Goal: Task Accomplishment & Management: Manage account settings

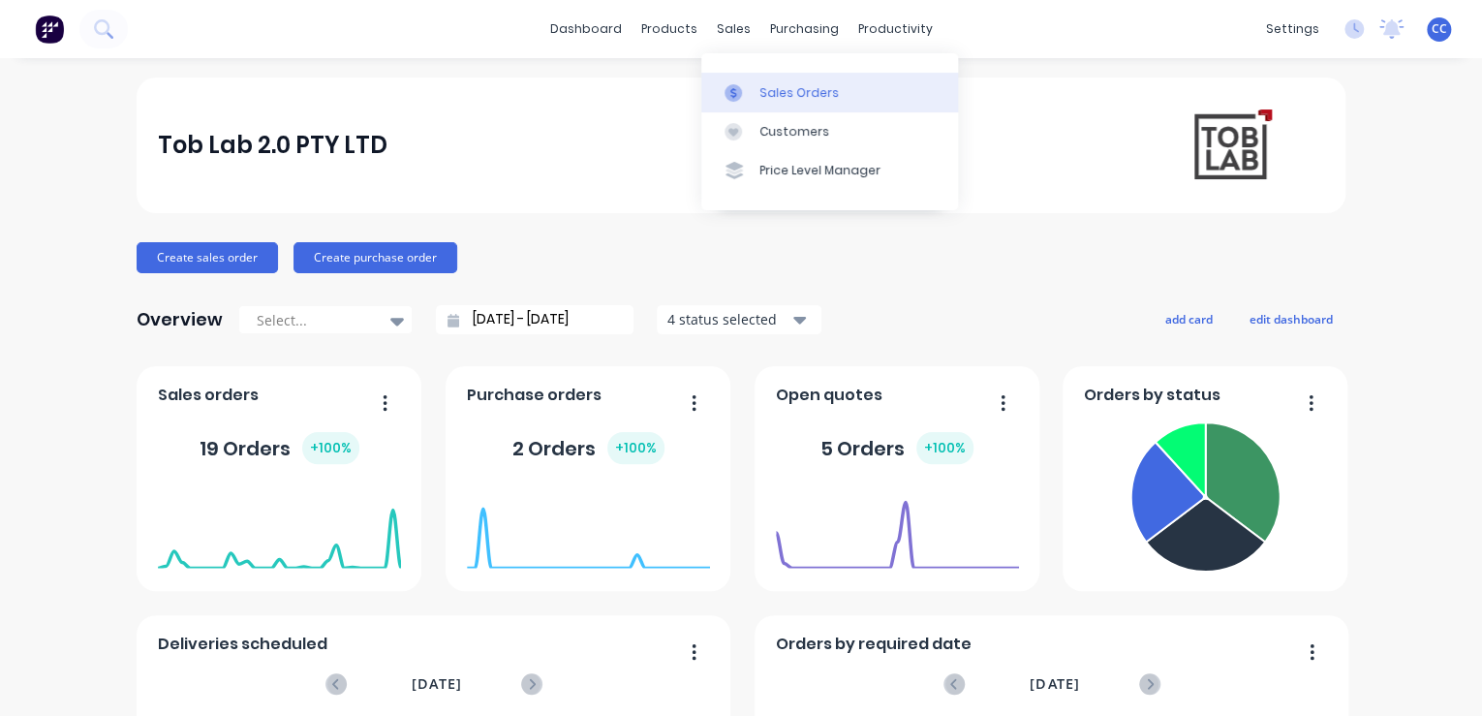
click at [731, 96] on div "Sales Orders" at bounding box center [799, 92] width 79 height 17
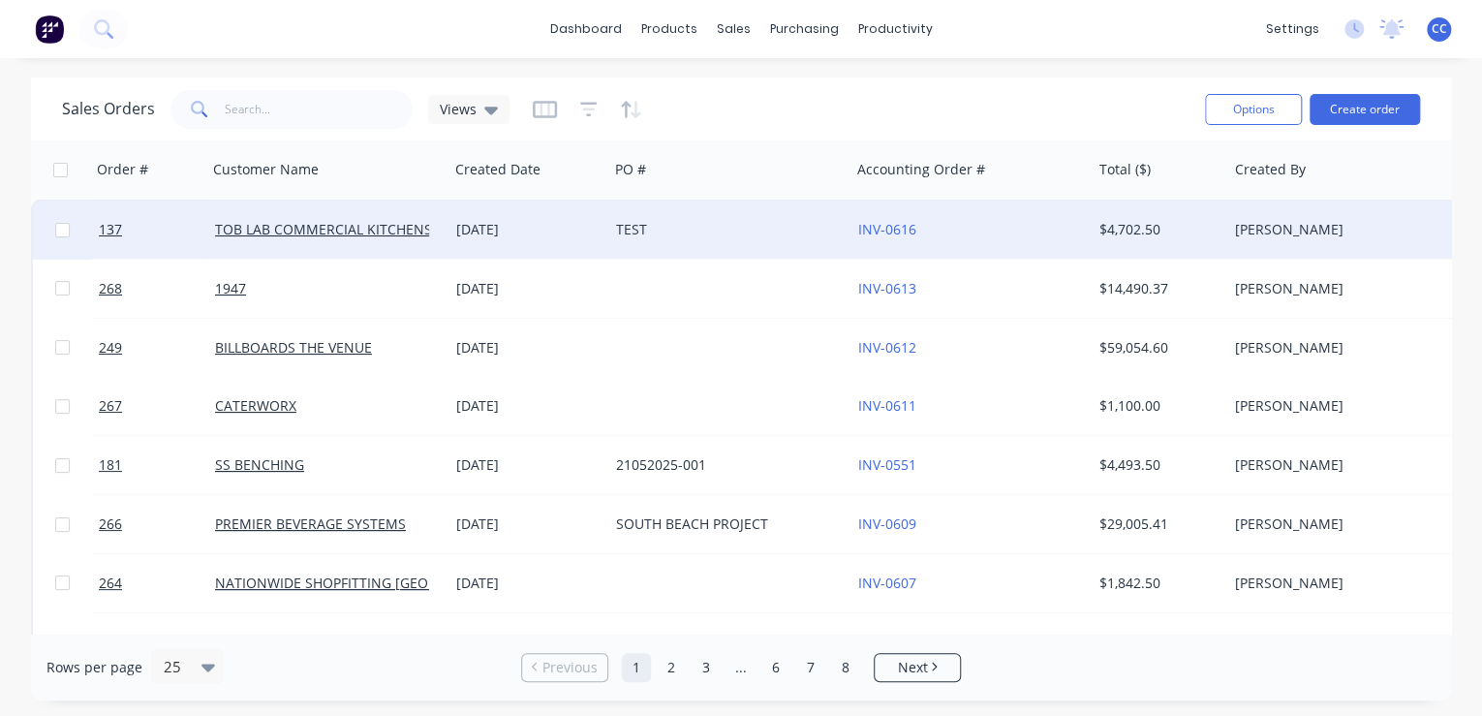
click at [636, 217] on div "TEST" at bounding box center [728, 230] width 241 height 58
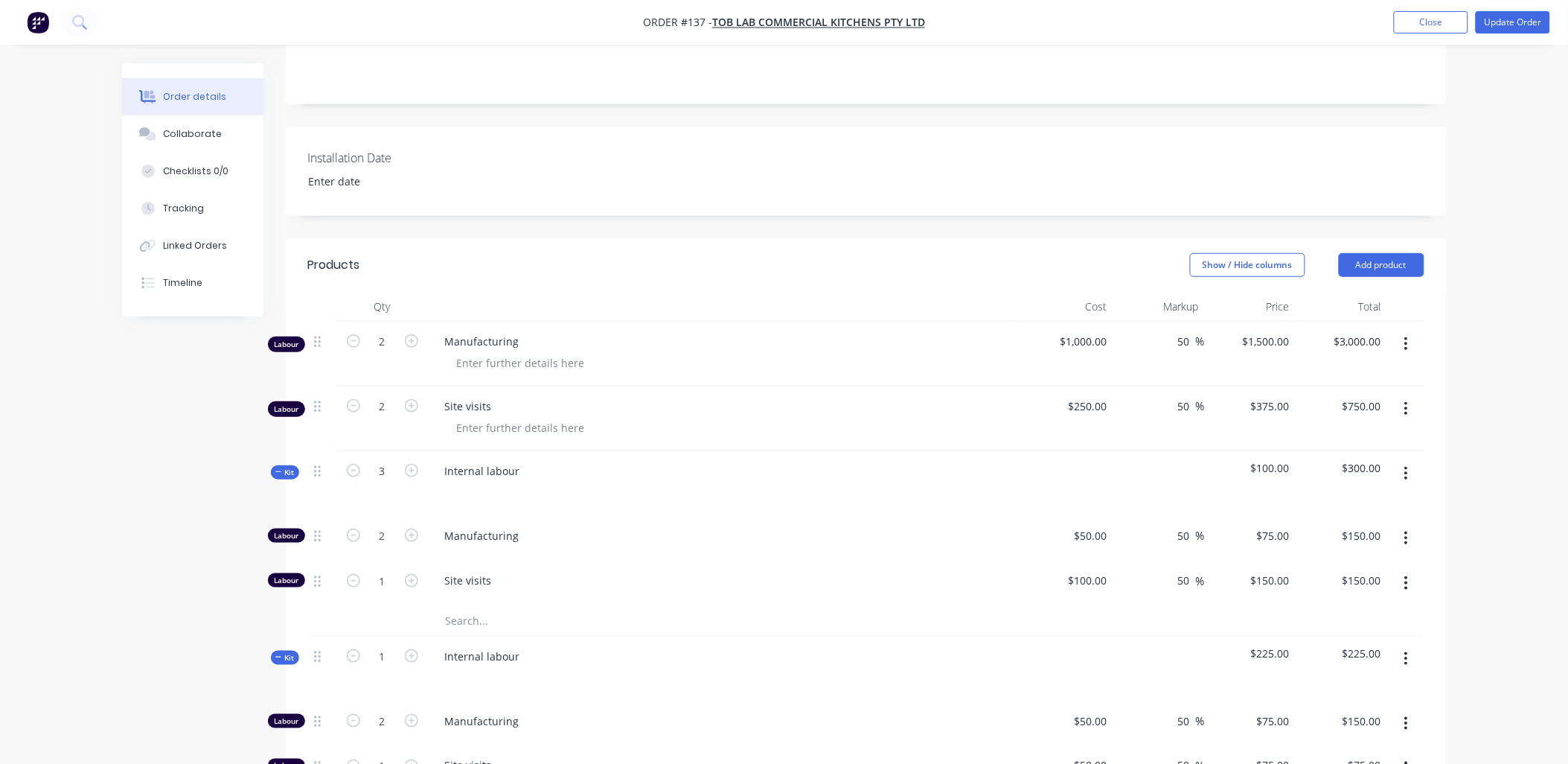
scroll to position [331, 0]
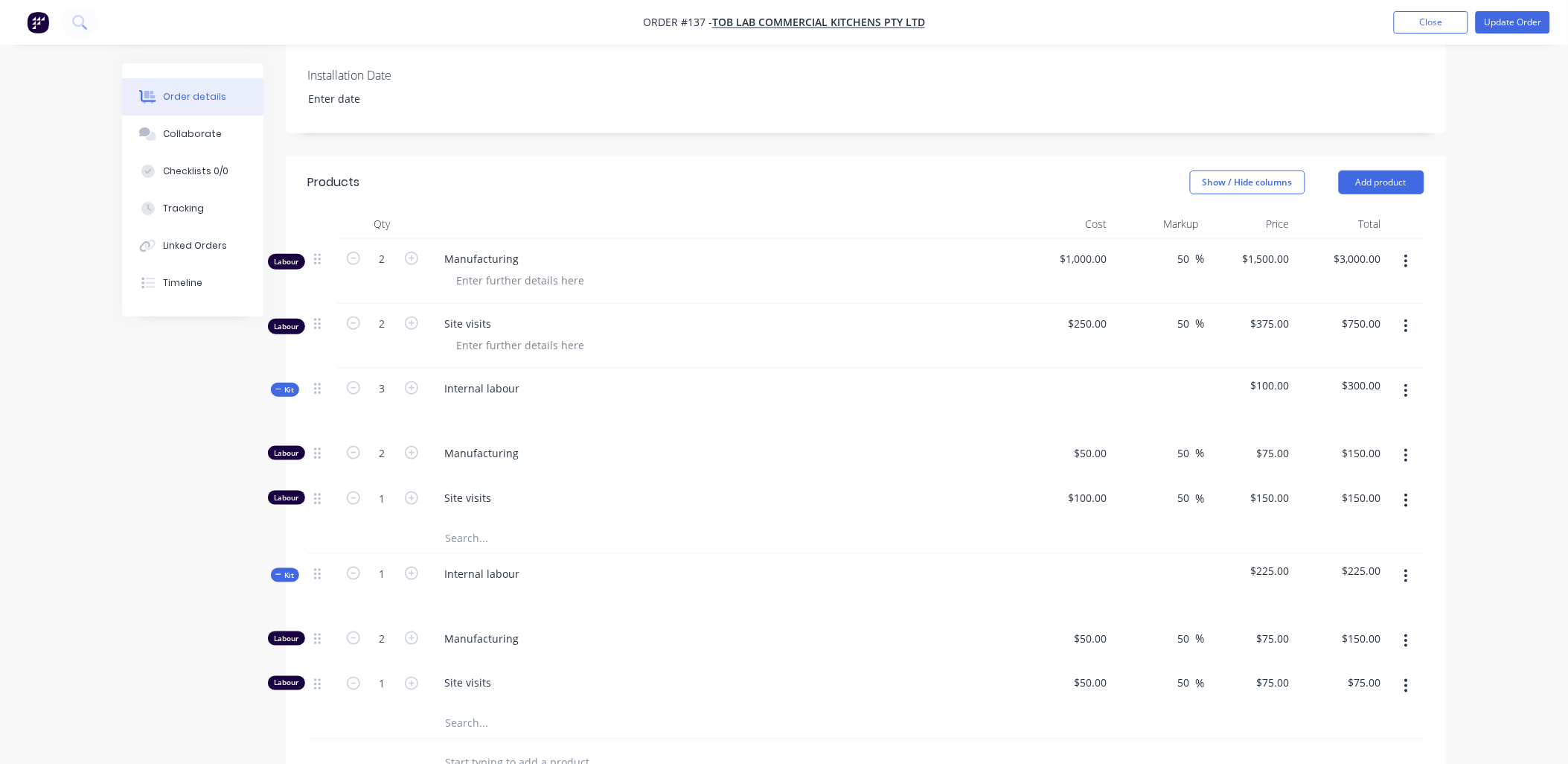
click at [562, 238] on icon "button" at bounding box center [1407, 261] width 3 height 13
click at [562, 238] on div "Delete" at bounding box center [1354, 390] width 114 height 22
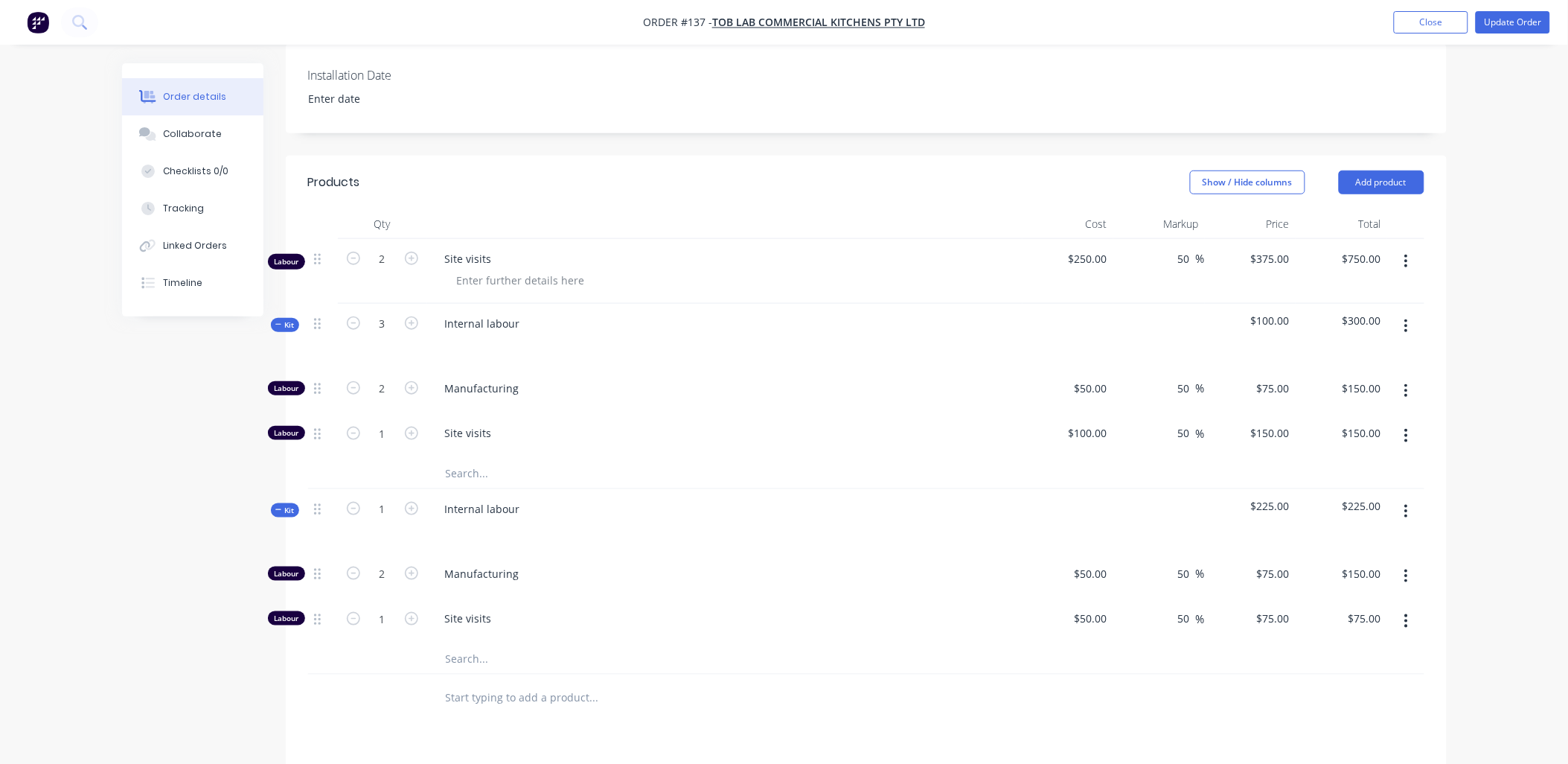
click at [562, 238] on icon "button" at bounding box center [1407, 261] width 3 height 13
click at [562, 238] on div "Delete" at bounding box center [1354, 390] width 114 height 22
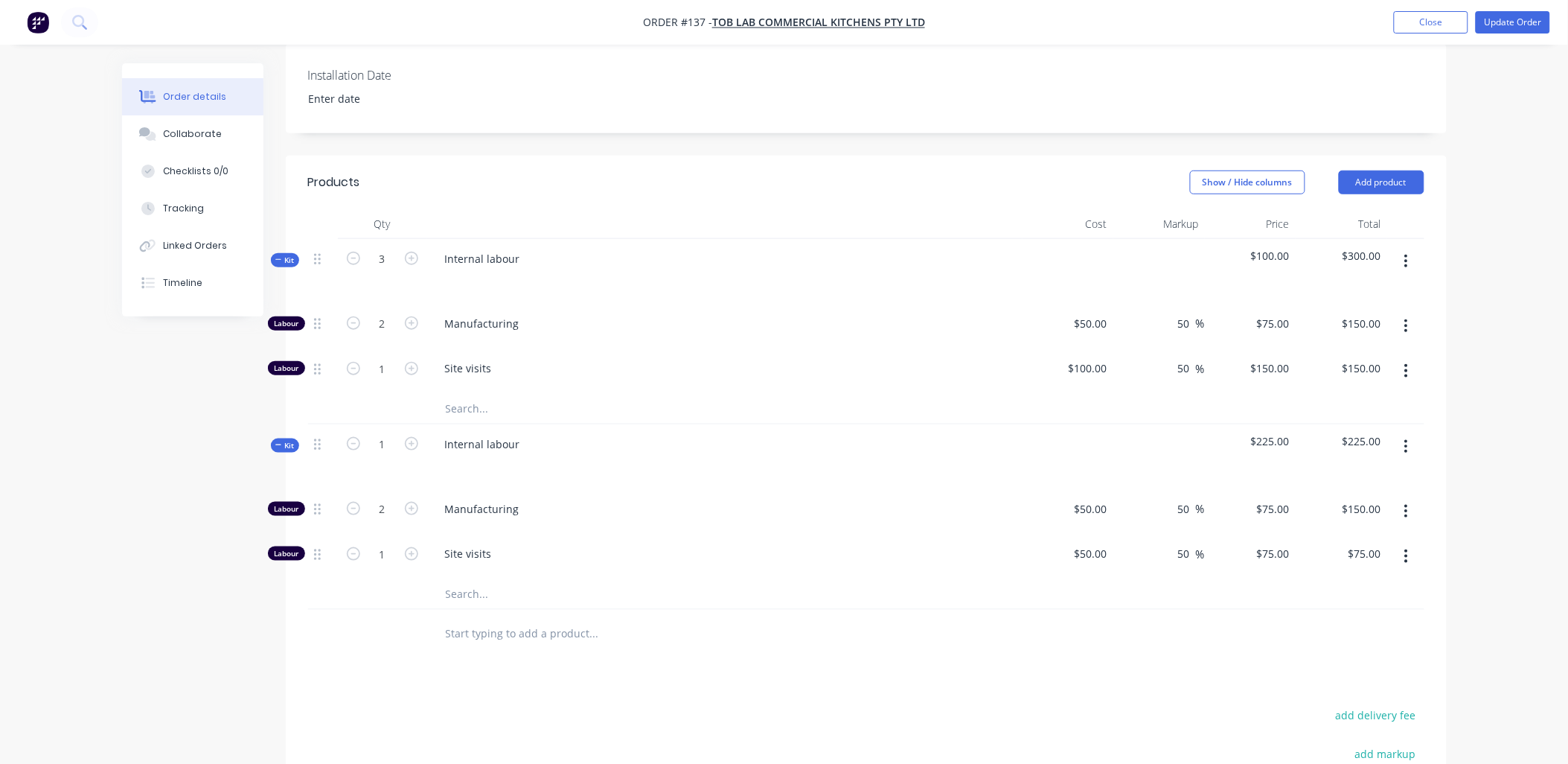
click at [562, 238] on icon "button" at bounding box center [1406, 261] width 4 height 16
click at [562, 238] on div "Delete" at bounding box center [1354, 390] width 114 height 22
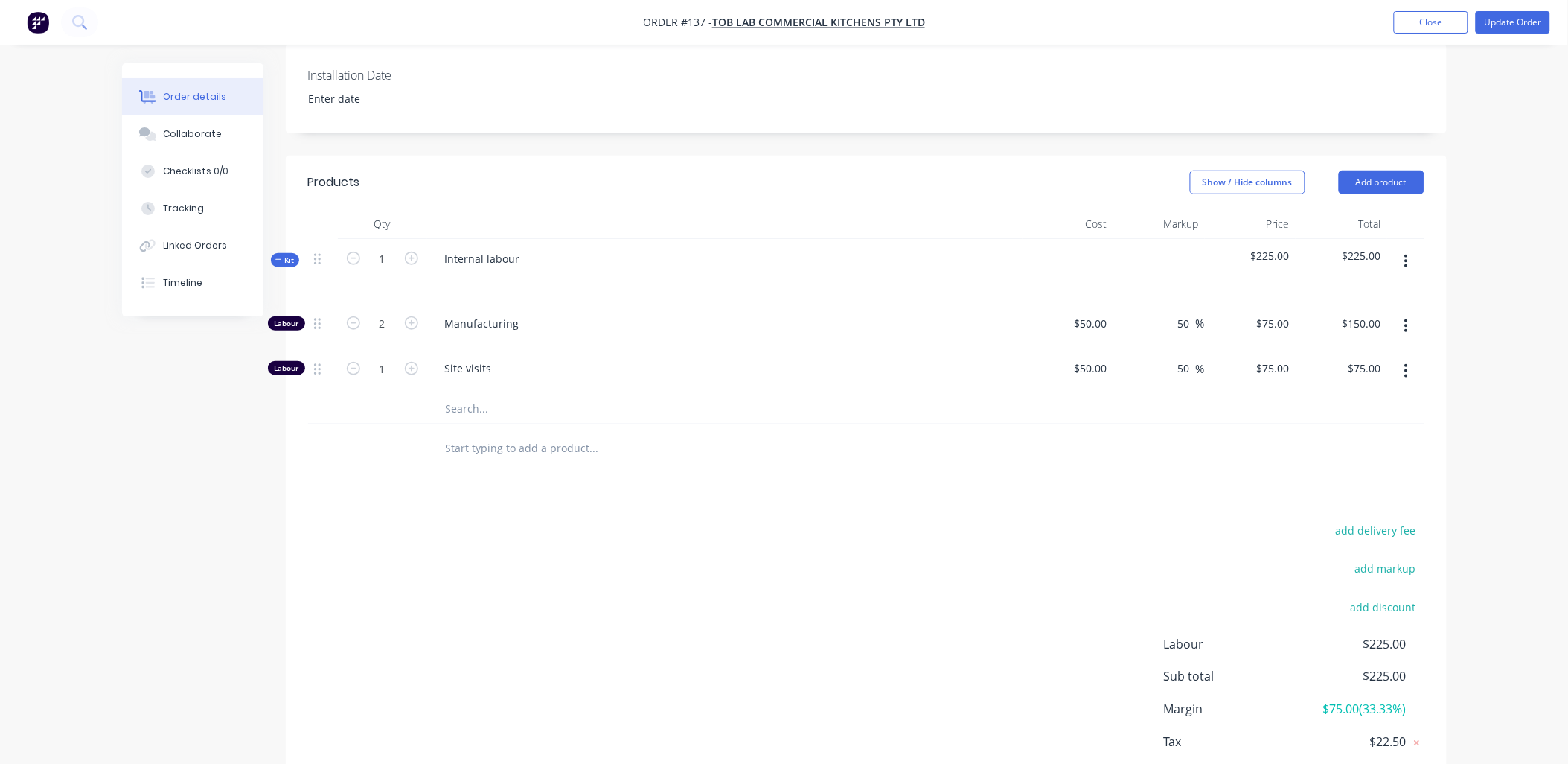
click at [562, 238] on button "button" at bounding box center [1407, 261] width 35 height 27
click at [562, 238] on div "Delete" at bounding box center [1354, 390] width 114 height 22
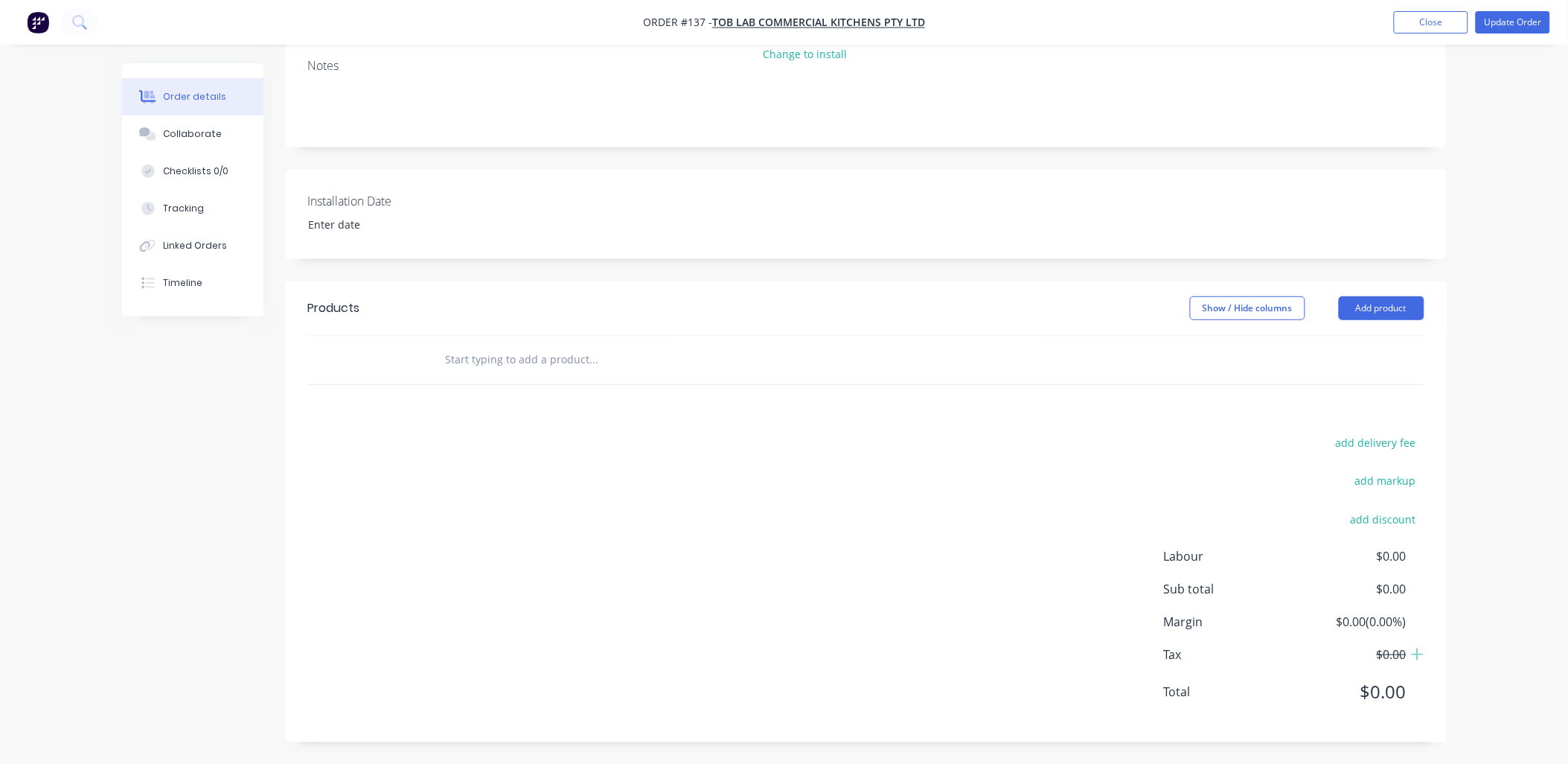
click at [562, 238] on div "Products Show / Hide columns Add product add delivery fee add markup add discou…" at bounding box center [866, 512] width 1161 height 461
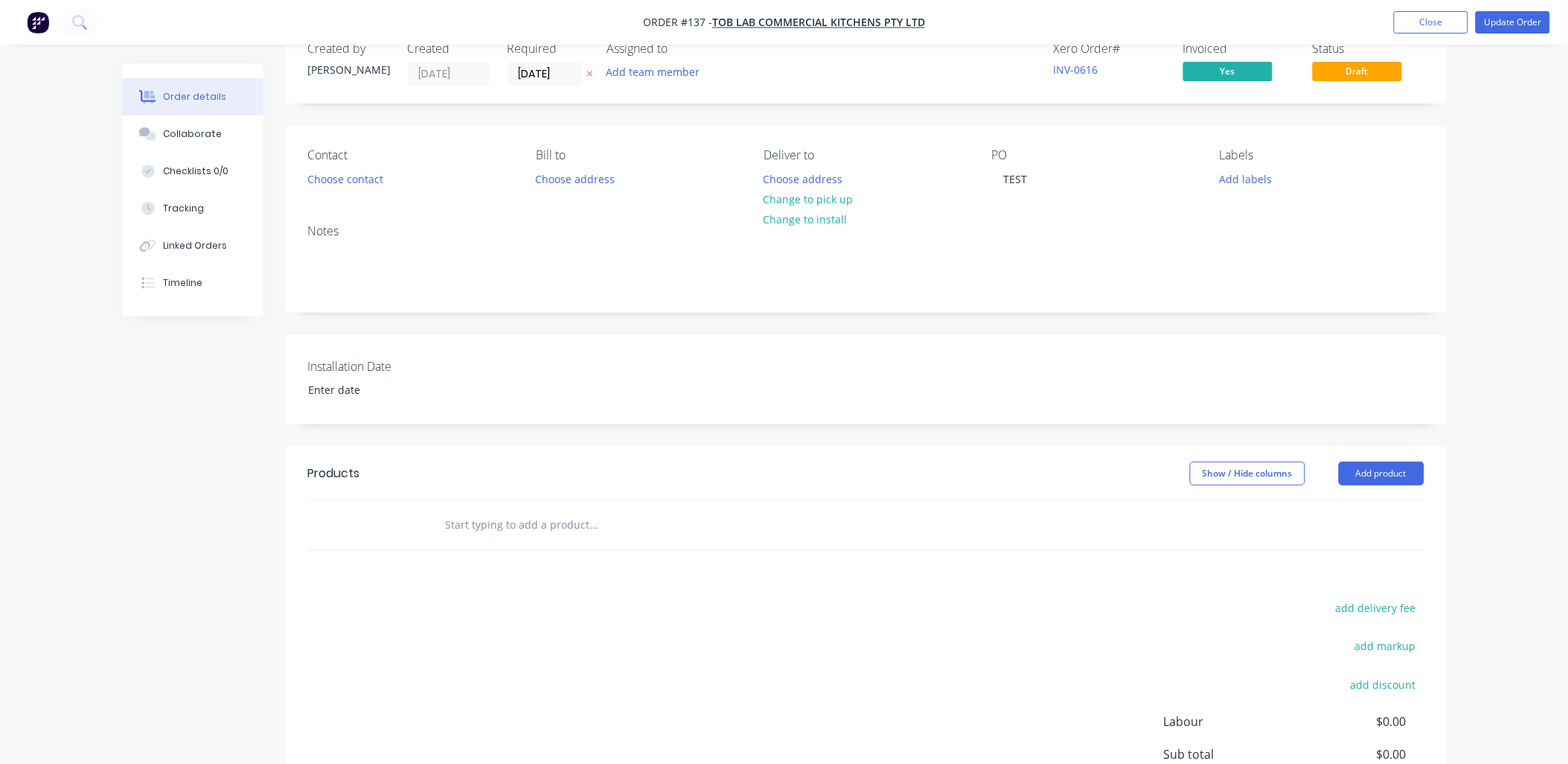
scroll to position [0, 0]
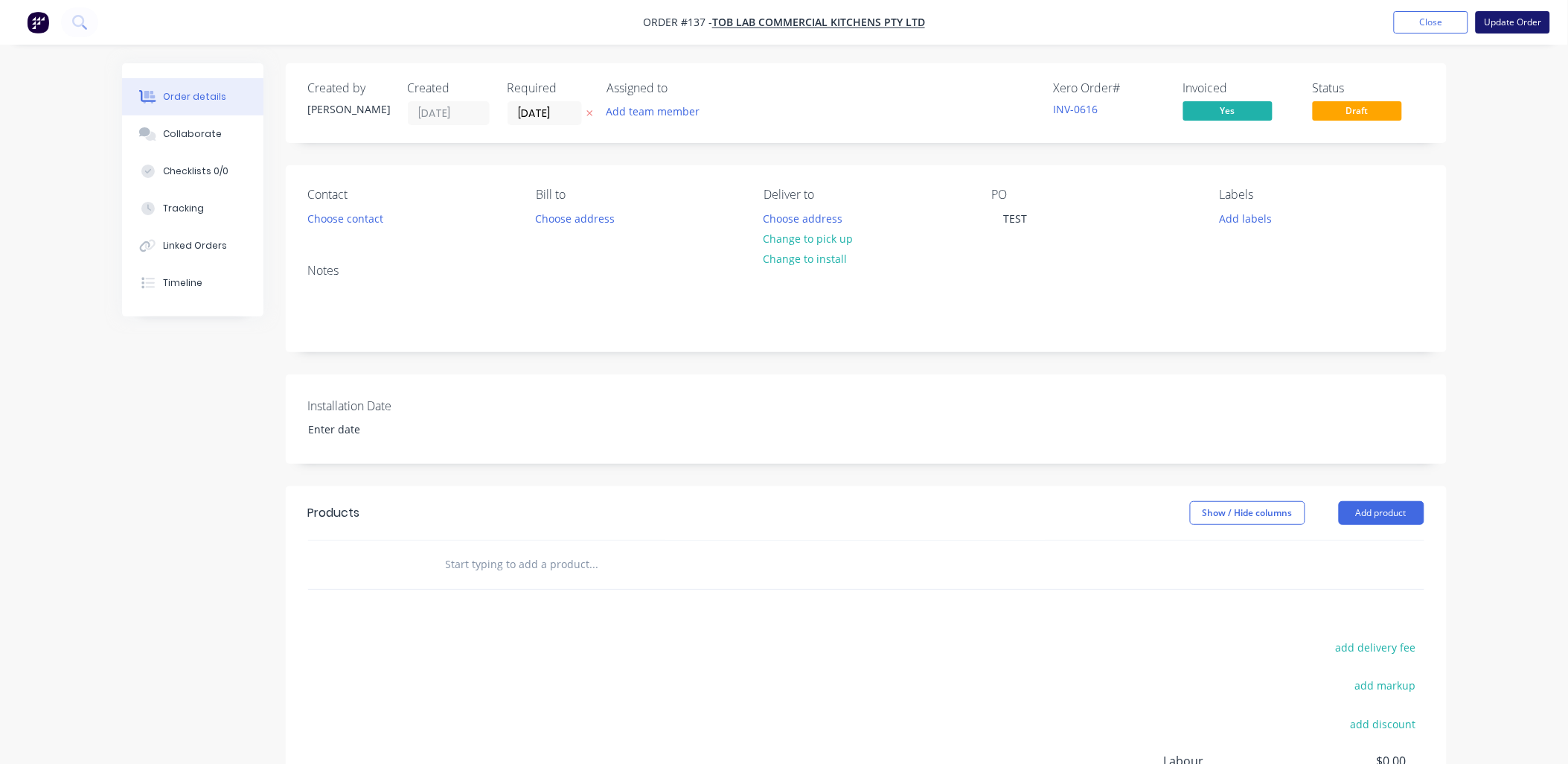
click at [562, 23] on button "Update Order" at bounding box center [1513, 22] width 75 height 22
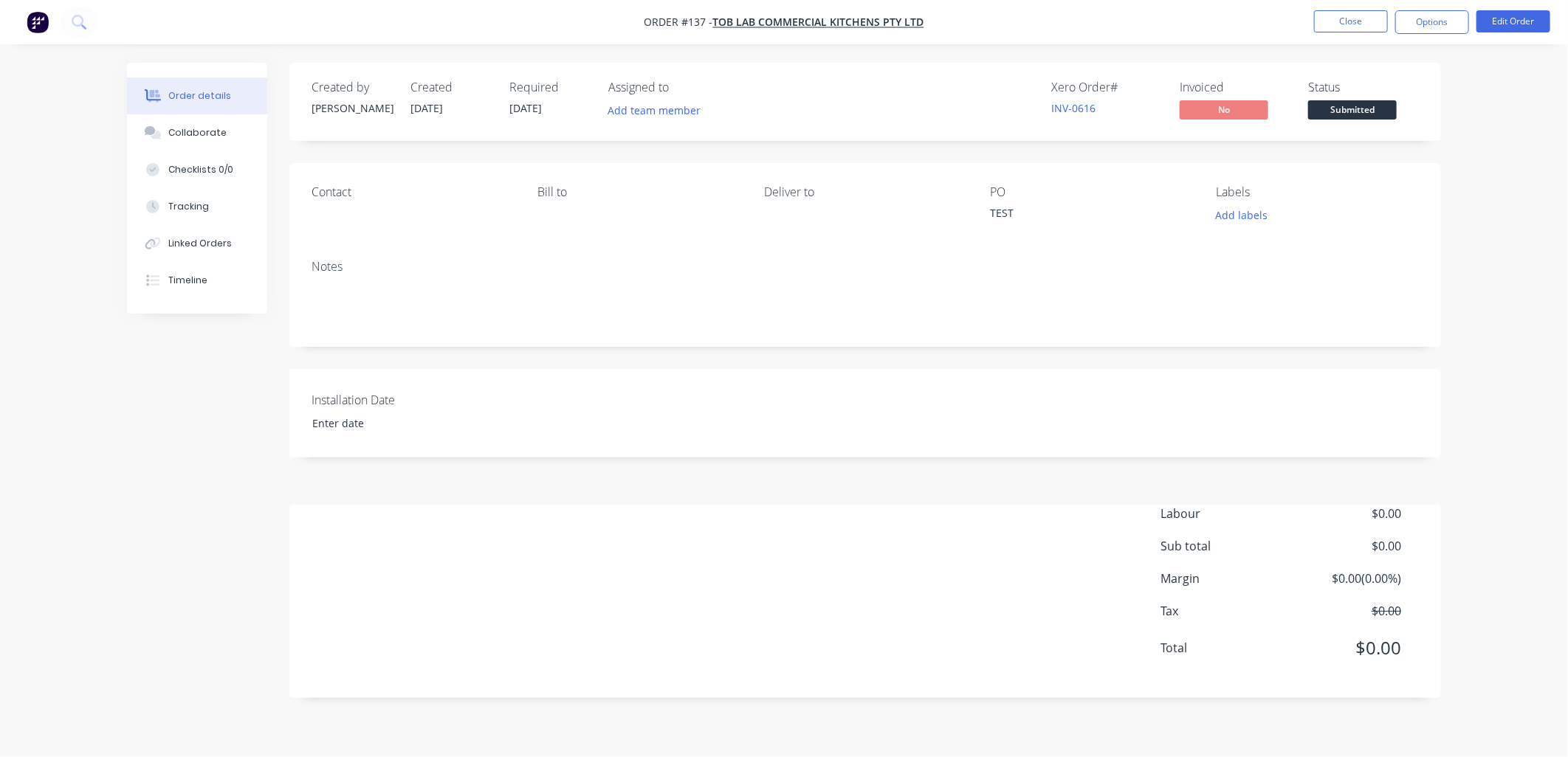
click at [557, 149] on div "Order details Collaborate Checklists 0/0 Tracking Linked Orders Timeline Order …" at bounding box center [784, 378] width 1568 height 757
click at [557, 20] on button "Edit Order" at bounding box center [1513, 21] width 74 height 22
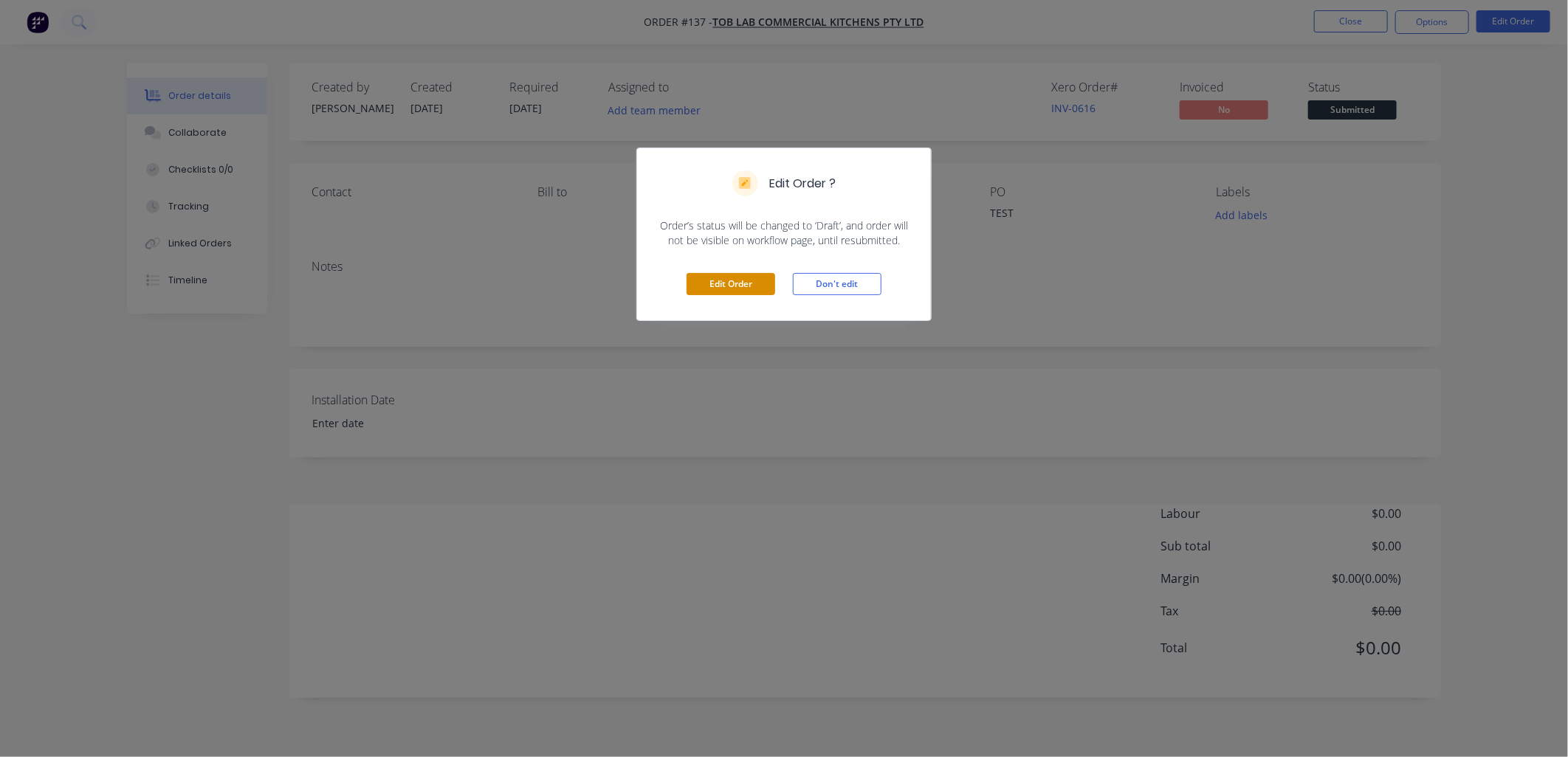
click at [557, 236] on button "Edit Order" at bounding box center [731, 283] width 88 height 22
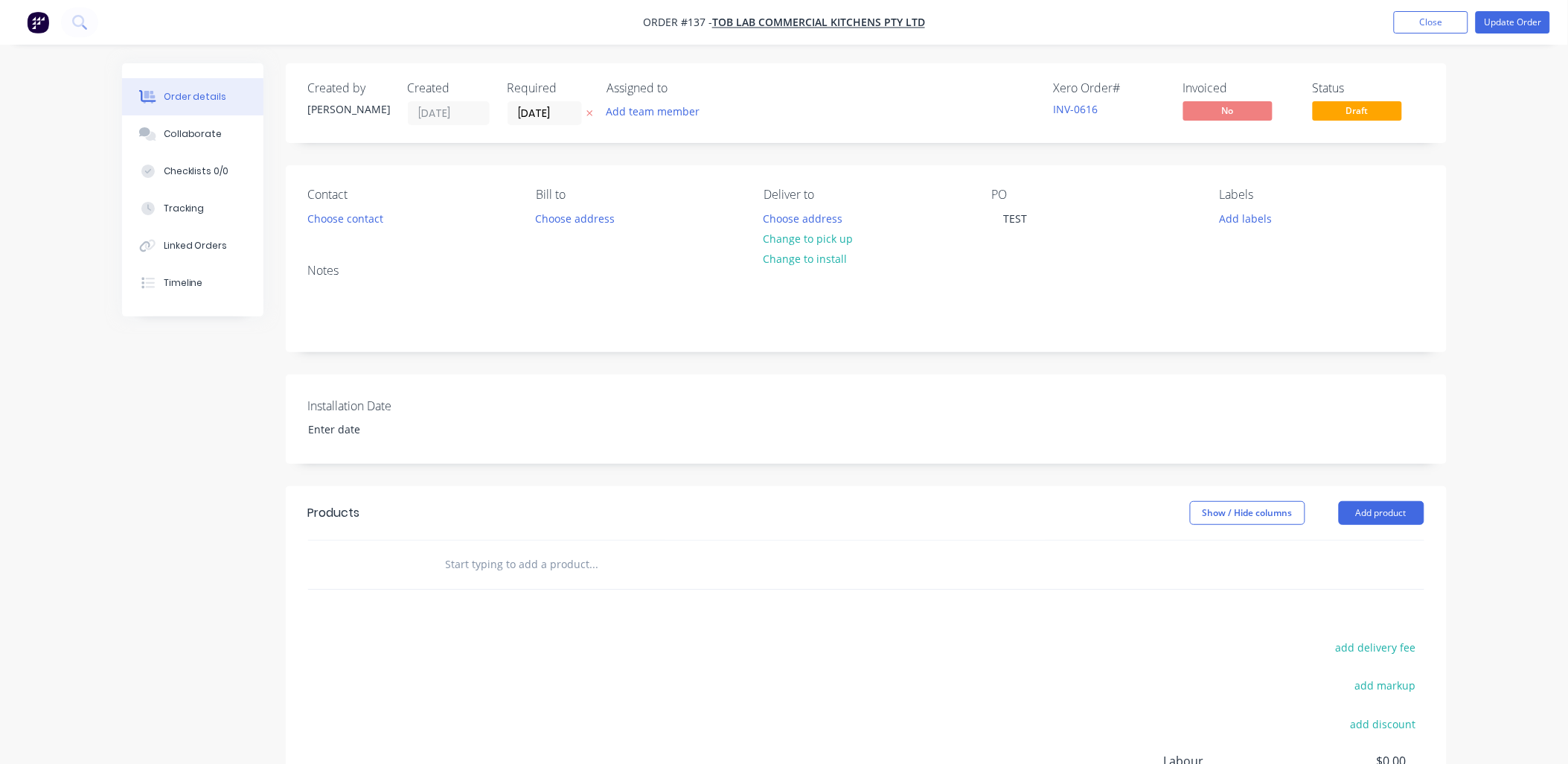
scroll to position [83, 0]
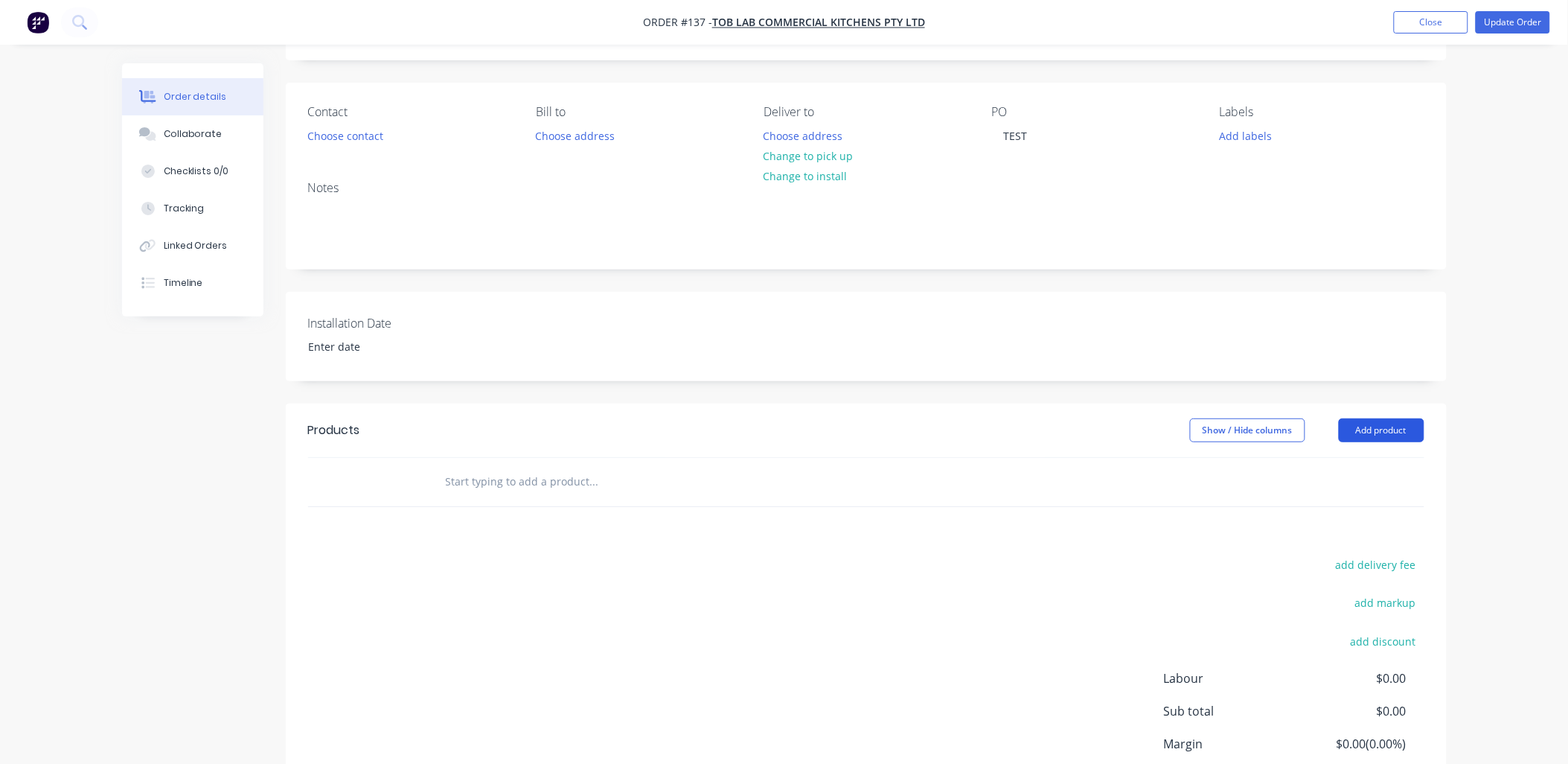
click at [562, 238] on button "Add product" at bounding box center [1381, 430] width 85 height 24
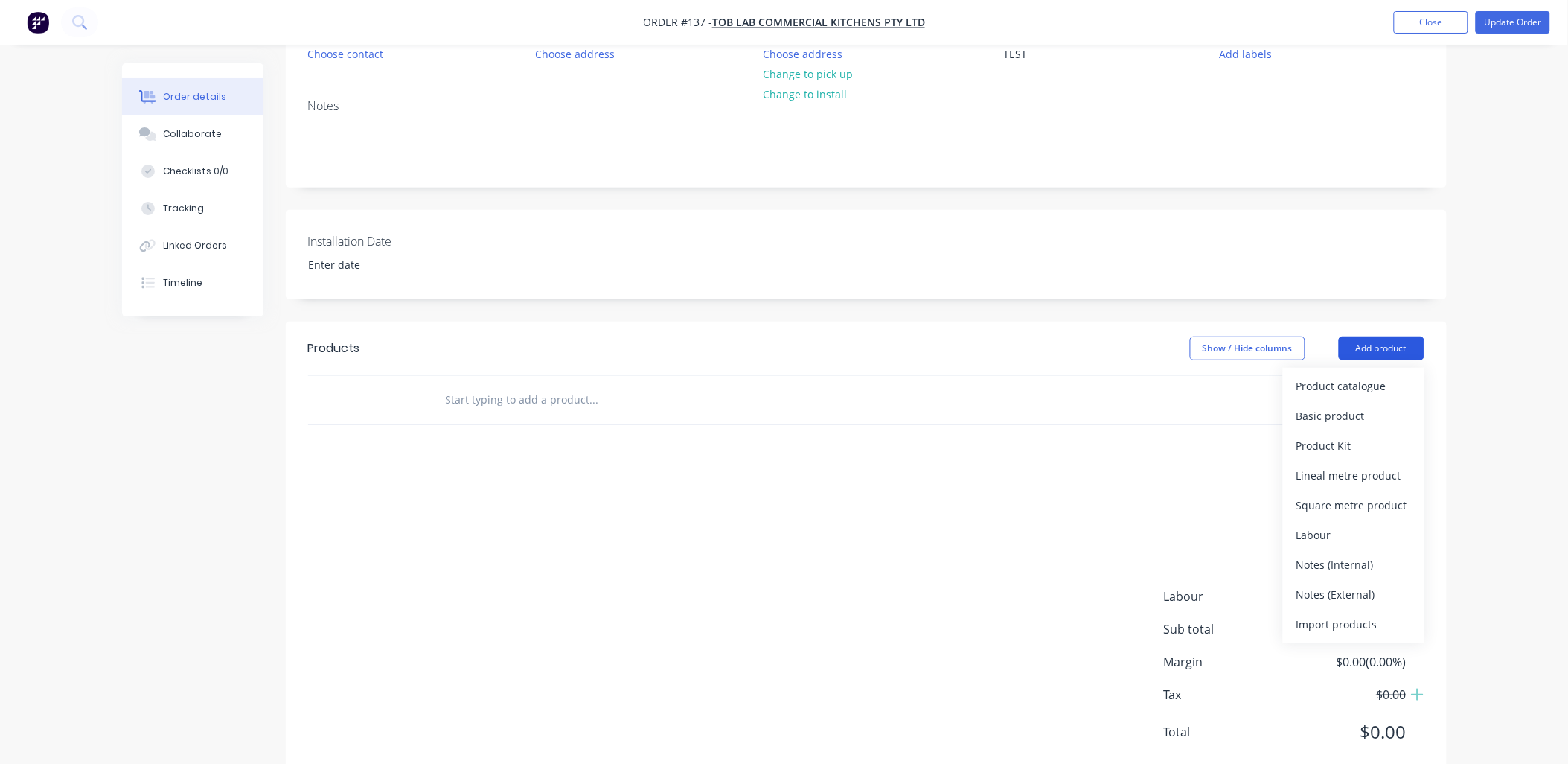
scroll to position [165, 0]
click at [562, 238] on div "Product Kit" at bounding box center [1354, 445] width 114 height 22
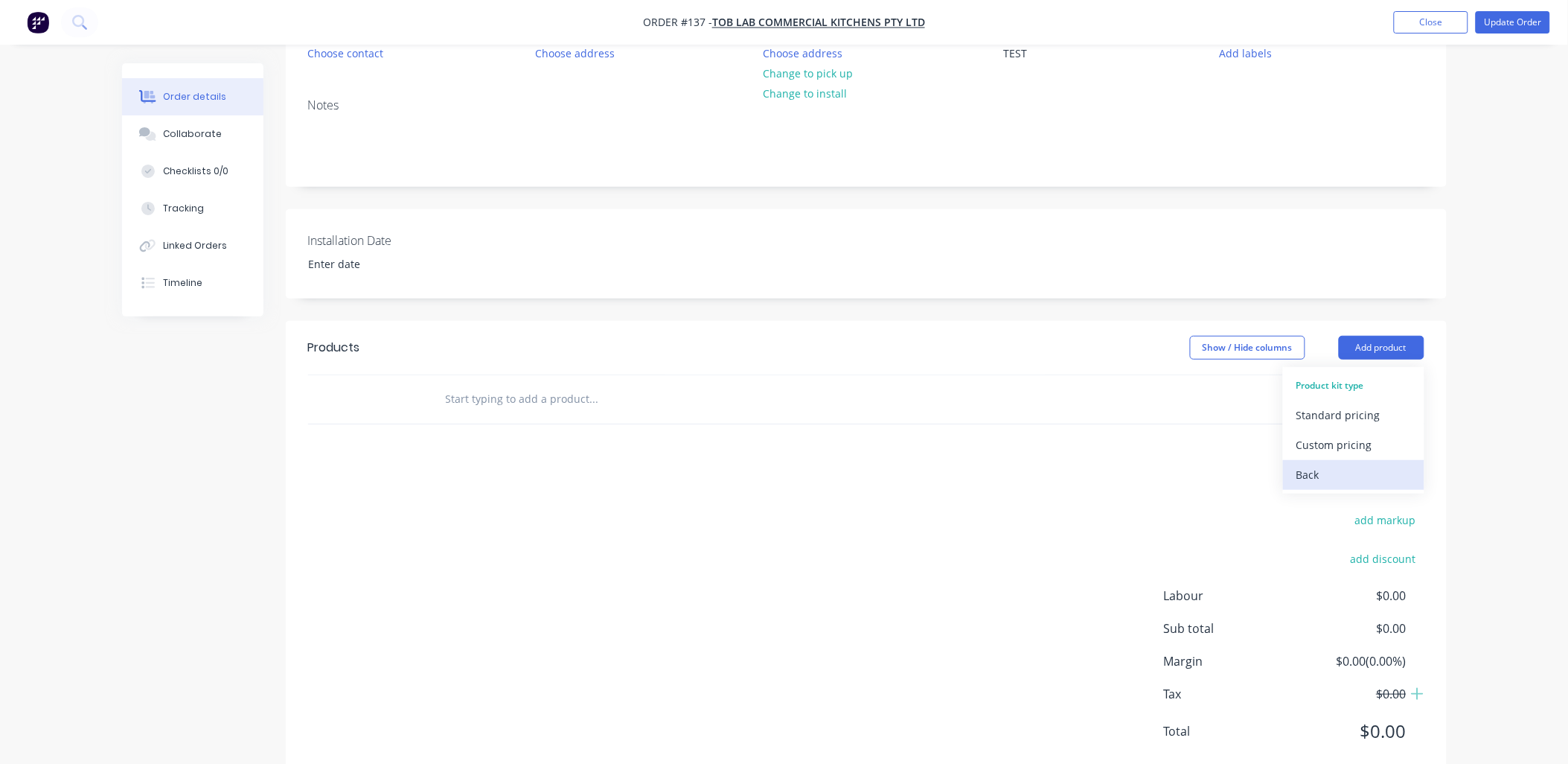
click at [562, 238] on div "Back" at bounding box center [1354, 475] width 114 height 22
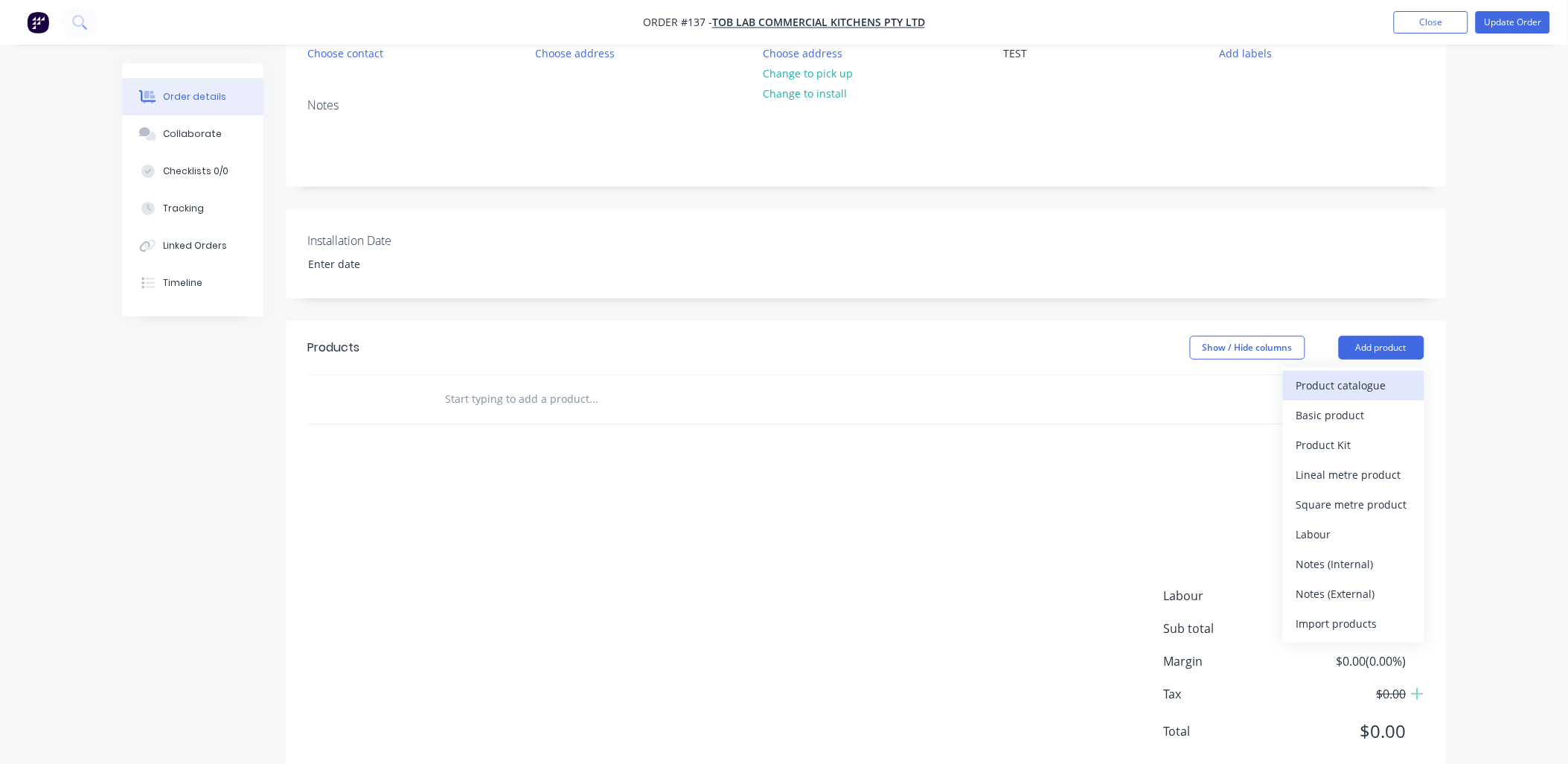
click at [562, 238] on div "Product catalogue" at bounding box center [1354, 385] width 114 height 22
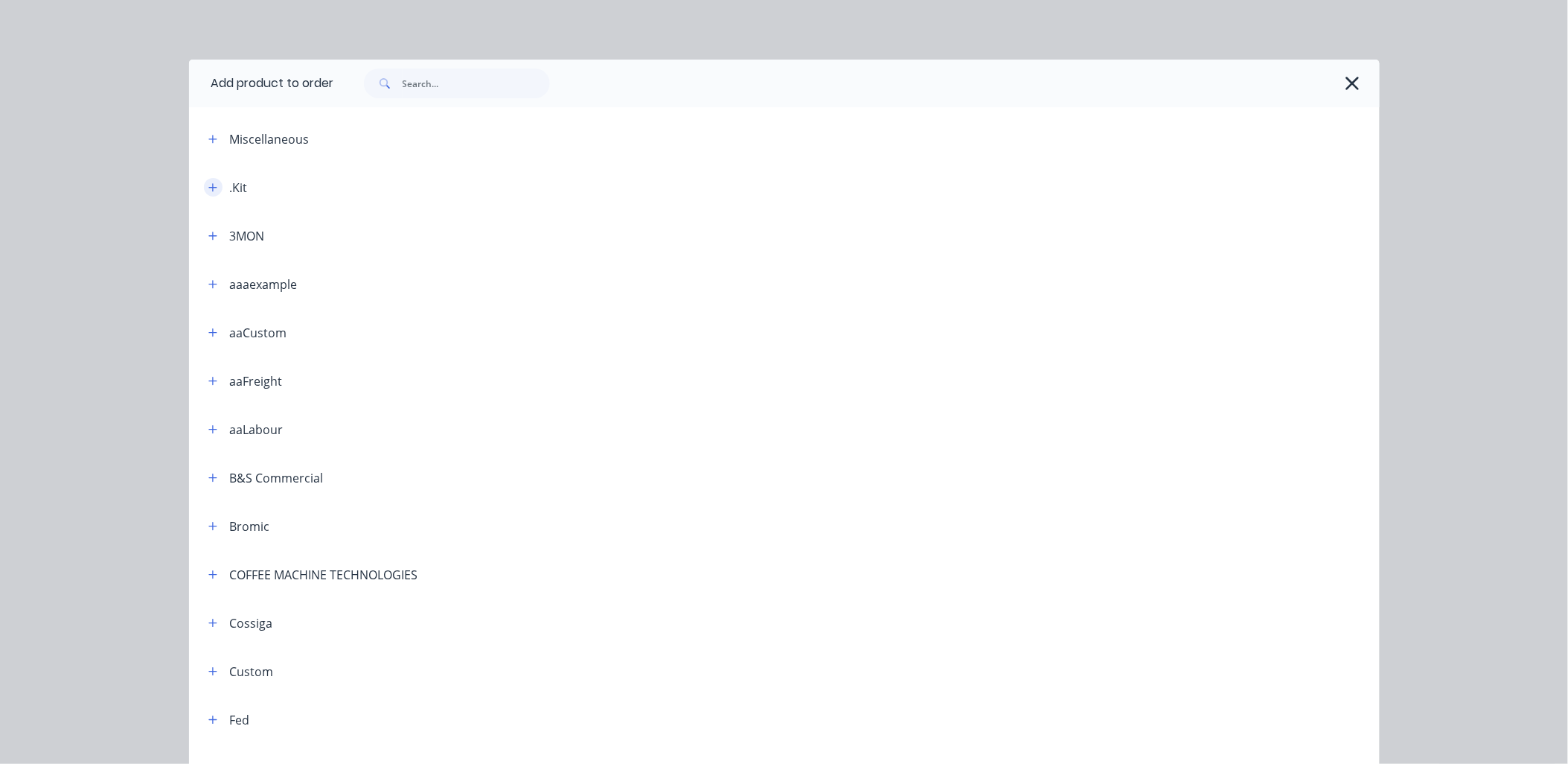
click at [208, 188] on icon "button" at bounding box center [213, 188] width 9 height 11
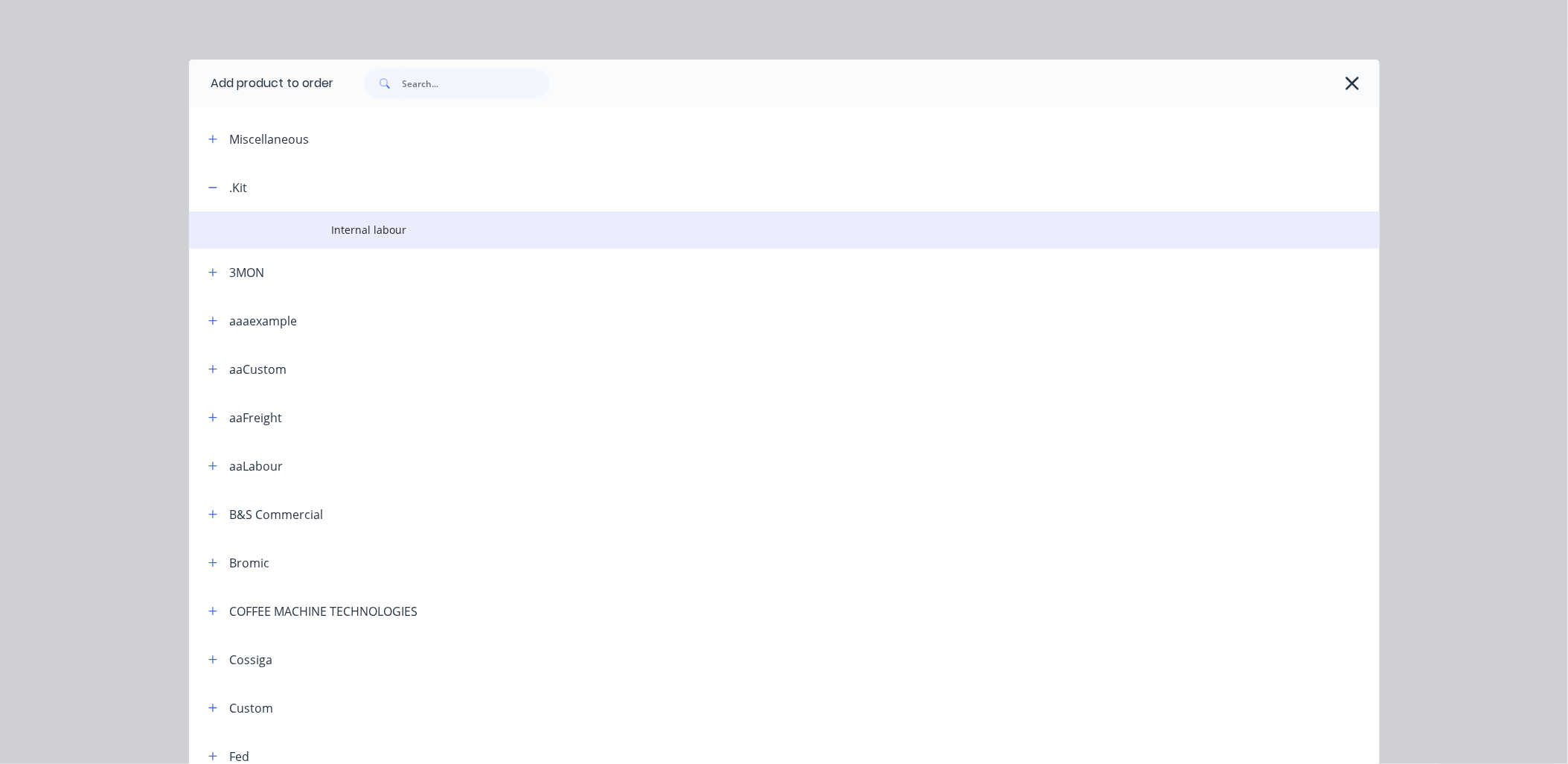
click at [338, 227] on span "Internal labour" at bounding box center [751, 230] width 838 height 15
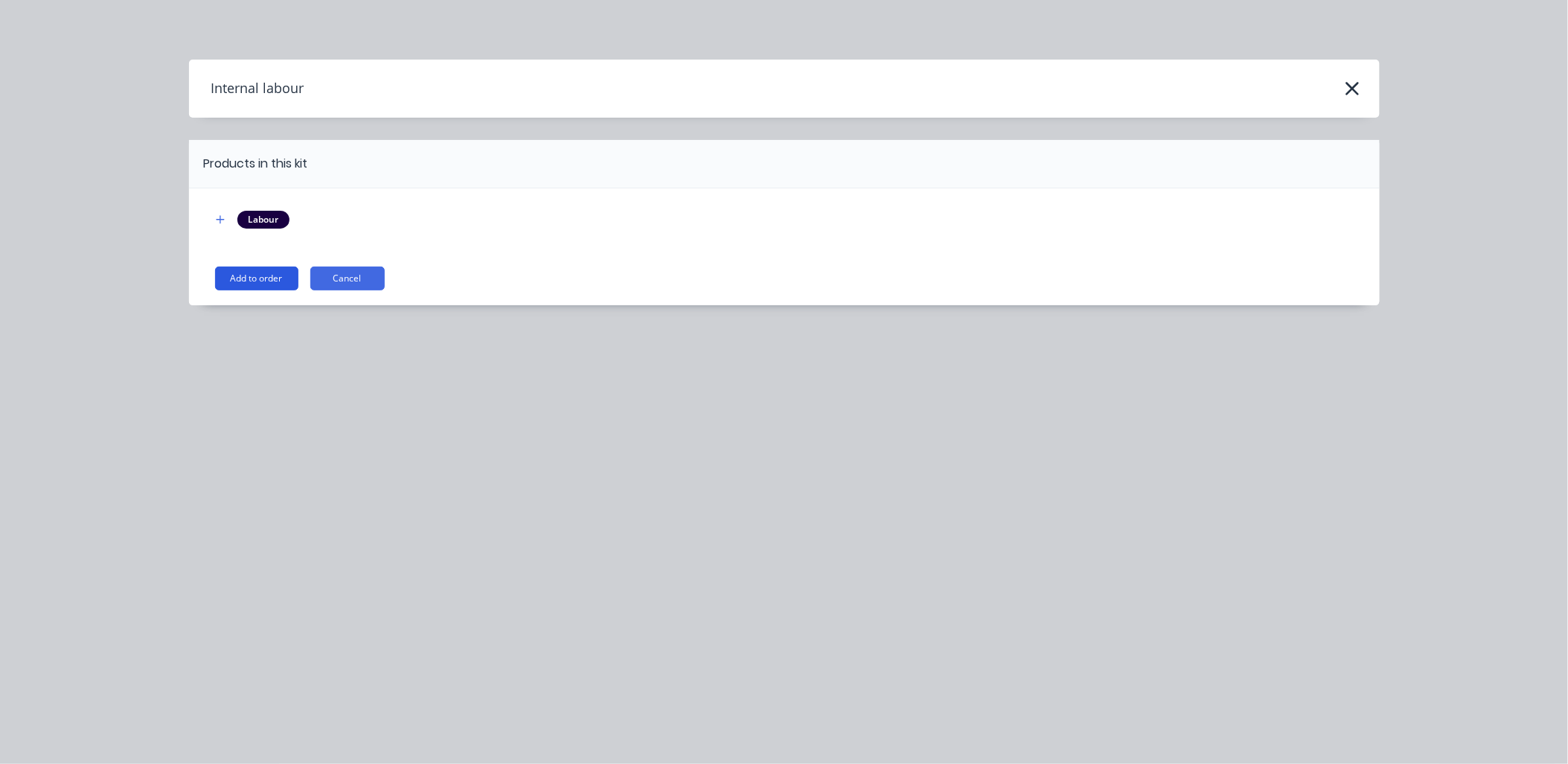
click at [250, 238] on button "Add to order" at bounding box center [257, 278] width 84 height 24
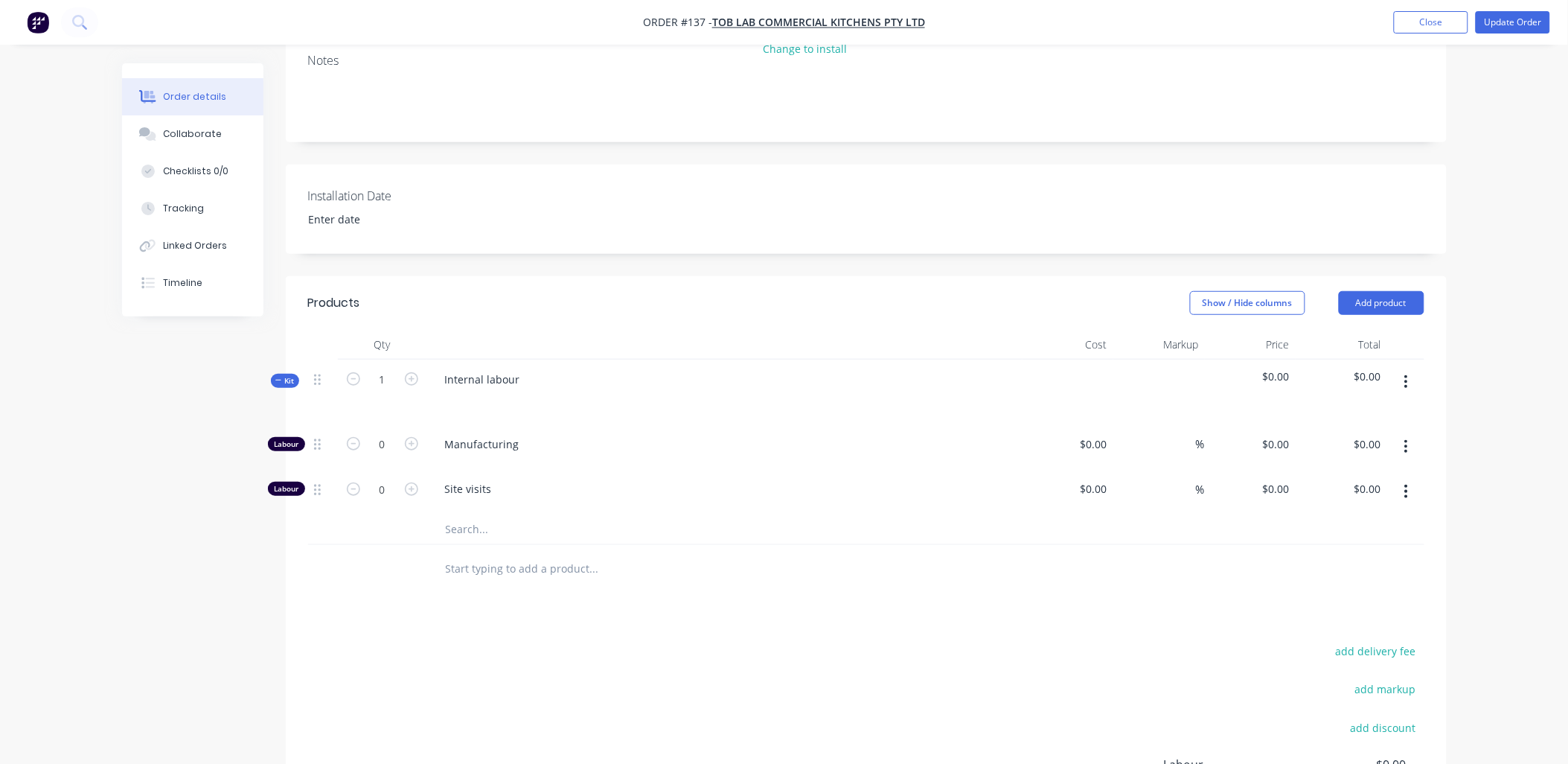
scroll to position [248, 0]
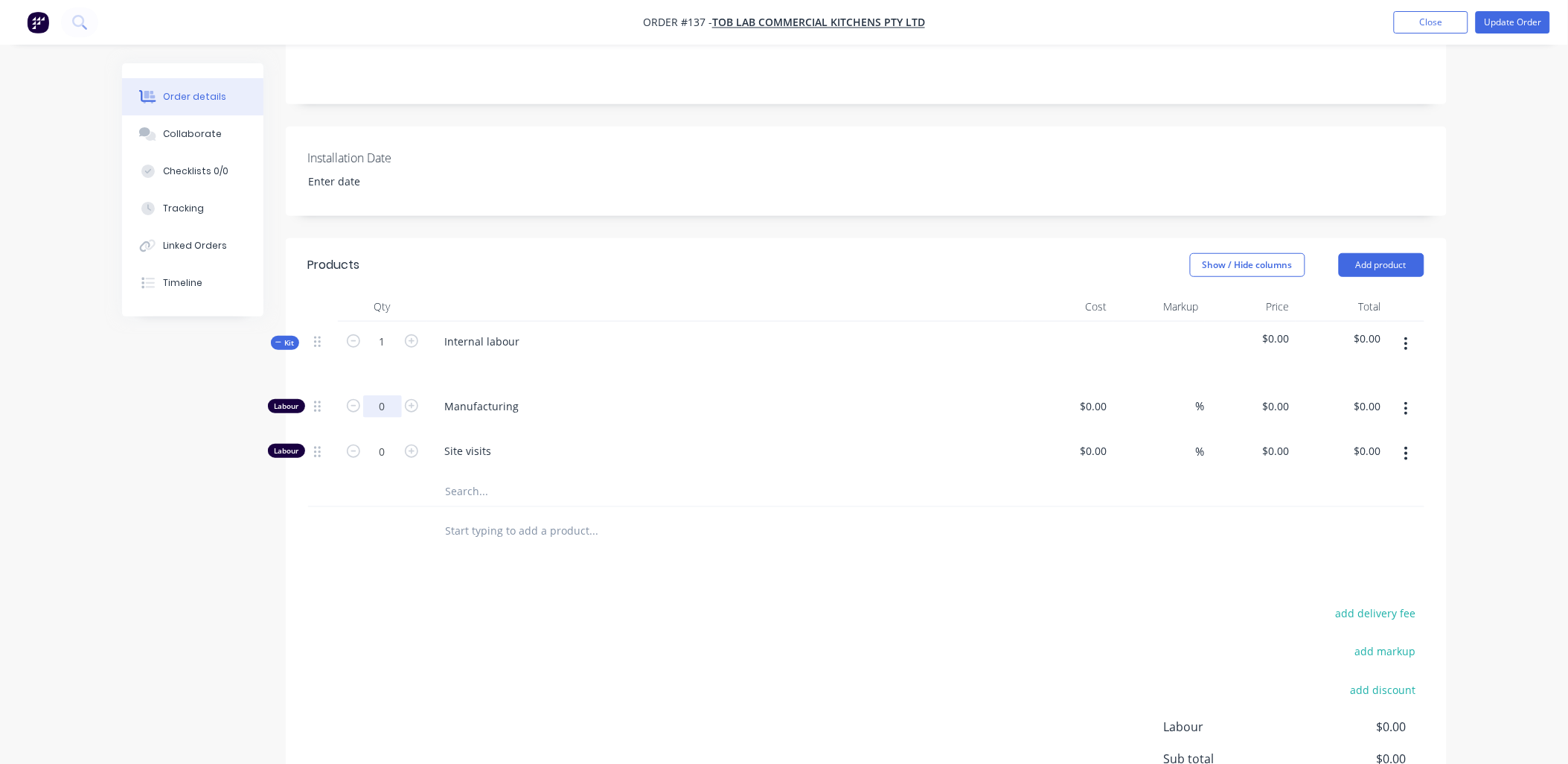
click at [383, 238] on input "0" at bounding box center [383, 406] width 38 height 22
type input "1"
click at [386, 238] on input "0" at bounding box center [383, 406] width 38 height 22
type input "1"
click at [562, 238] on div "add delivery fee add markup add discount Labour $0.00 Sub total $0.00 Margin $0…" at bounding box center [866, 747] width 1116 height 287
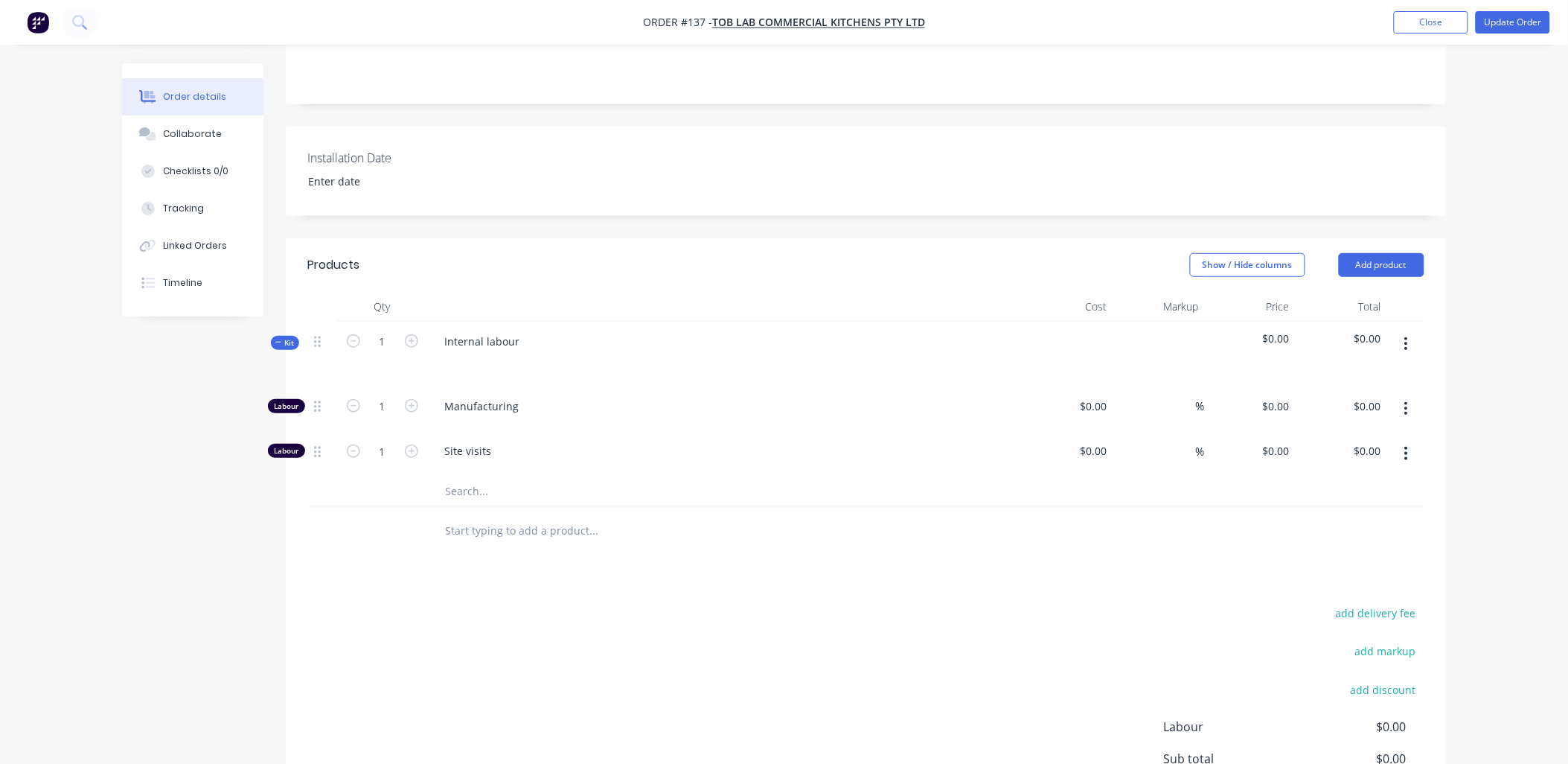
click at [562, 238] on span "$0.00" at bounding box center [1251, 338] width 80 height 15
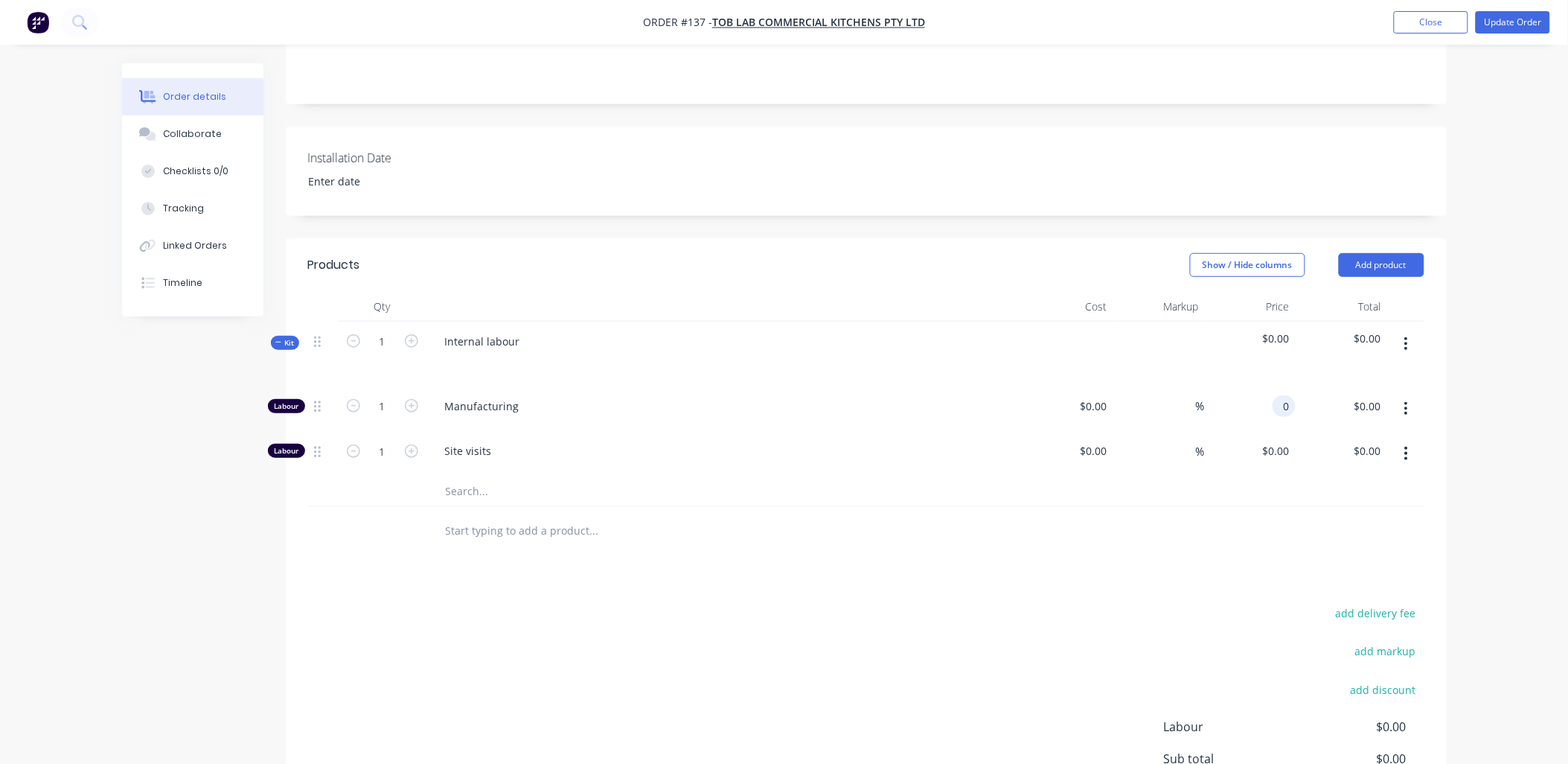
click at [562, 238] on div "0 0" at bounding box center [1285, 406] width 23 height 22
type input "$1,000.00"
click at [562, 238] on div "0 $0.00" at bounding box center [1251, 453] width 91 height 45
type input "$1,000.00"
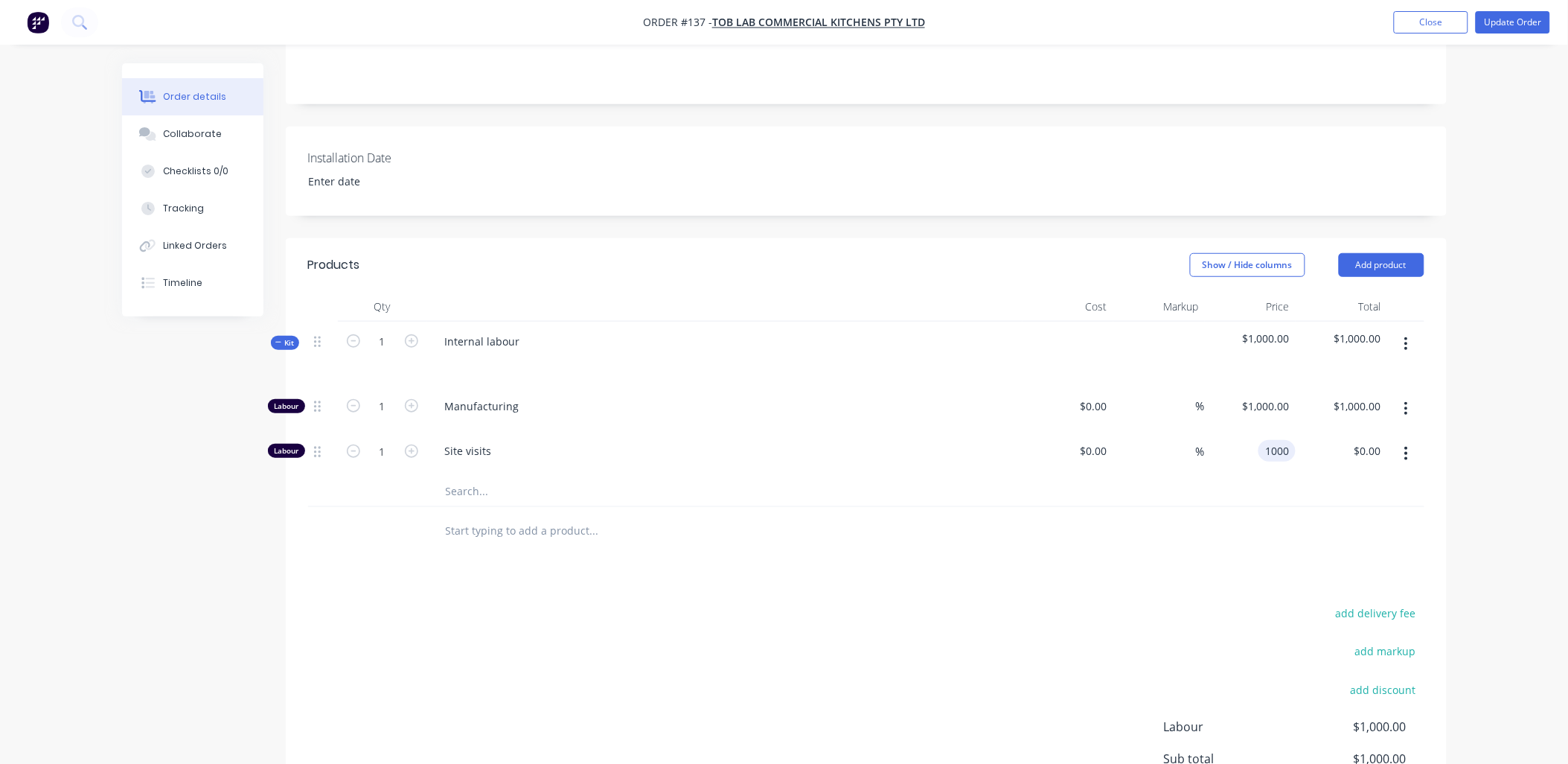
type input "$1,000.00"
click at [562, 238] on div "add delivery fee add markup add discount Labour $2,000.00 Sub total $2,000.00 M…" at bounding box center [866, 747] width 1116 height 287
click at [562, 238] on div "Products Show / Hide columns Add product Qty Cost Markup Price Total Kit 1 Inte…" at bounding box center [866, 576] width 1161 height 675
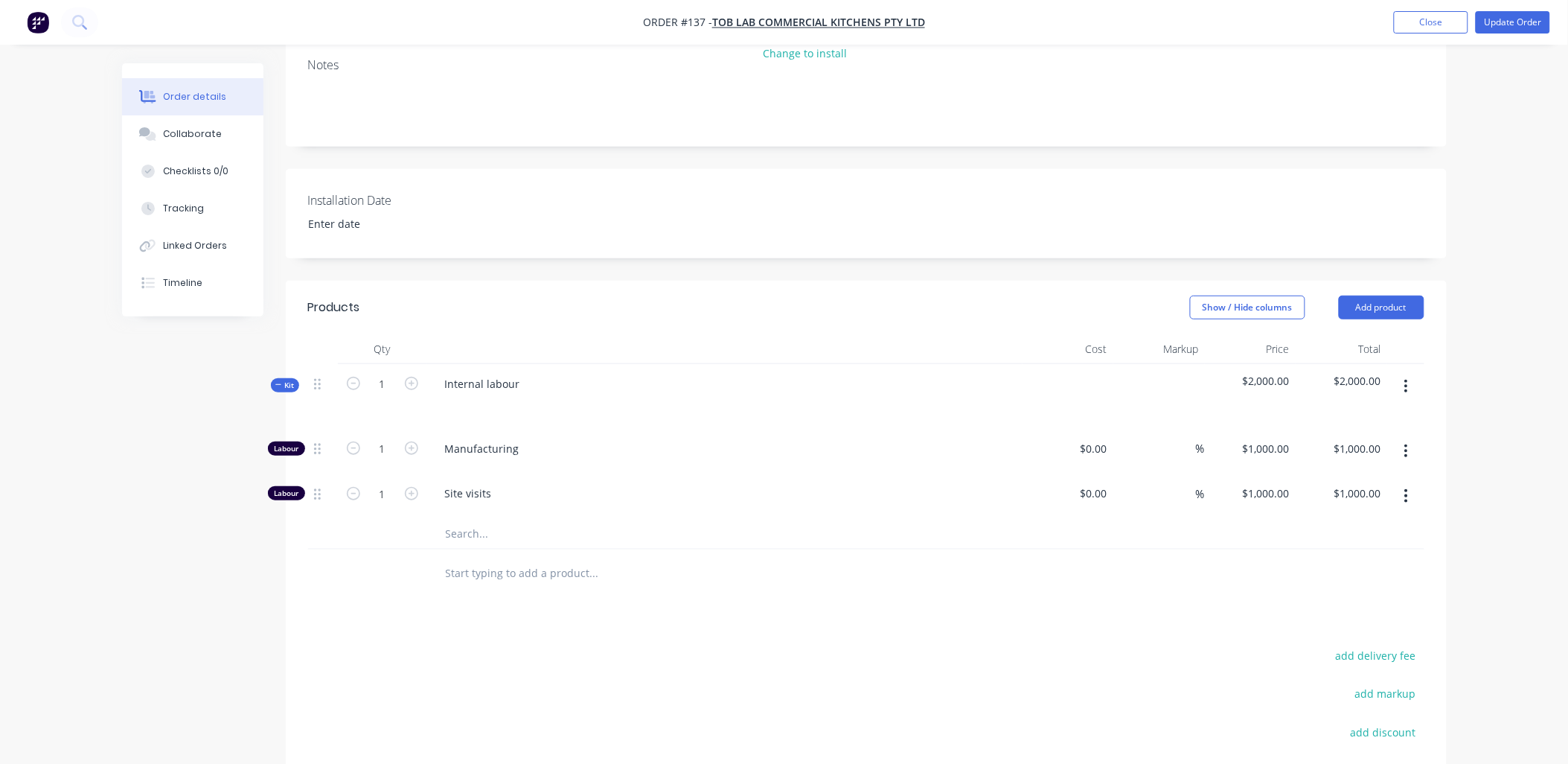
scroll to position [83, 0]
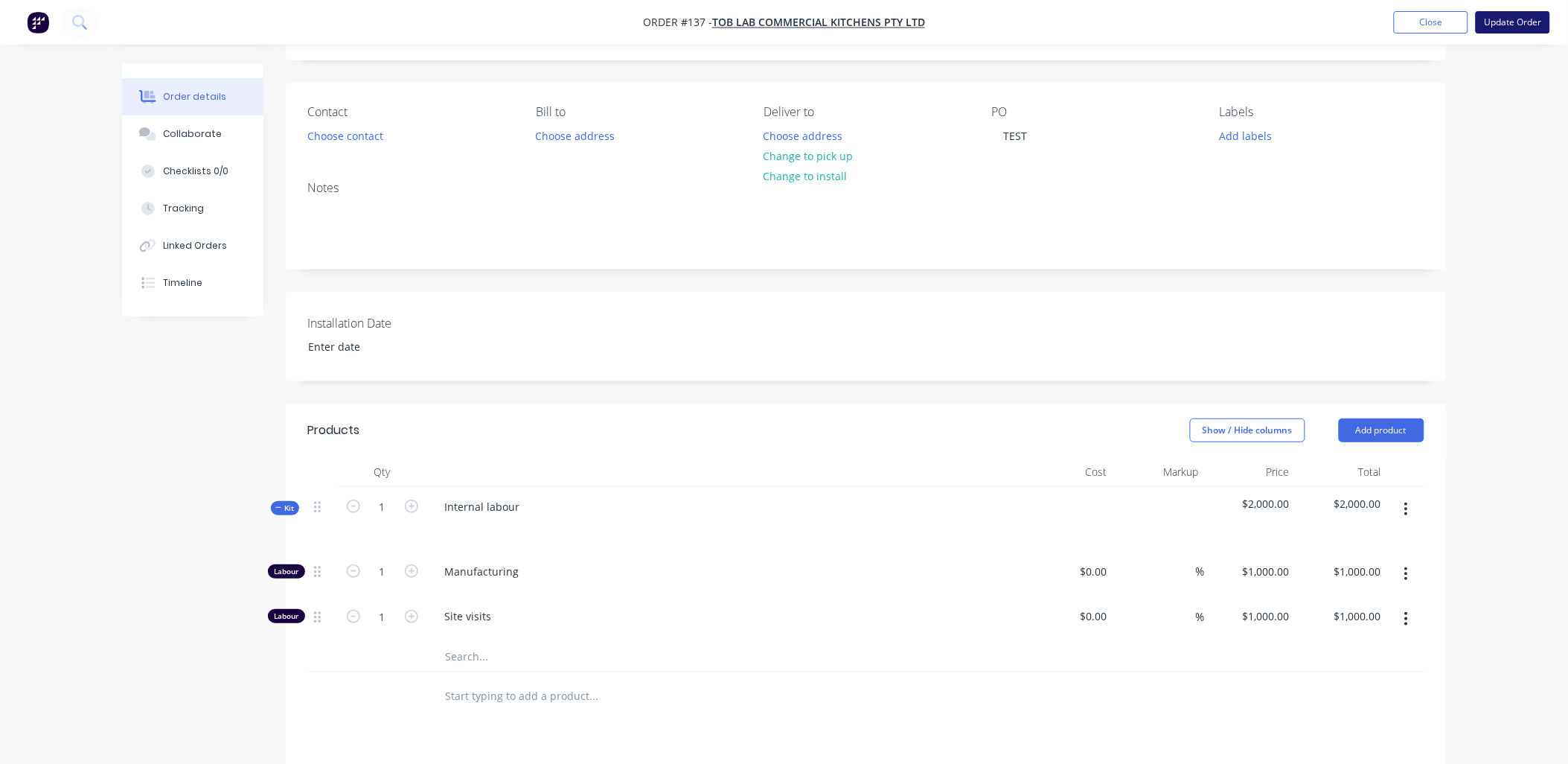
click at [562, 30] on button "Update Order" at bounding box center [1513, 22] width 75 height 22
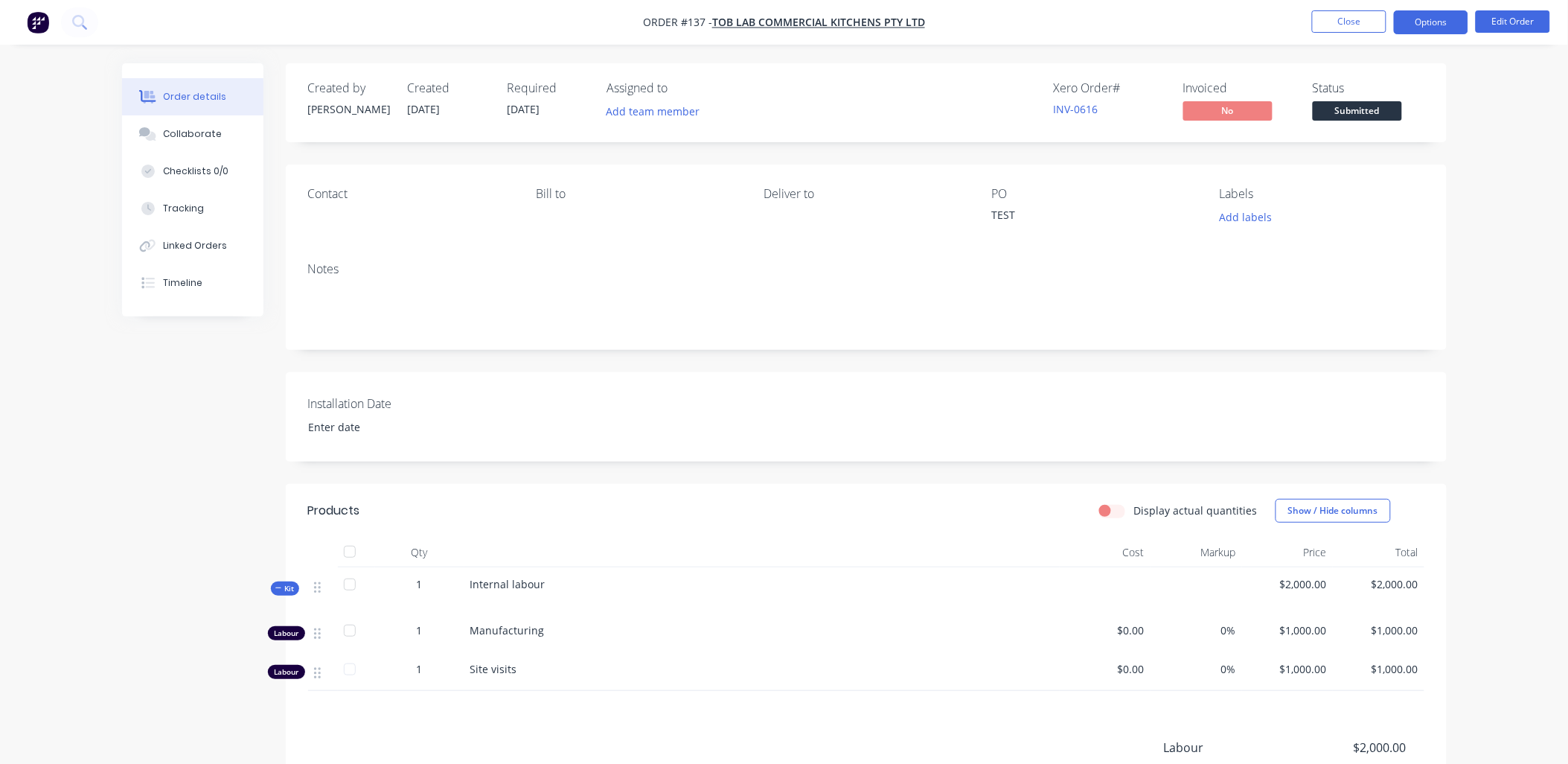
click at [562, 26] on button "Options" at bounding box center [1431, 22] width 75 height 24
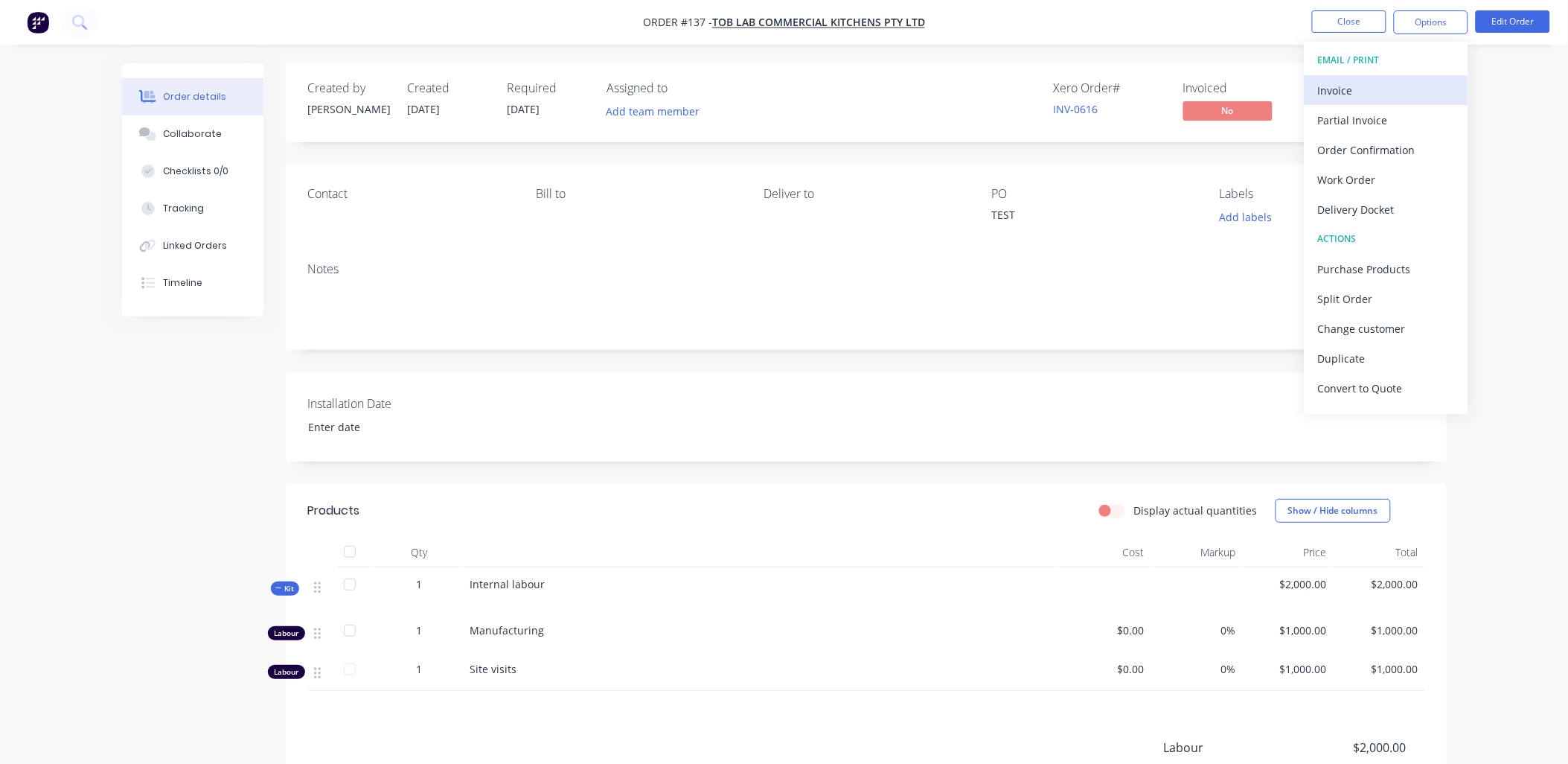
click at [562, 90] on div "Invoice" at bounding box center [1387, 91] width 137 height 22
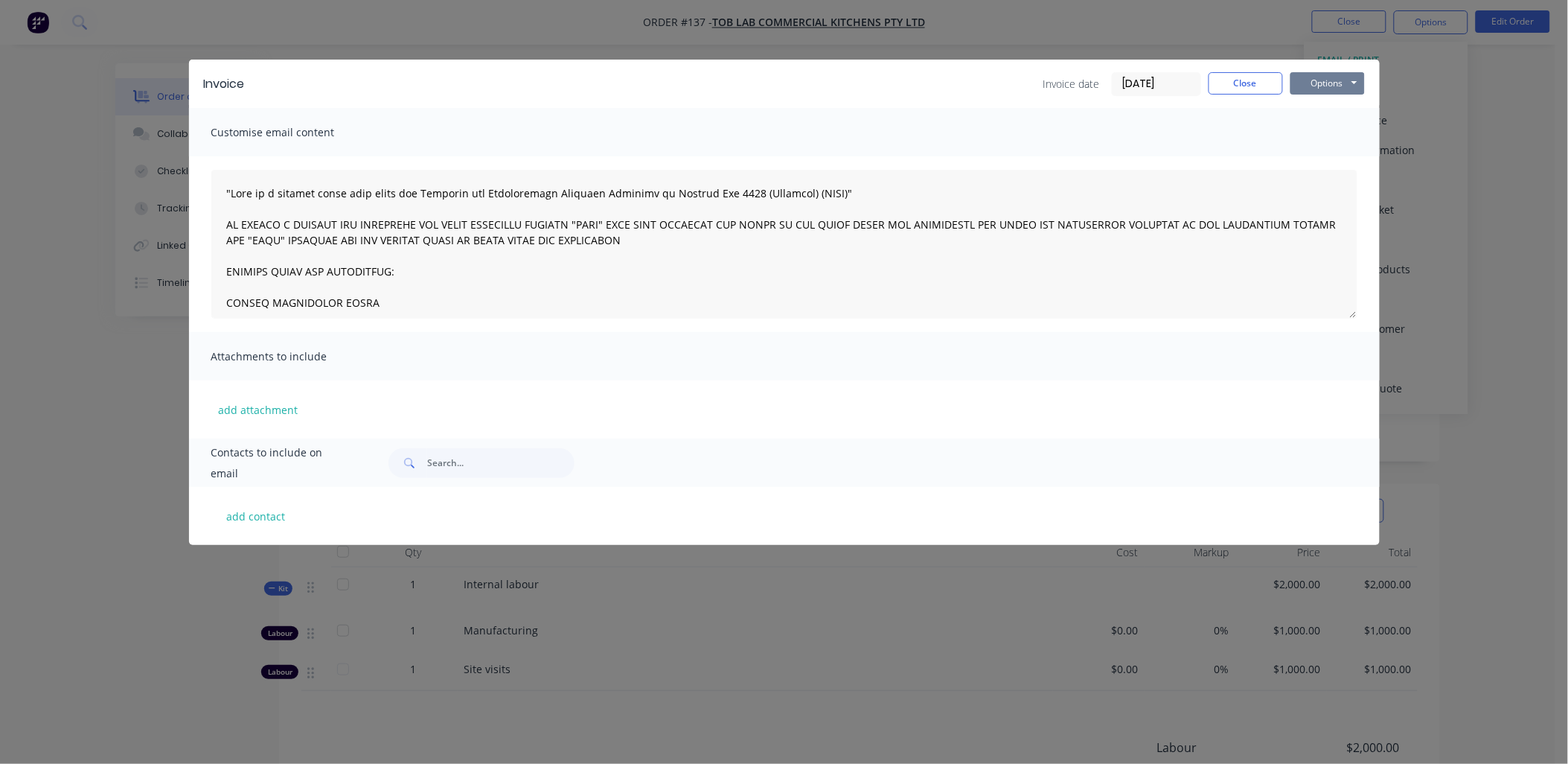
click at [562, 77] on button "Options" at bounding box center [1328, 83] width 75 height 22
click at [562, 98] on button "Preview" at bounding box center [1338, 110] width 95 height 25
click at [562, 86] on button "Close" at bounding box center [1245, 83] width 75 height 22
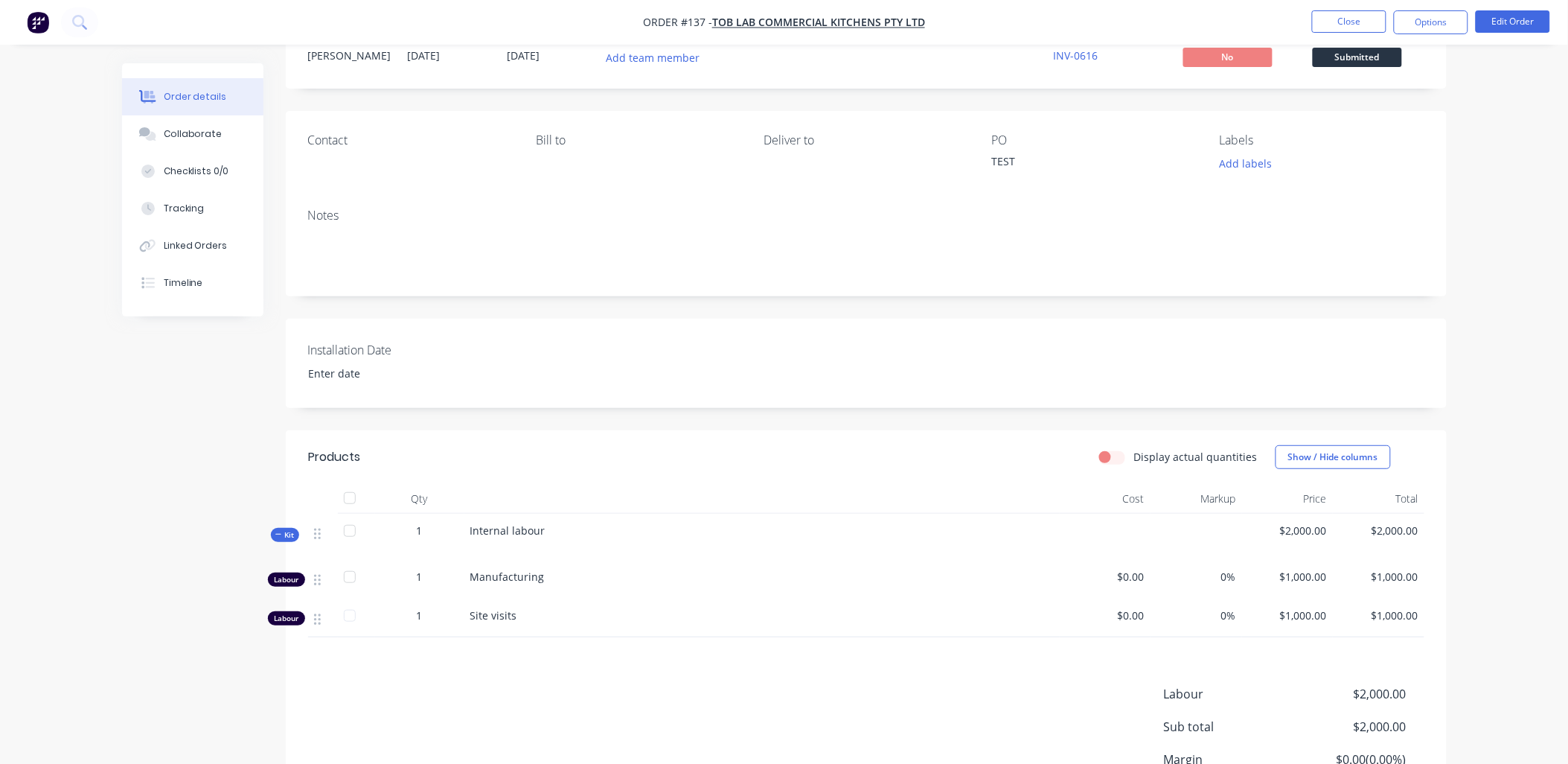
scroll to position [83, 0]
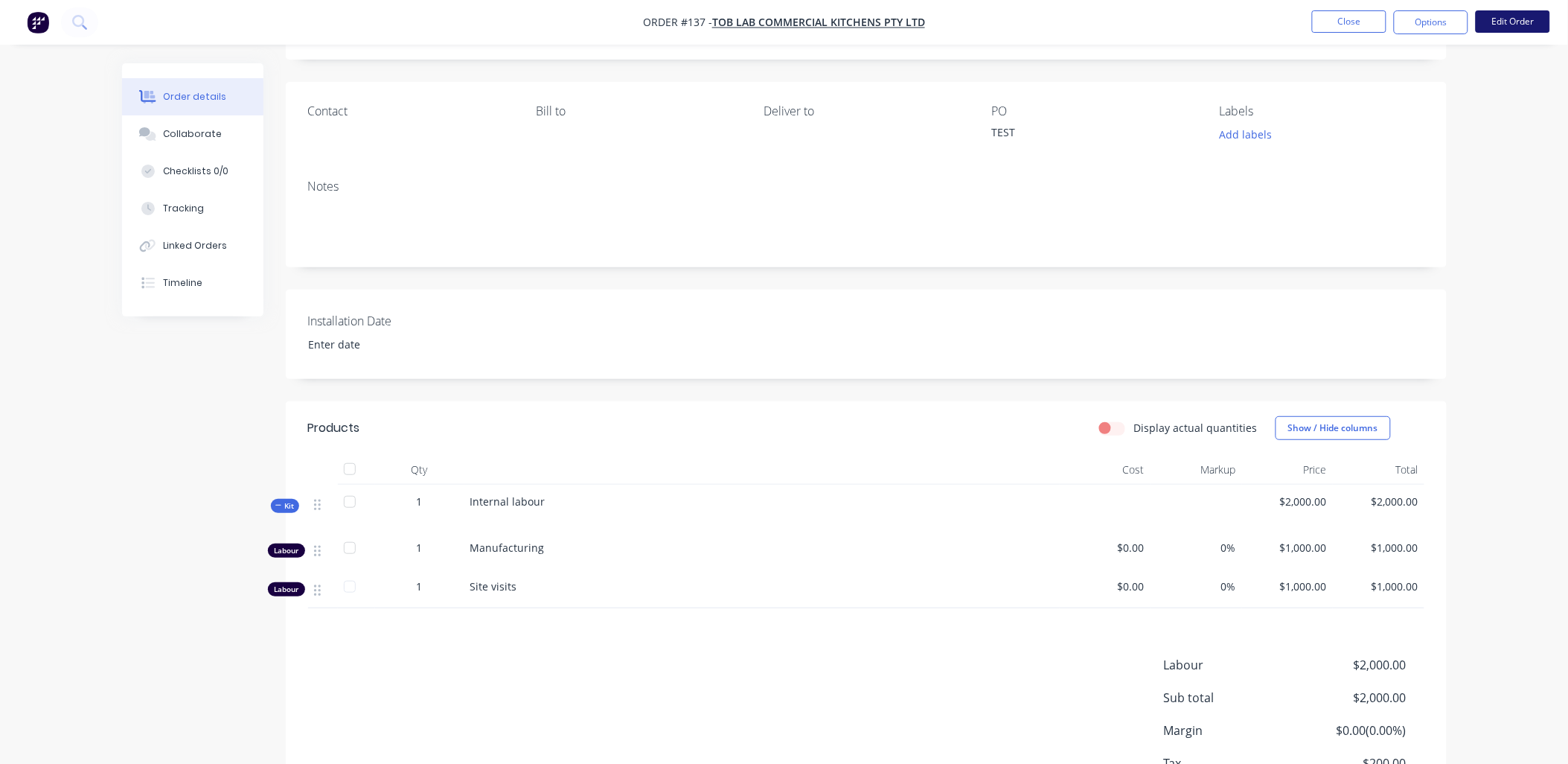
click at [562, 21] on button "Edit Order" at bounding box center [1513, 22] width 75 height 22
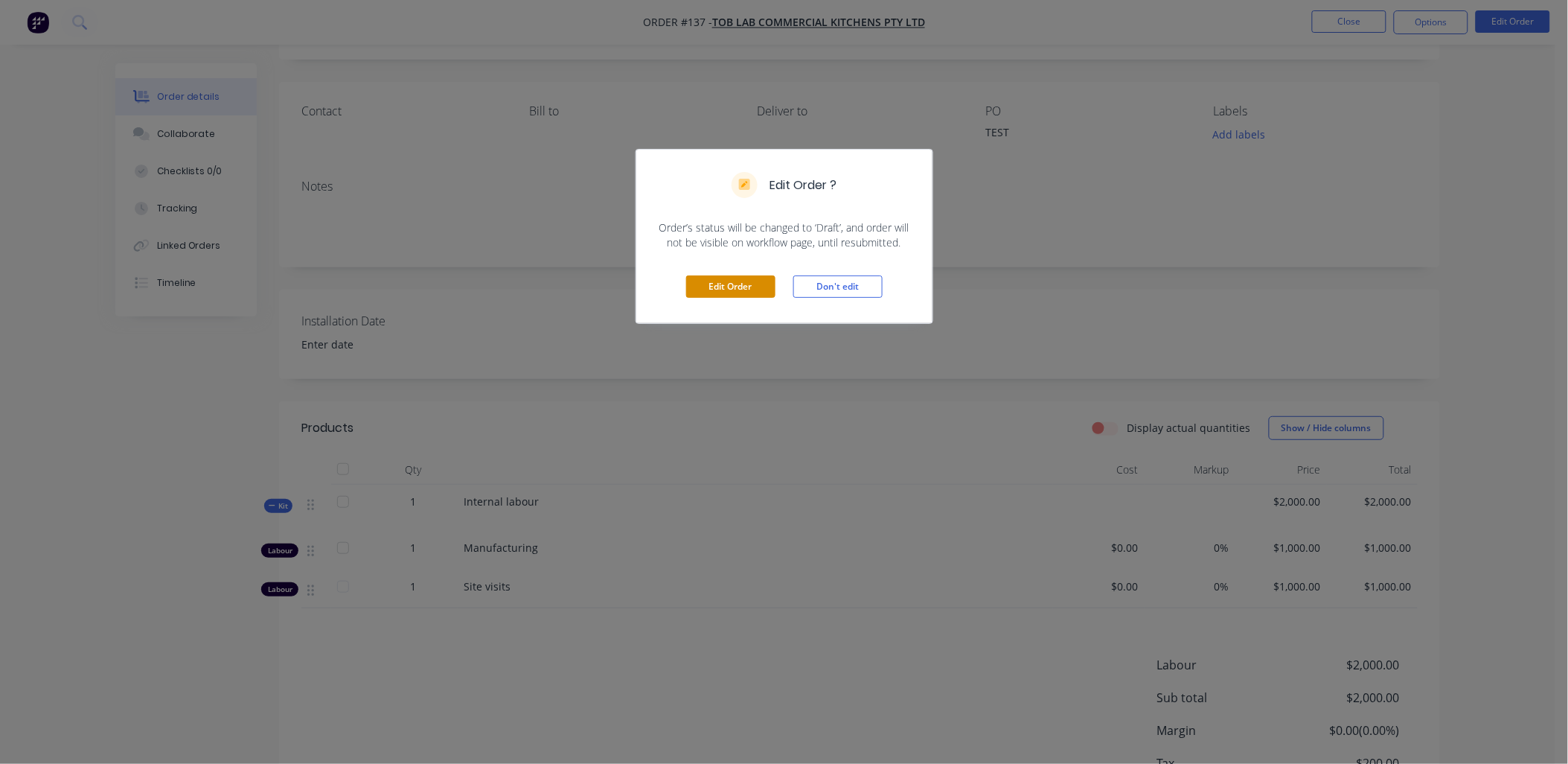
click at [562, 238] on button "Edit Order" at bounding box center [731, 286] width 89 height 22
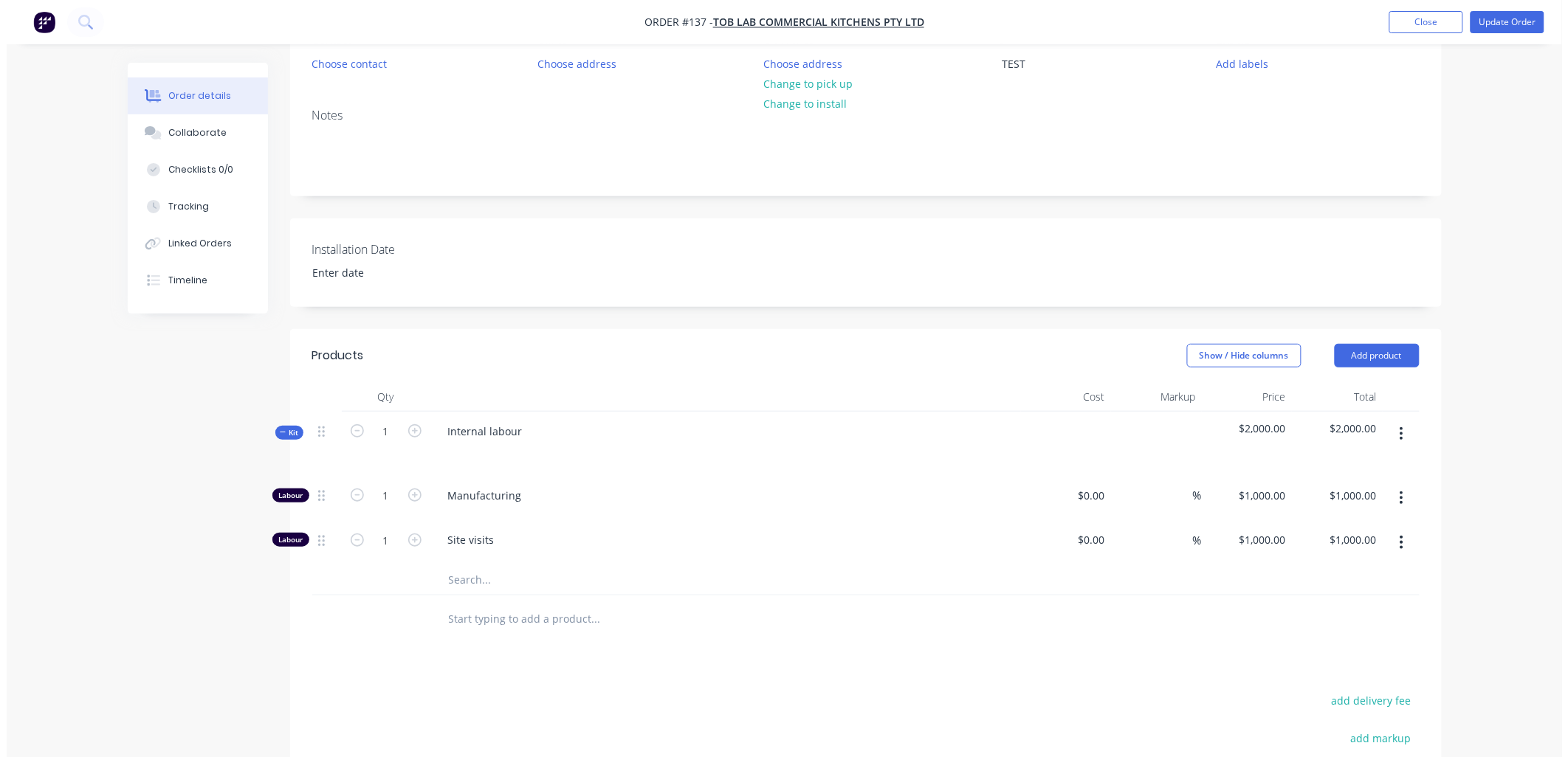
scroll to position [164, 0]
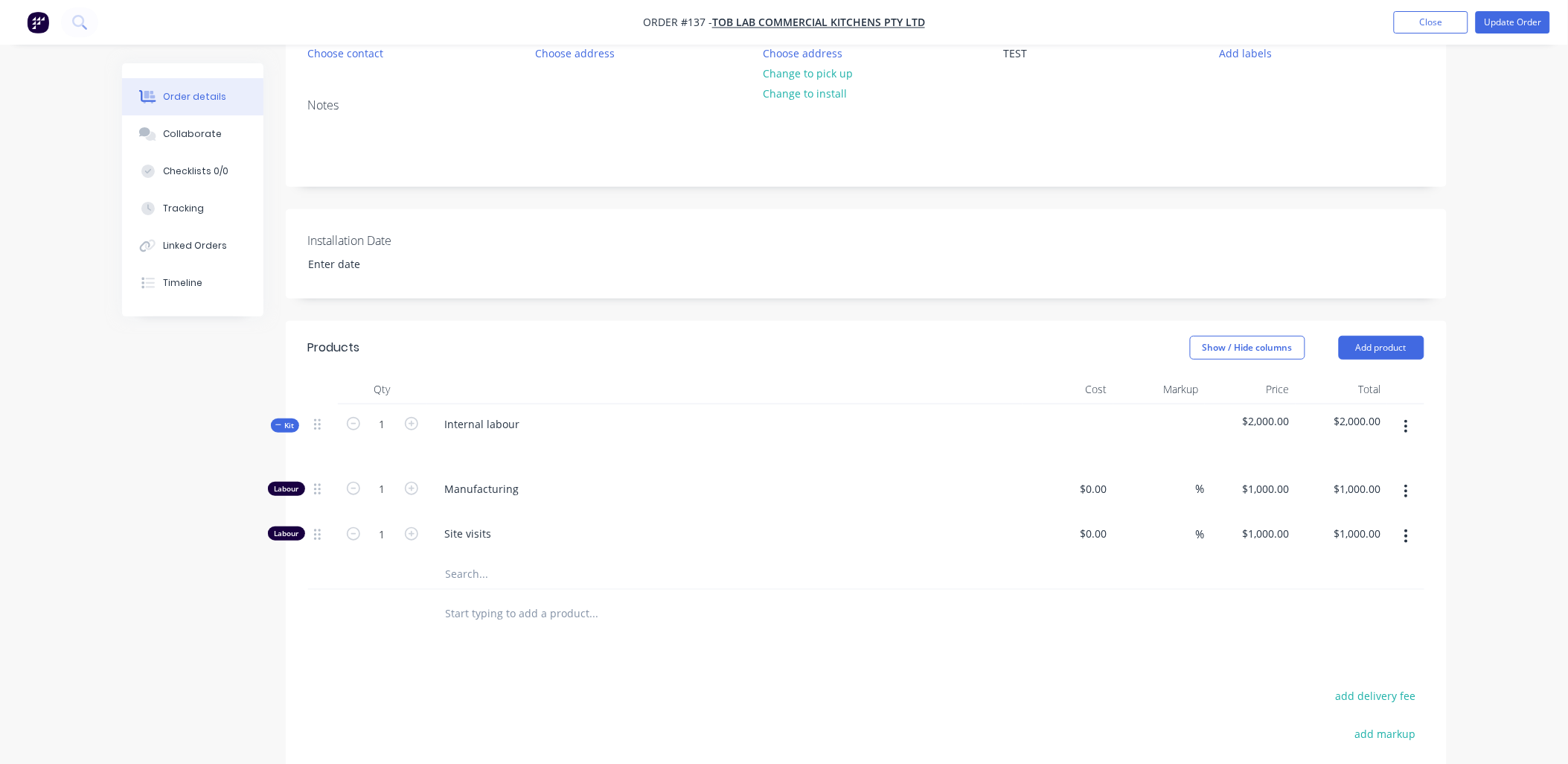
click at [562, 238] on icon "button" at bounding box center [1406, 427] width 4 height 16
click at [562, 238] on div "Delete" at bounding box center [1354, 555] width 114 height 22
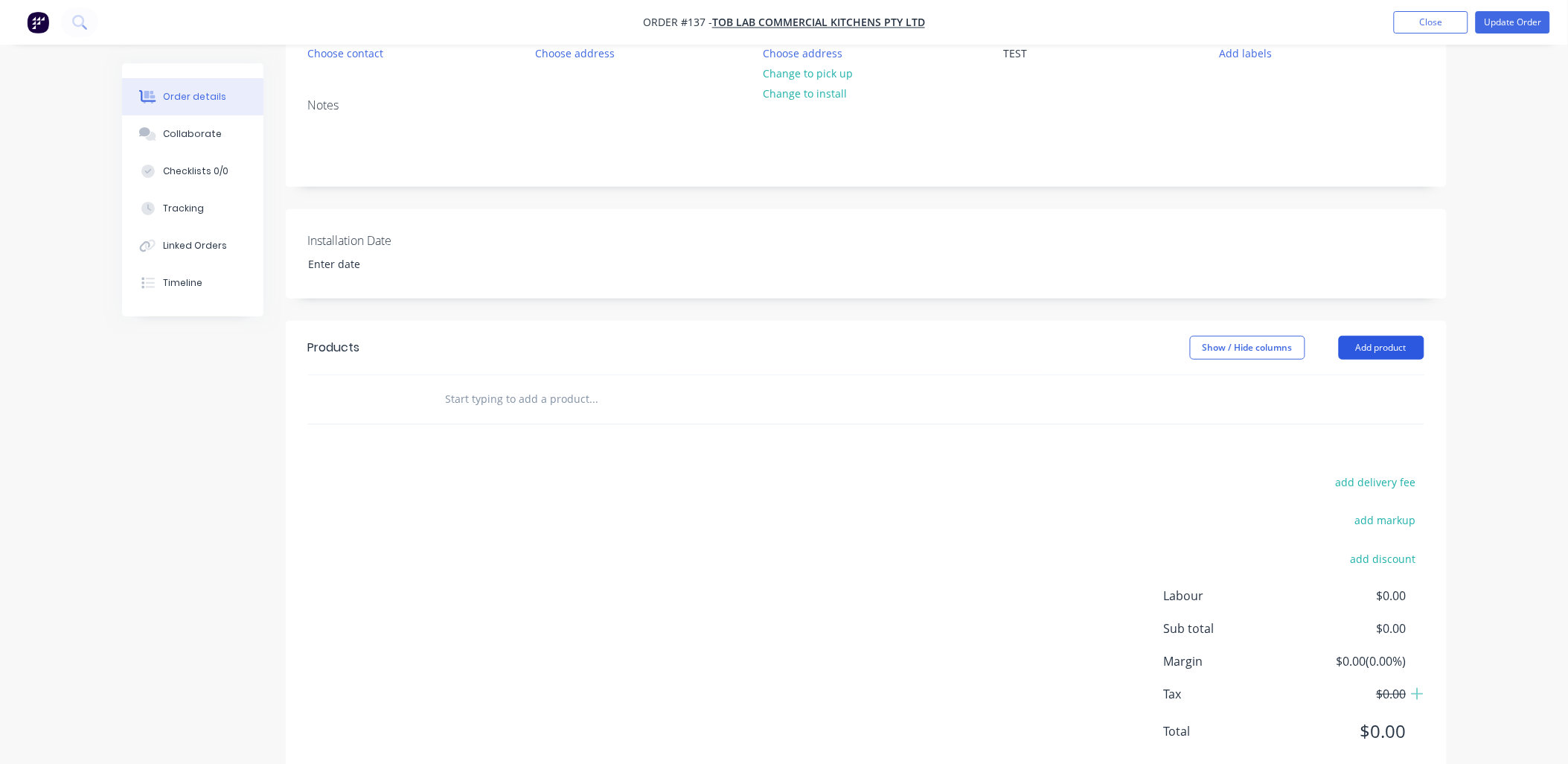
click at [562, 238] on button "Add product" at bounding box center [1381, 347] width 85 height 24
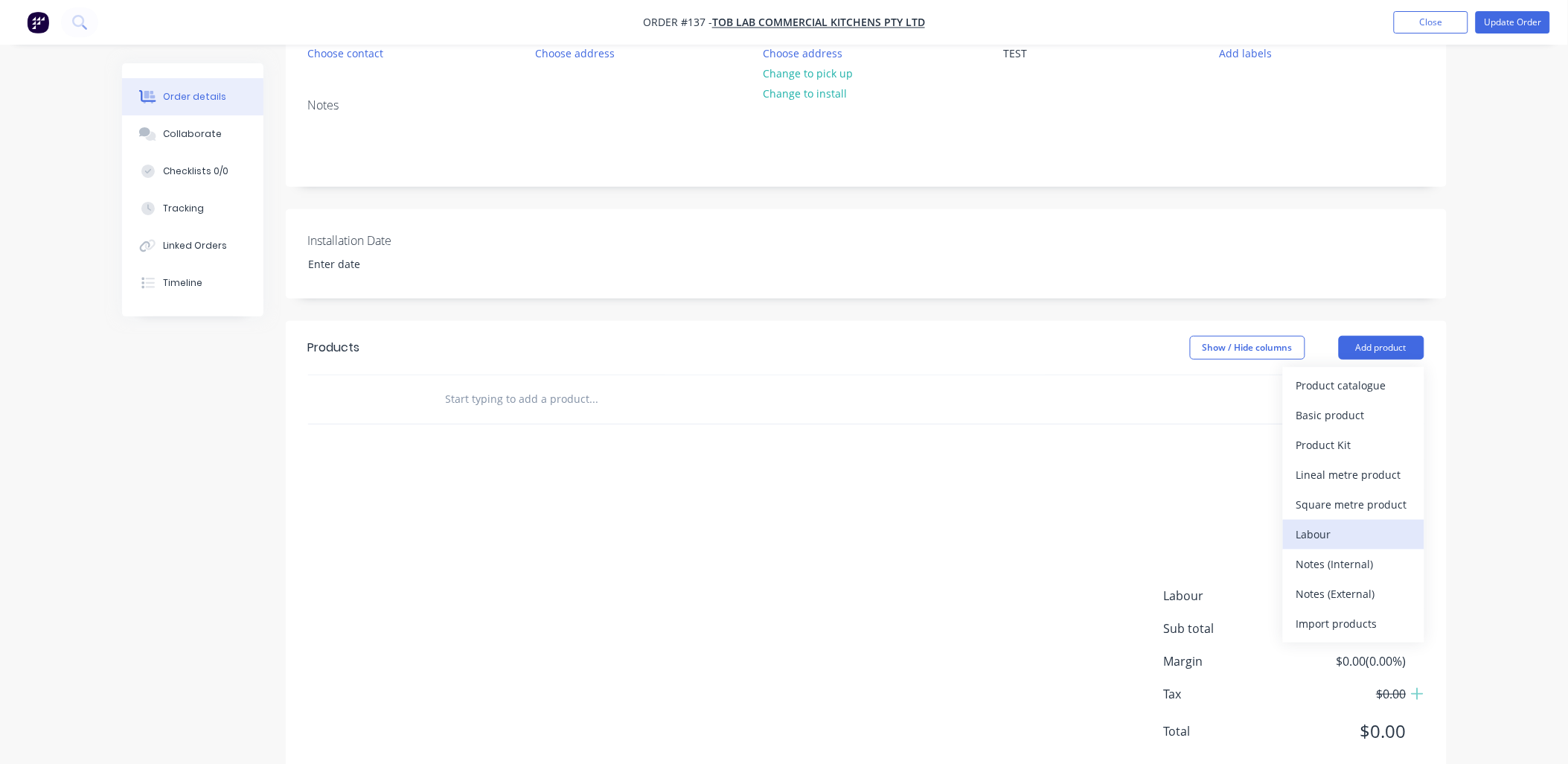
click at [562, 238] on div "Labour" at bounding box center [1354, 534] width 114 height 22
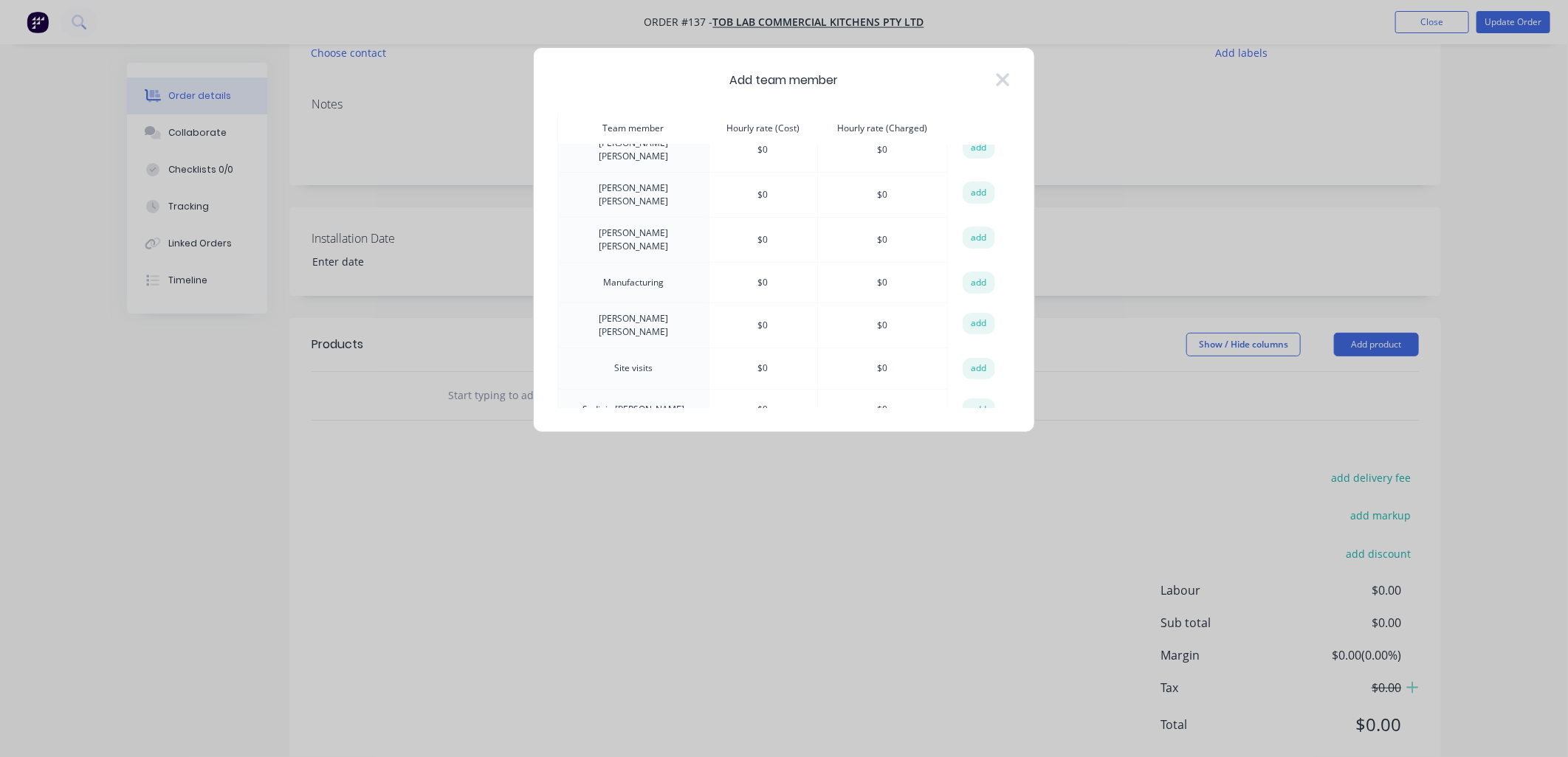
scroll to position [107, 0]
click at [557, 236] on button "add" at bounding box center [978, 278] width 33 height 22
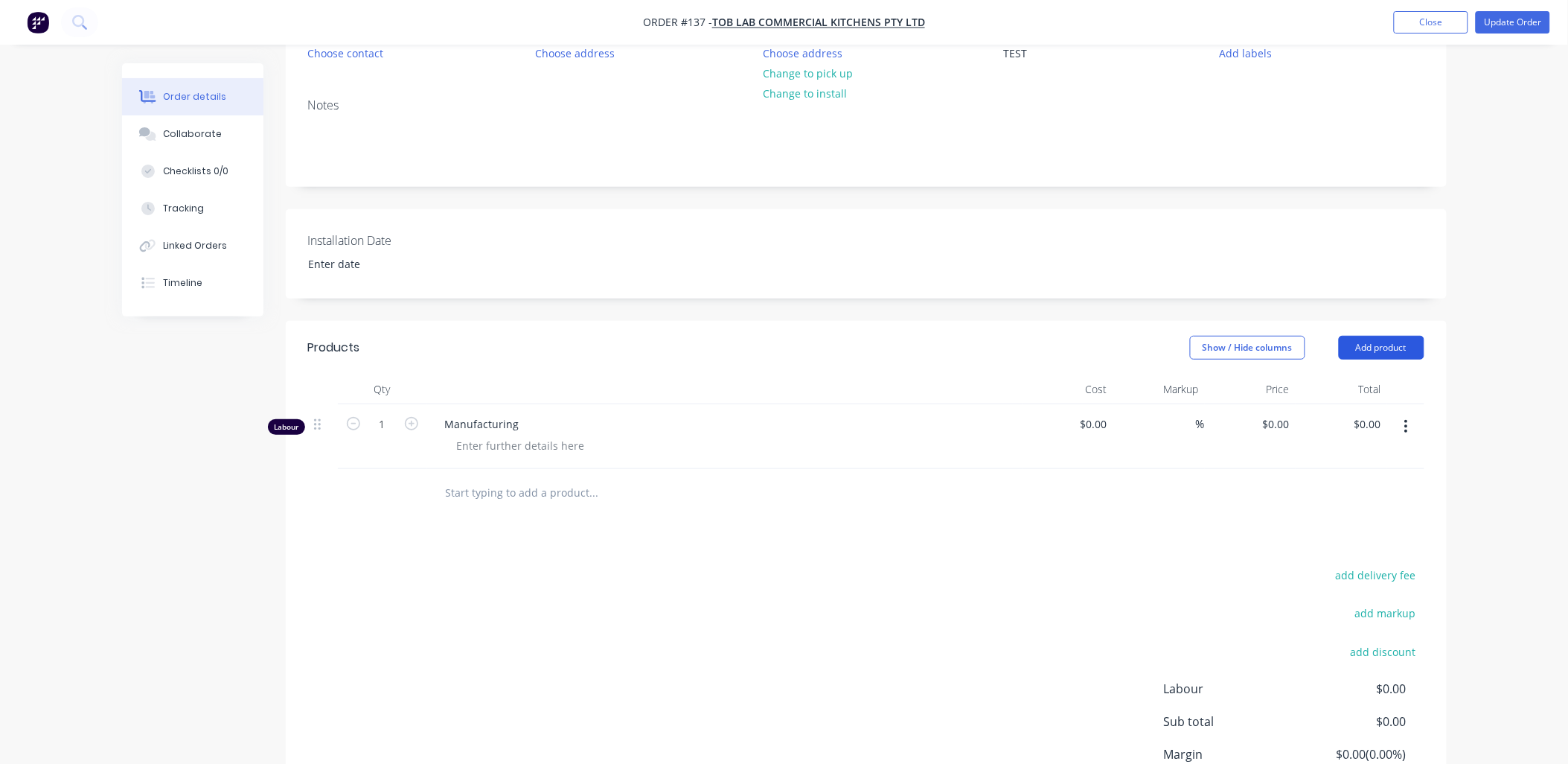
click at [562, 238] on button "Add product" at bounding box center [1381, 347] width 85 height 24
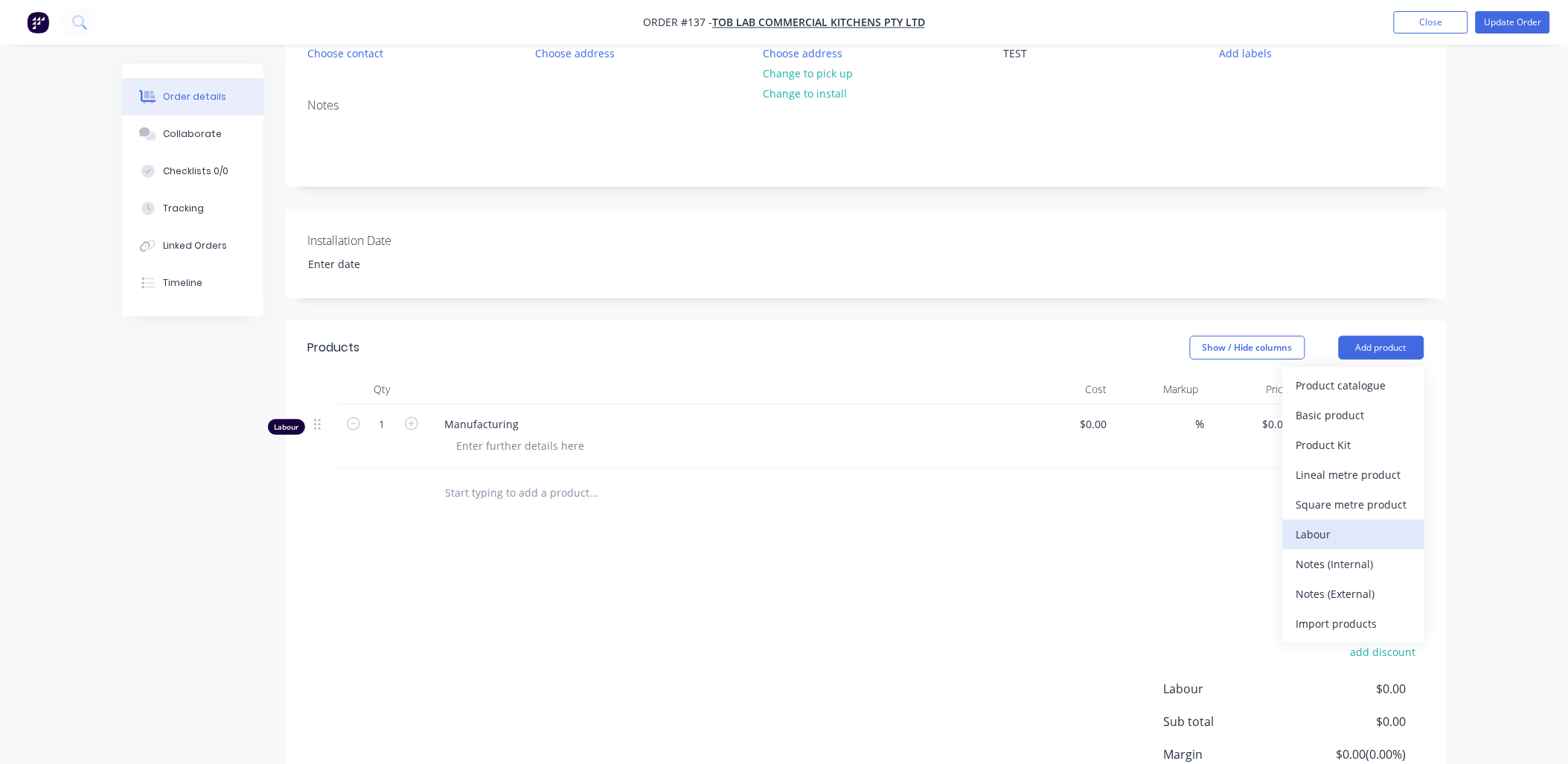
click at [562, 238] on div "Labour" at bounding box center [1354, 534] width 114 height 22
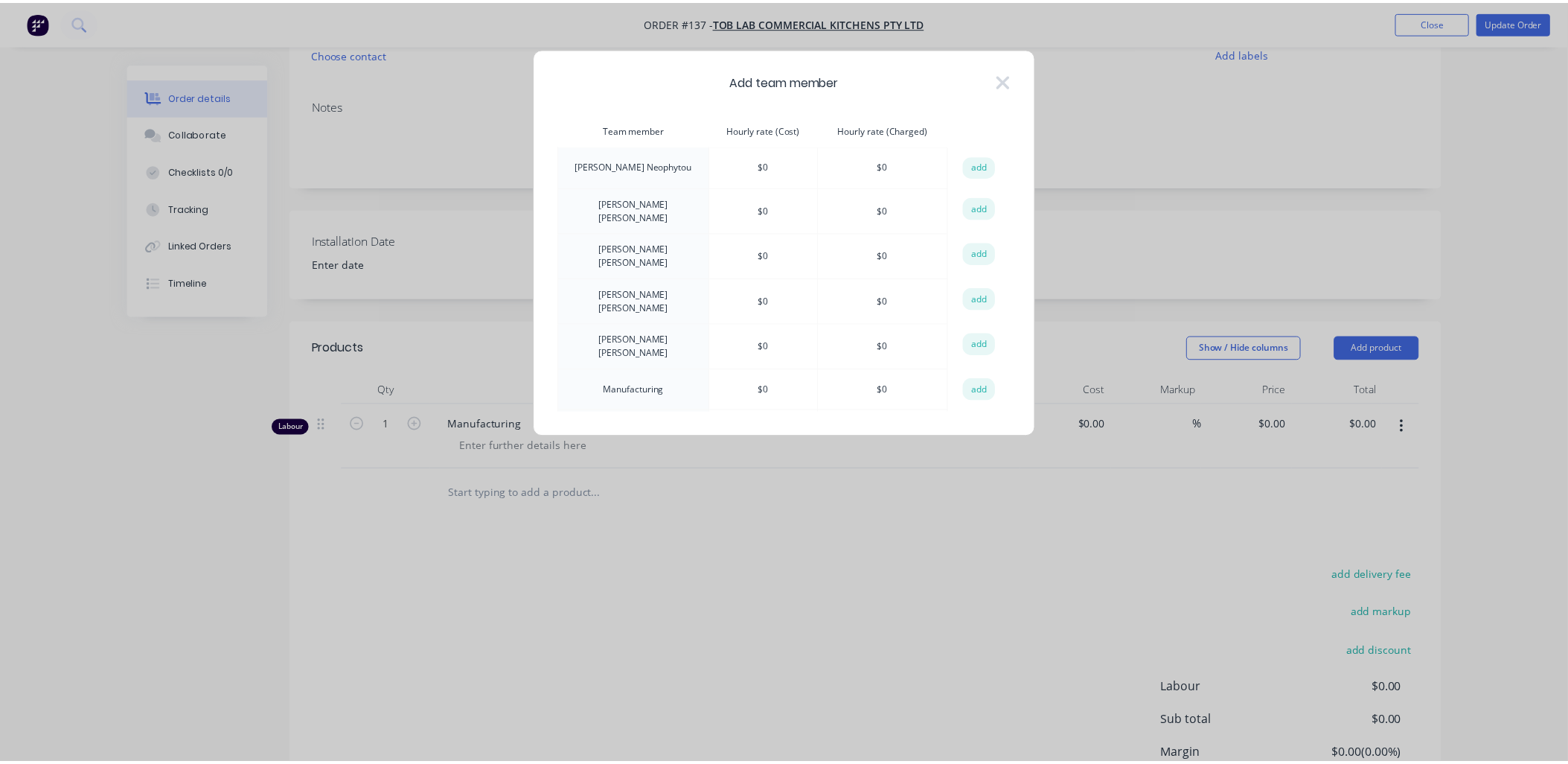
scroll to position [83, 0]
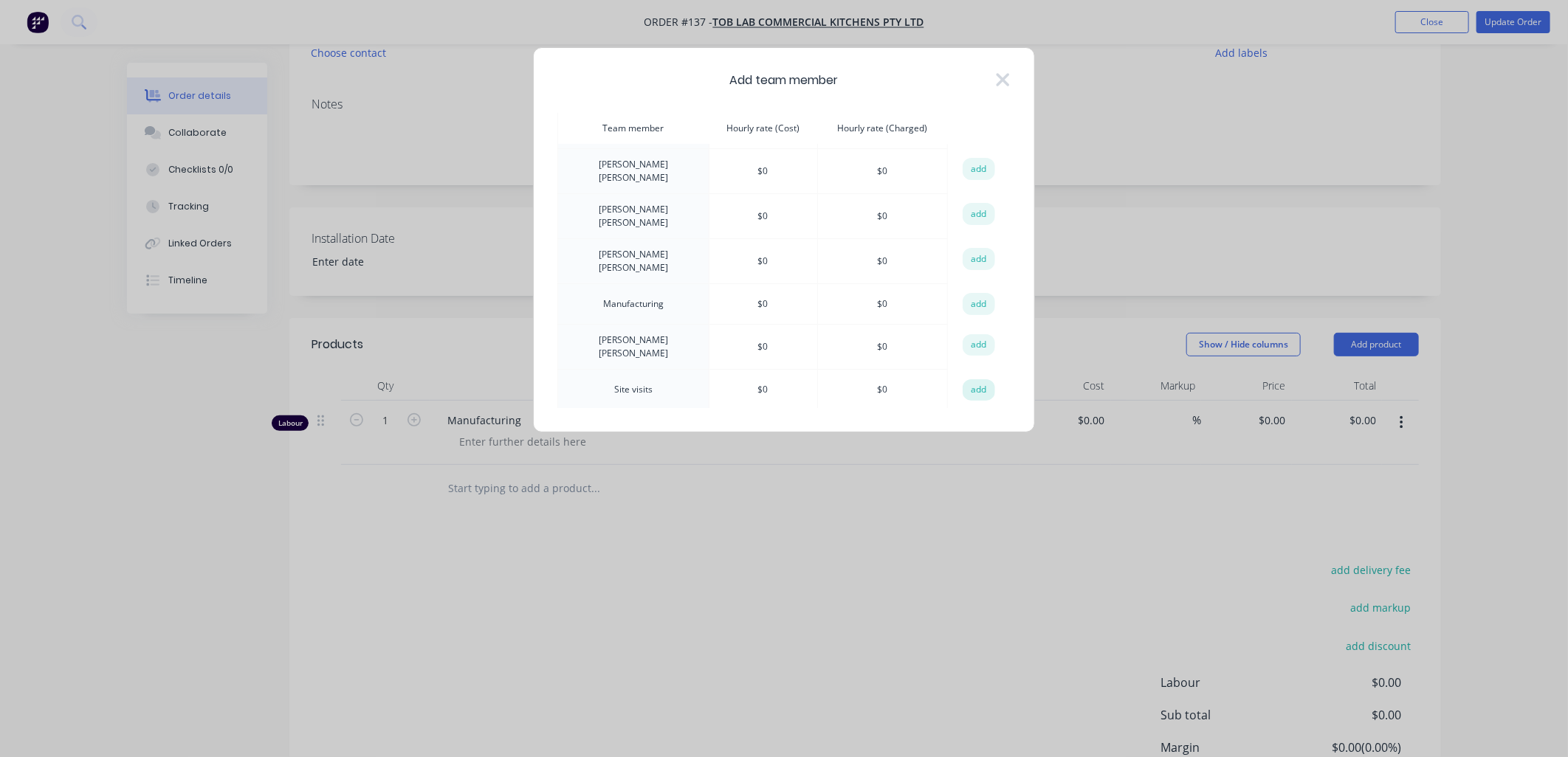
click at [557, 236] on button "add" at bounding box center [978, 390] width 33 height 22
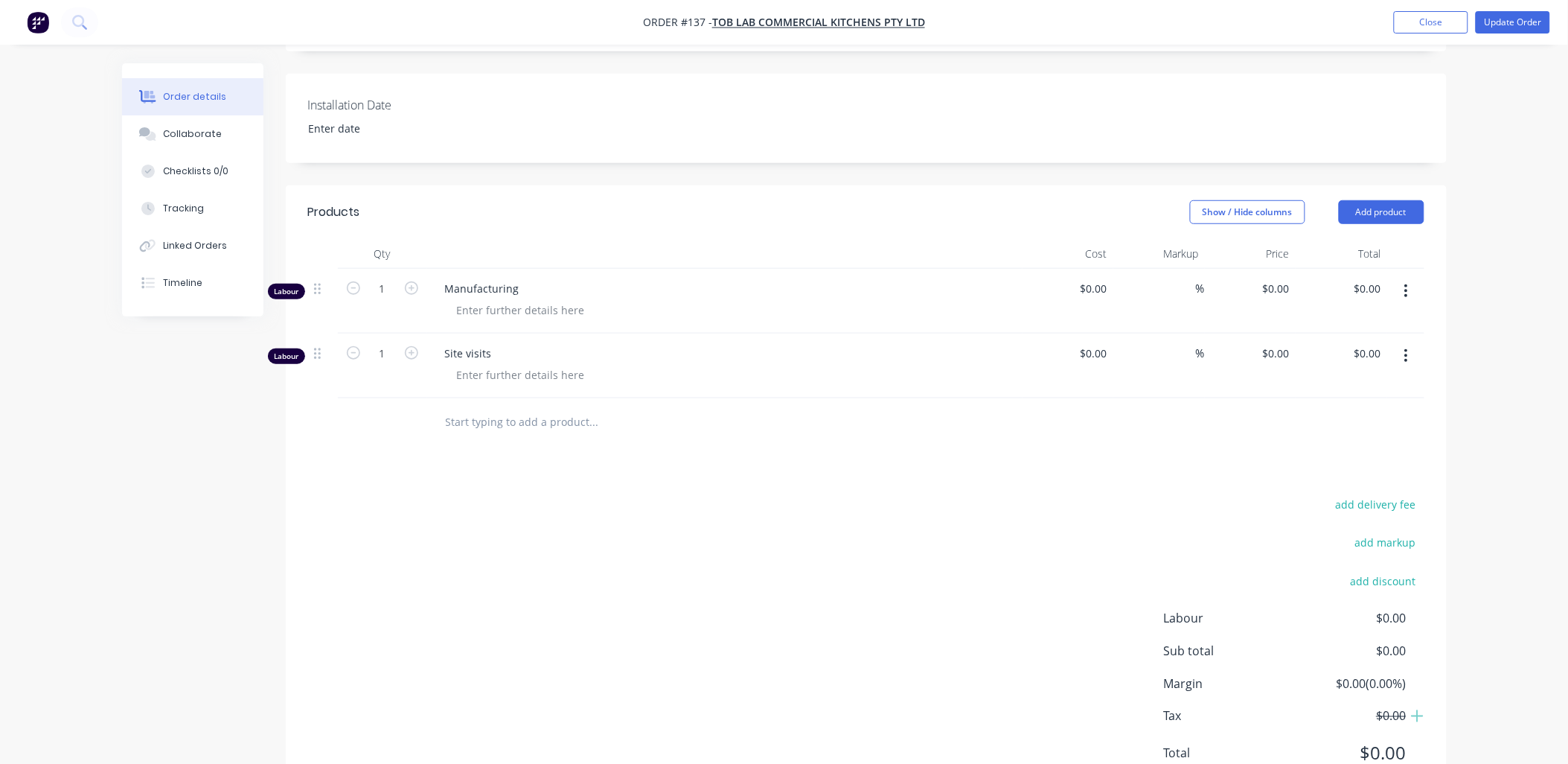
scroll to position [331, 0]
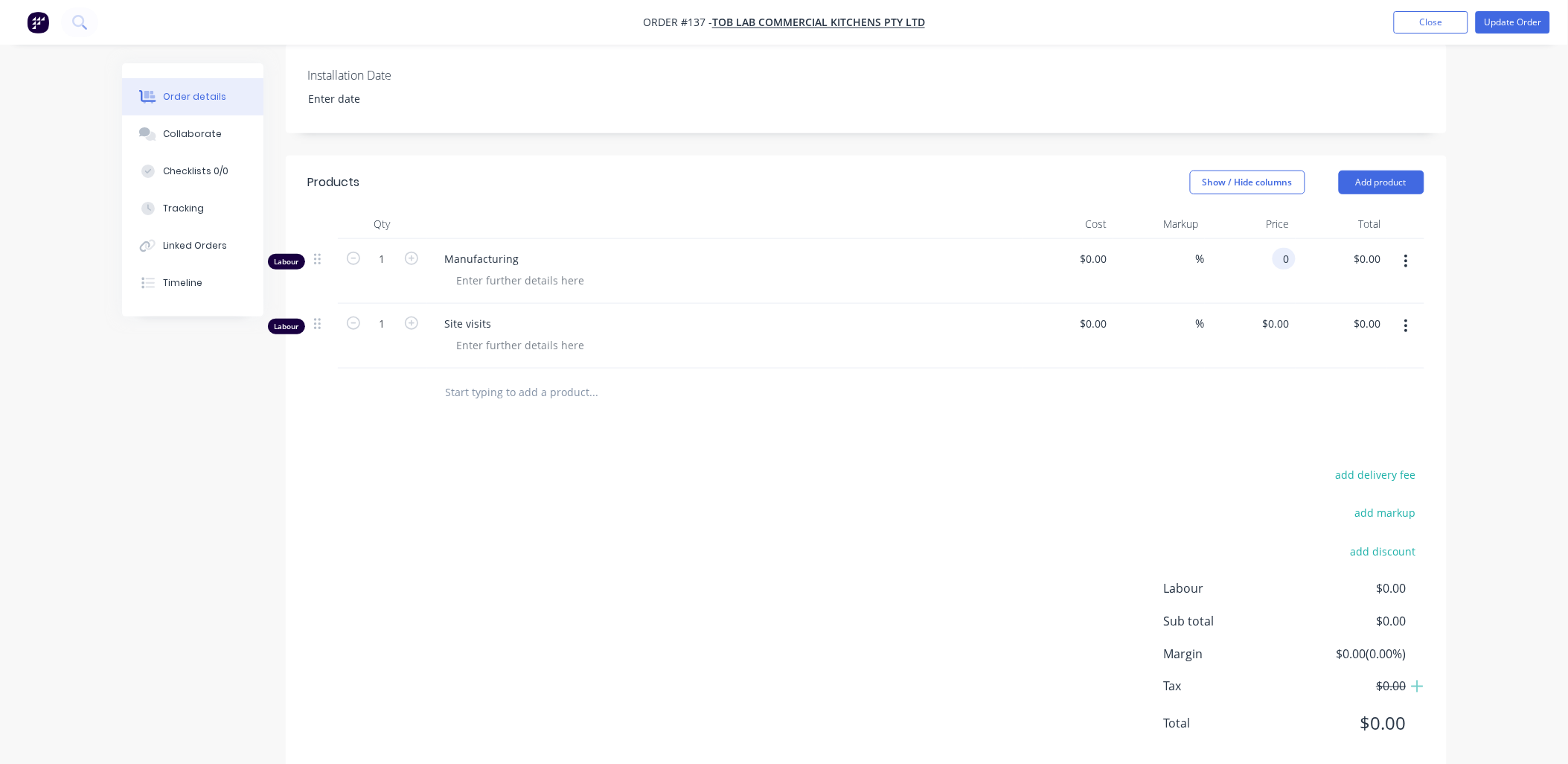
click at [562, 238] on div "0 0" at bounding box center [1251, 271] width 91 height 65
type input "$1,000.00"
click at [562, 238] on div "0 $0.00" at bounding box center [1251, 336] width 91 height 65
type input "$1,000.00"
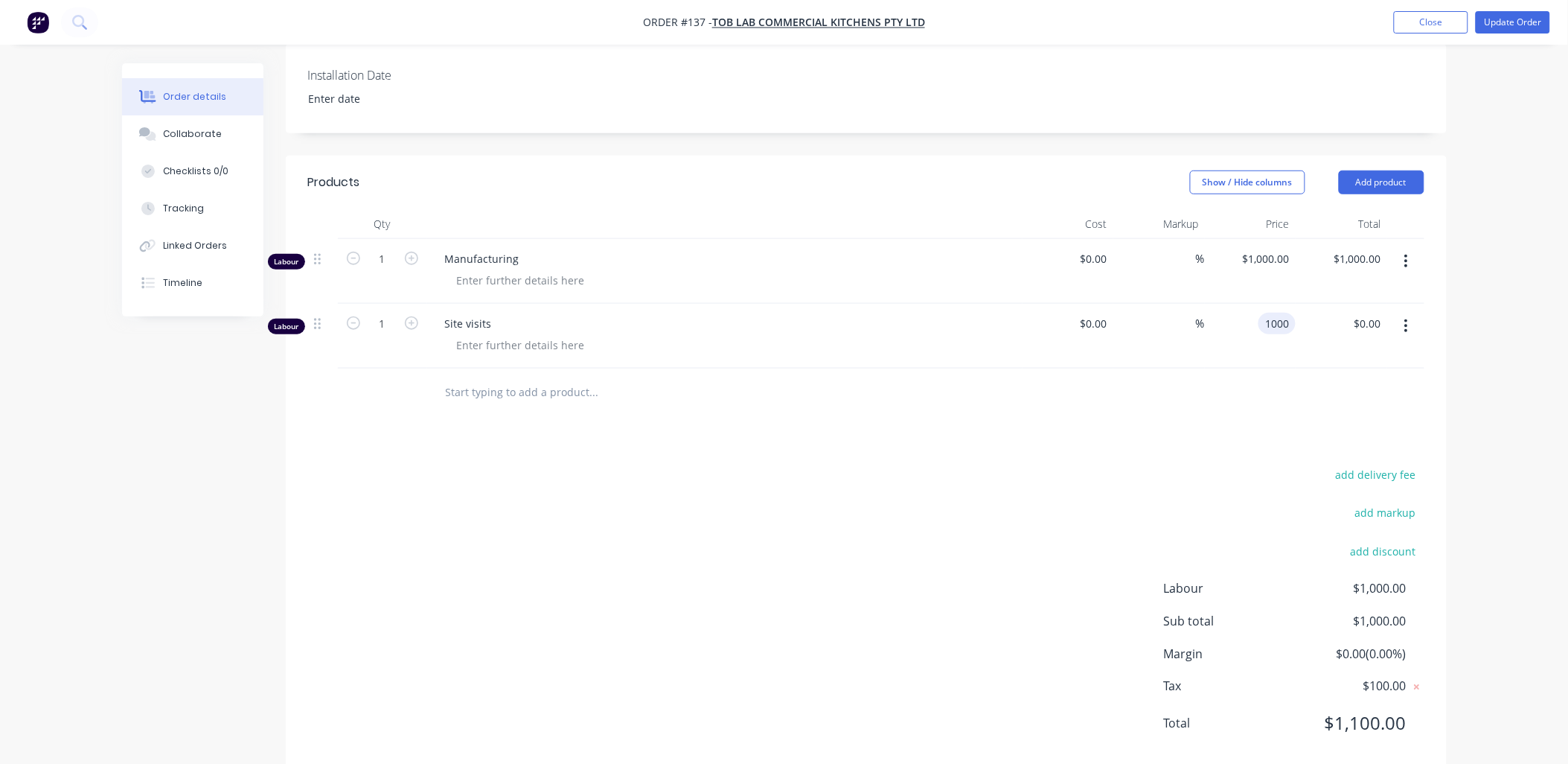
type input "$1,000.00"
click at [562, 238] on div at bounding box center [866, 393] width 1116 height 48
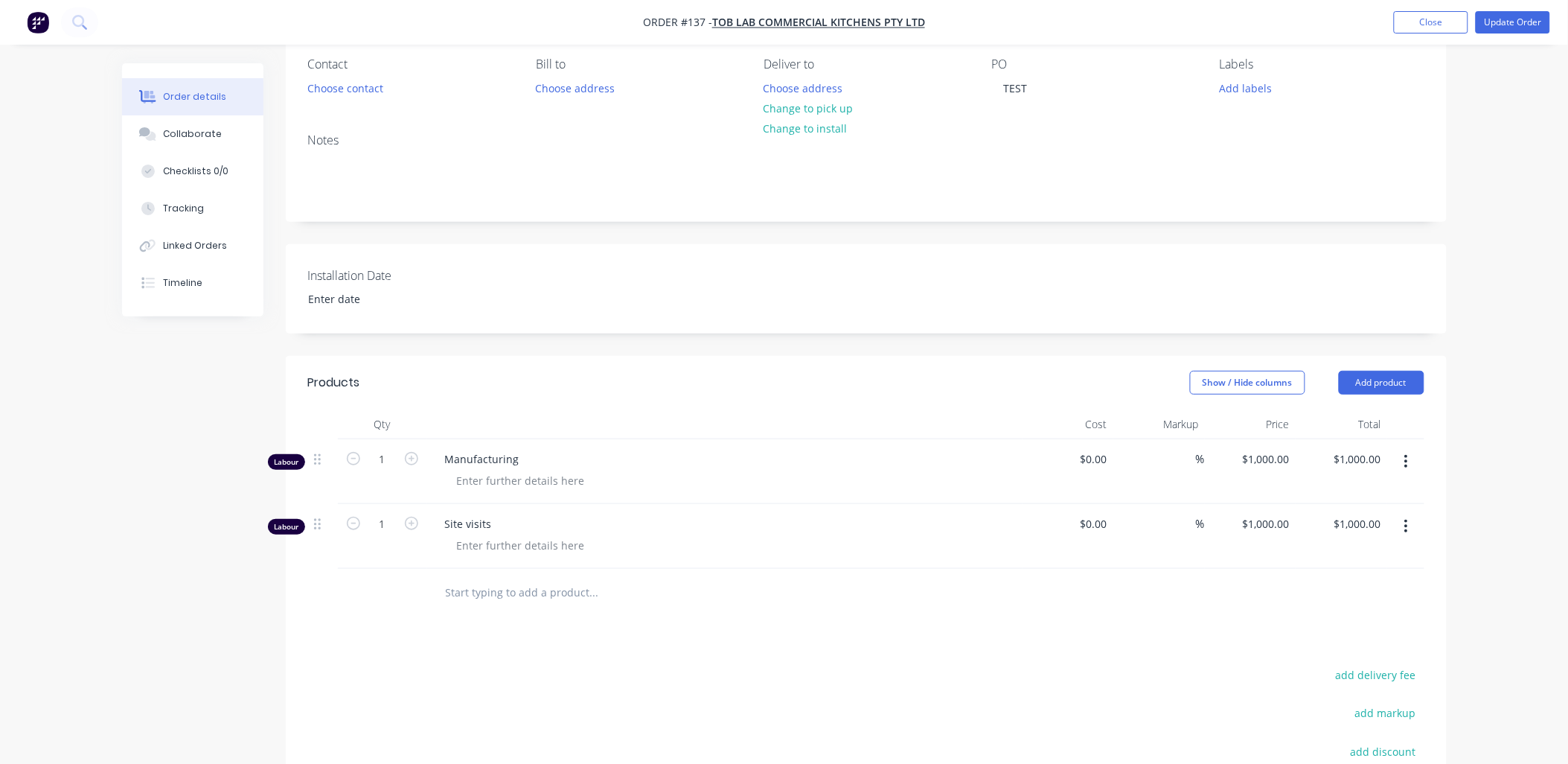
scroll to position [83, 0]
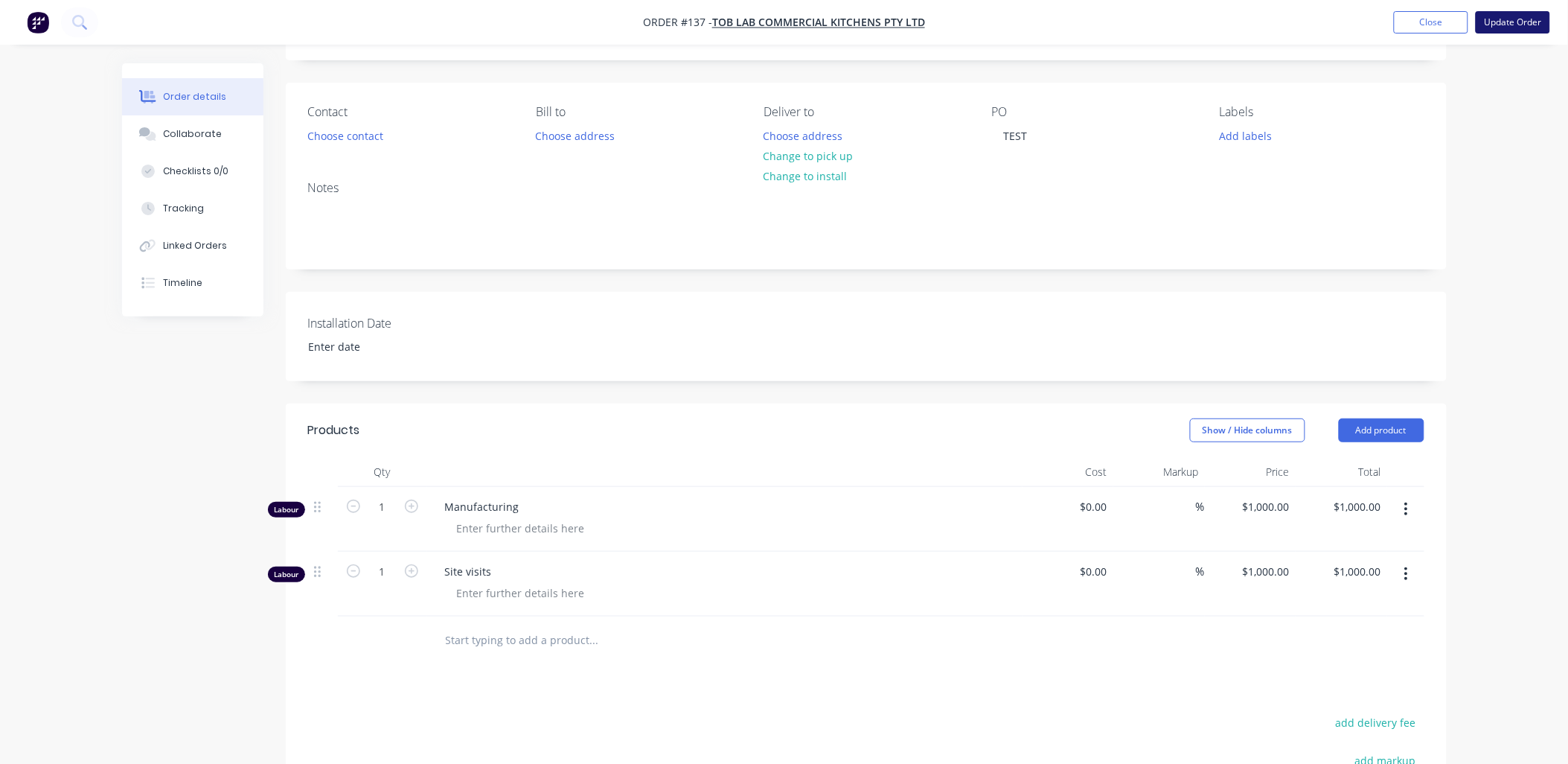
click at [562, 21] on button "Update Order" at bounding box center [1513, 22] width 75 height 22
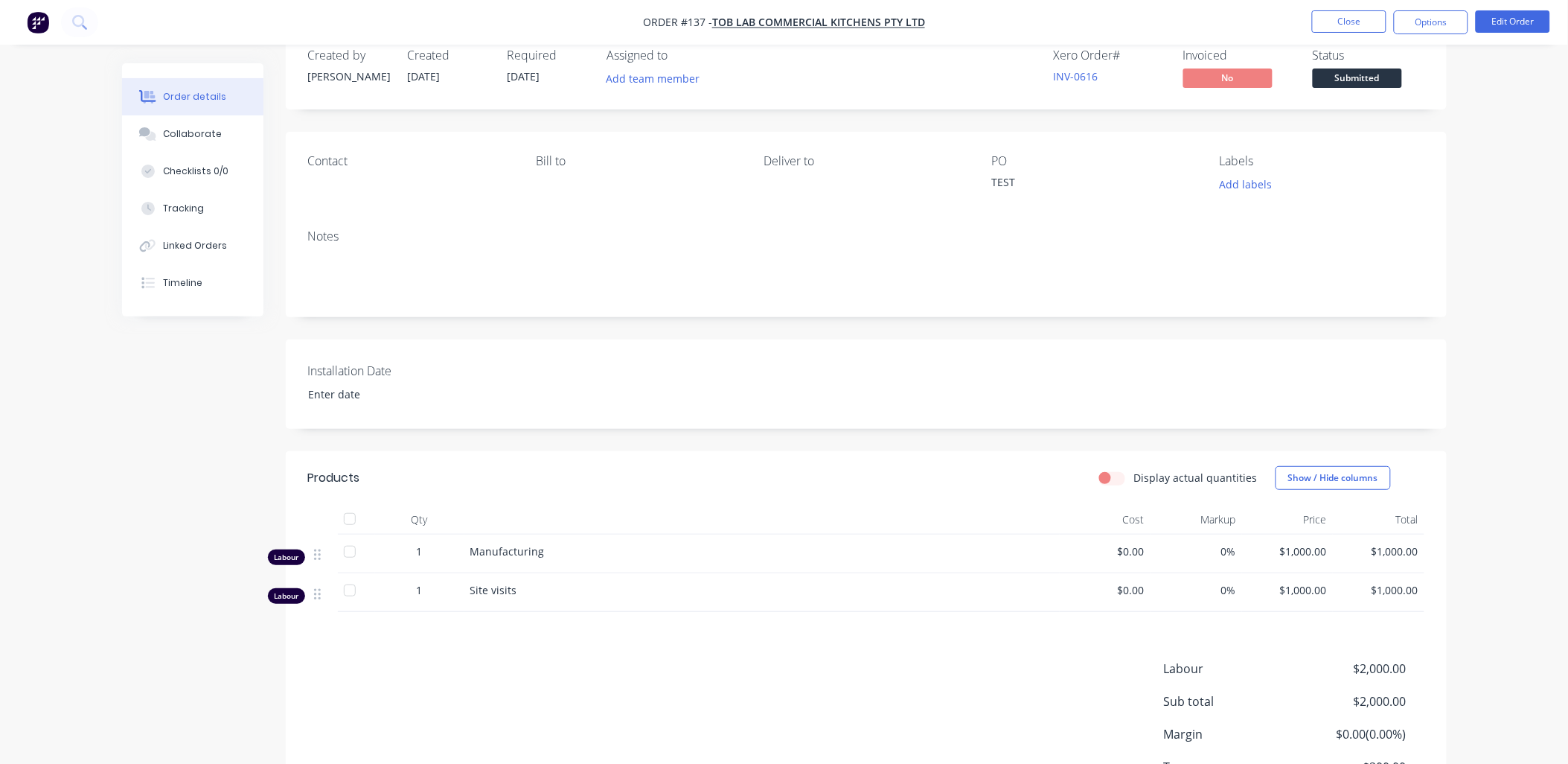
scroll to position [0, 0]
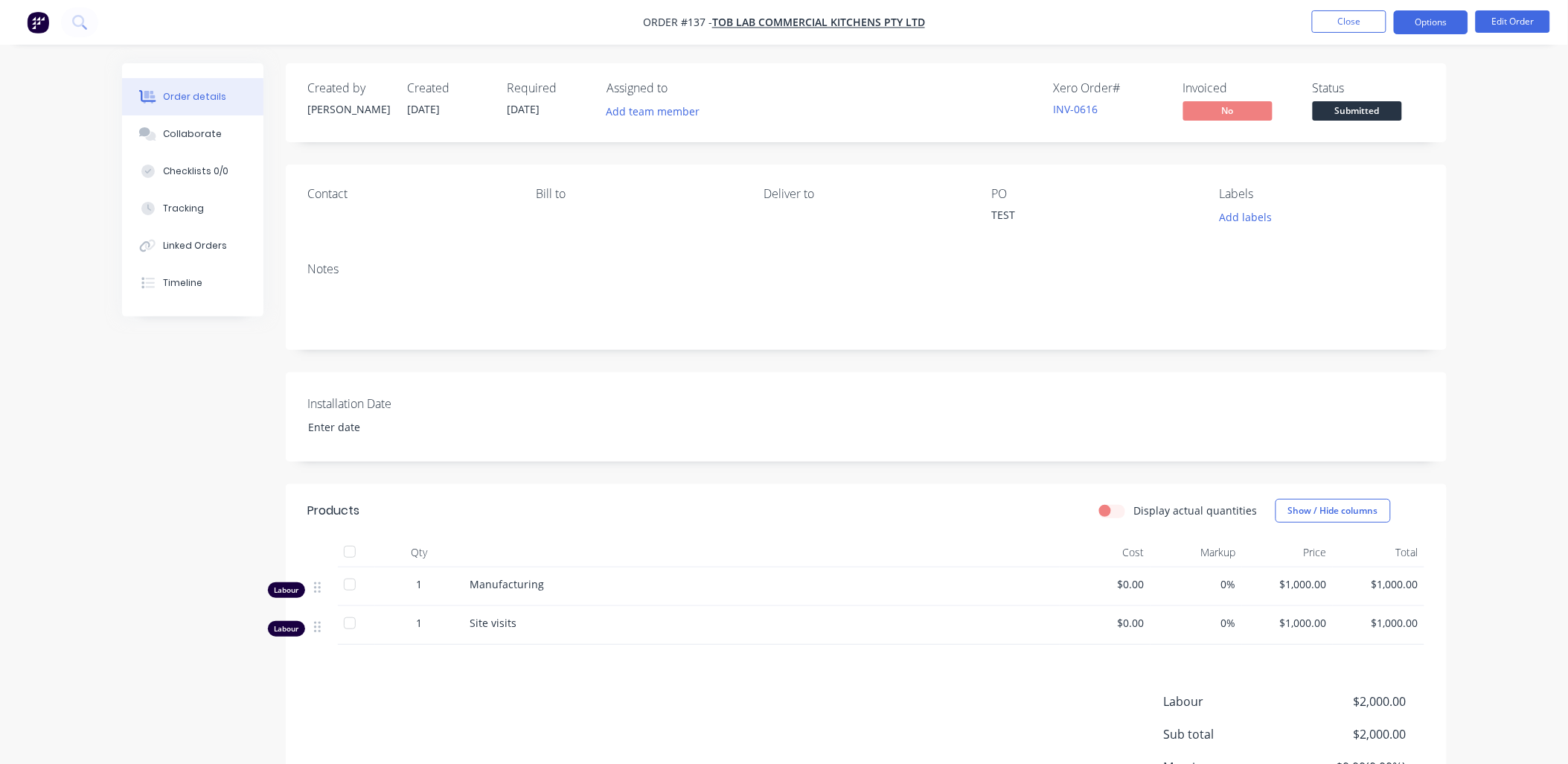
click at [562, 18] on button "Options" at bounding box center [1431, 22] width 75 height 24
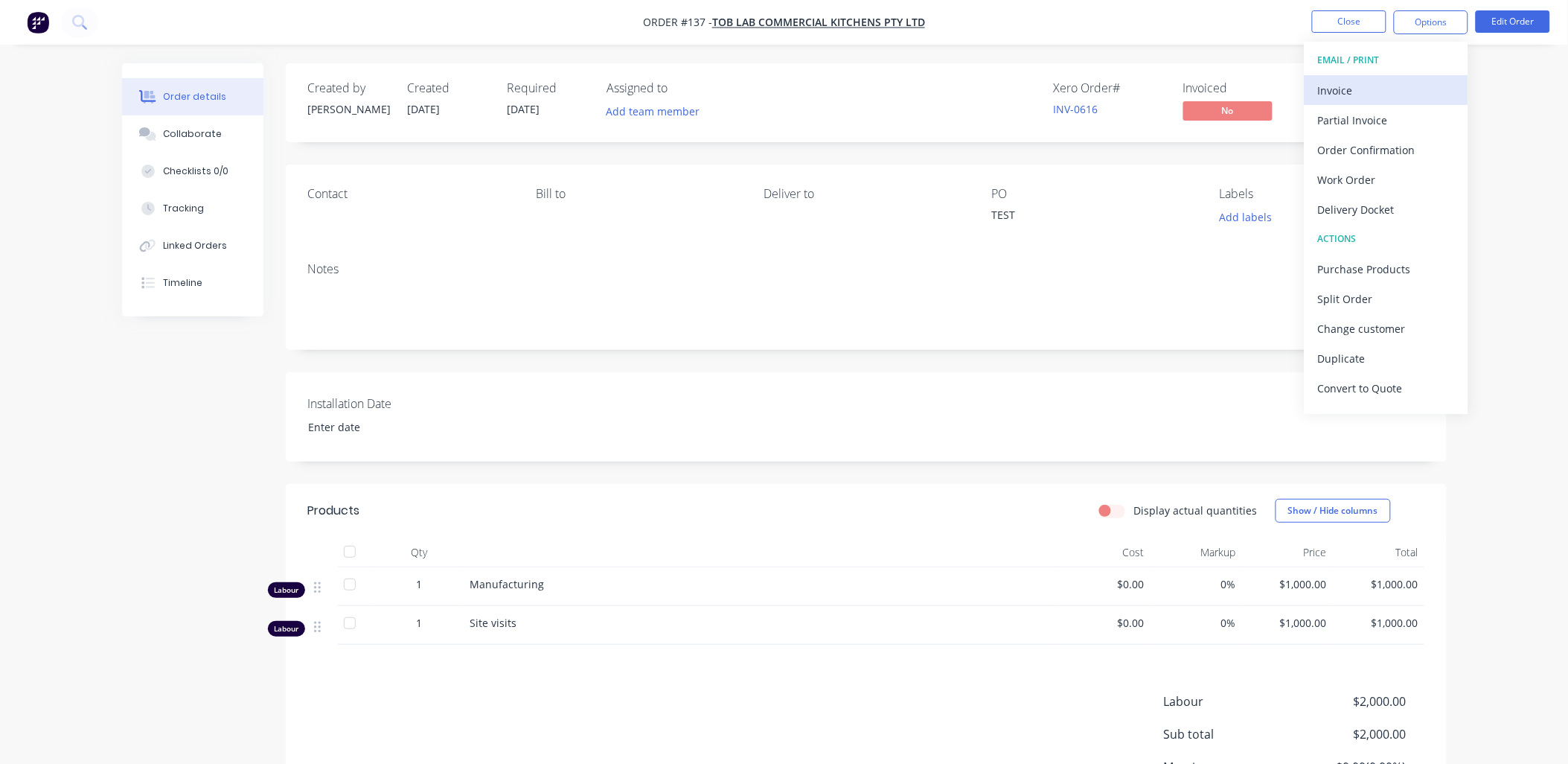
click at [562, 91] on div "Invoice" at bounding box center [1387, 91] width 137 height 22
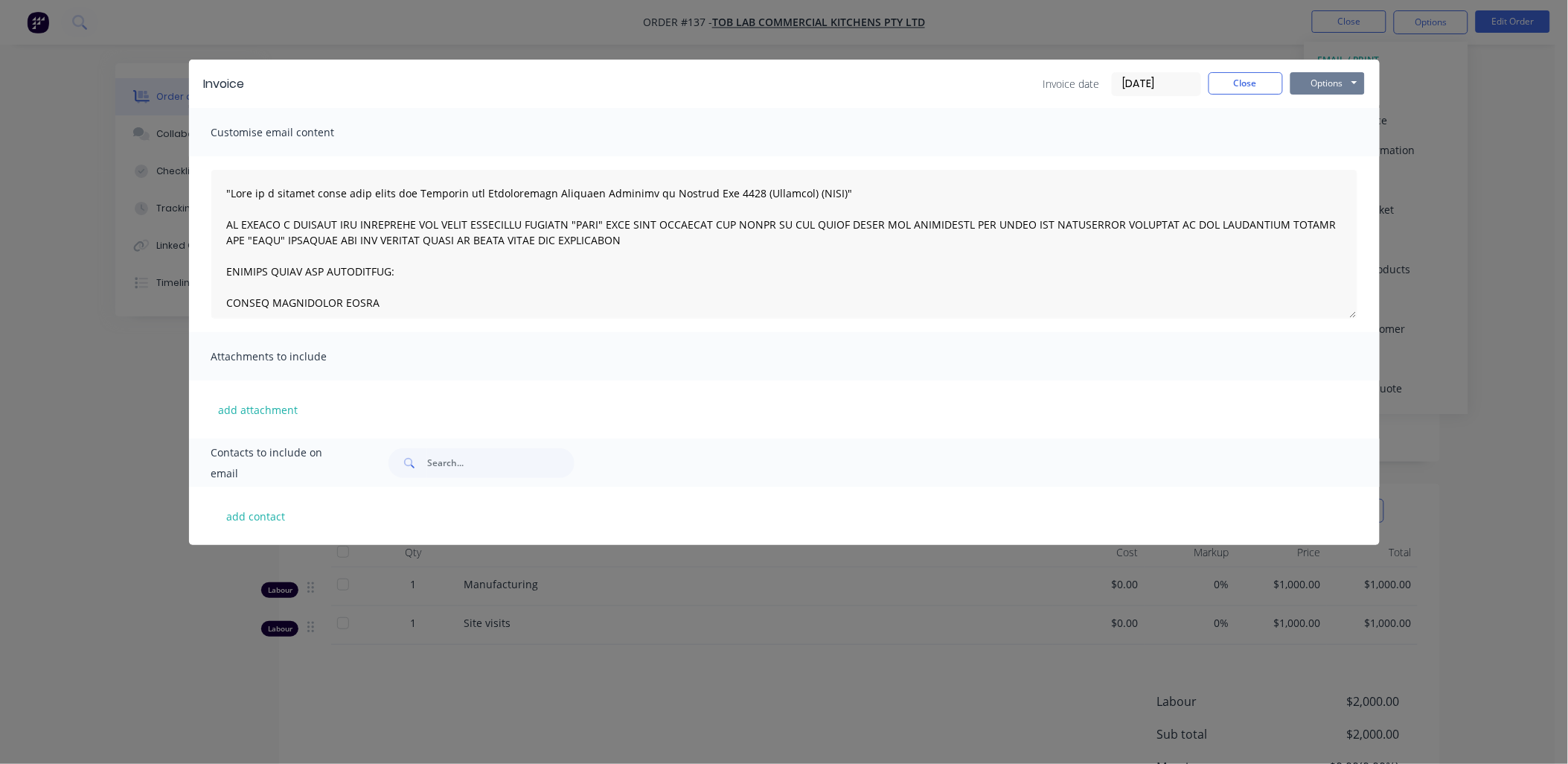
click at [562, 85] on button "Options" at bounding box center [1328, 83] width 75 height 22
click at [562, 106] on button "Preview" at bounding box center [1338, 110] width 95 height 25
click at [562, 82] on button "Close" at bounding box center [1245, 83] width 75 height 22
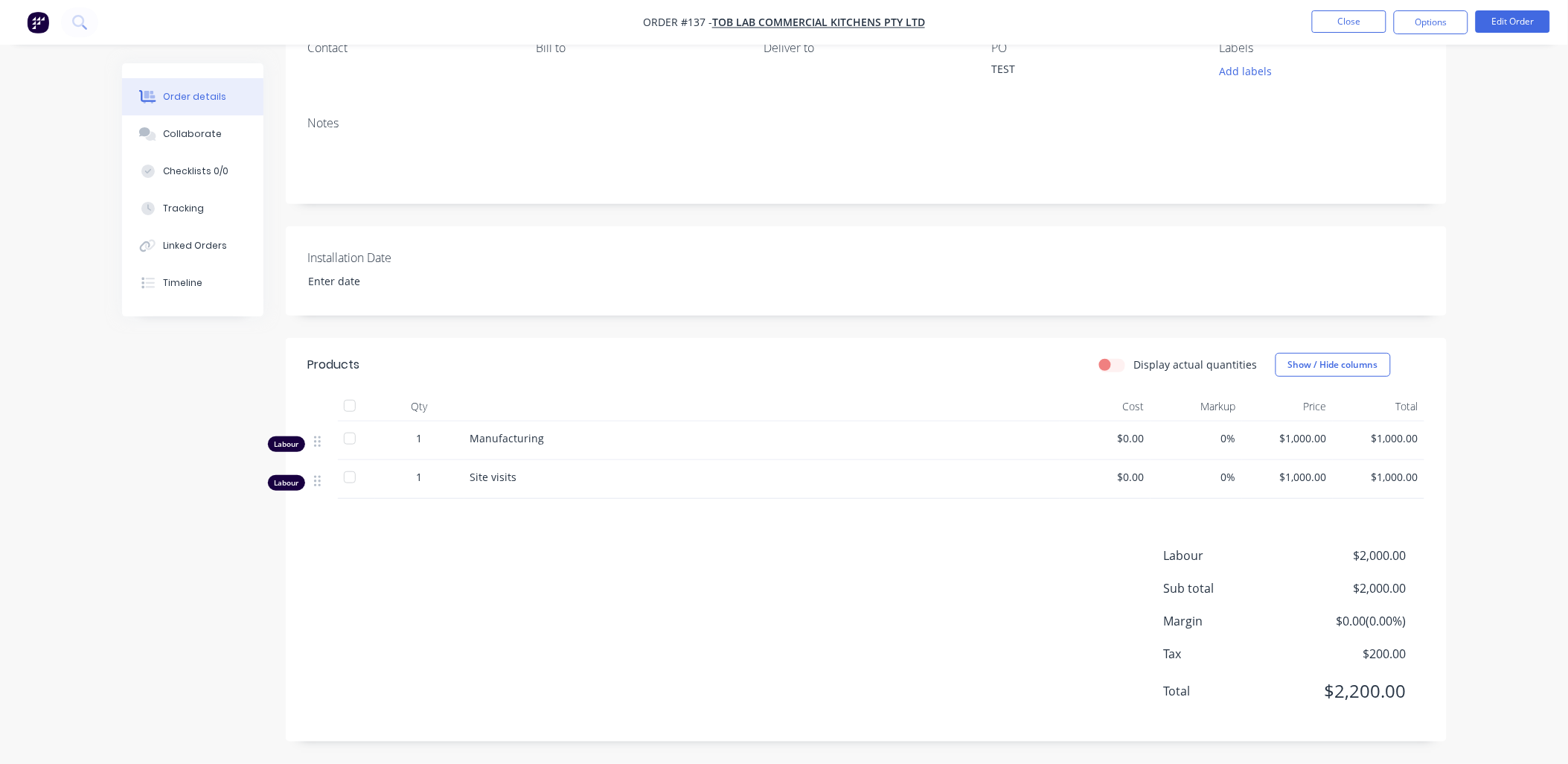
scroll to position [150, 0]
click at [562, 23] on button "Edit Order" at bounding box center [1513, 22] width 75 height 22
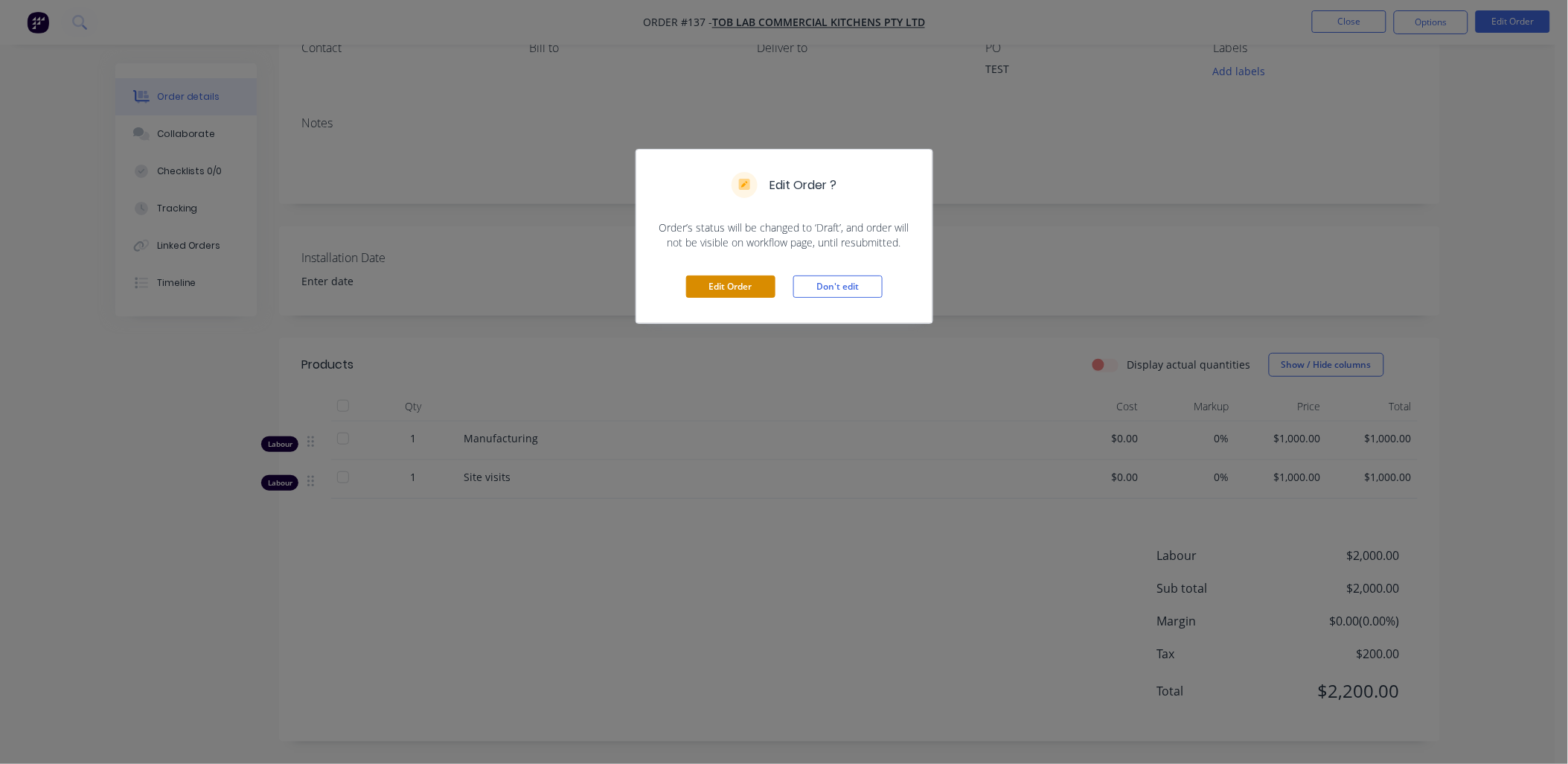
click at [562, 238] on button "Edit Order" at bounding box center [731, 286] width 89 height 22
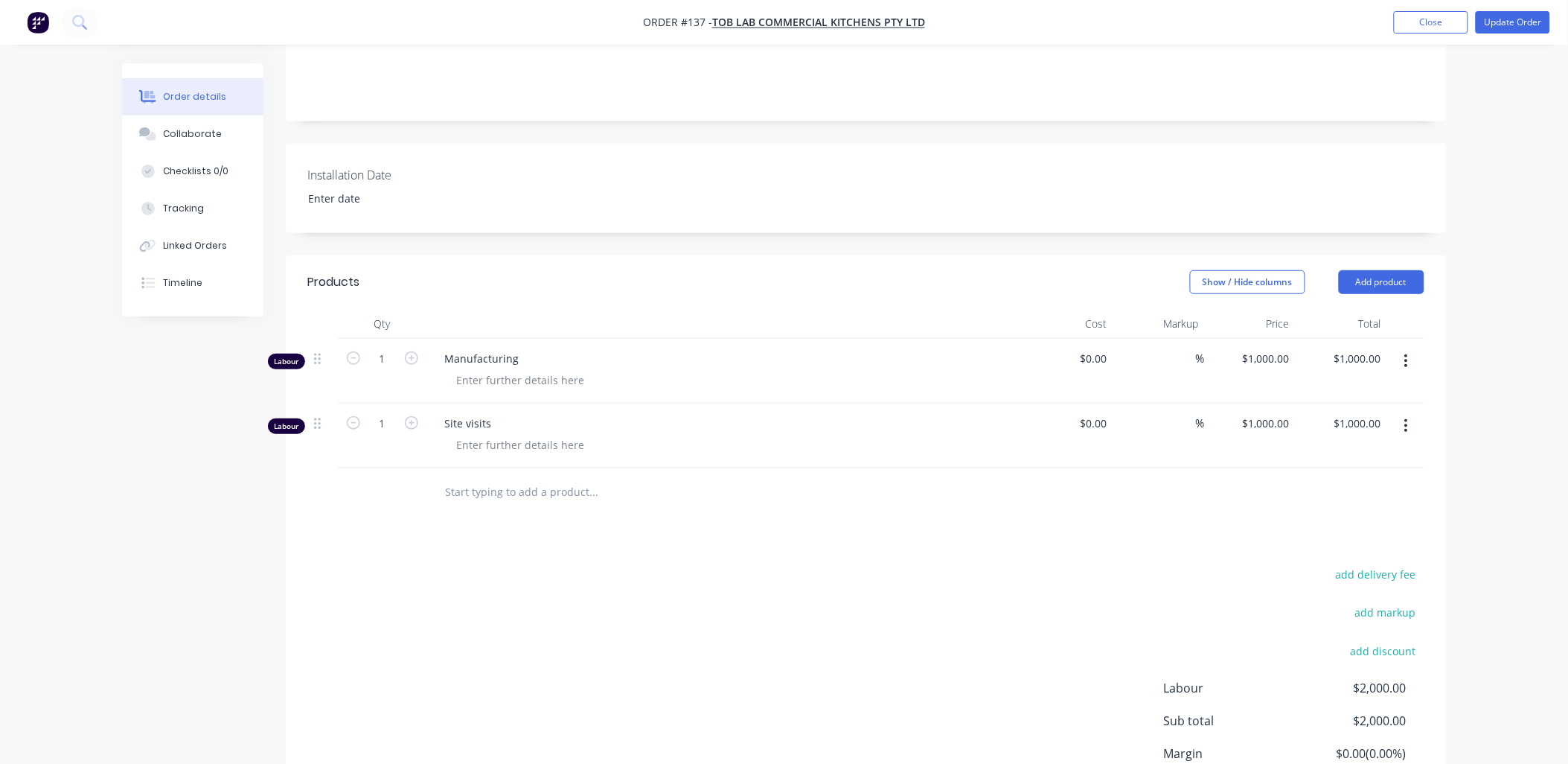
scroll to position [248, 0]
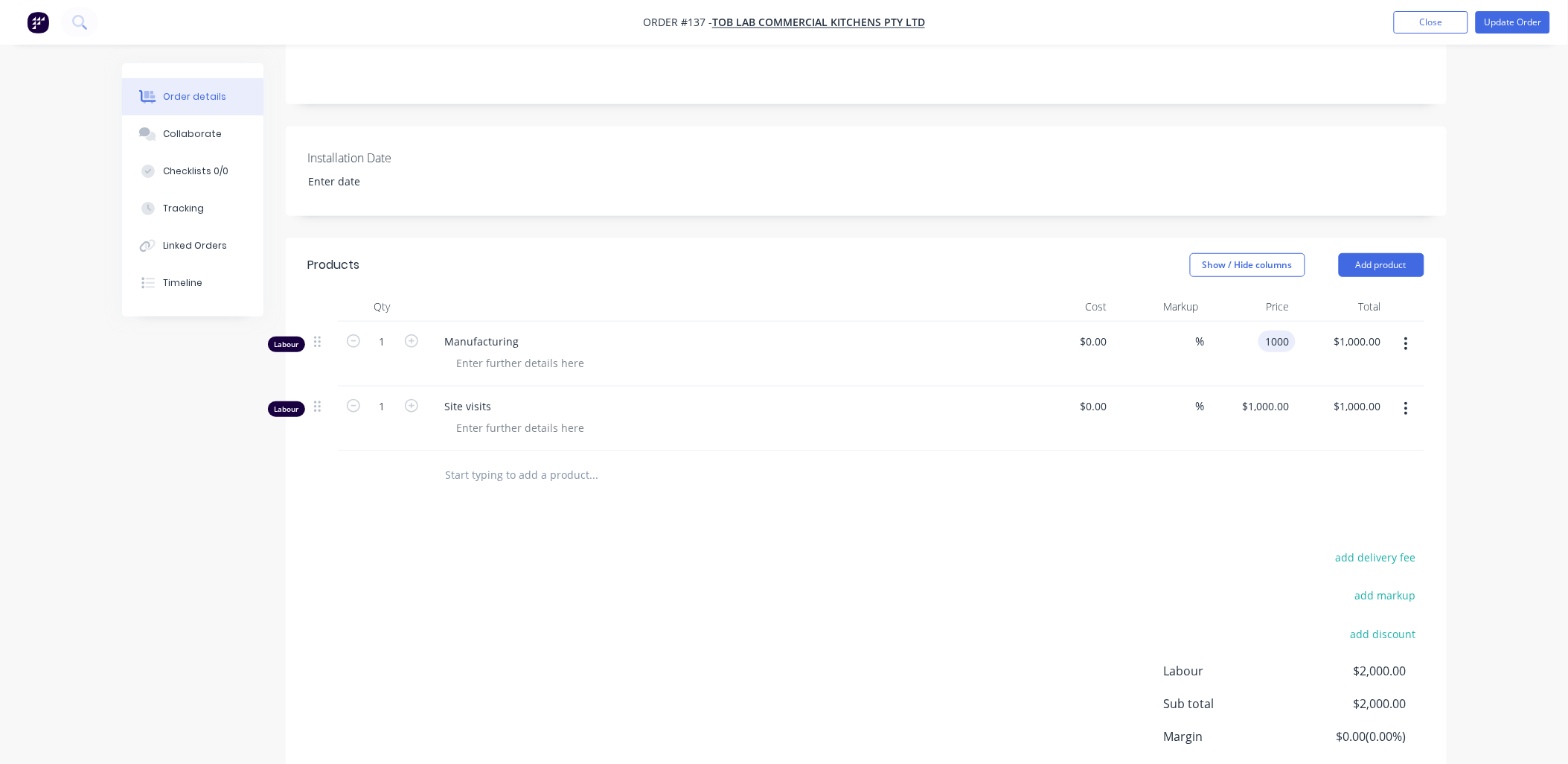
click at [562, 238] on div "1000 1000" at bounding box center [1251, 354] width 91 height 65
type input "$0.00"
click at [562, 238] on div "1000 1000" at bounding box center [1251, 419] width 91 height 65
type input "$0.00"
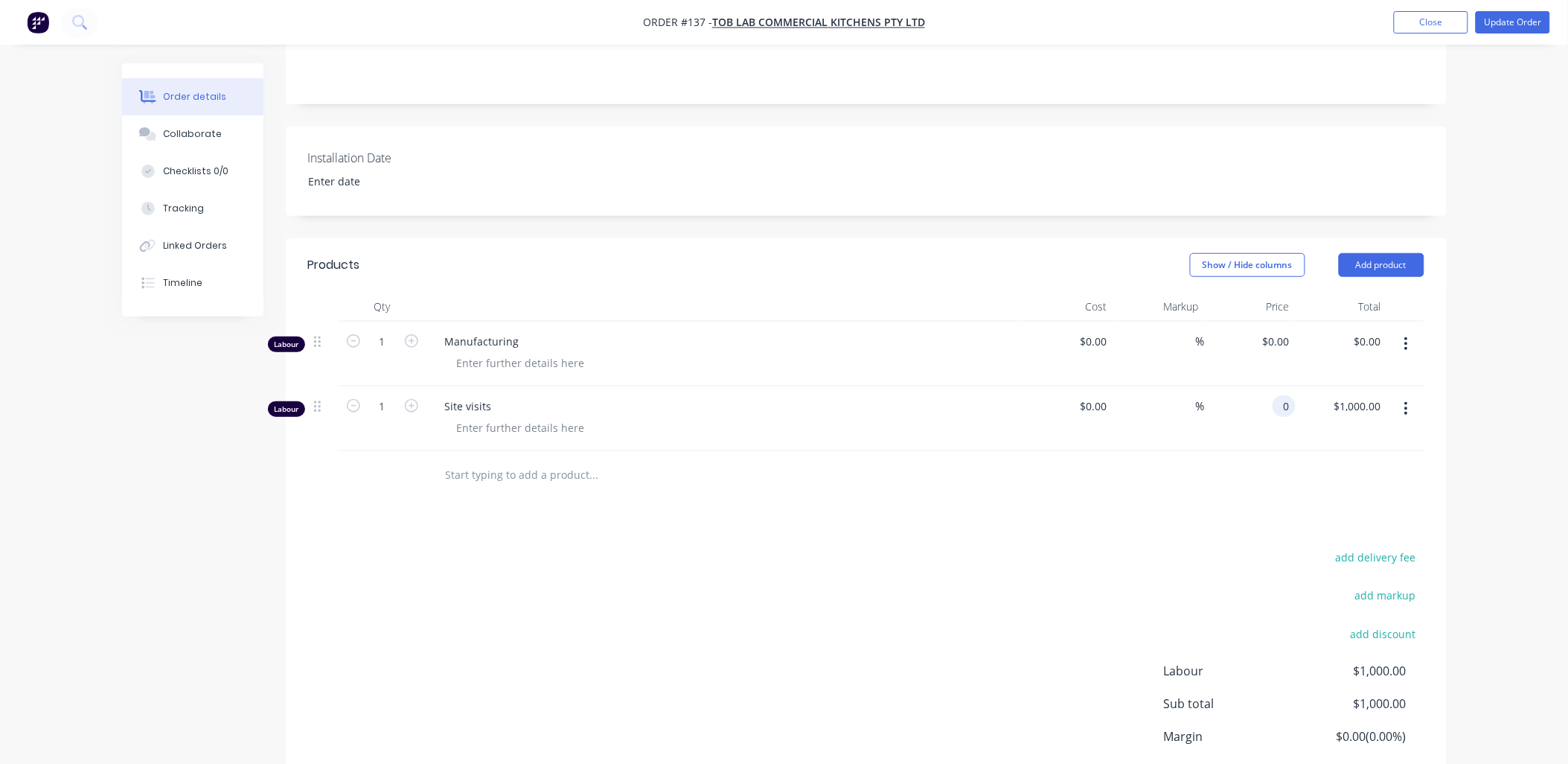
type input "$0.00"
click at [562, 238] on div "add delivery fee add markup add discount Labour $1,000.00 Sub total $1,000.00 M…" at bounding box center [866, 691] width 1116 height 287
click at [562, 24] on button "Update Order" at bounding box center [1513, 22] width 75 height 22
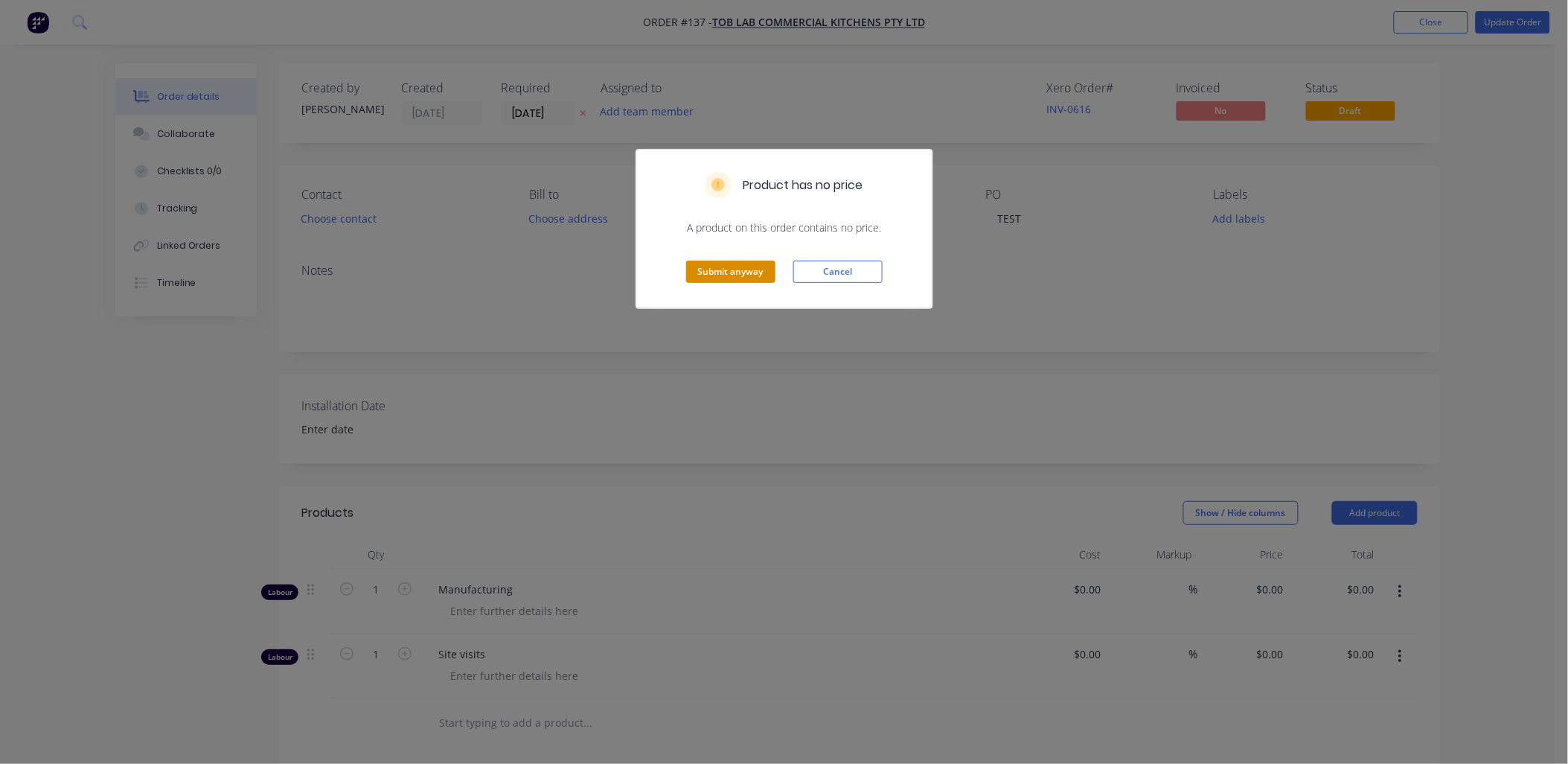
click at [562, 238] on button "Submit anyway" at bounding box center [731, 271] width 89 height 22
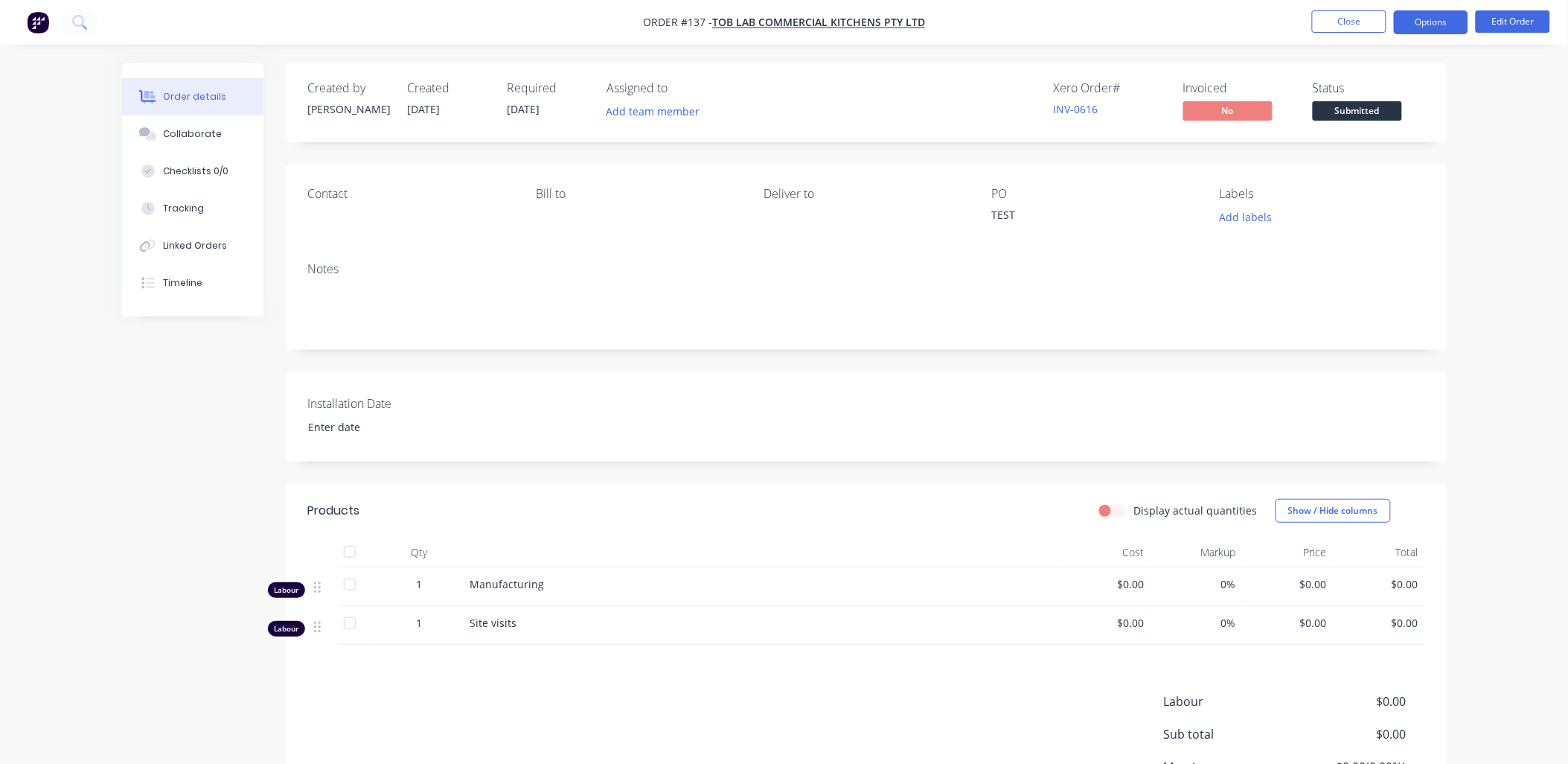
click at [562, 25] on button "Options" at bounding box center [1431, 22] width 75 height 24
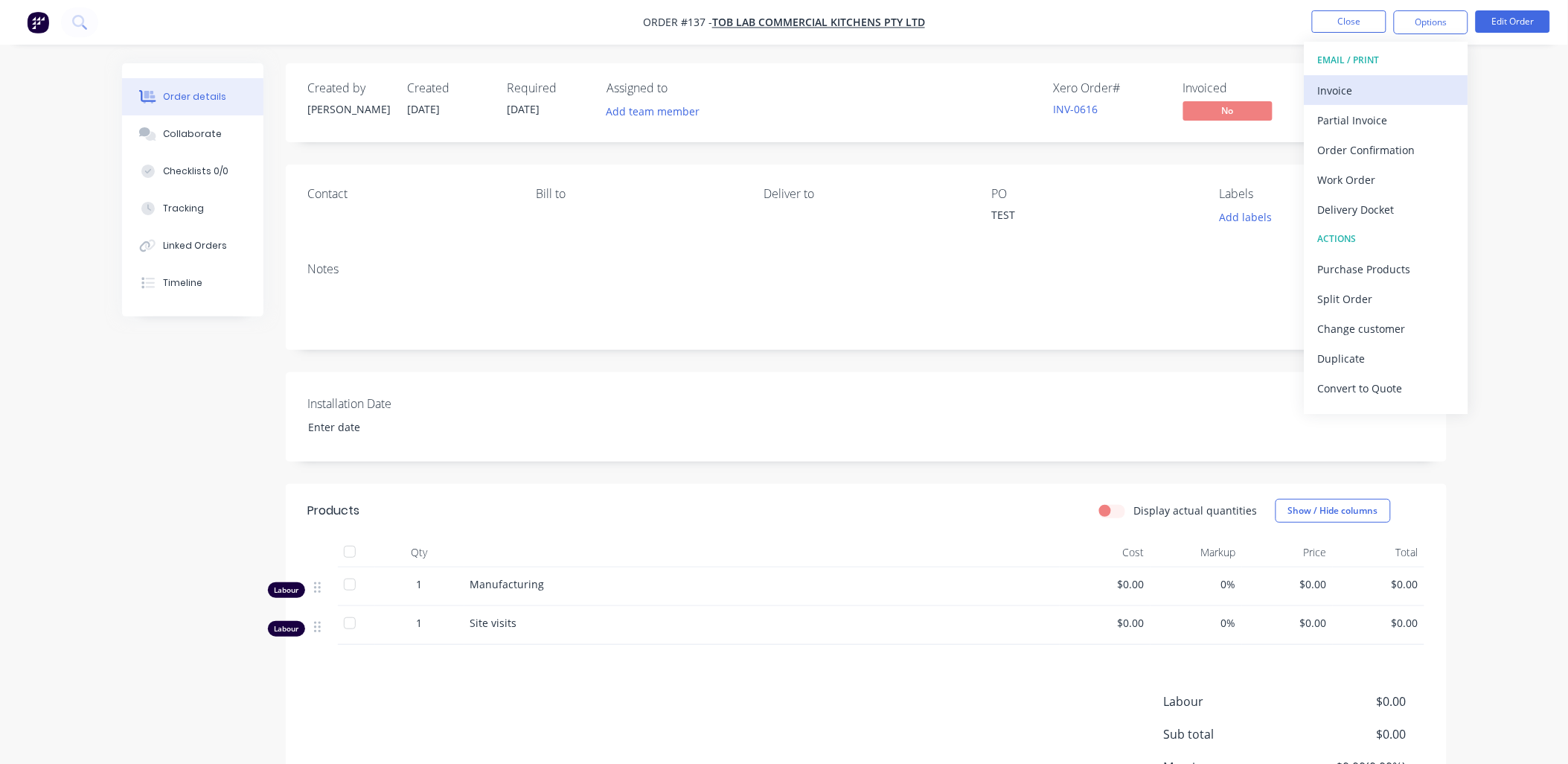
click at [562, 84] on div "Invoice" at bounding box center [1387, 91] width 137 height 22
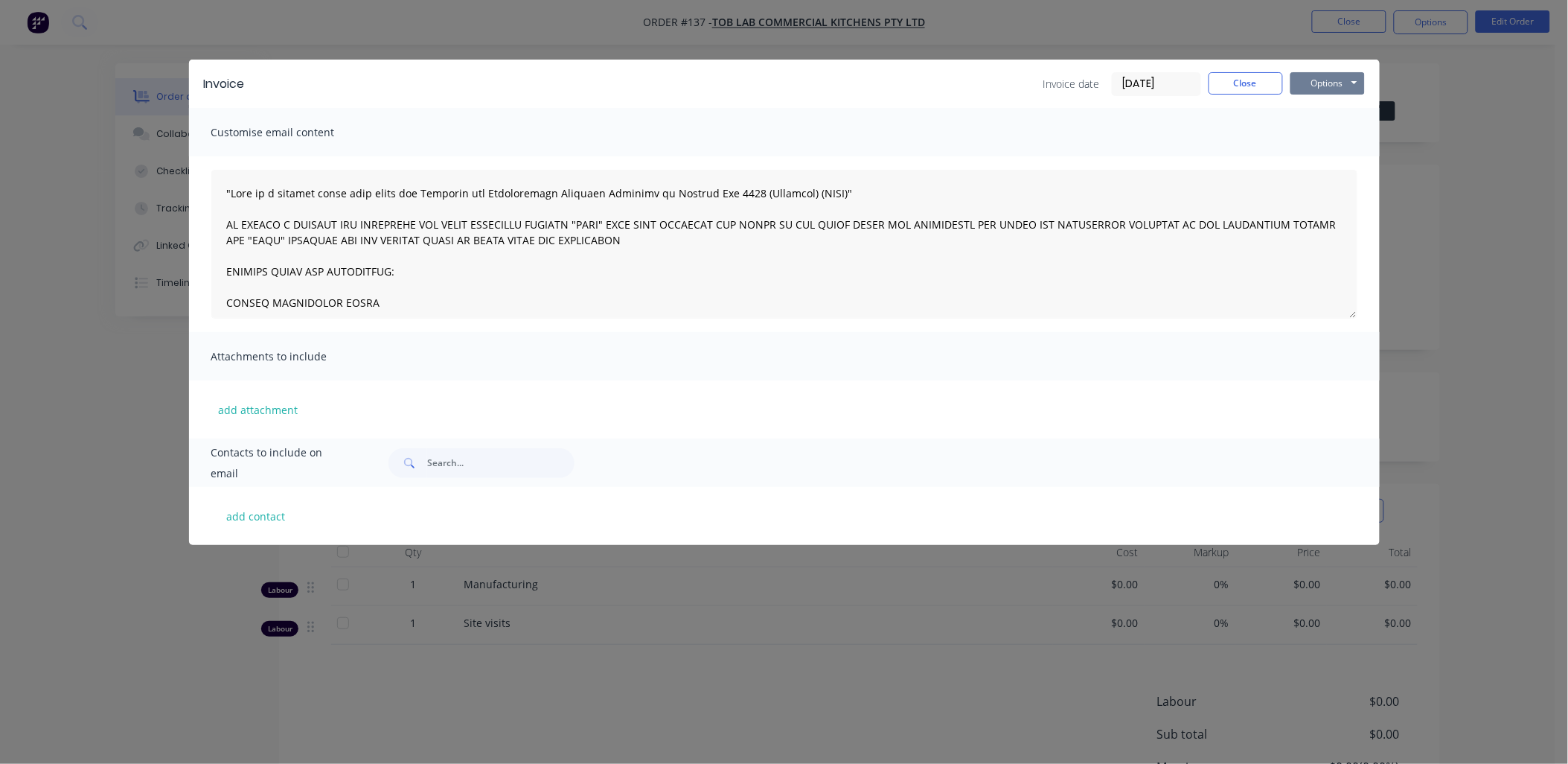
click at [562, 72] on button "Options" at bounding box center [1328, 83] width 75 height 22
click at [562, 113] on button "Preview" at bounding box center [1338, 110] width 95 height 25
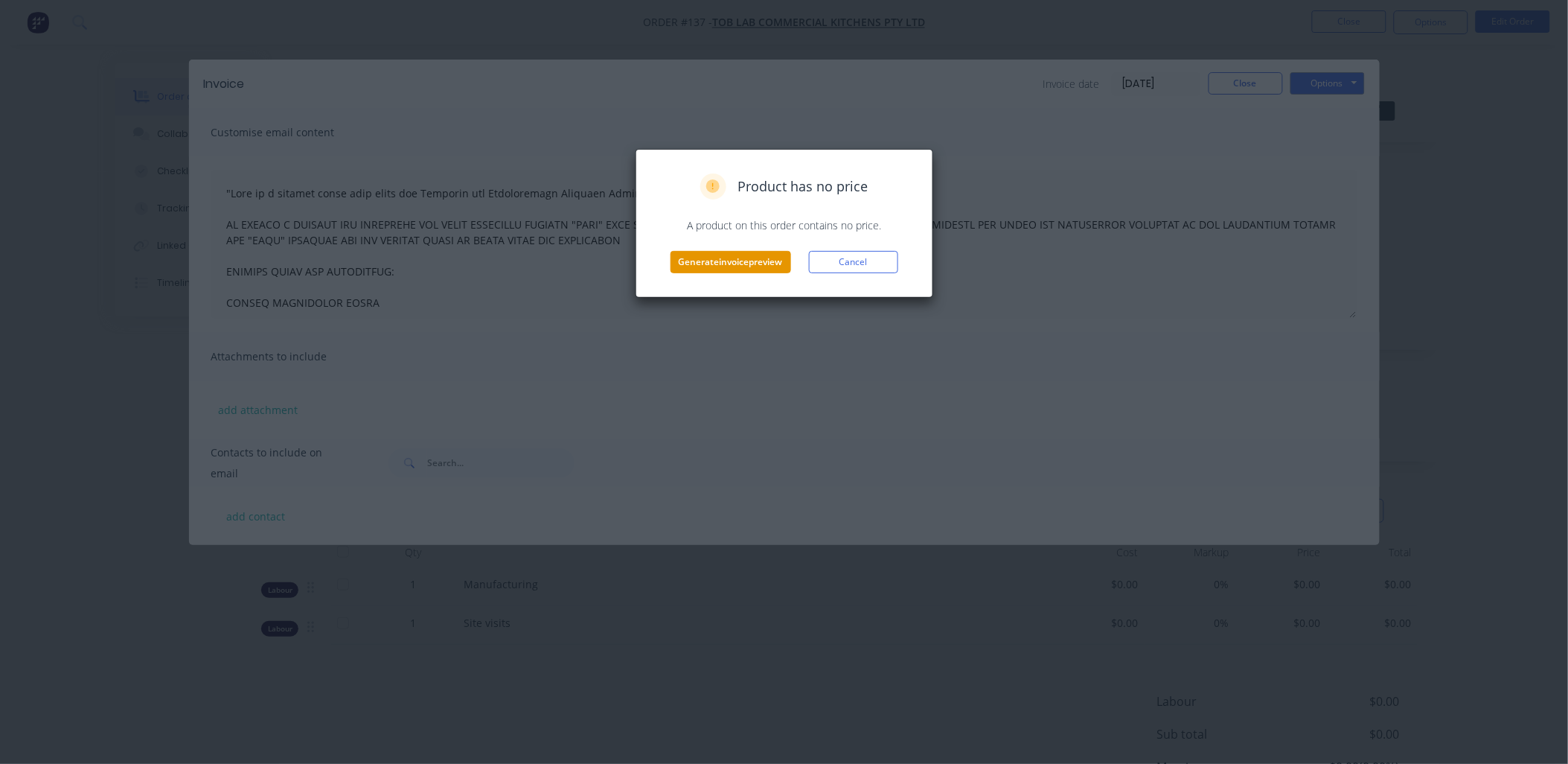
click at [562, 238] on button "Generate invoice preview" at bounding box center [731, 262] width 121 height 22
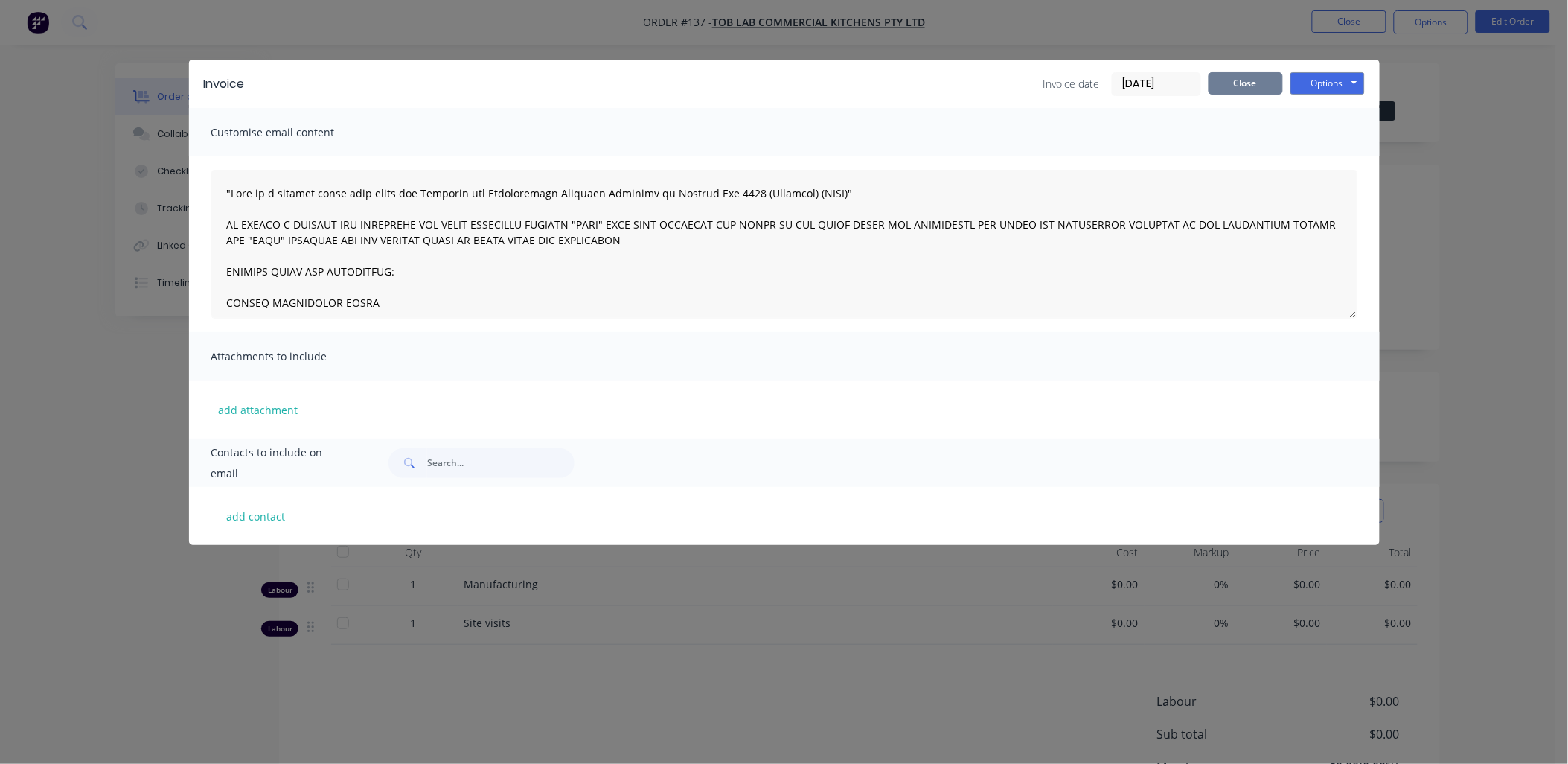
click at [562, 91] on button "Close" at bounding box center [1245, 83] width 75 height 22
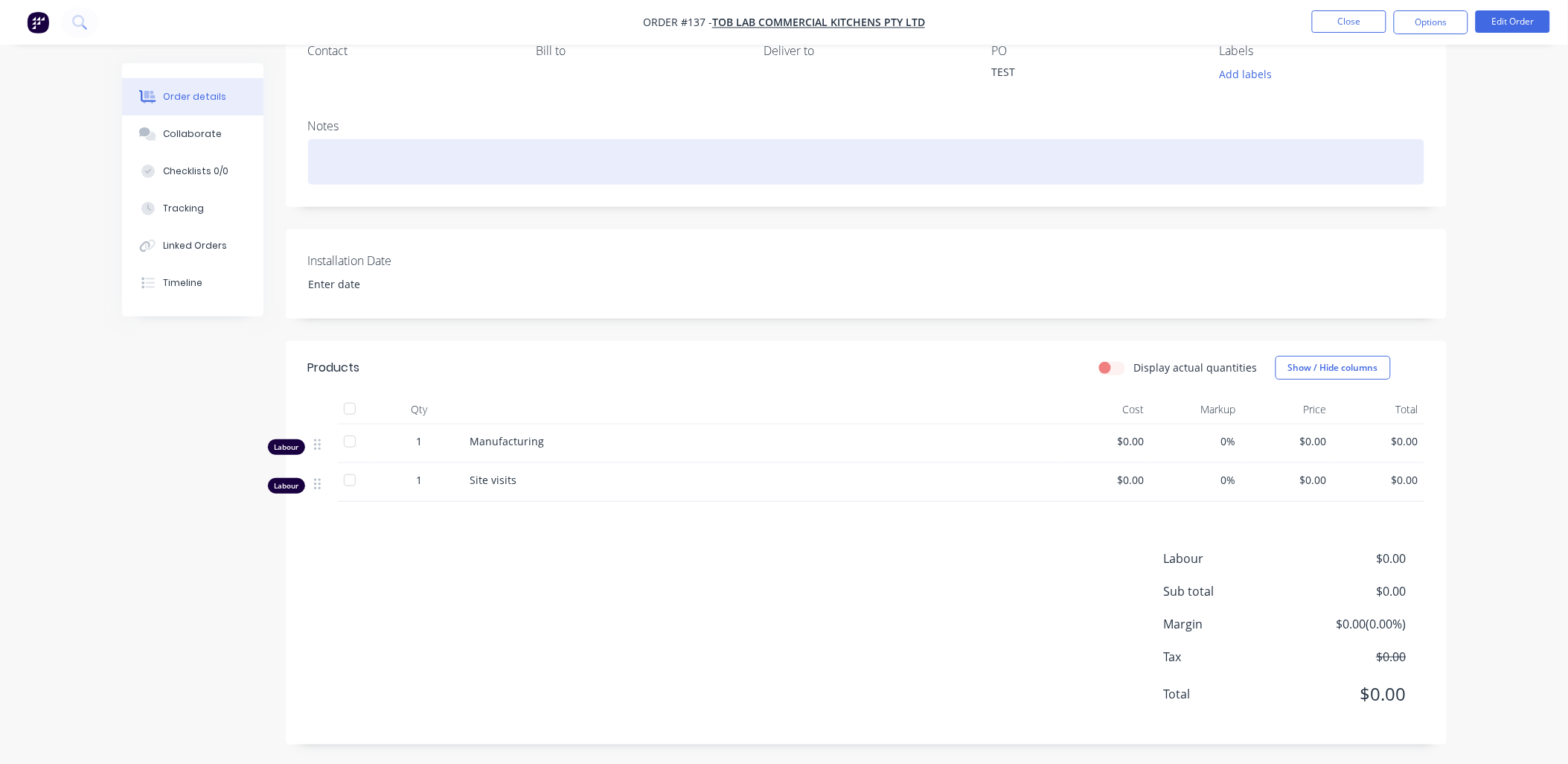
scroll to position [150, 0]
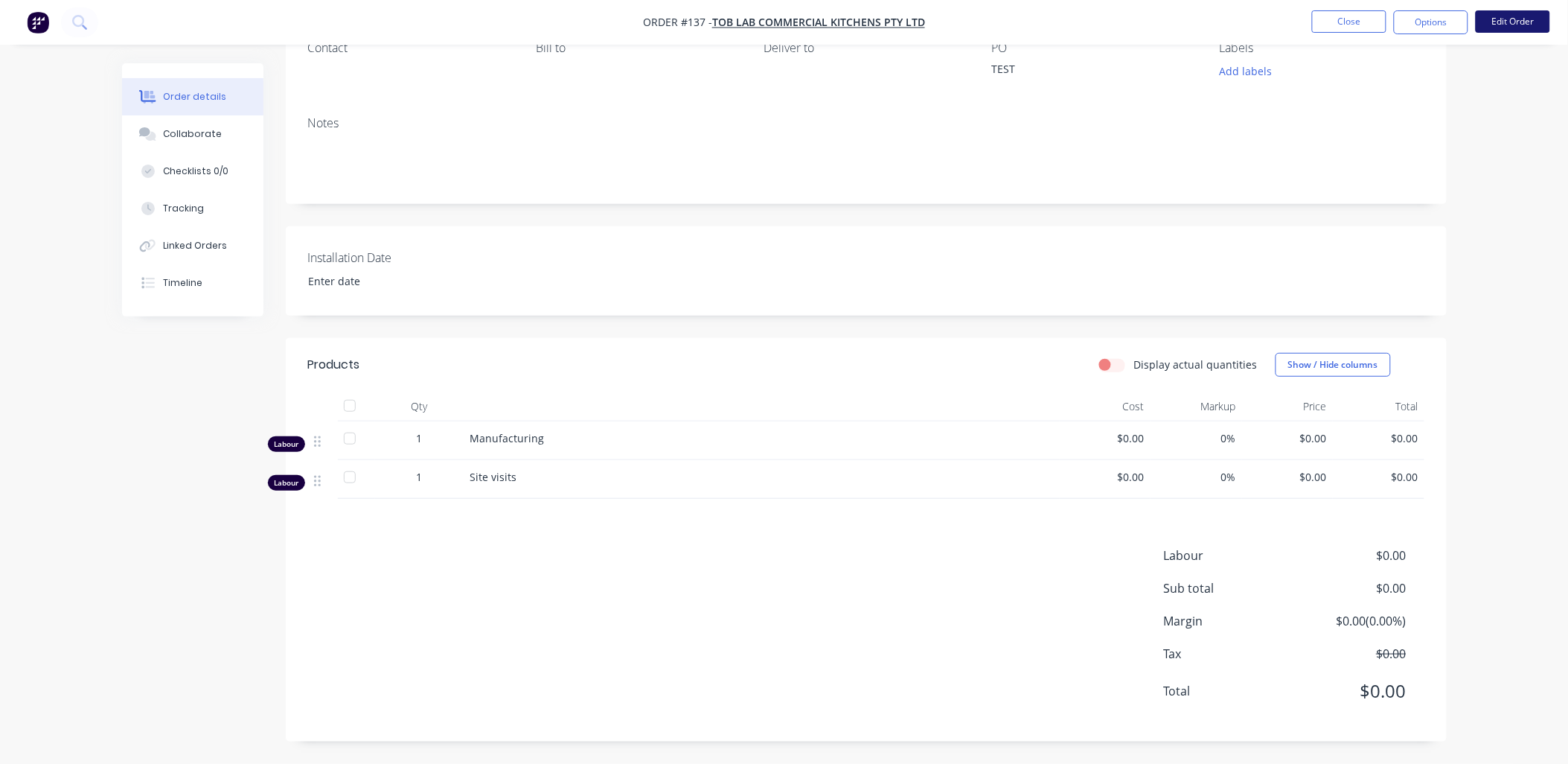
click at [562, 27] on button "Edit Order" at bounding box center [1513, 22] width 75 height 22
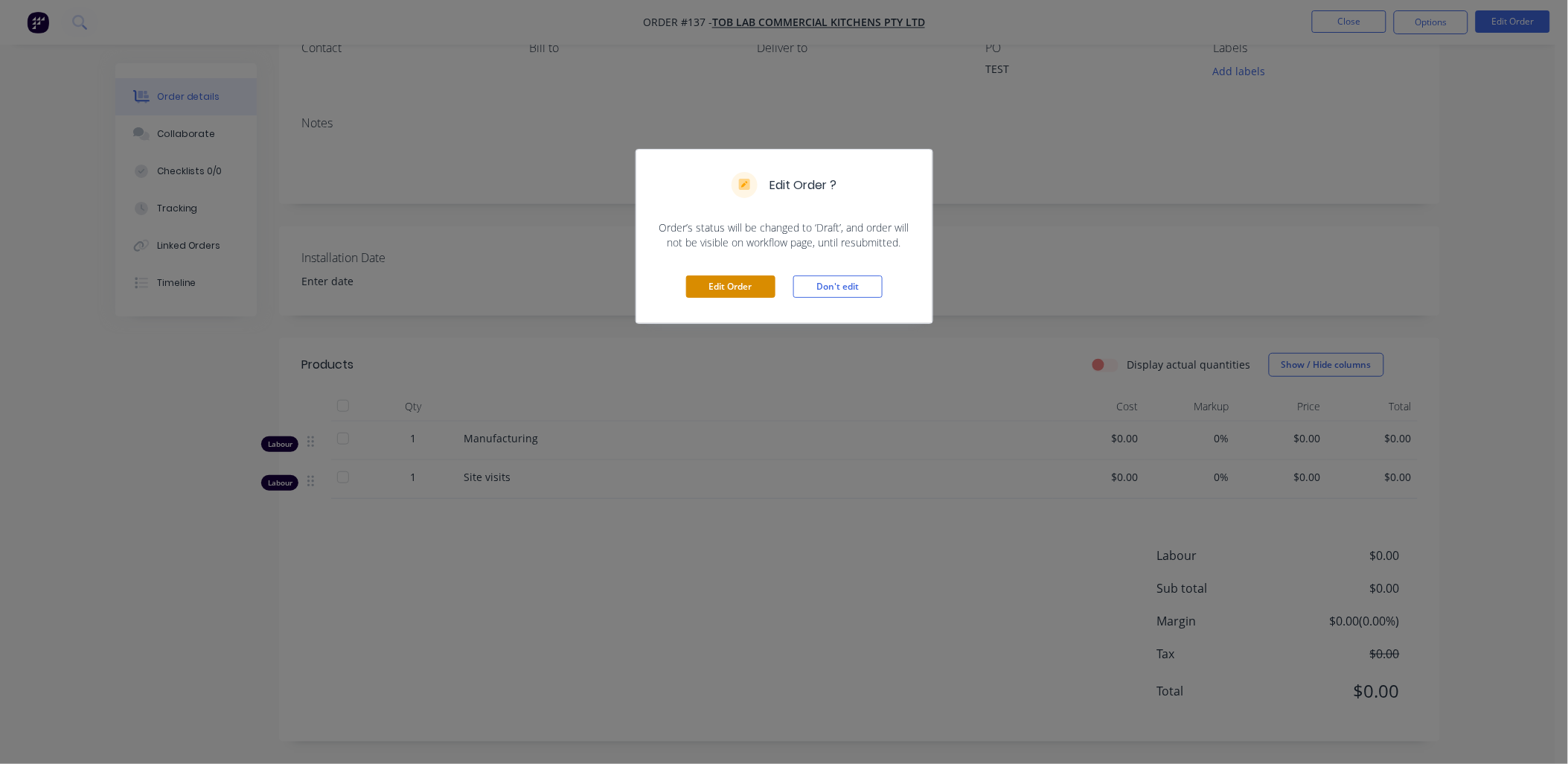
click at [562, 238] on button "Edit Order" at bounding box center [731, 286] width 89 height 22
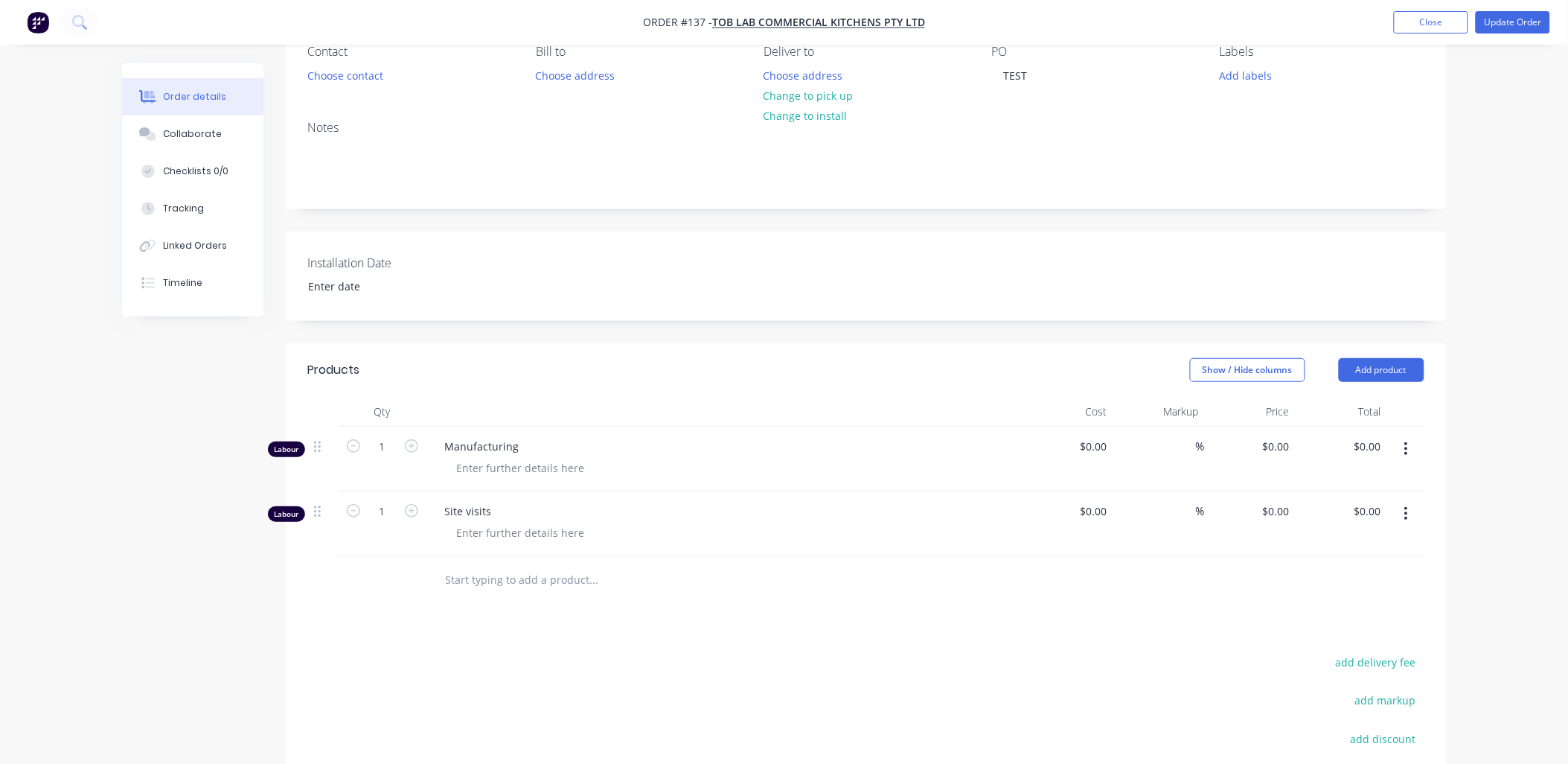
scroll to position [165, 0]
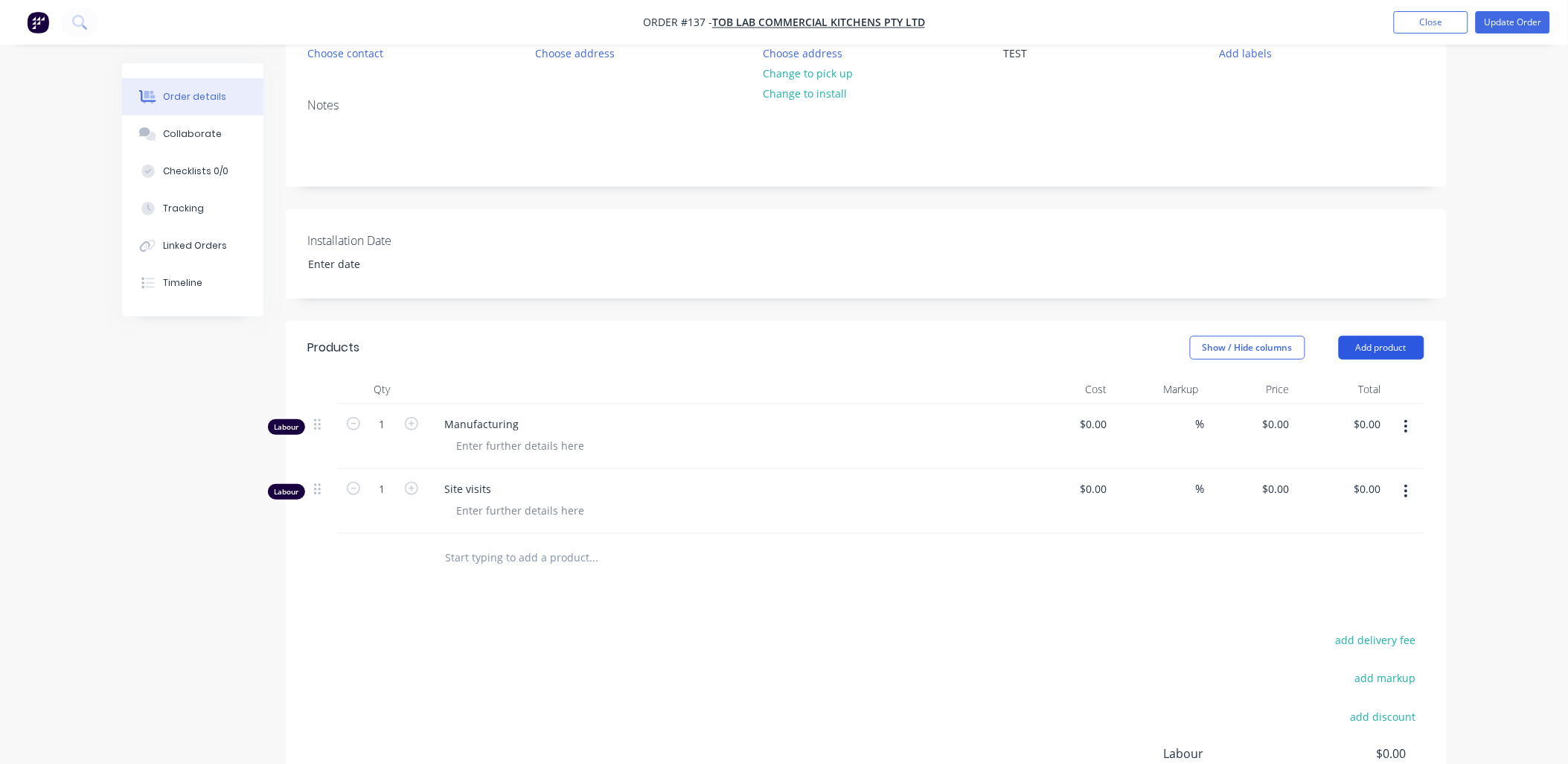
click at [562, 238] on button "Add product" at bounding box center [1381, 347] width 85 height 24
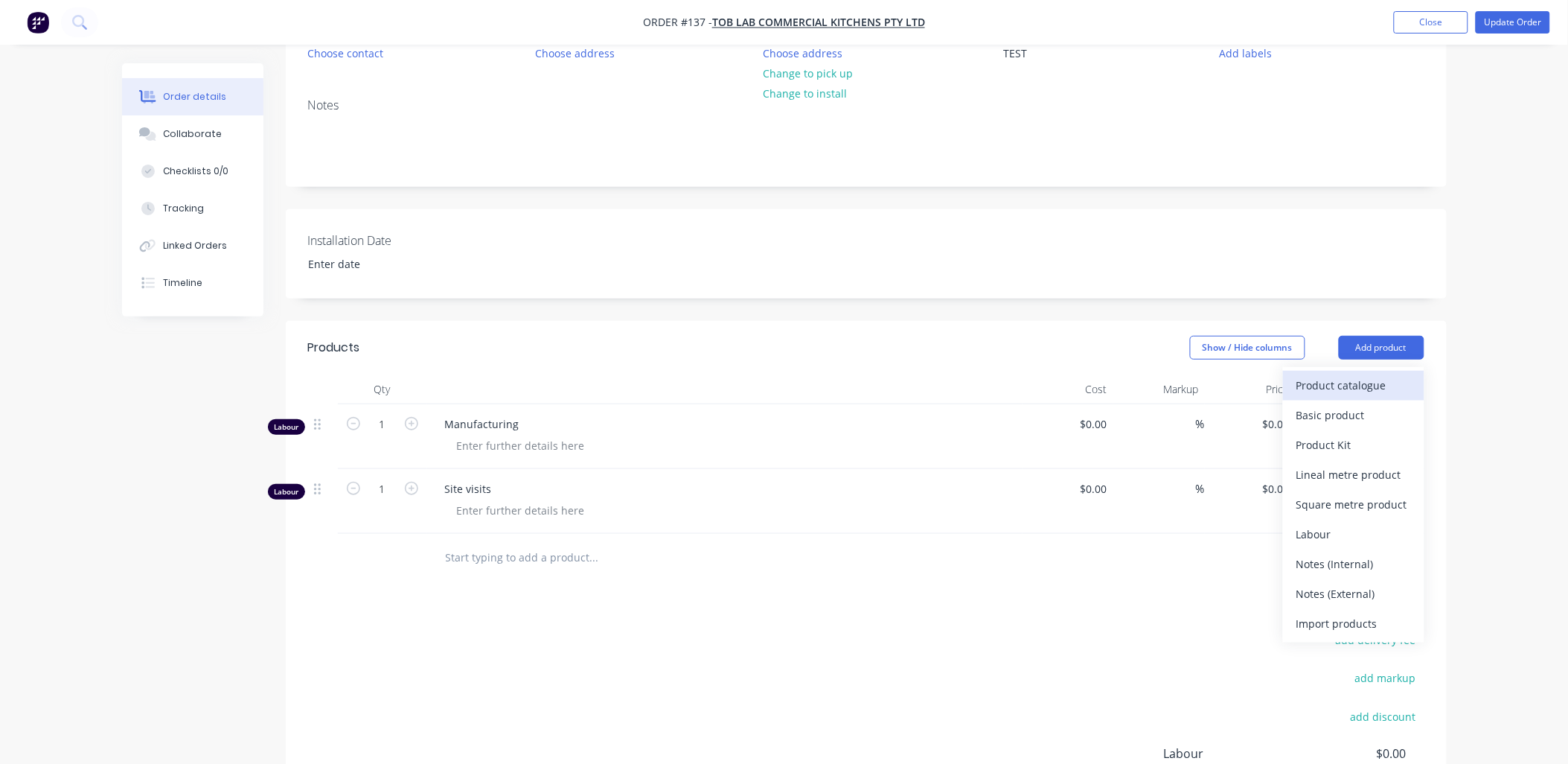
click at [562, 238] on div "Product catalogue" at bounding box center [1354, 385] width 114 height 22
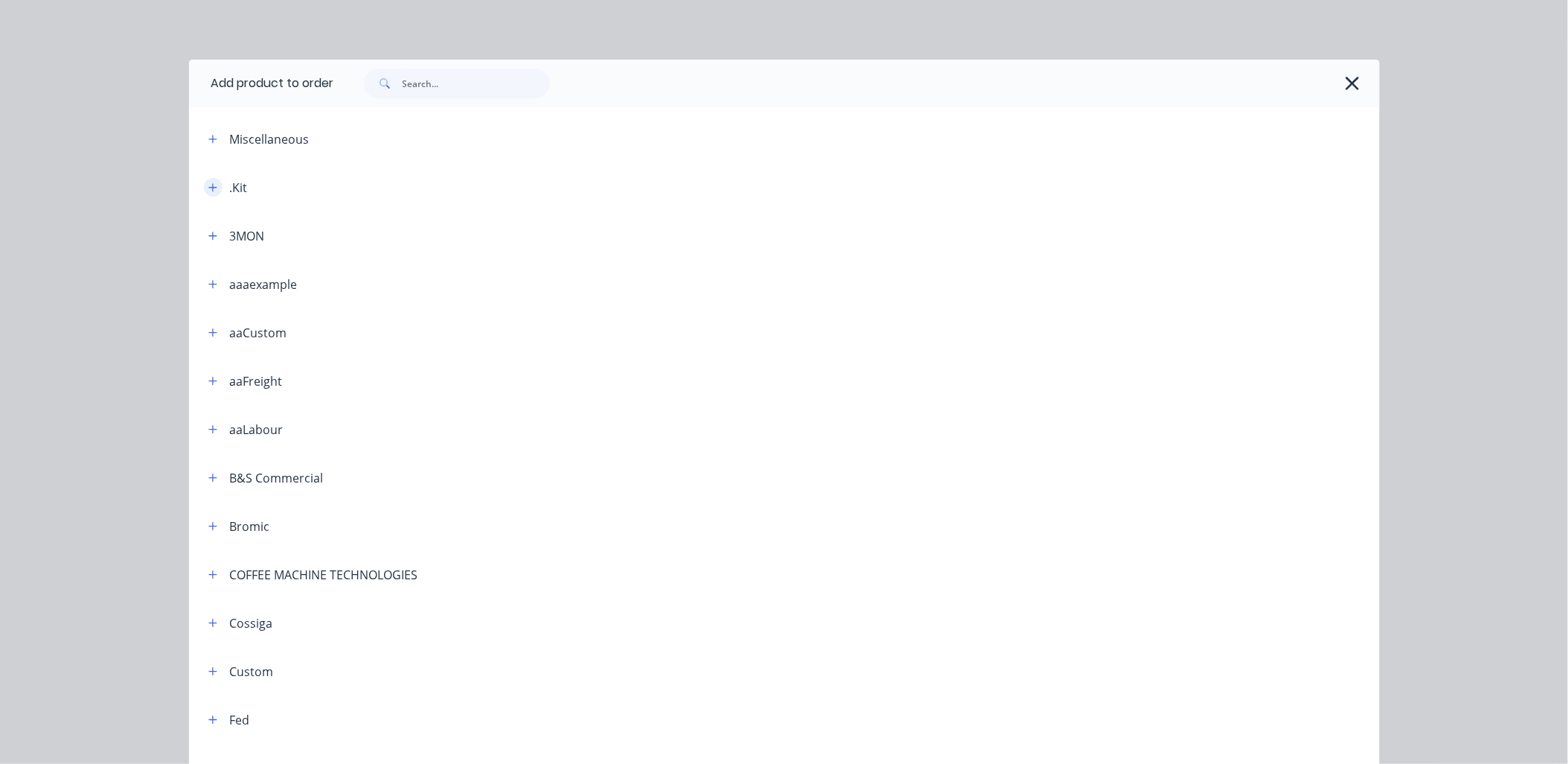
click at [208, 188] on icon "button" at bounding box center [213, 188] width 9 height 11
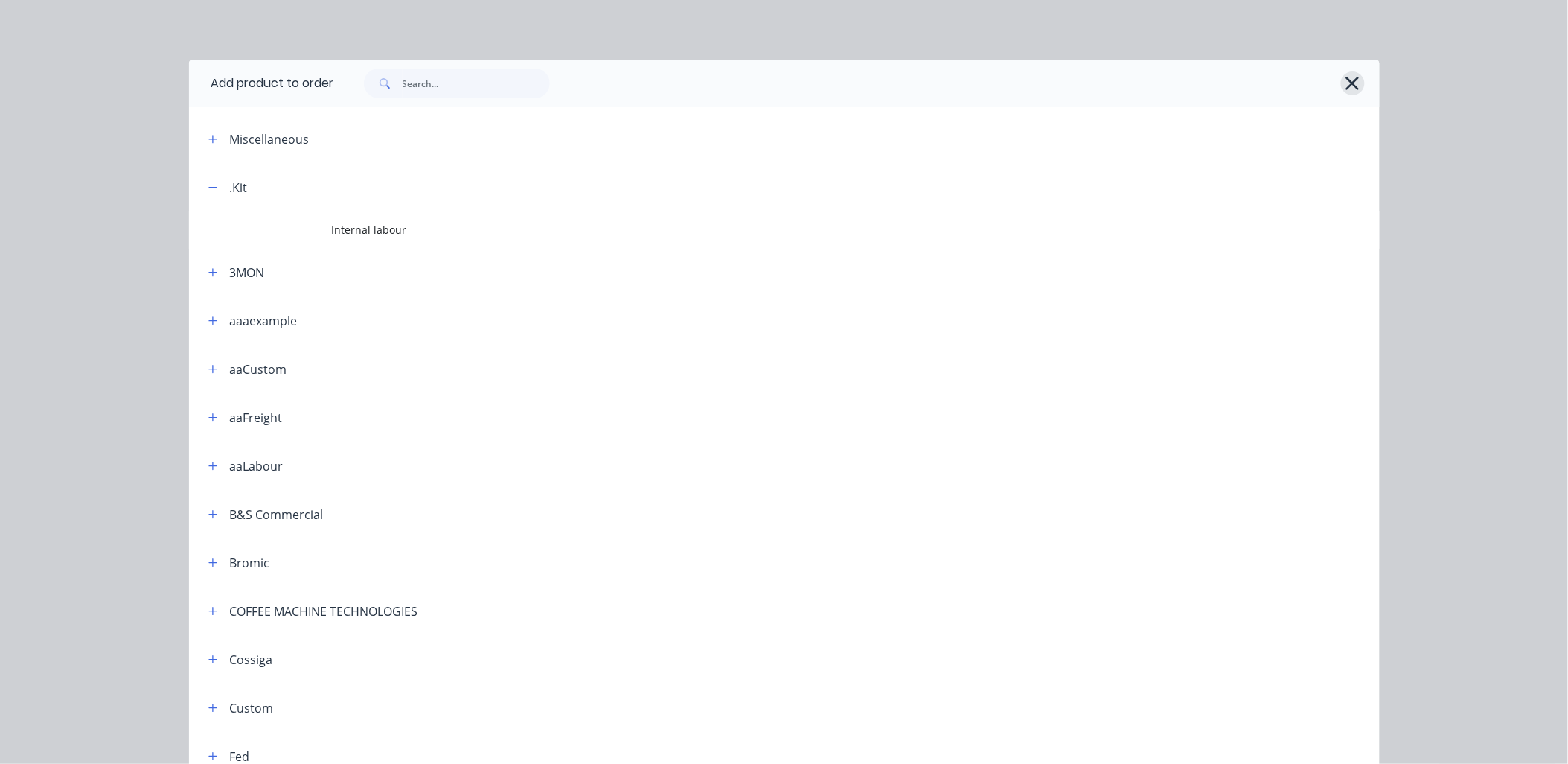
click at [562, 82] on icon "button" at bounding box center [1353, 83] width 13 height 13
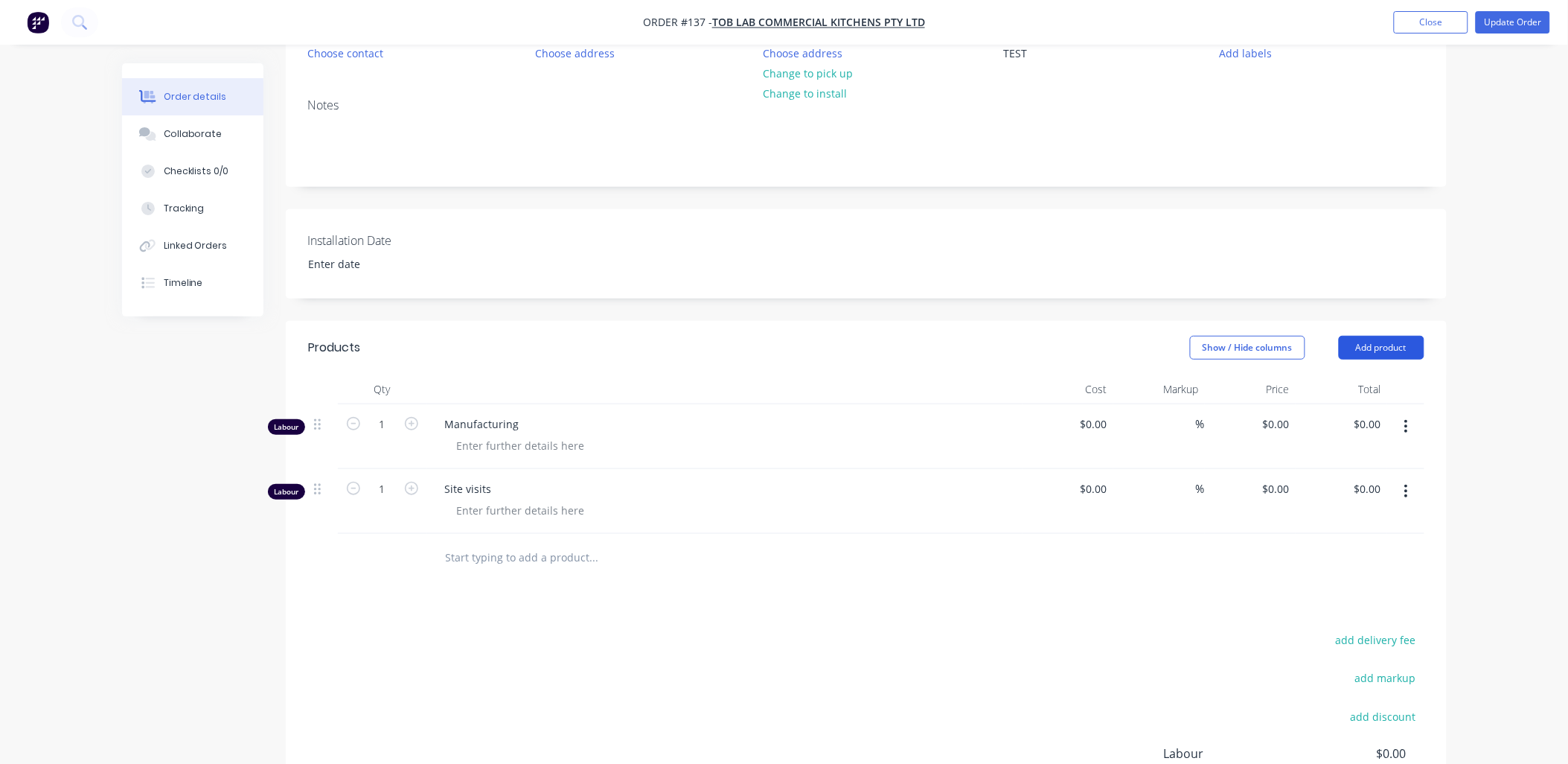
click at [562, 238] on button "Add product" at bounding box center [1381, 347] width 85 height 24
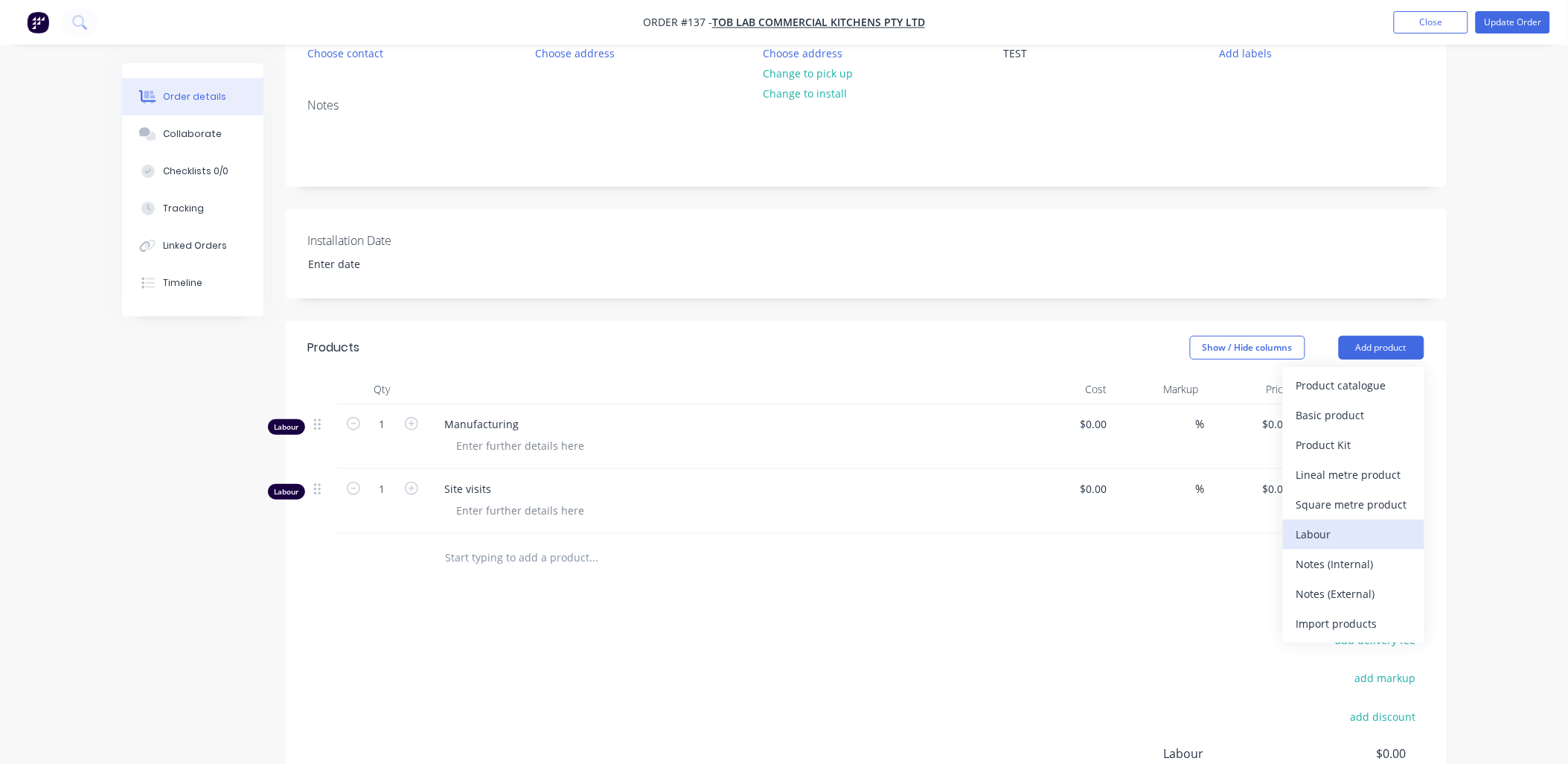
click at [562, 238] on div "Labour" at bounding box center [1354, 534] width 114 height 22
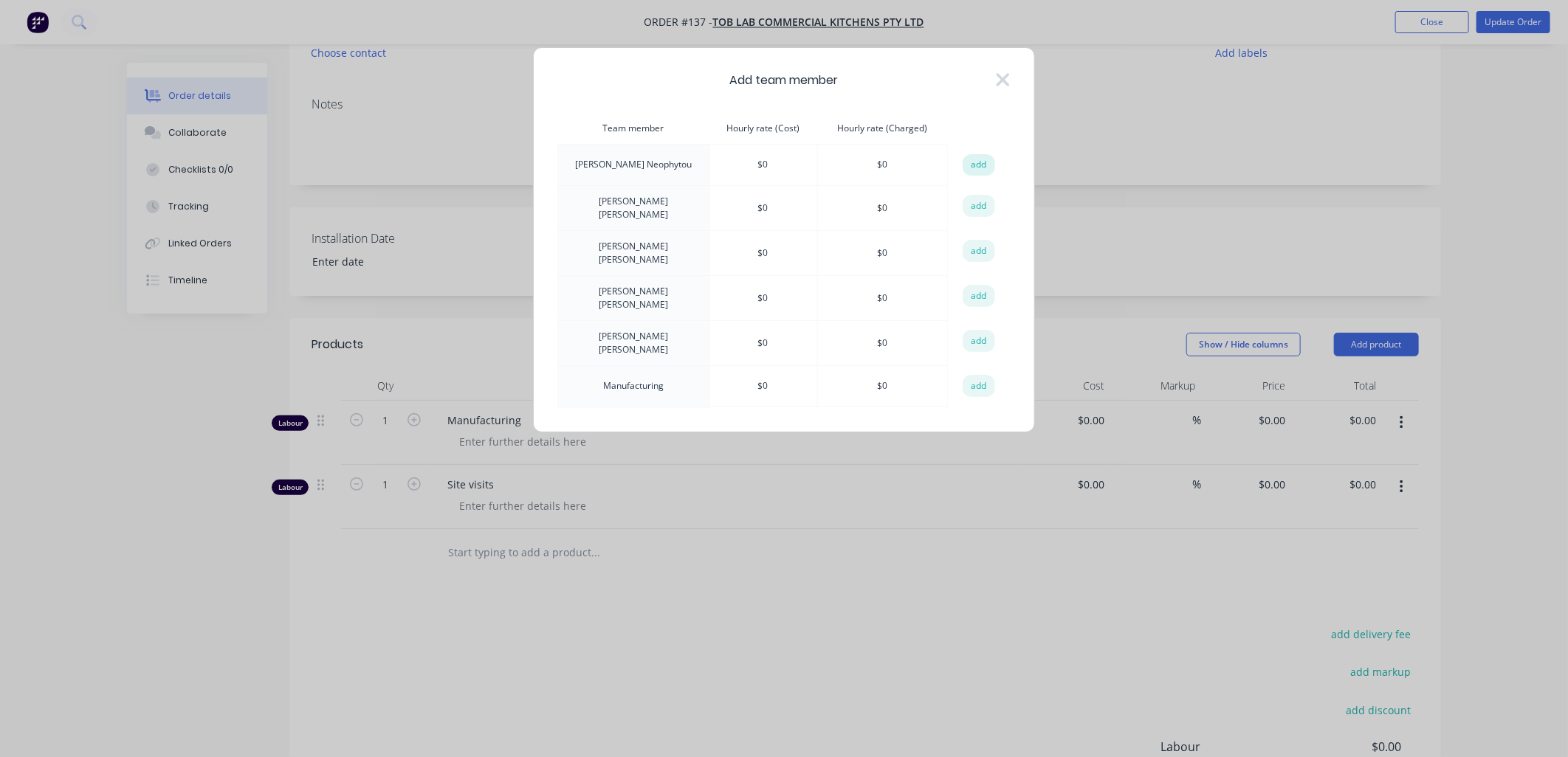
click at [557, 170] on button "add" at bounding box center [978, 164] width 33 height 22
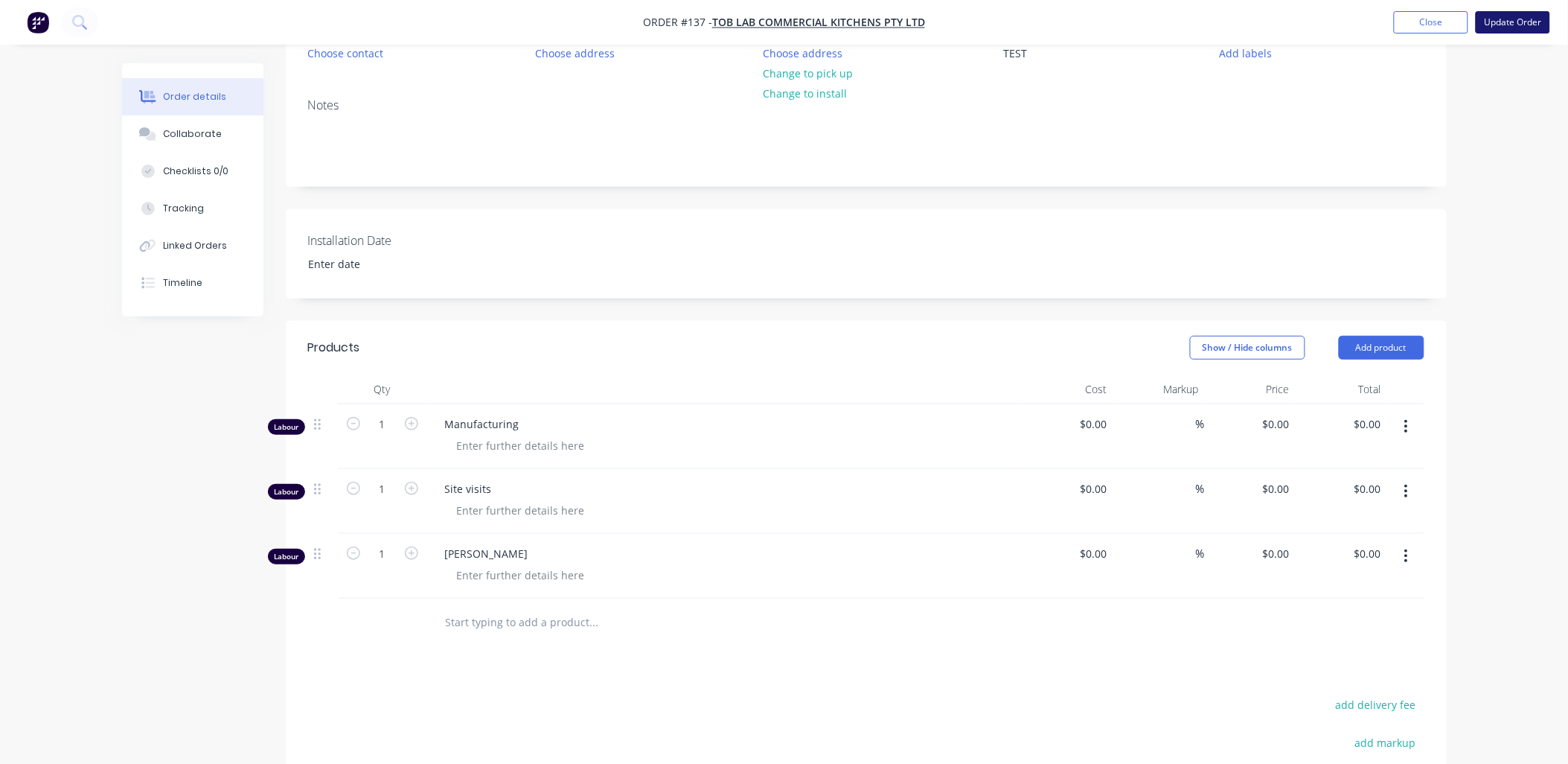
click at [562, 28] on button "Update Order" at bounding box center [1513, 22] width 75 height 22
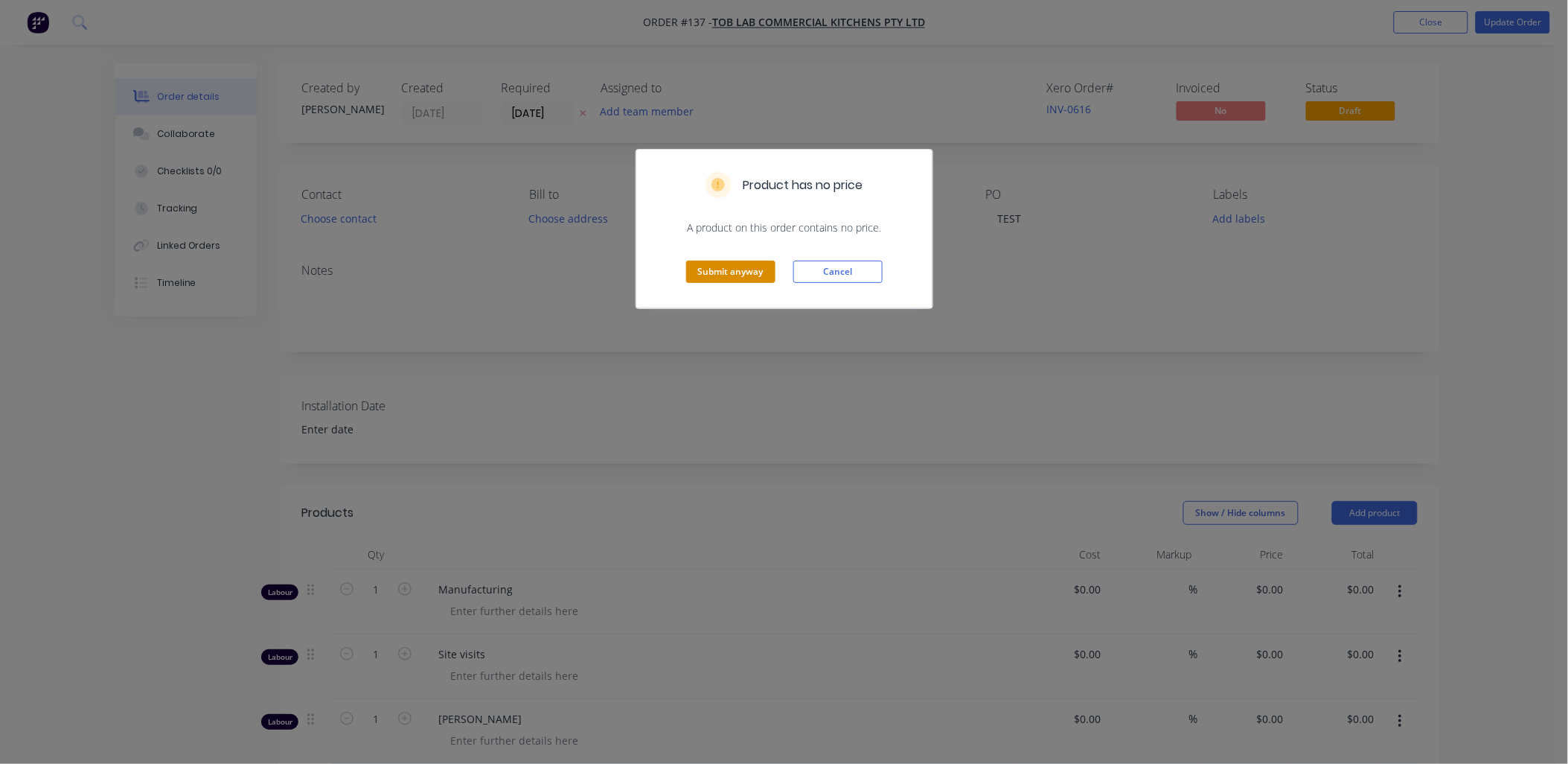
click at [562, 238] on button "Submit anyway" at bounding box center [731, 271] width 89 height 22
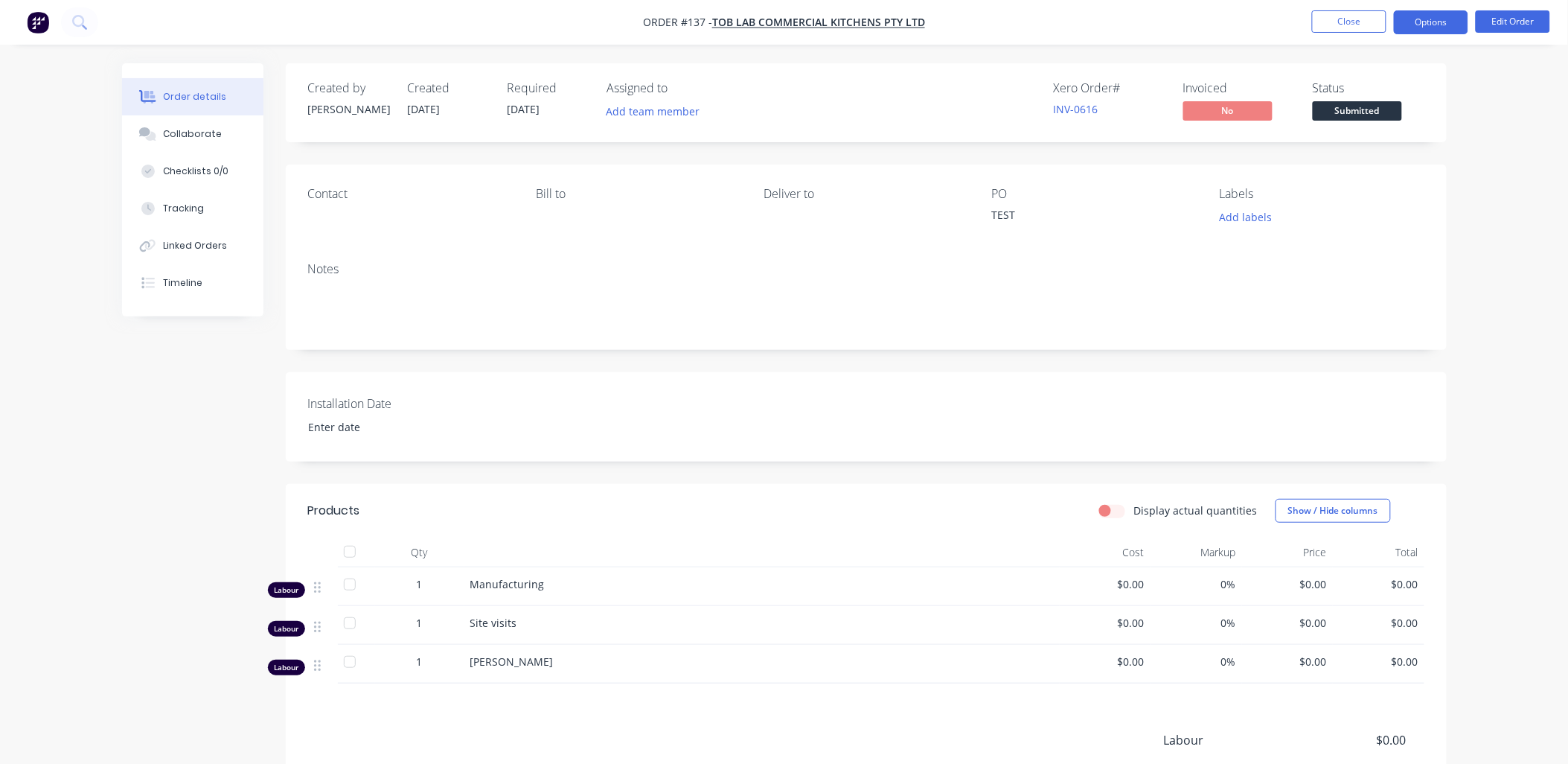
click at [562, 15] on button "Options" at bounding box center [1431, 22] width 75 height 24
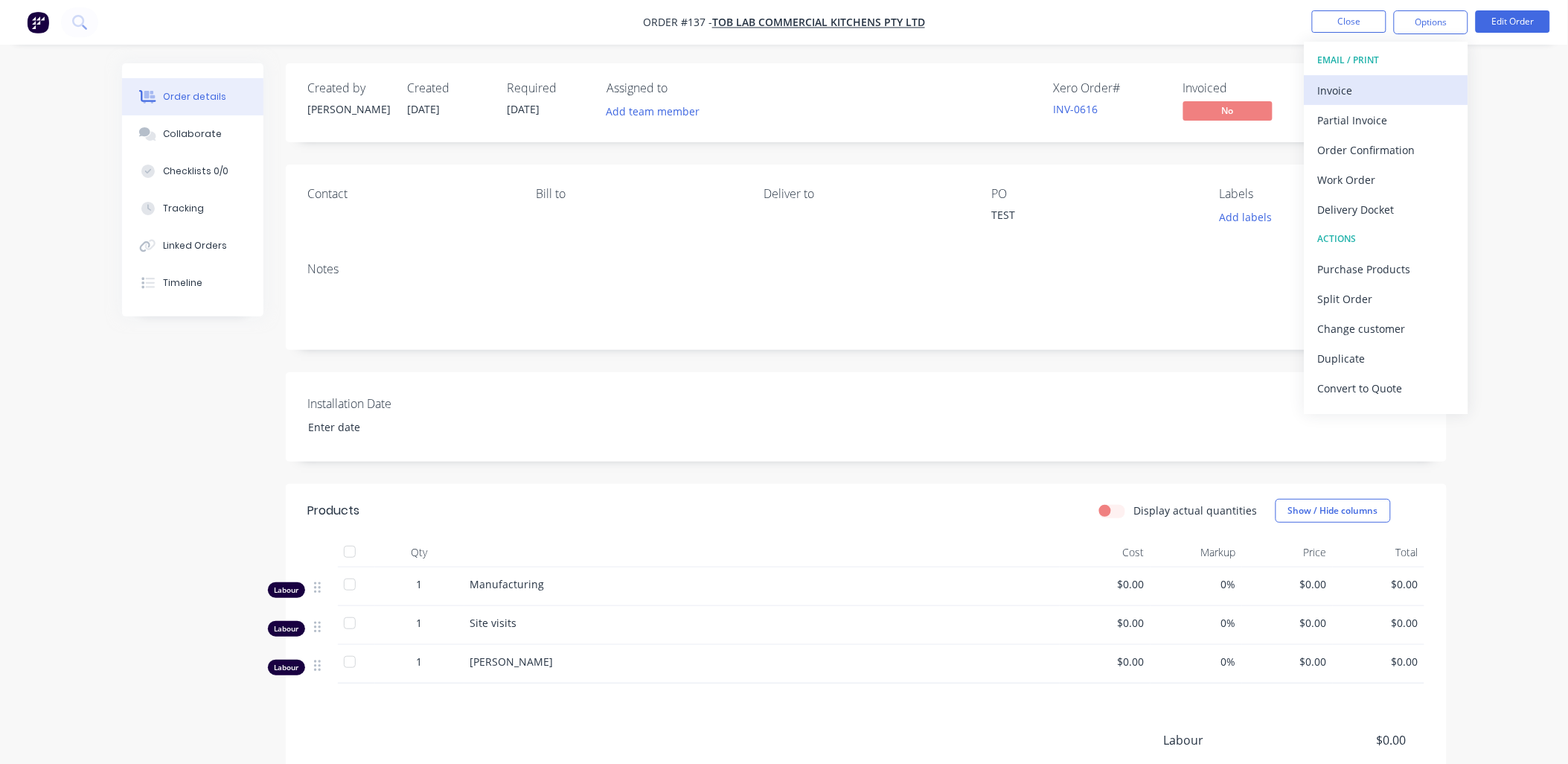
click at [562, 84] on div "Invoice" at bounding box center [1387, 91] width 137 height 22
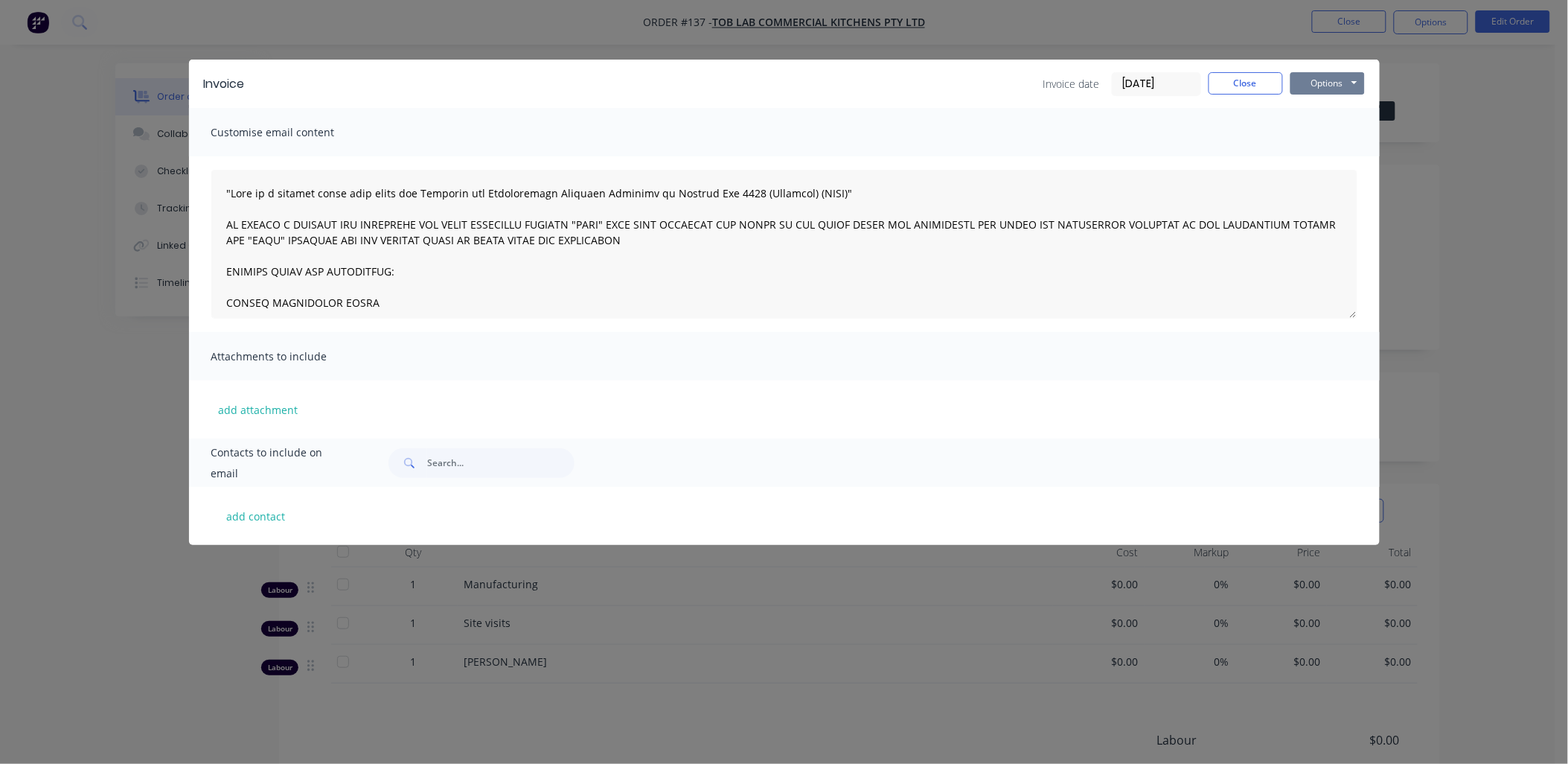
click at [562, 80] on button "Options" at bounding box center [1328, 83] width 75 height 22
click at [562, 107] on button "Preview" at bounding box center [1338, 110] width 95 height 25
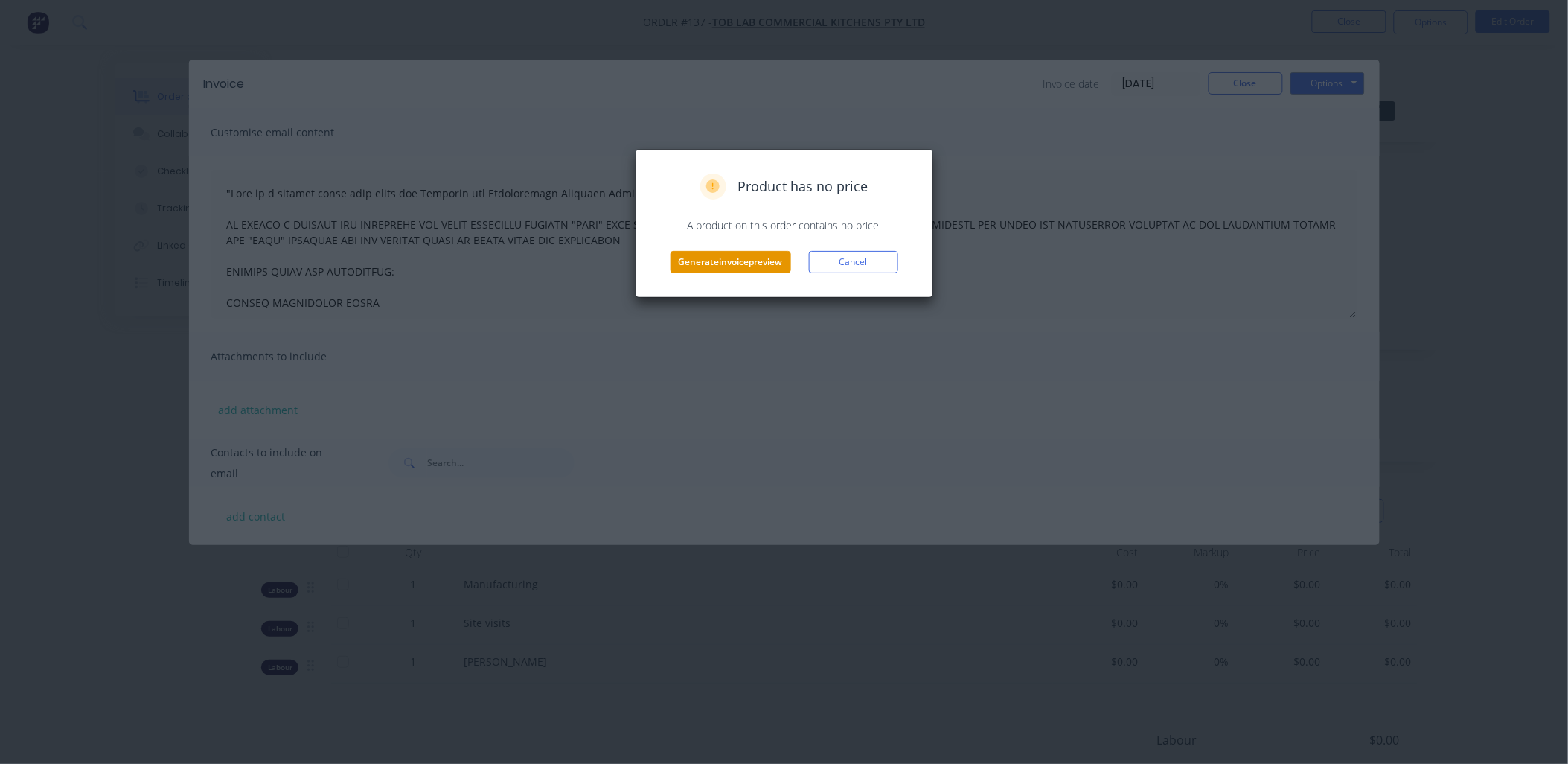
click at [562, 238] on button "Generate invoice preview" at bounding box center [731, 262] width 121 height 22
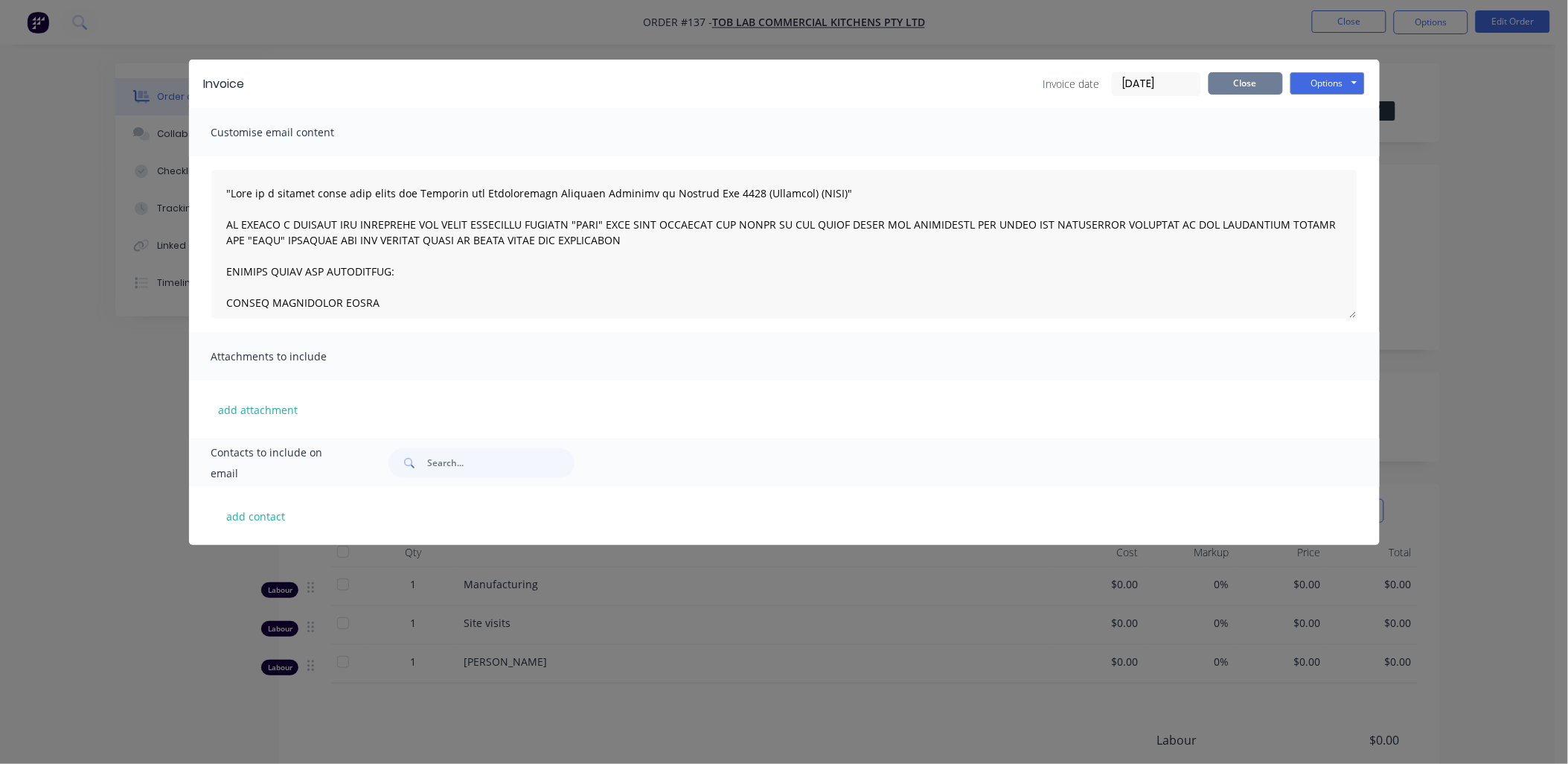
click at [562, 88] on button "Close" at bounding box center [1245, 83] width 75 height 22
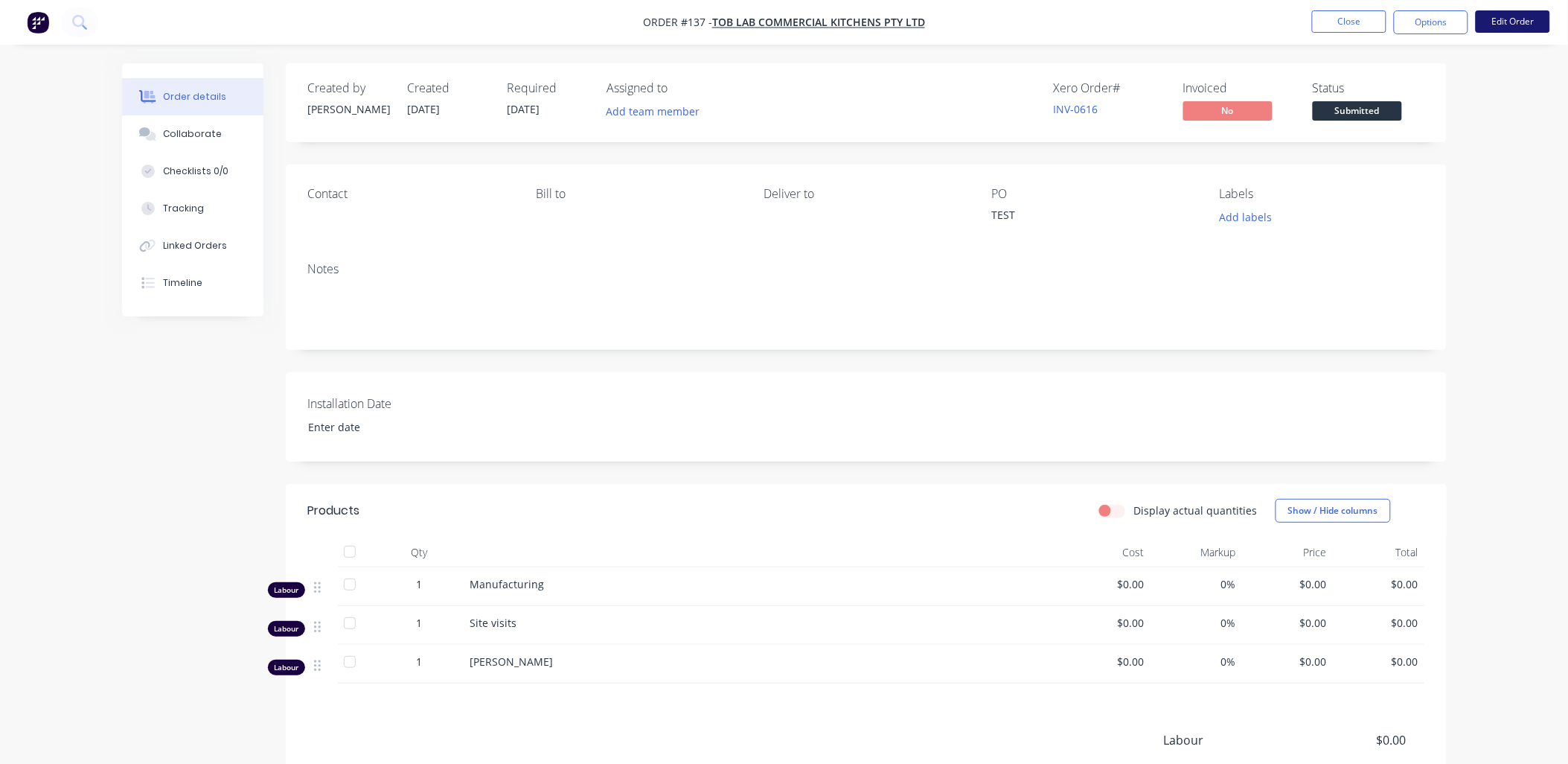
click at [562, 27] on button "Edit Order" at bounding box center [1513, 22] width 75 height 22
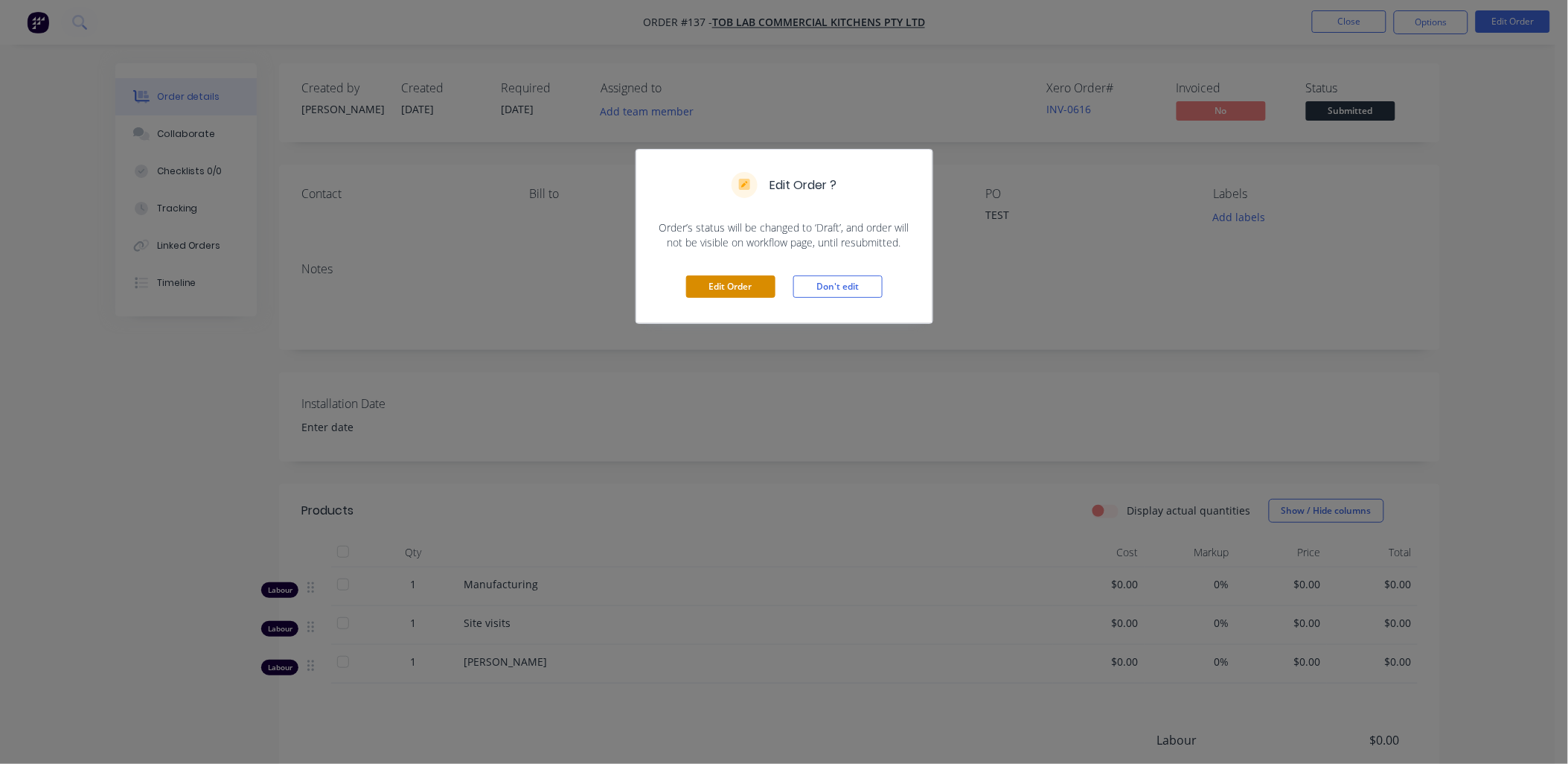
click at [562, 238] on button "Edit Order" at bounding box center [731, 286] width 89 height 22
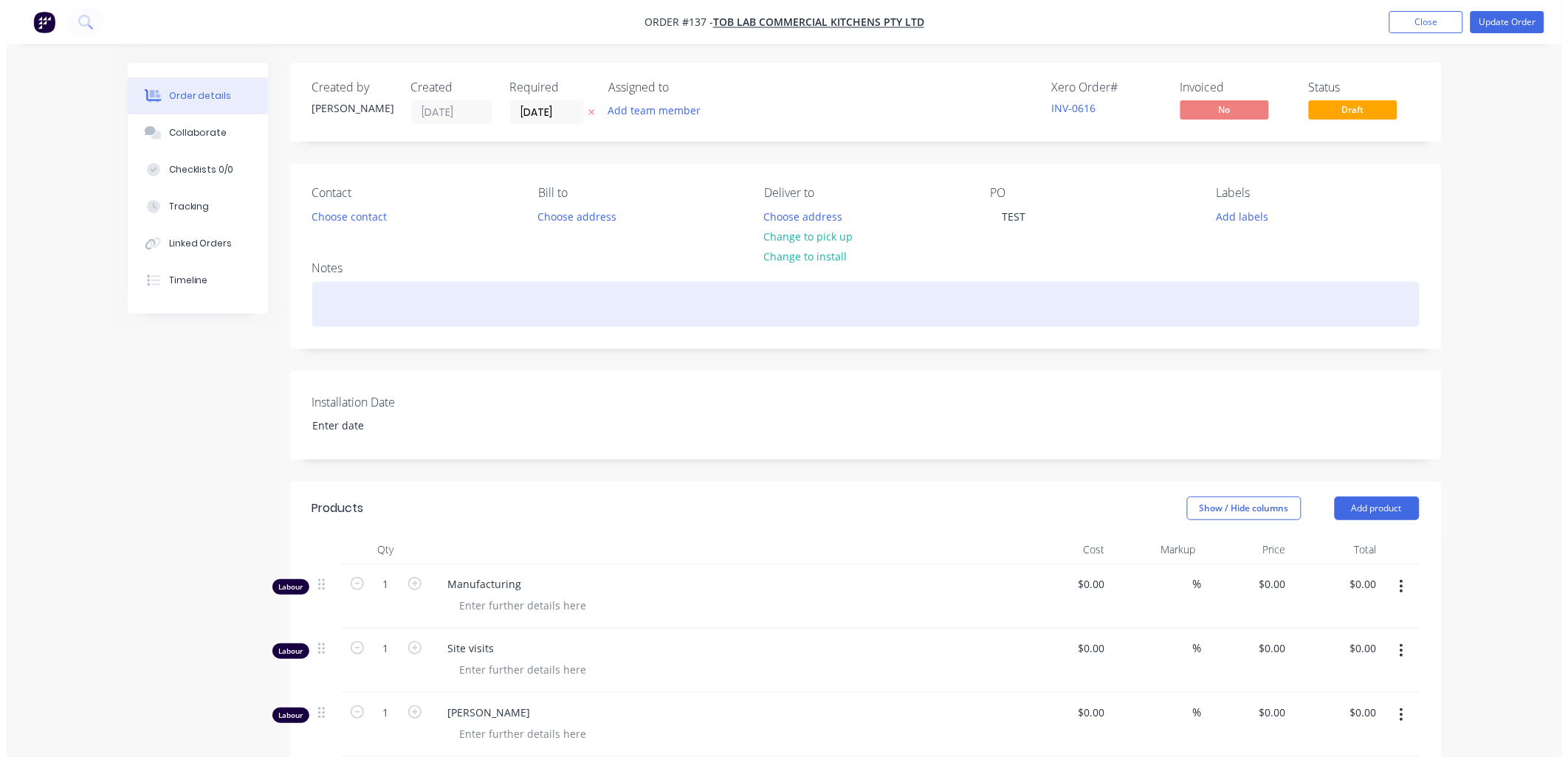
scroll to position [164, 0]
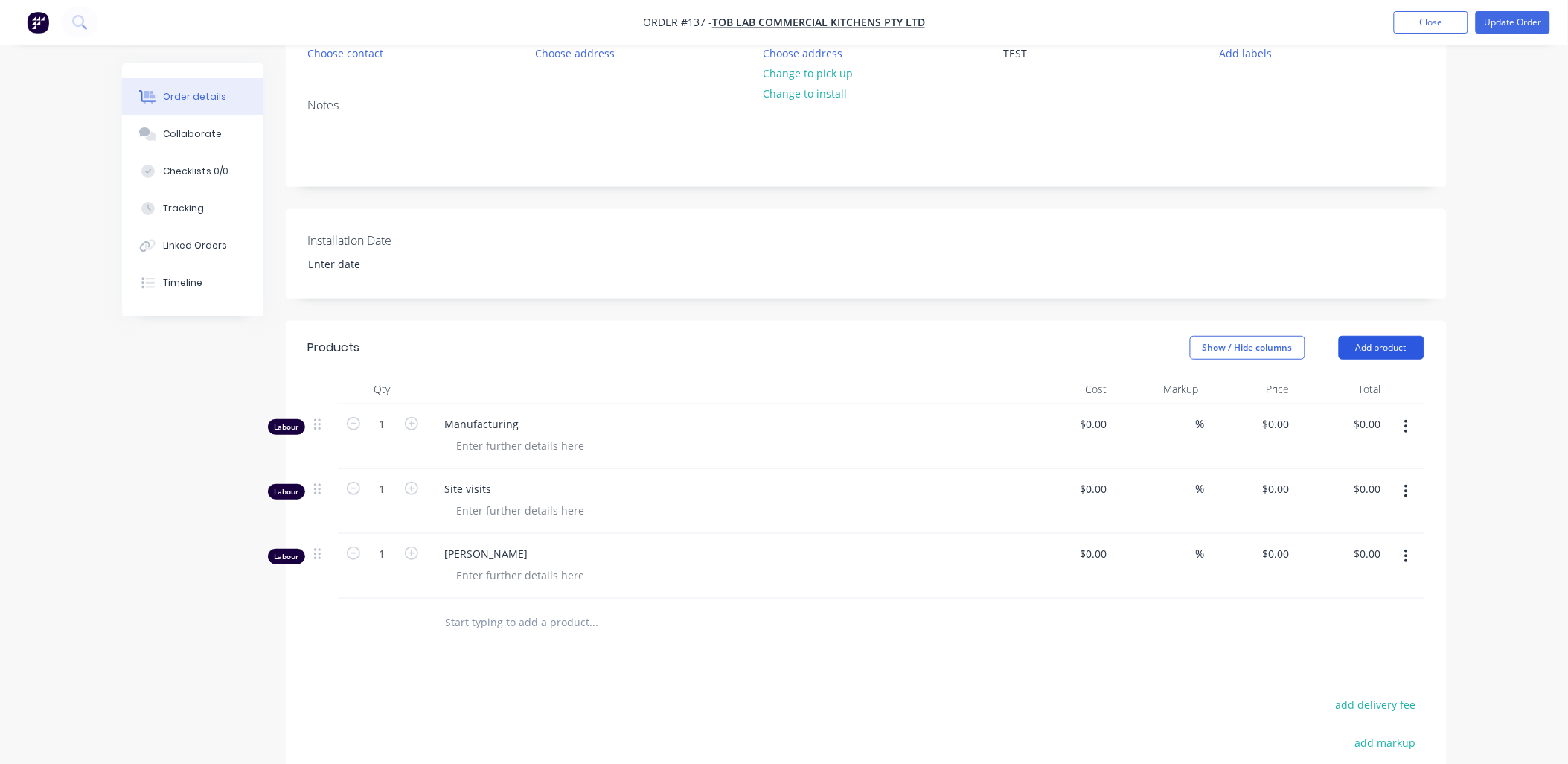
click at [562, 238] on button "Add product" at bounding box center [1381, 347] width 85 height 24
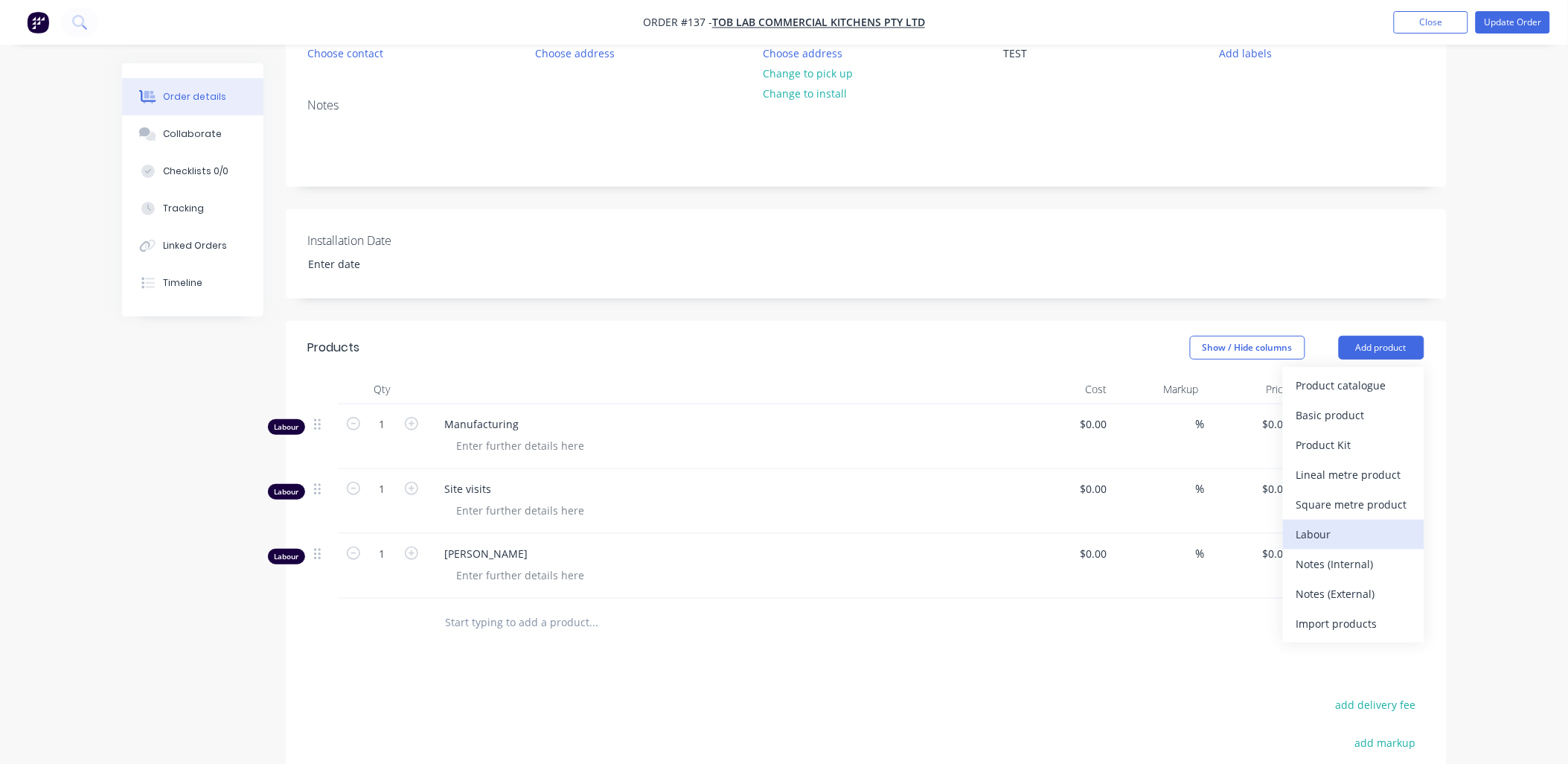
click at [562, 238] on div "Labour" at bounding box center [1354, 534] width 114 height 22
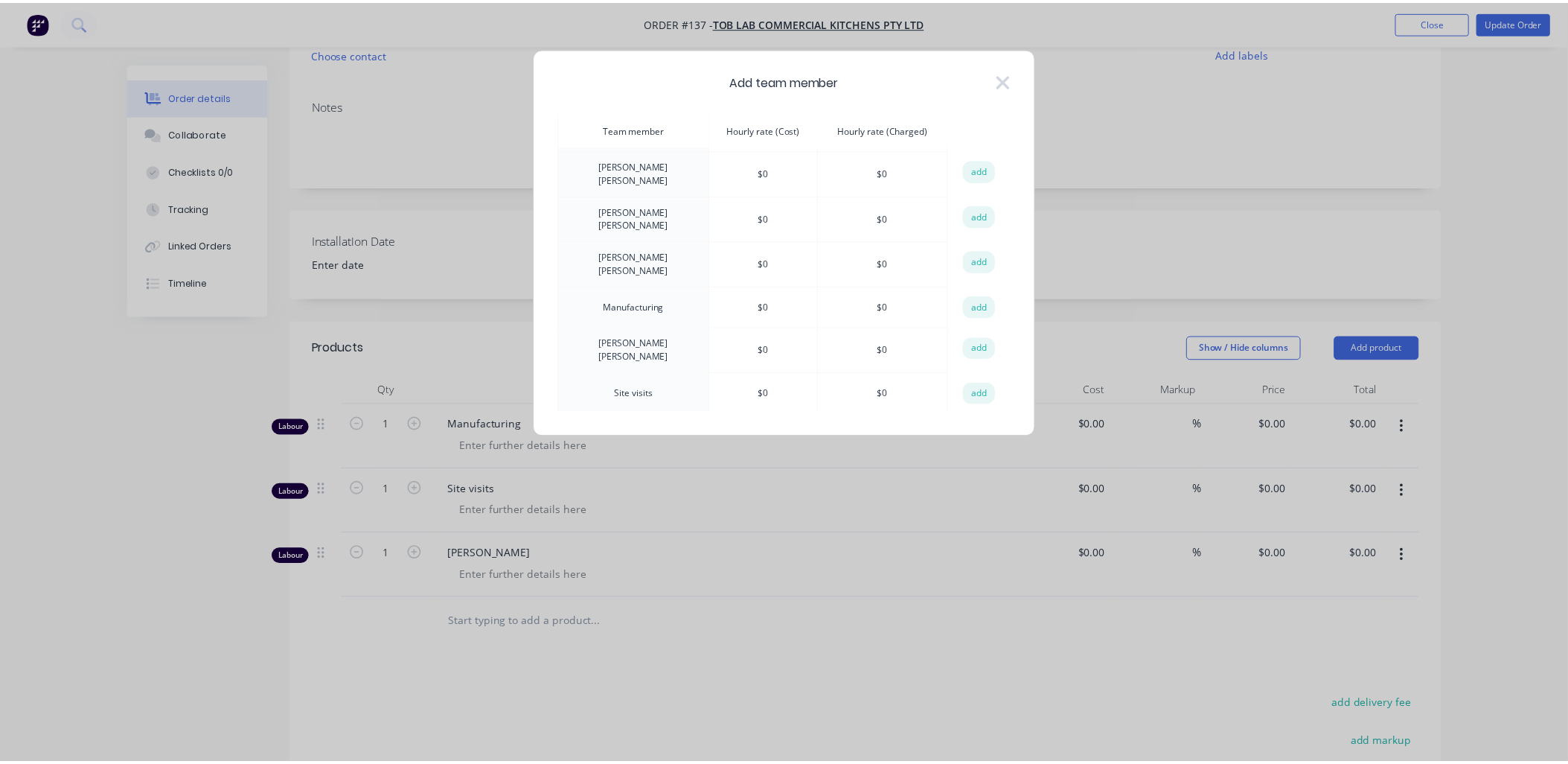
scroll to position [108, 0]
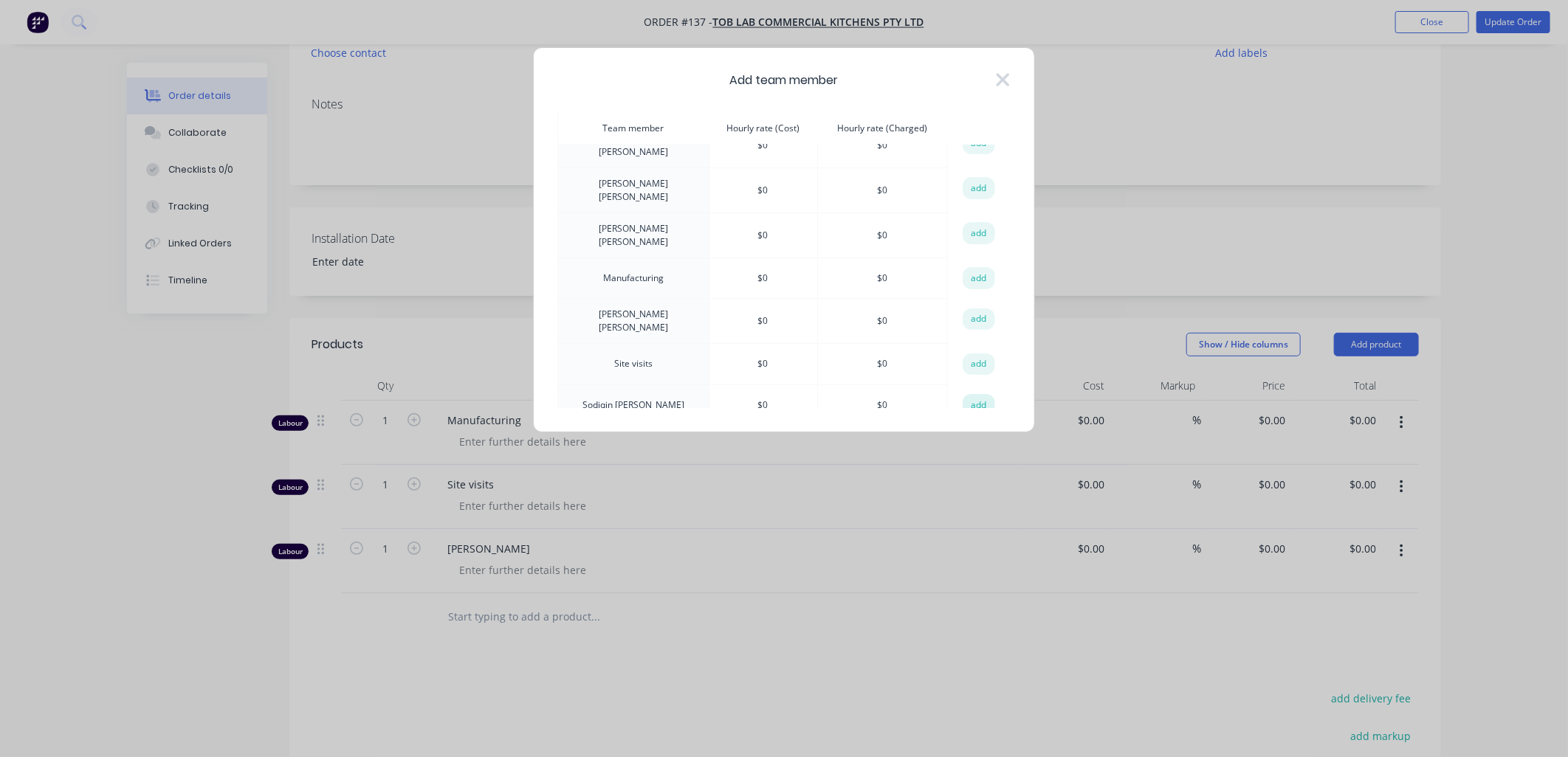
click at [557, 236] on button "add" at bounding box center [978, 404] width 33 height 22
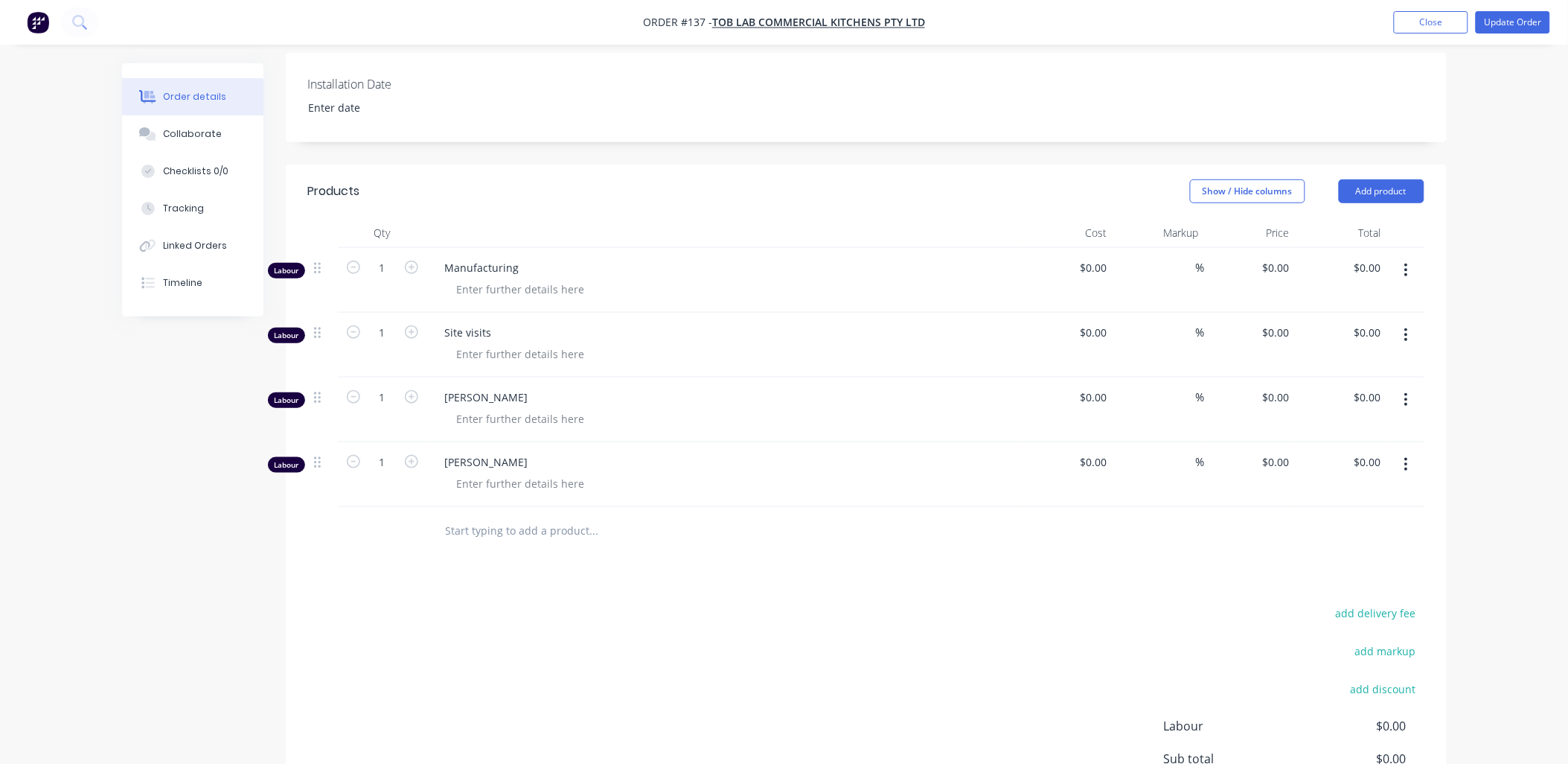
scroll to position [331, 0]
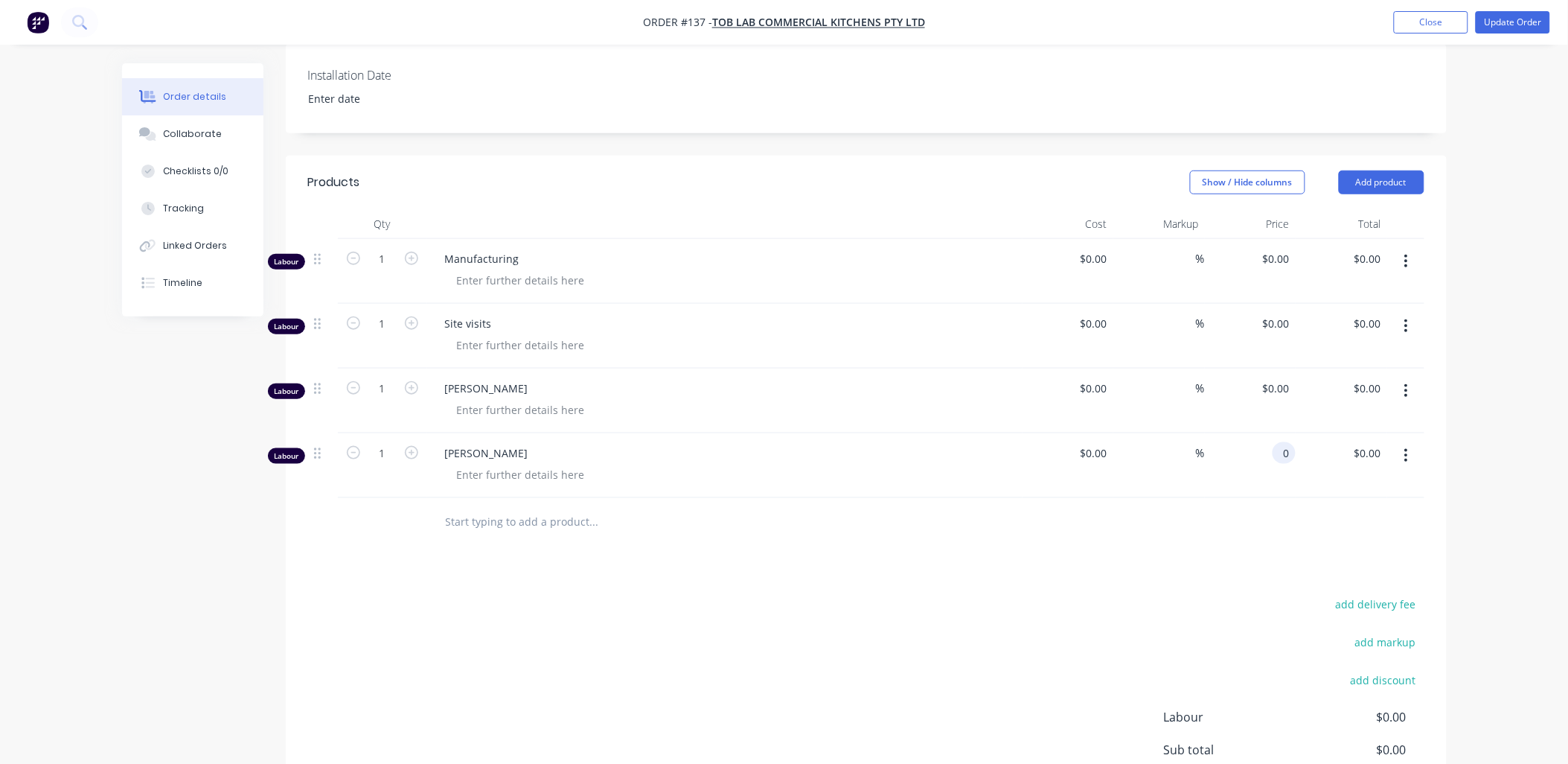
click at [562, 238] on div "0 0" at bounding box center [1285, 453] width 23 height 22
type input "$1,000.00"
click at [562, 238] on div "add delivery fee add markup add discount Labour $1,000.00 Sub total $1,000.00 M…" at bounding box center [866, 738] width 1116 height 287
click at [562, 238] on div "$0.00 $0.00" at bounding box center [1251, 401] width 91 height 65
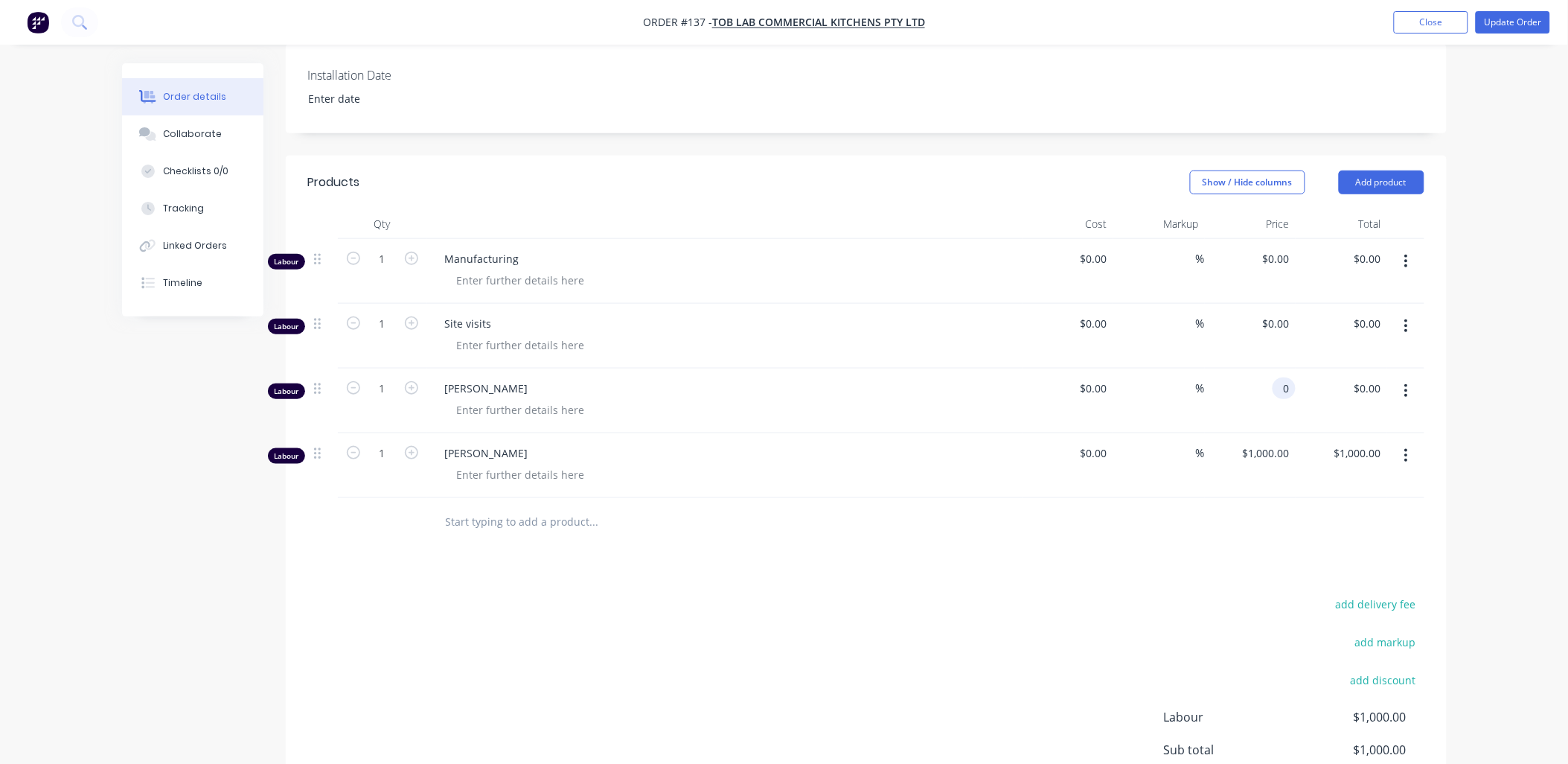
click at [562, 238] on div "0 0" at bounding box center [1251, 401] width 91 height 65
type input "$1,000.00"
click at [562, 238] on div "Order details Collaborate Checklists 0/0 Tracking Linked Orders Timeline Order …" at bounding box center [784, 297] width 1568 height 1257
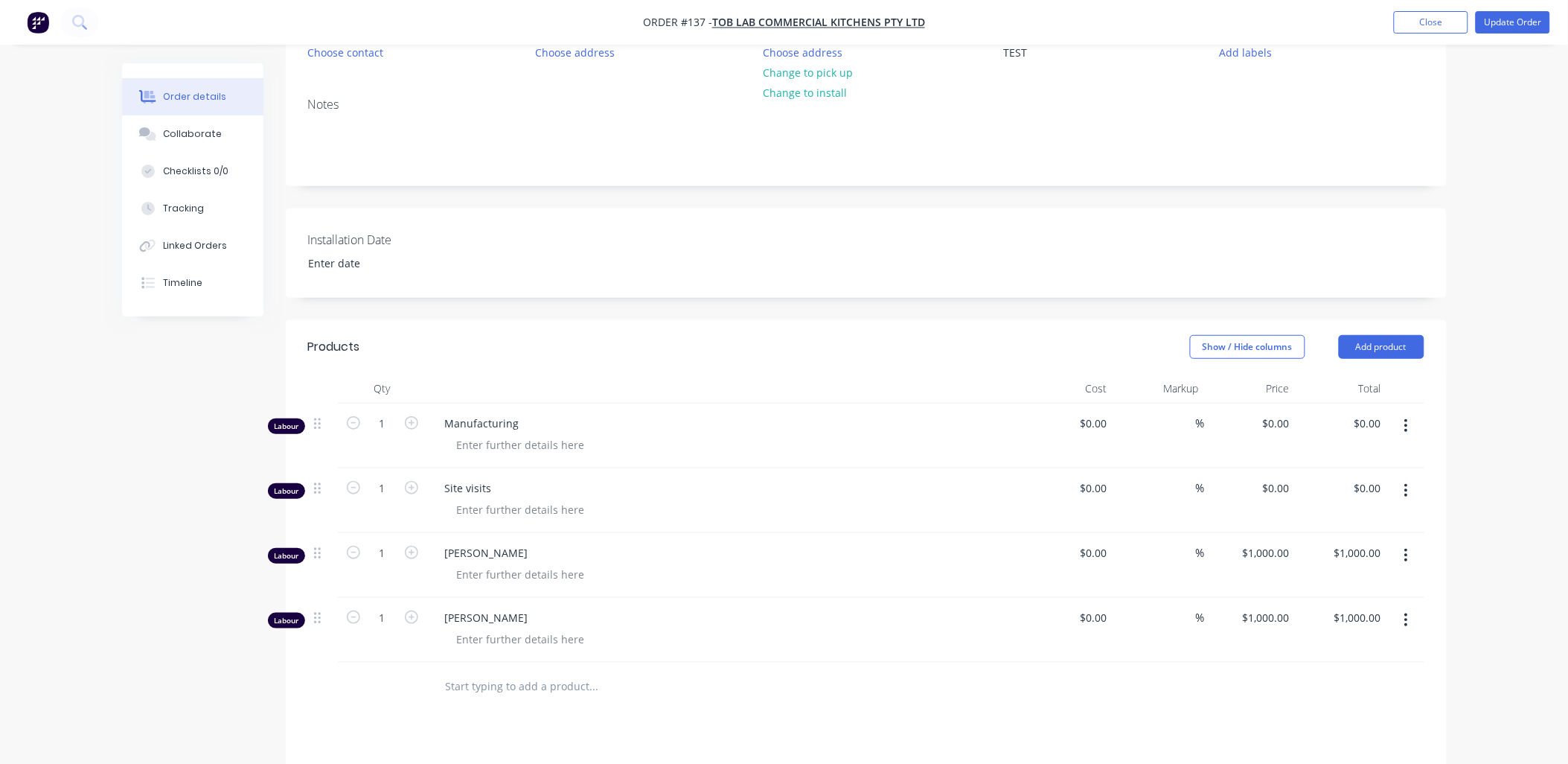
scroll to position [165, 0]
click at [562, 21] on button "Update Order" at bounding box center [1513, 22] width 75 height 22
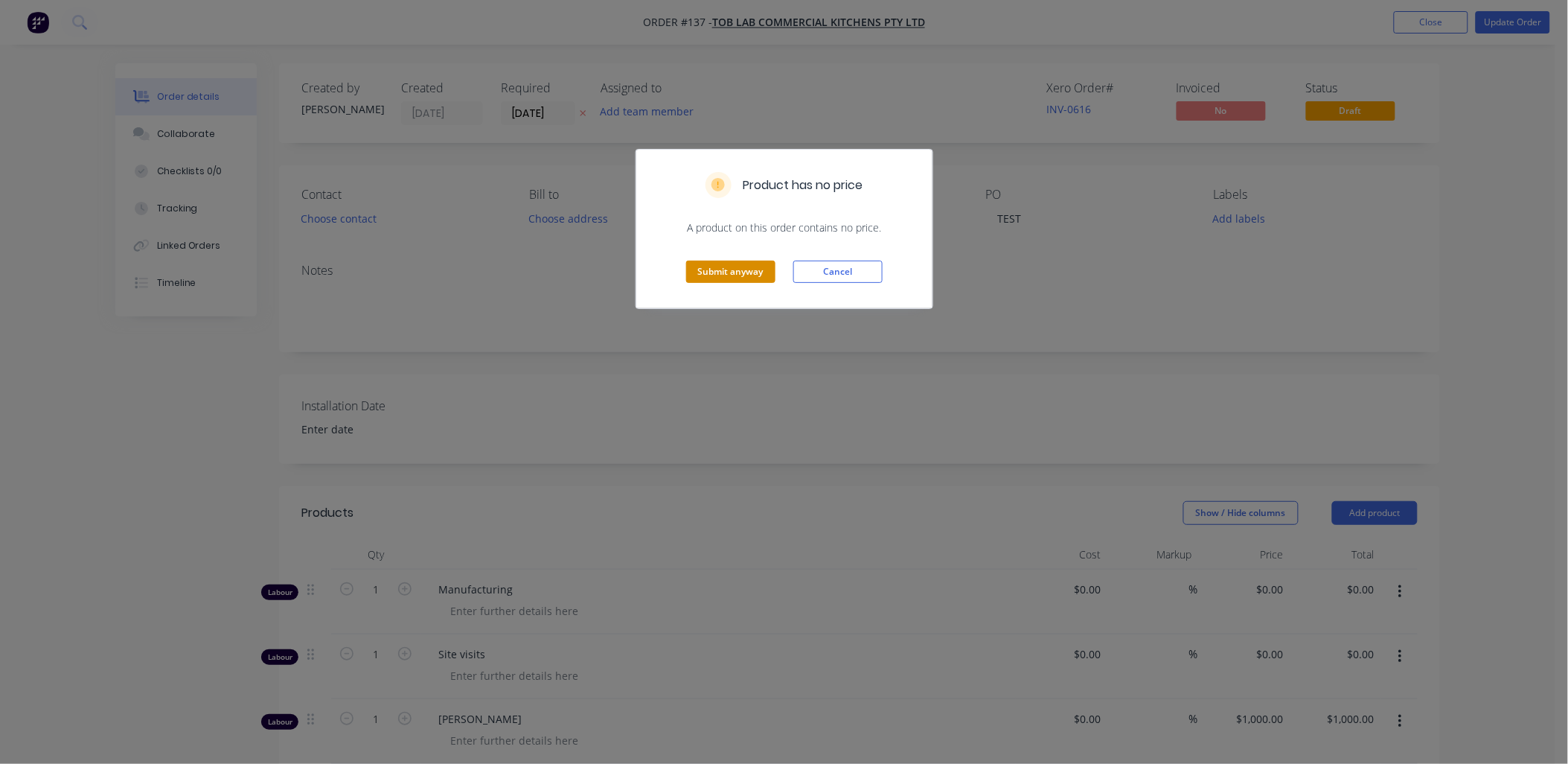
click at [562, 238] on button "Submit anyway" at bounding box center [731, 271] width 89 height 22
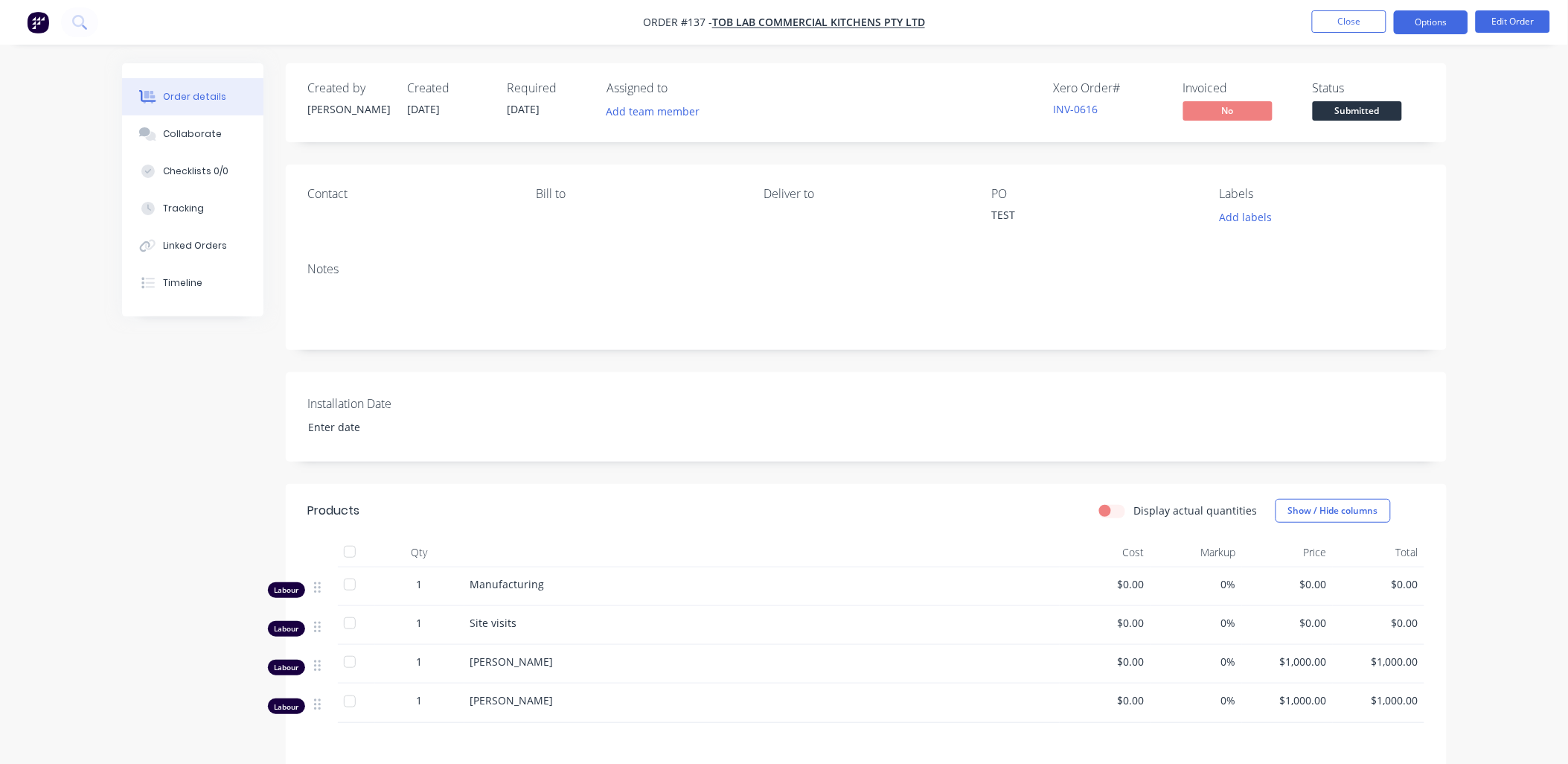
click at [562, 26] on button "Options" at bounding box center [1431, 22] width 75 height 24
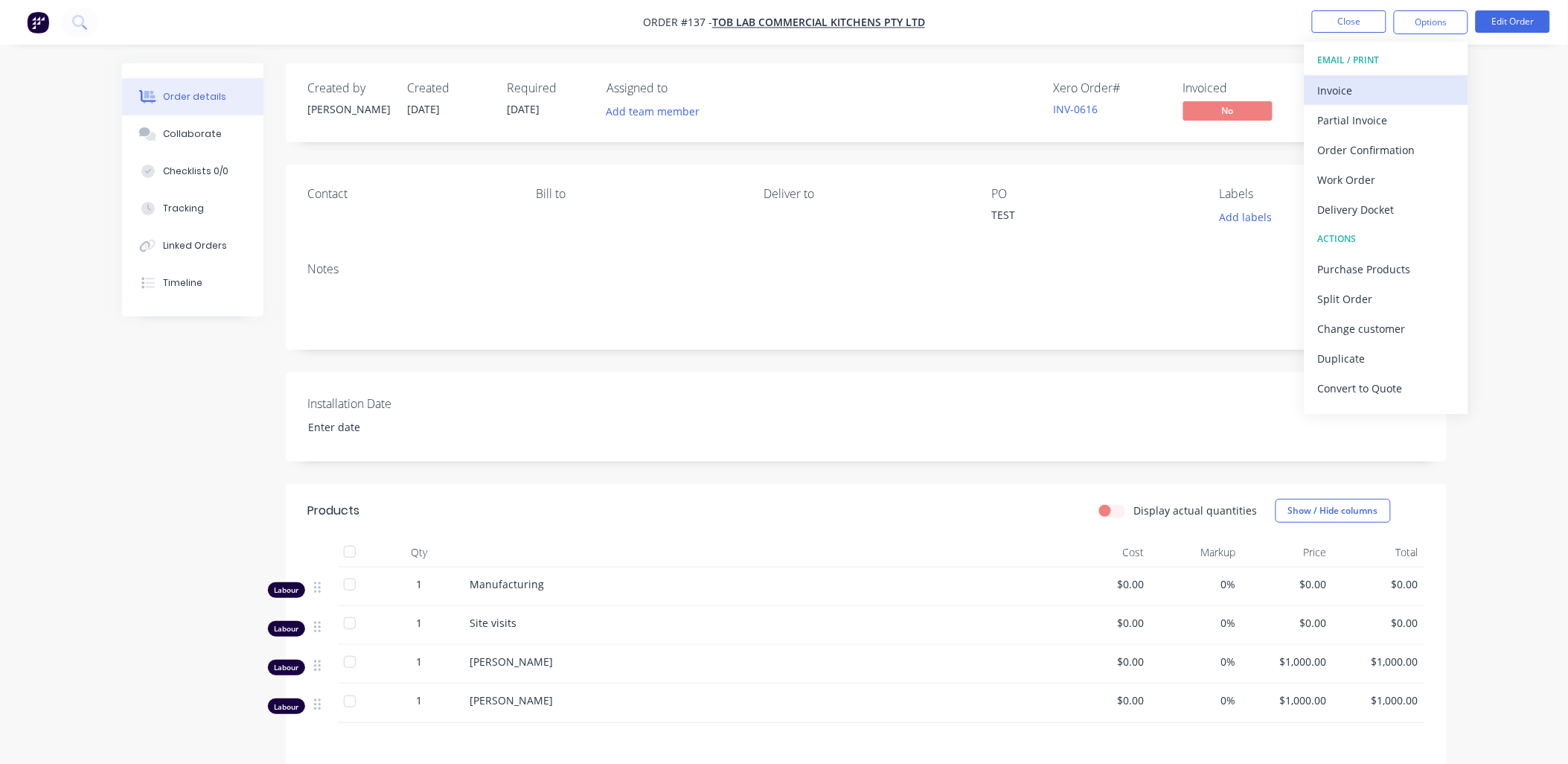
click at [562, 81] on div "Invoice" at bounding box center [1387, 91] width 137 height 22
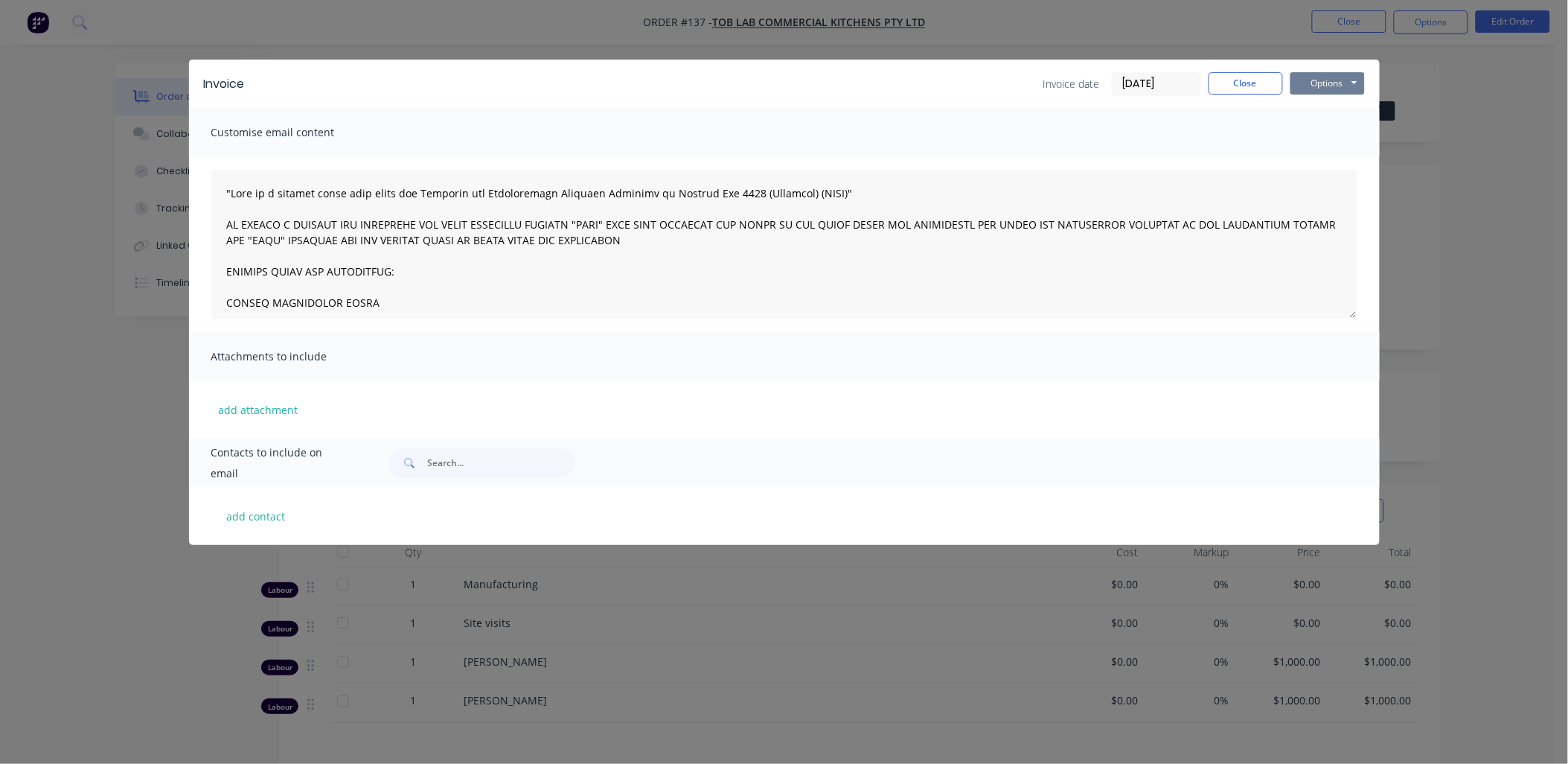
click at [562, 82] on button "Options" at bounding box center [1328, 83] width 75 height 22
click at [562, 103] on button "Preview" at bounding box center [1338, 110] width 95 height 25
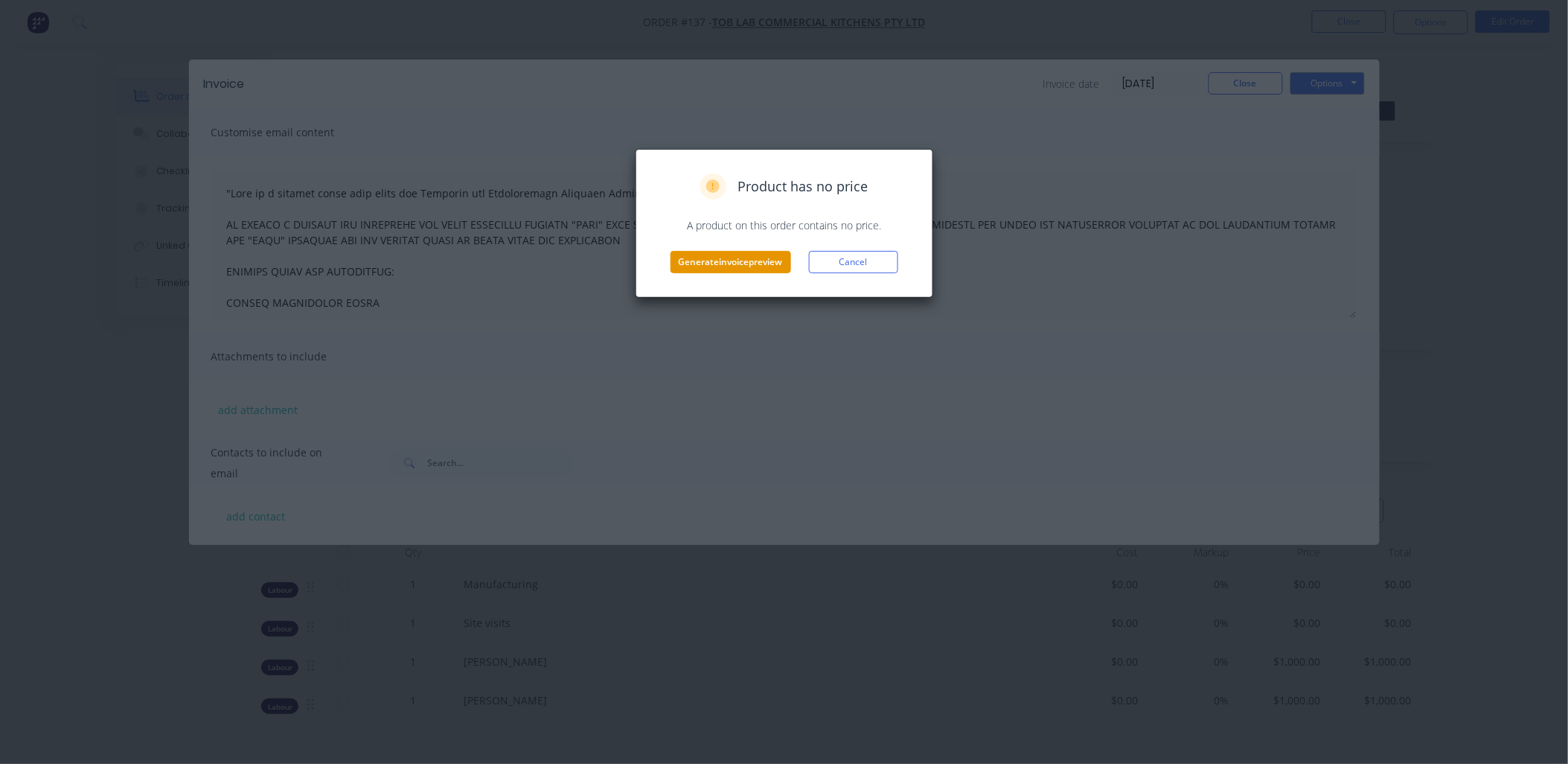
click at [562, 238] on button "Generate invoice preview" at bounding box center [731, 262] width 121 height 22
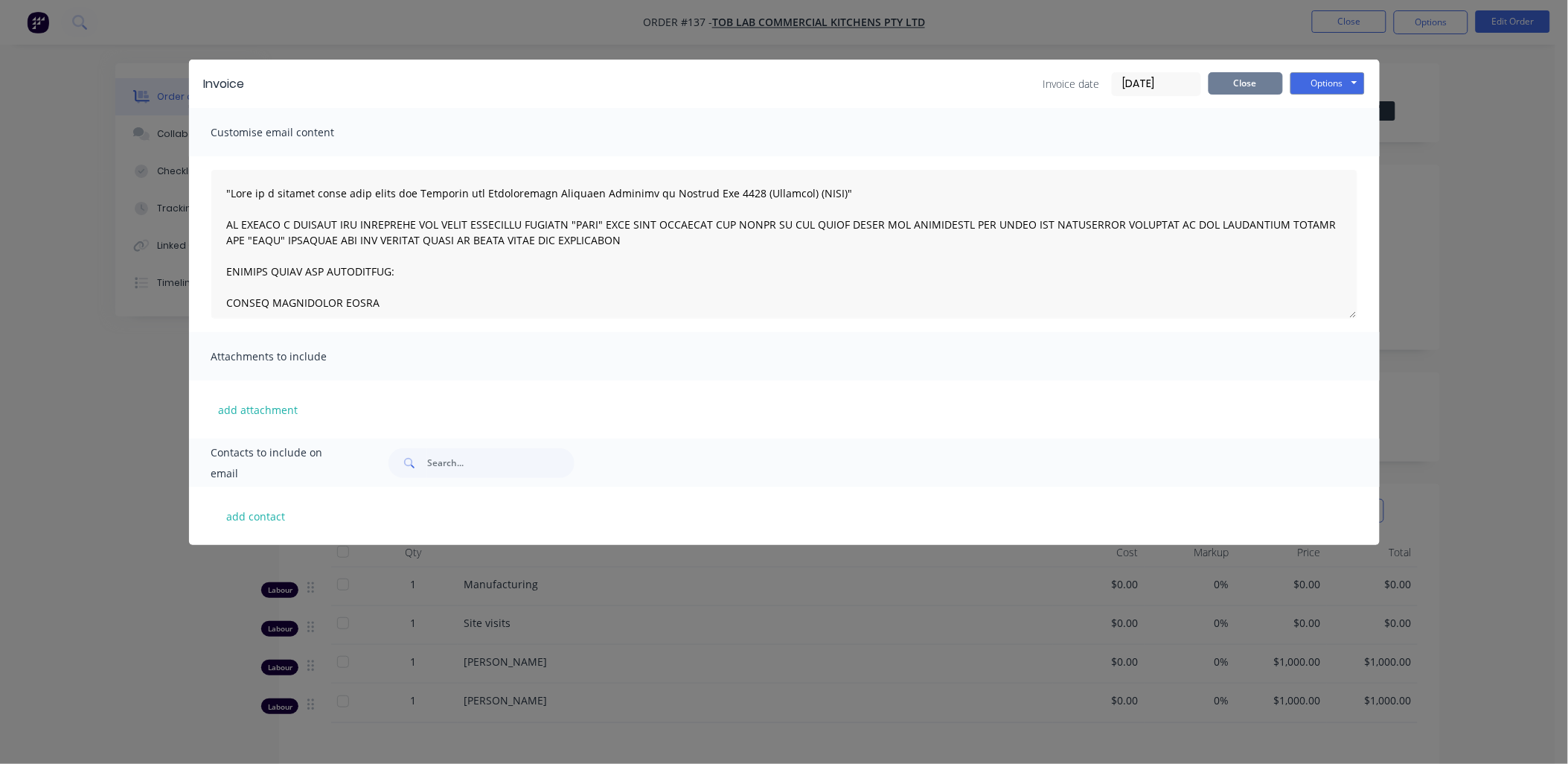
click at [562, 82] on button "Close" at bounding box center [1245, 83] width 75 height 22
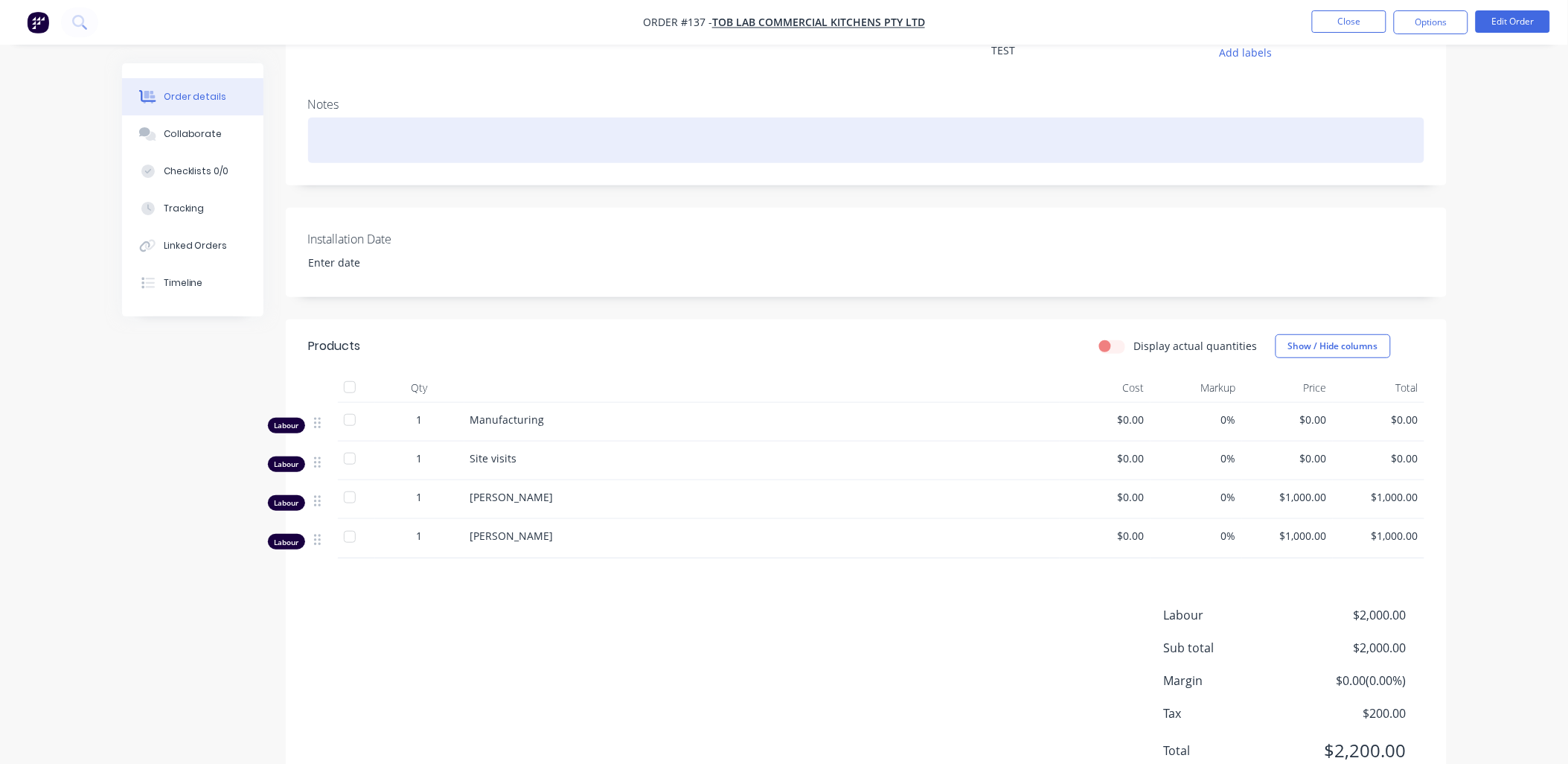
scroll to position [165, 0]
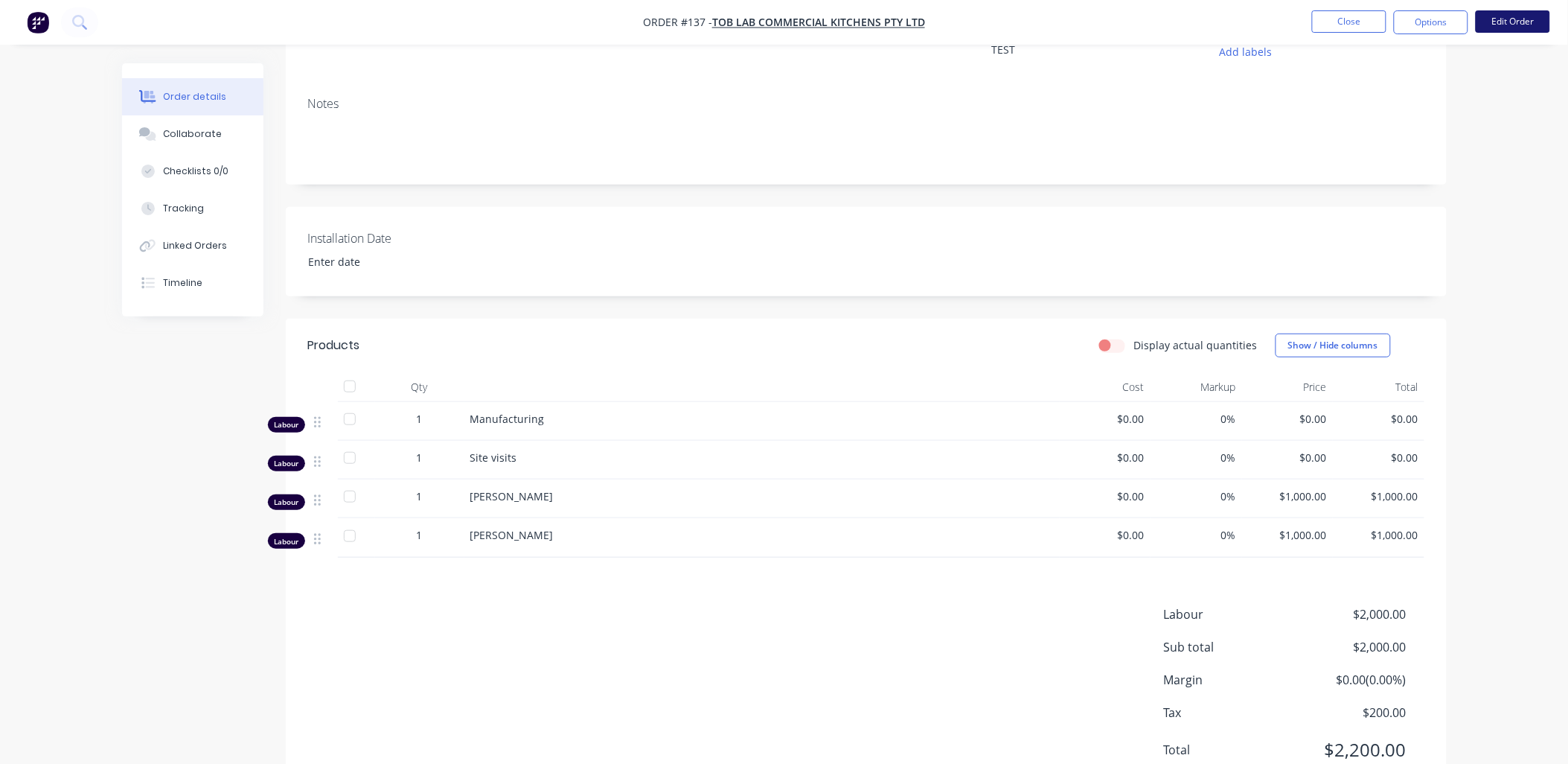
click at [562, 19] on button "Edit Order" at bounding box center [1513, 22] width 75 height 22
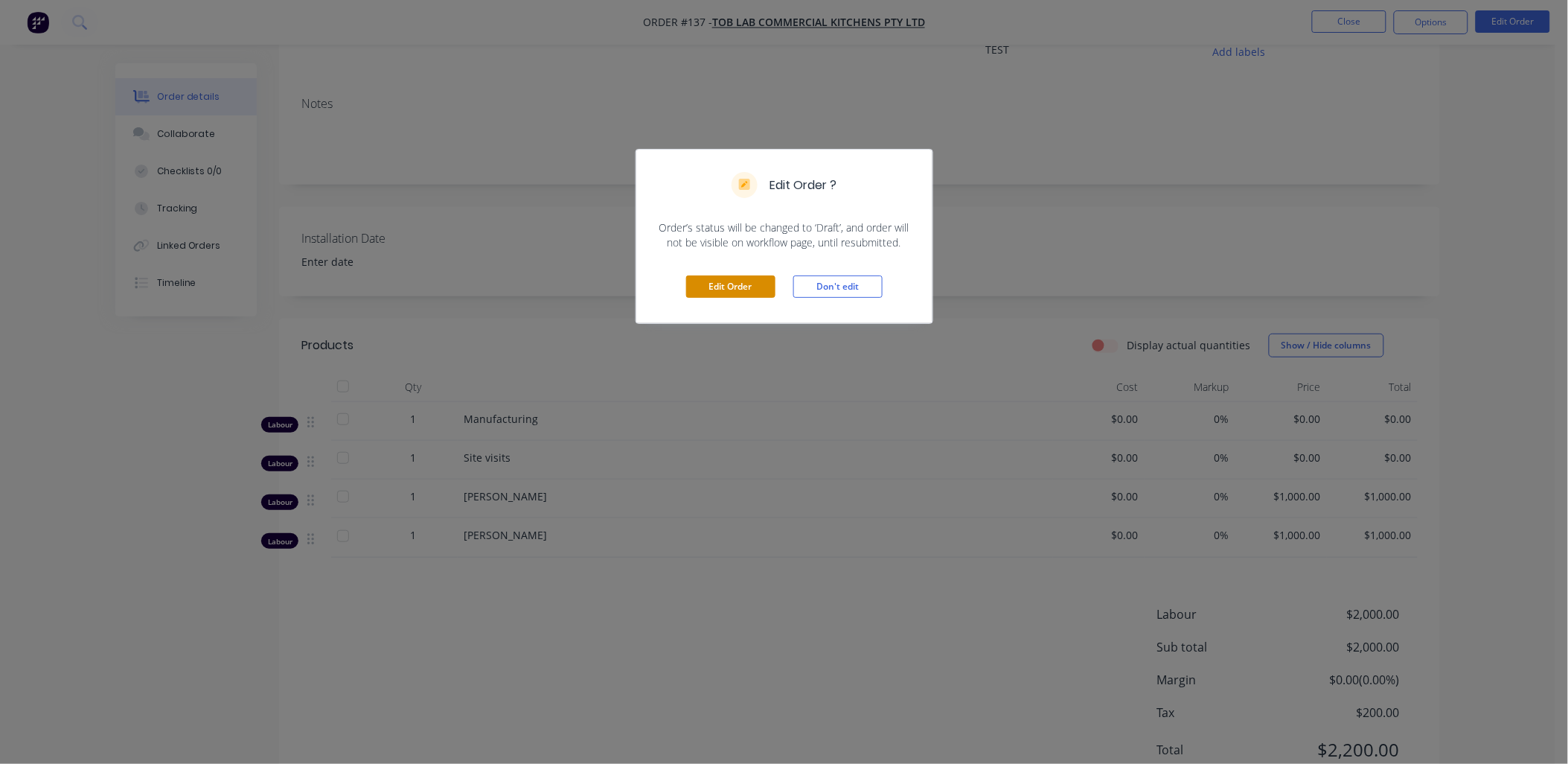
click at [562, 238] on button "Edit Order" at bounding box center [731, 286] width 89 height 22
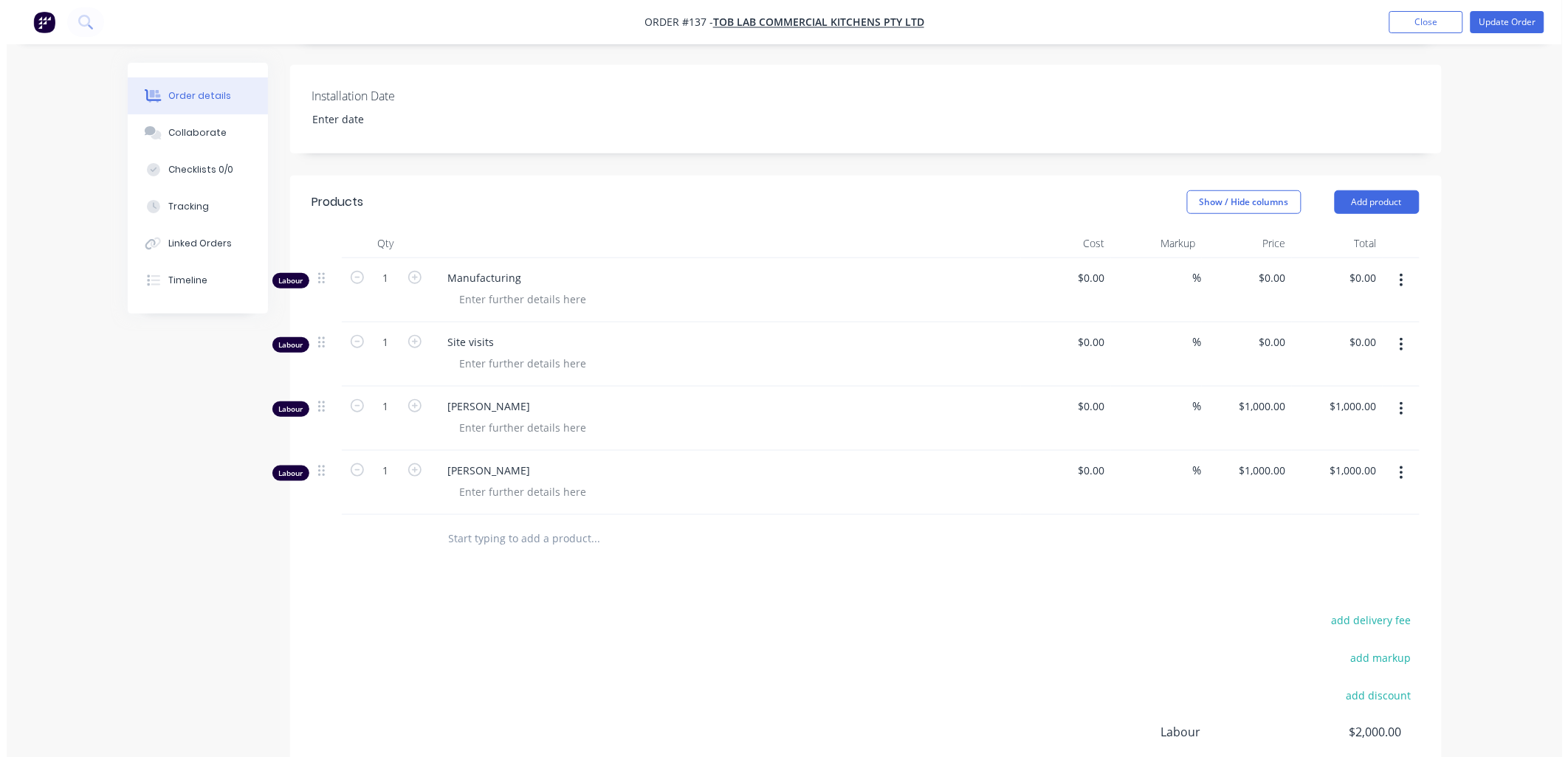
scroll to position [410, 0]
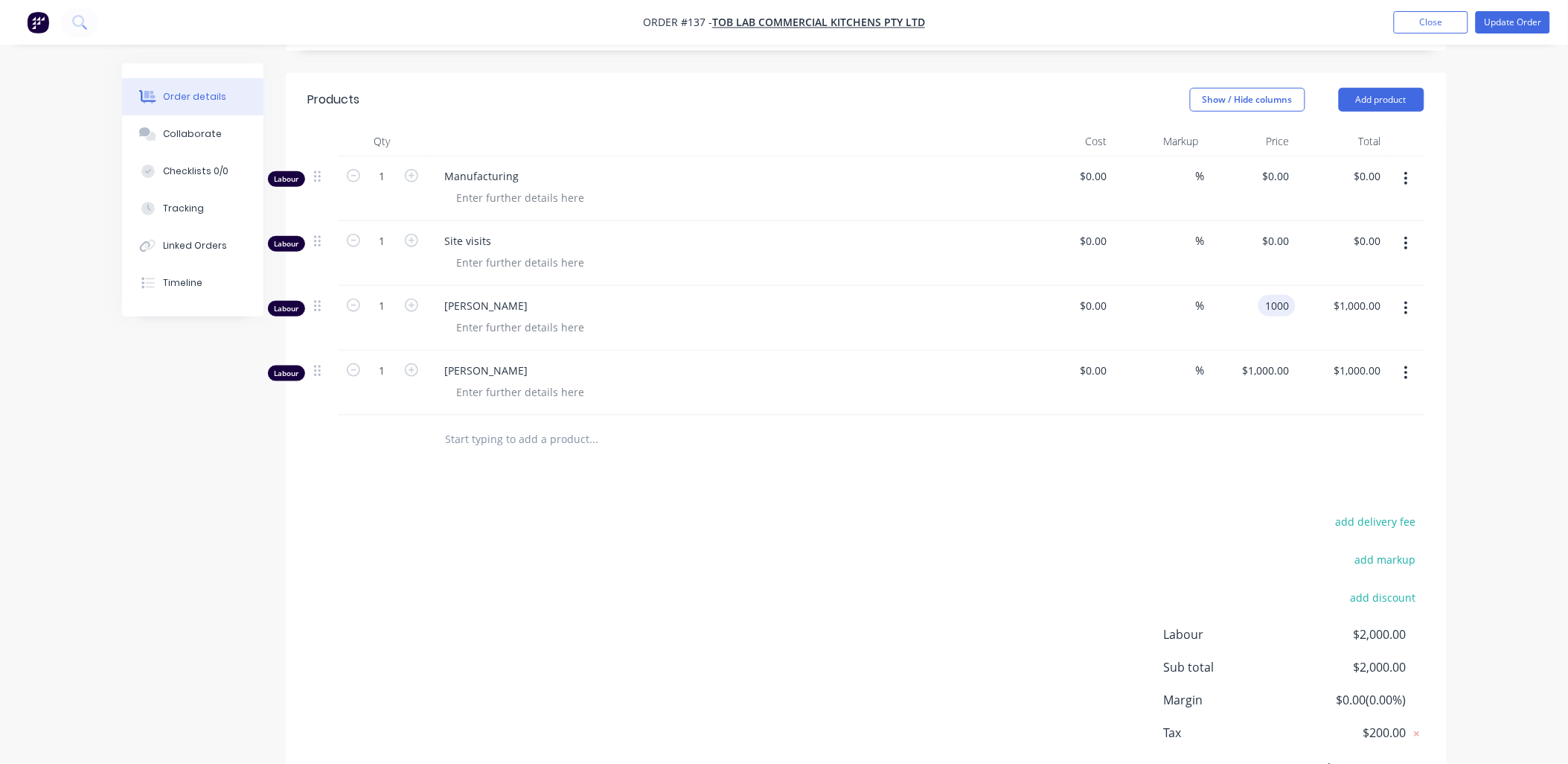
click at [562, 238] on div "1000 1000" at bounding box center [1251, 318] width 91 height 65
type input "$0.00"
click at [562, 238] on input "1000" at bounding box center [1280, 370] width 31 height 22
type input "$0.00"
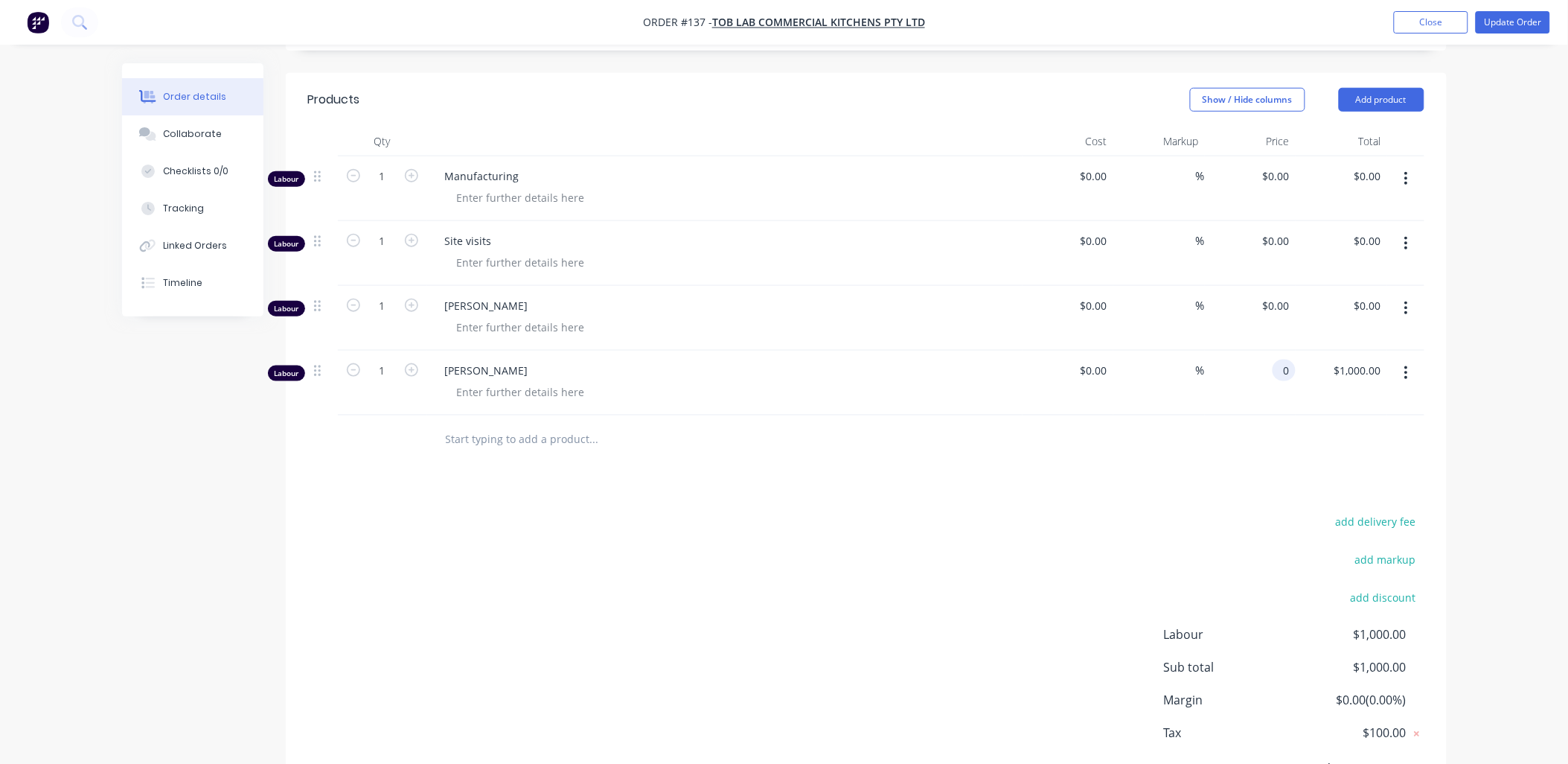
type input "$0.00"
click at [562, 101] on button "Add product" at bounding box center [1381, 99] width 85 height 24
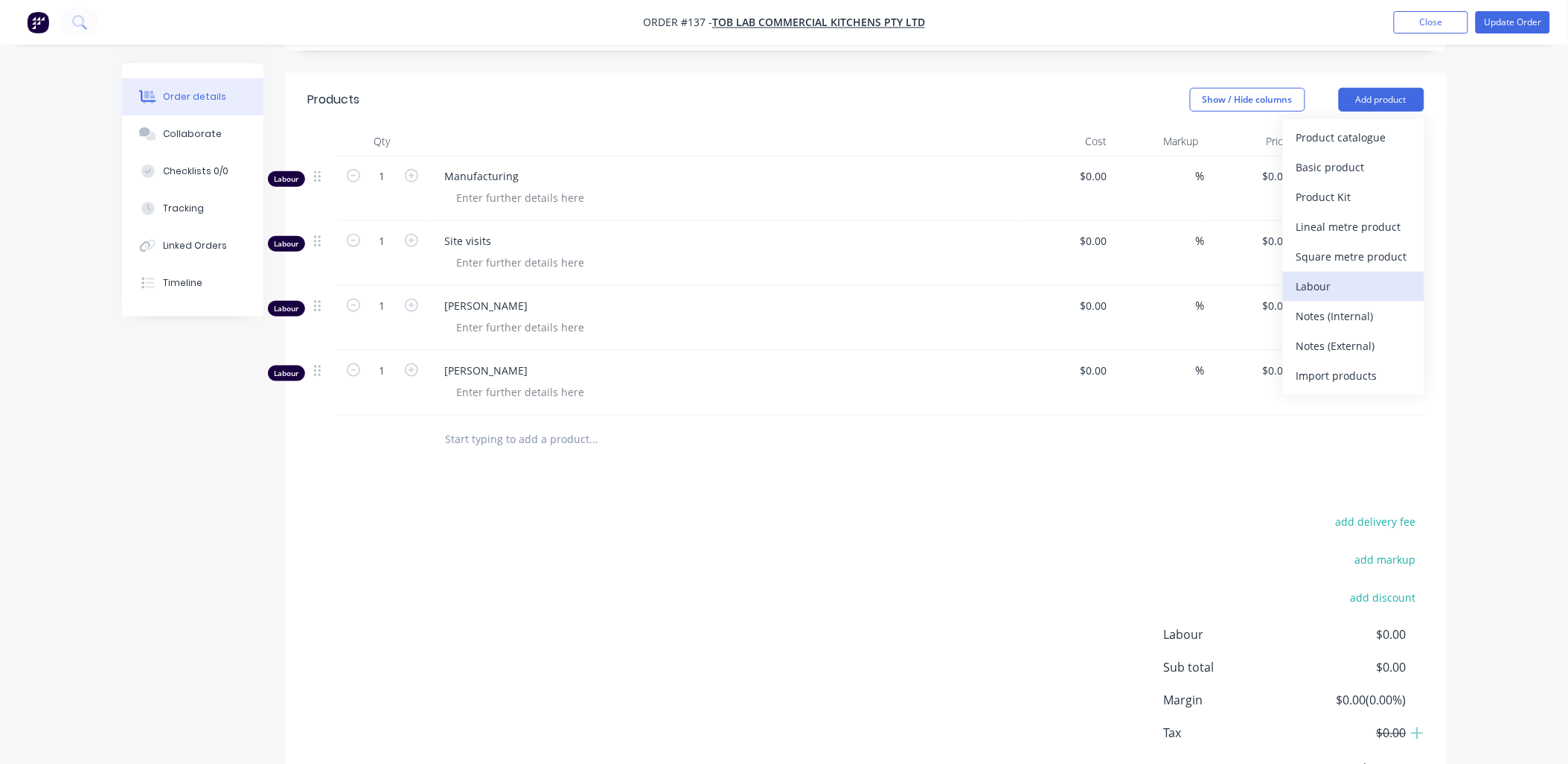
click at [562, 238] on div "Labour" at bounding box center [1354, 286] width 114 height 22
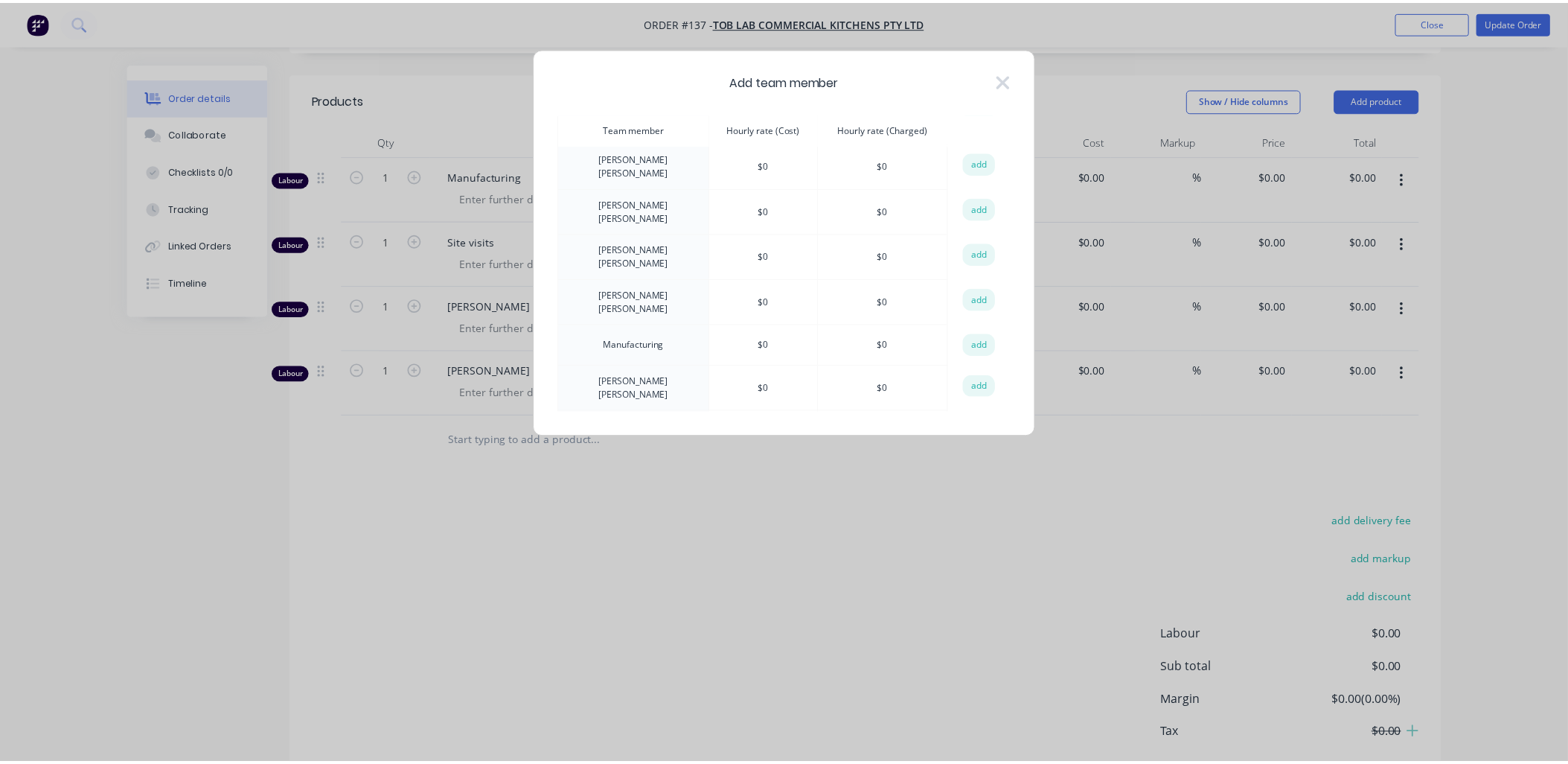
scroll to position [83, 0]
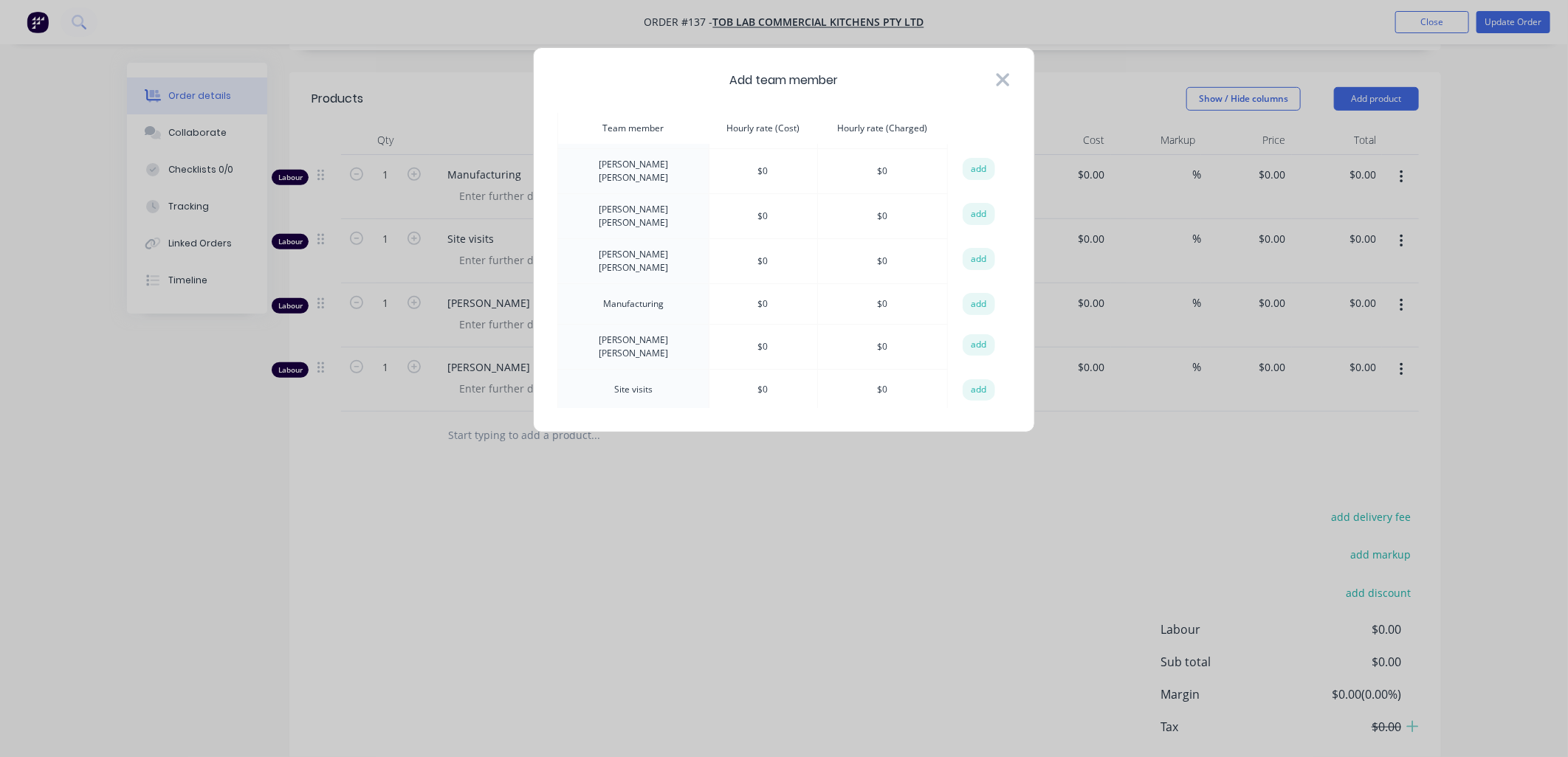
click at [557, 81] on icon at bounding box center [1003, 79] width 13 height 13
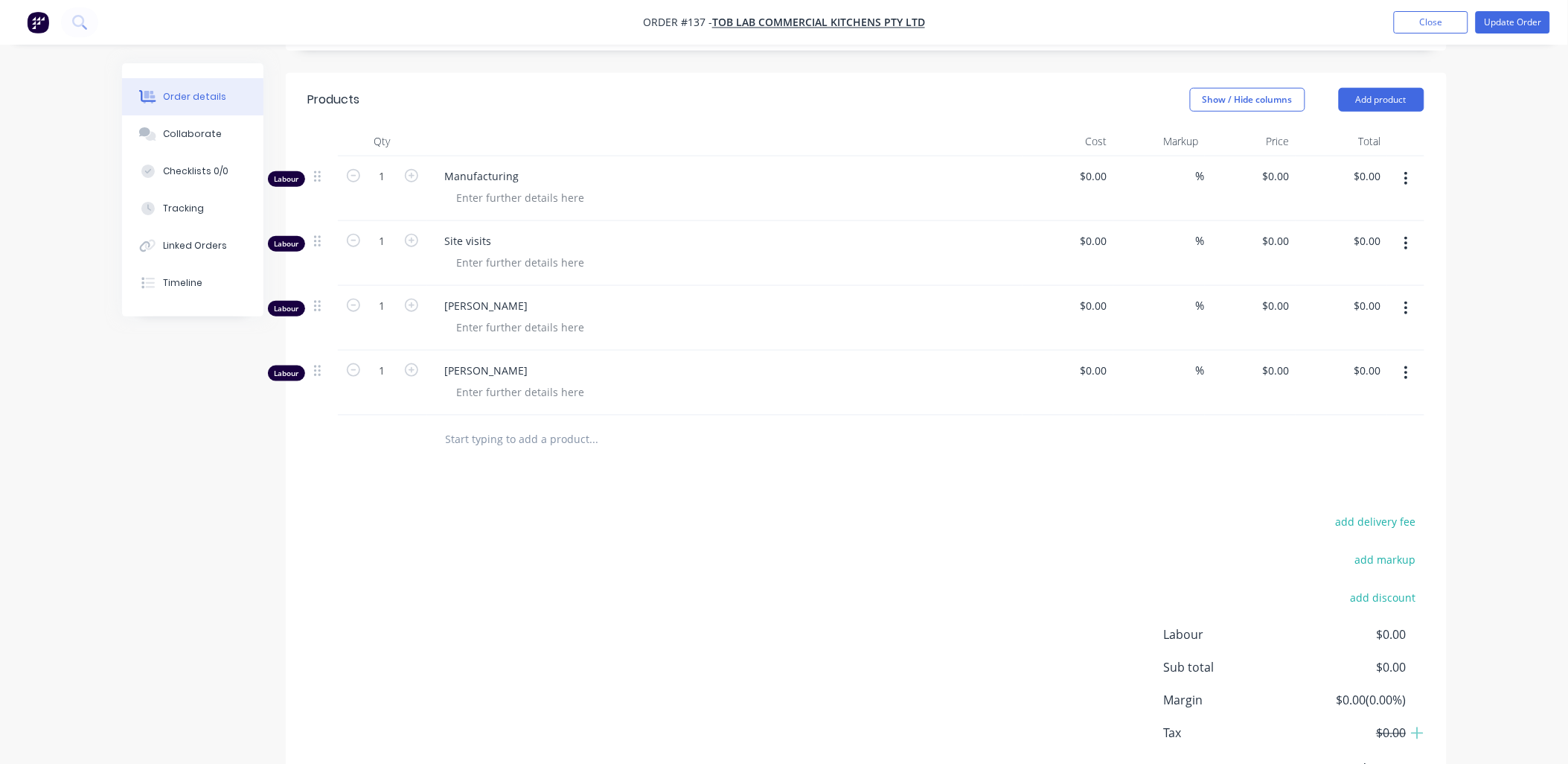
click at [522, 238] on input "text" at bounding box center [594, 439] width 298 height 30
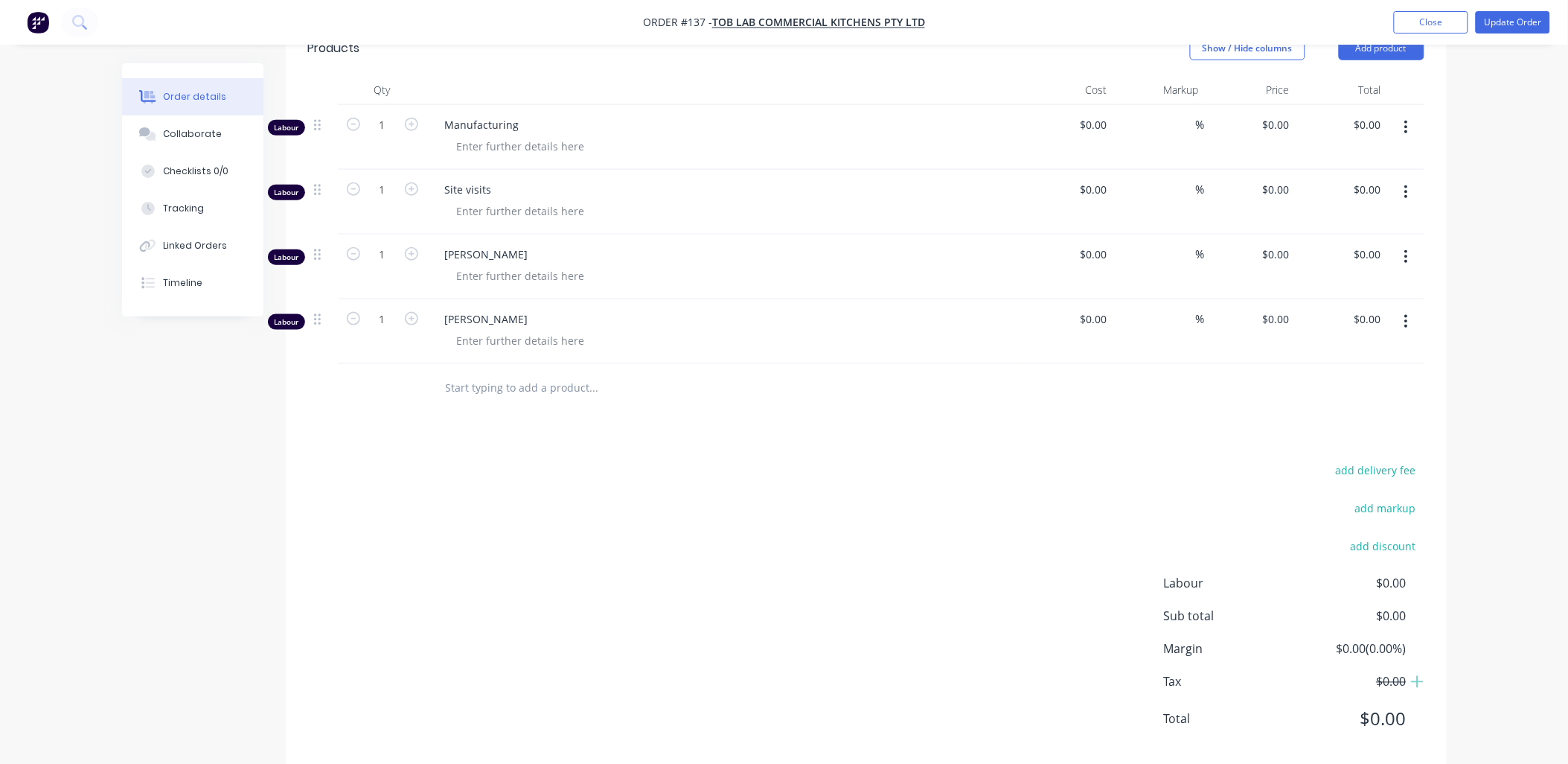
scroll to position [493, 0]
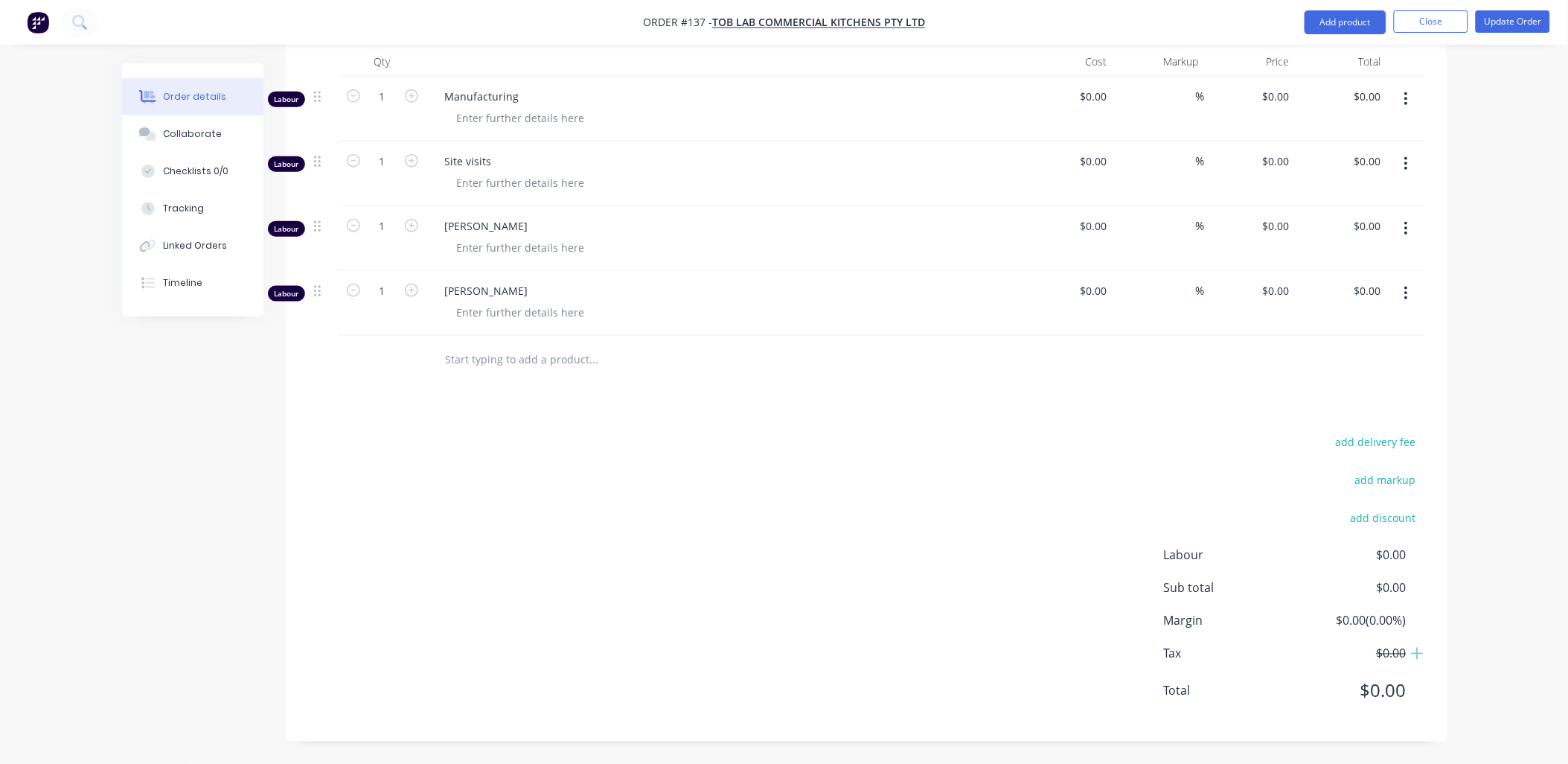
paste input "Custom Manufactured Stainless Steel "U"SHAPED WASH UP BENCH 2450 x 3000 x 3450 …"
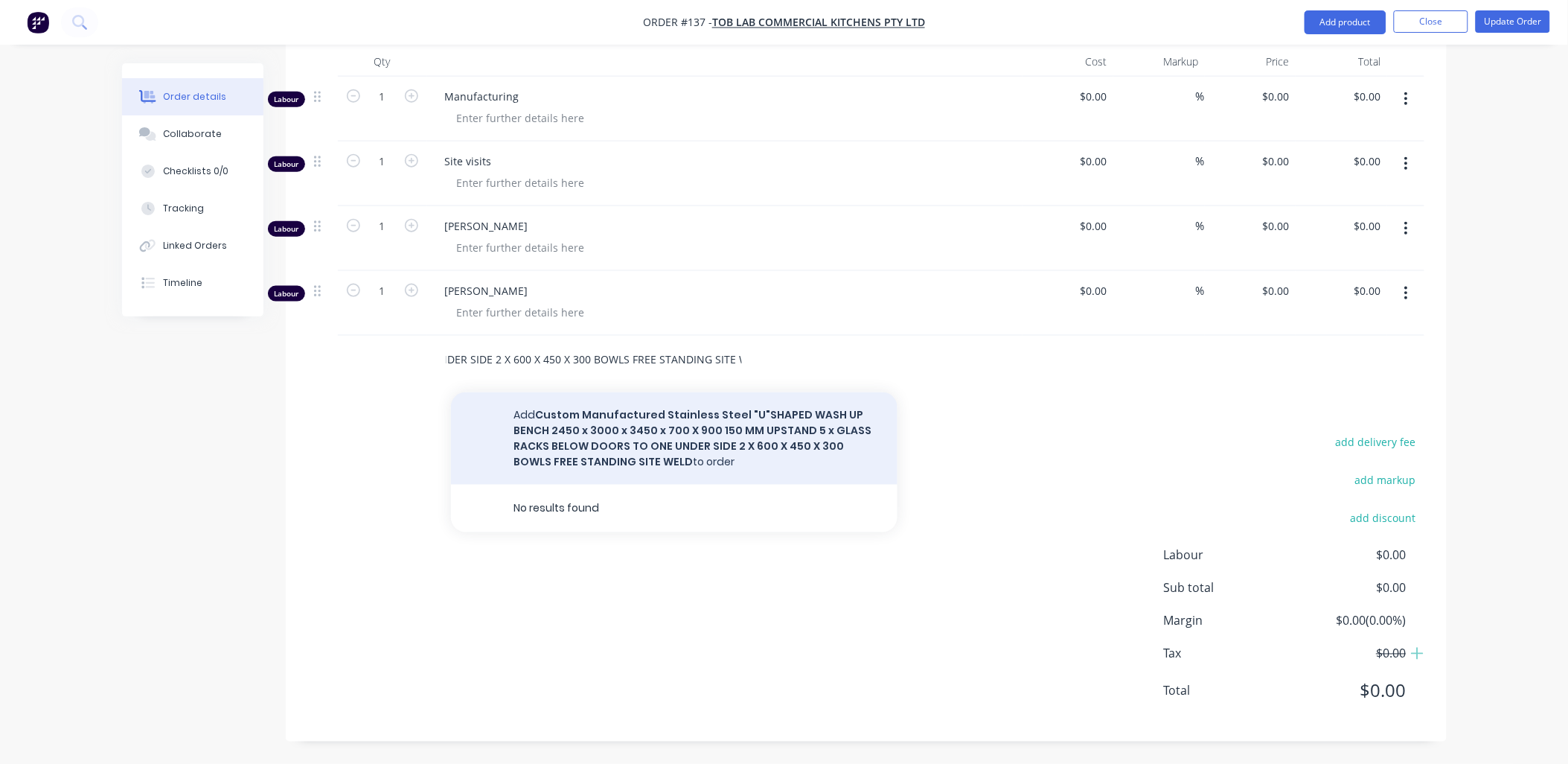
type input "Custom Manufactured Stainless Steel "U"SHAPED WASH UP BENCH 2450 x 3000 x 3450 …"
click at [562, 238] on button "Add Custom Manufactured Stainless Steel "U"SHAPED WASH UP BENCH 2450 x 3000 x 3…" at bounding box center [674, 439] width 446 height 92
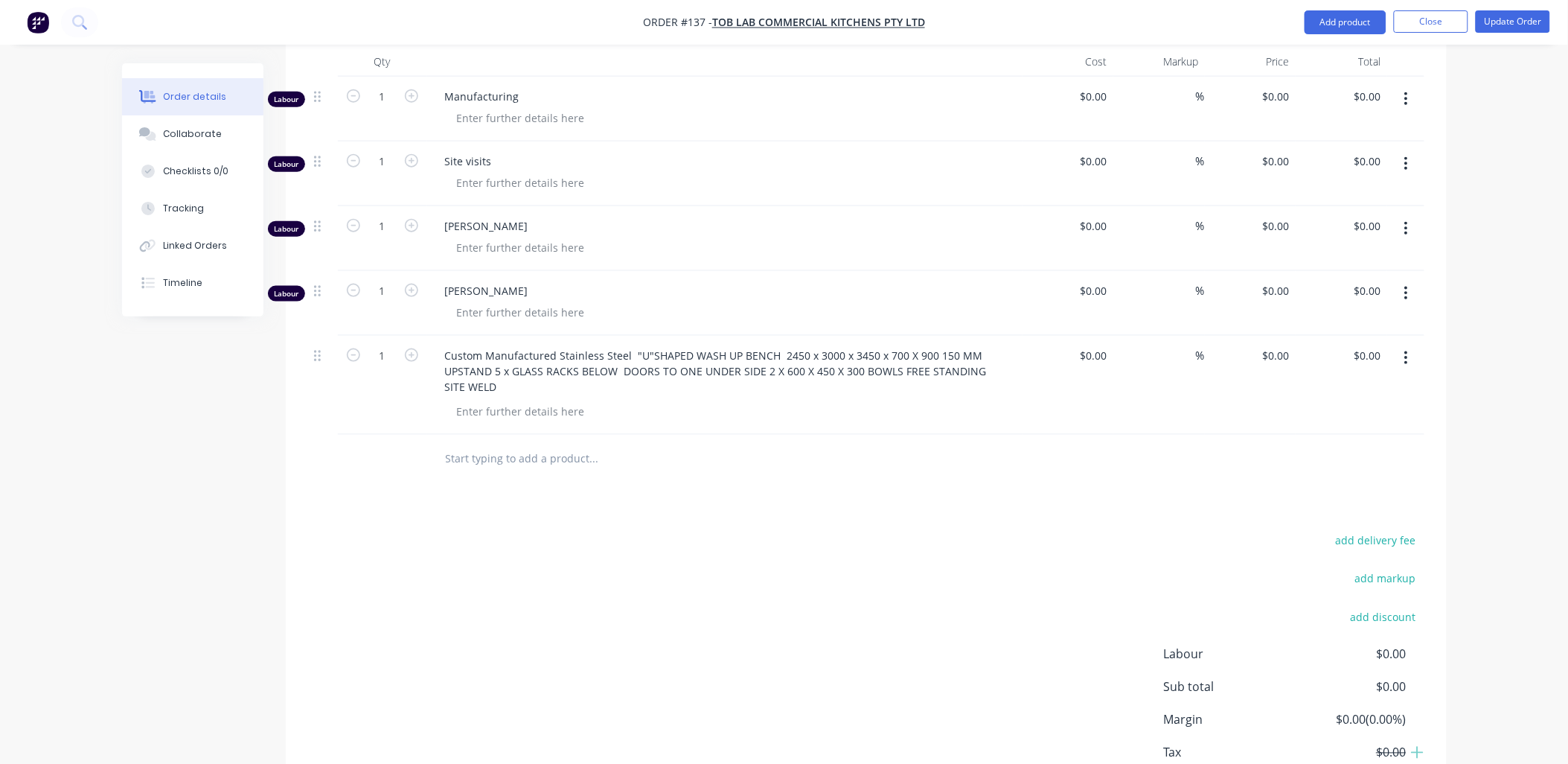
click at [562, 238] on div "Products Show / Hide columns Add product Qty Cost Markup Price Total Labour 1 M…" at bounding box center [866, 417] width 1161 height 848
click at [562, 238] on div "0 0" at bounding box center [1251, 385] width 91 height 99
type input "$5,000.00"
click at [562, 238] on div at bounding box center [866, 459] width 1116 height 48
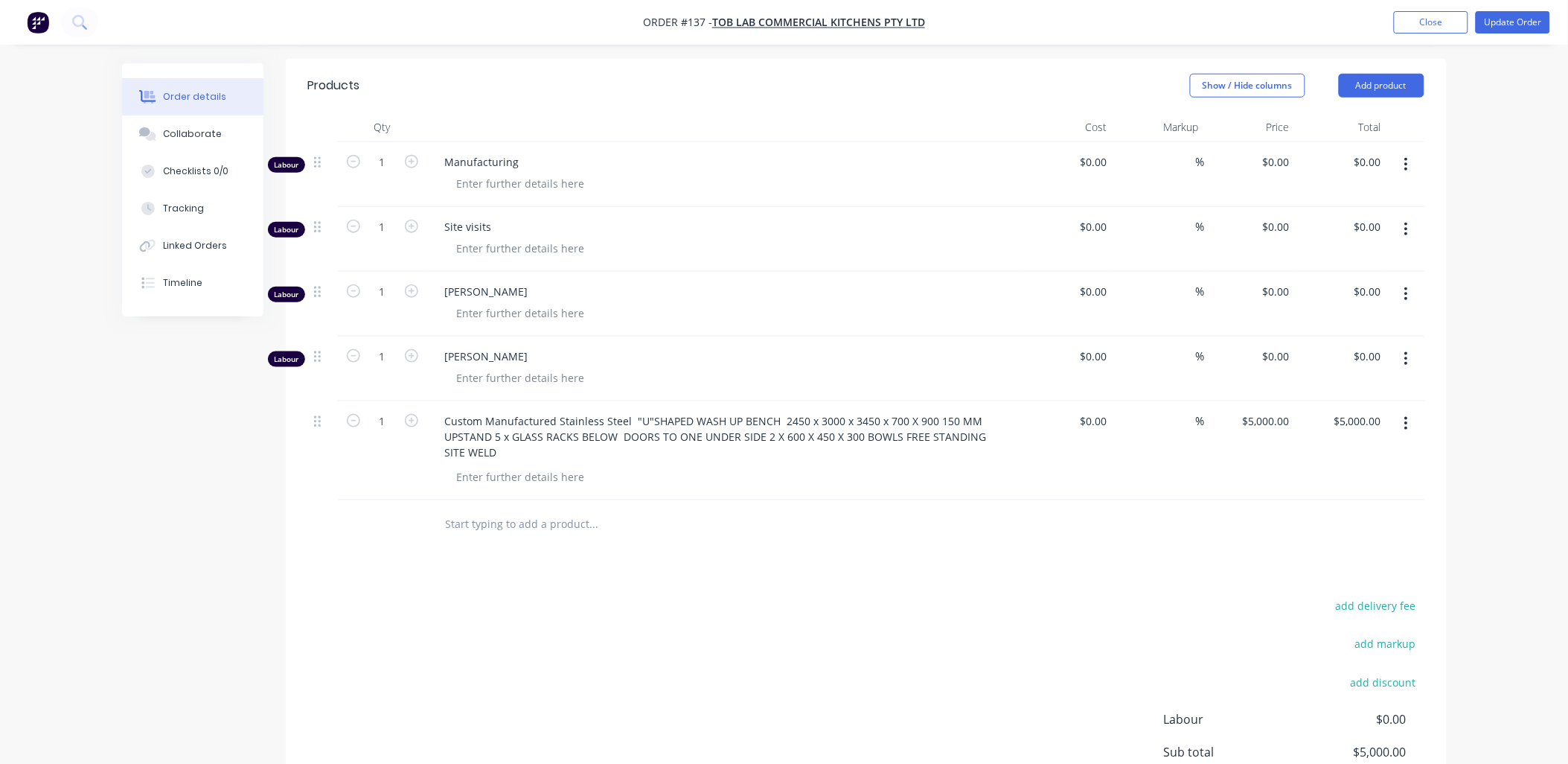
scroll to position [426, 0]
click at [562, 238] on div "$0.00 $0.00" at bounding box center [1251, 370] width 91 height 65
click at [562, 238] on div "0 0" at bounding box center [1251, 370] width 91 height 65
type input "$1,000.00"
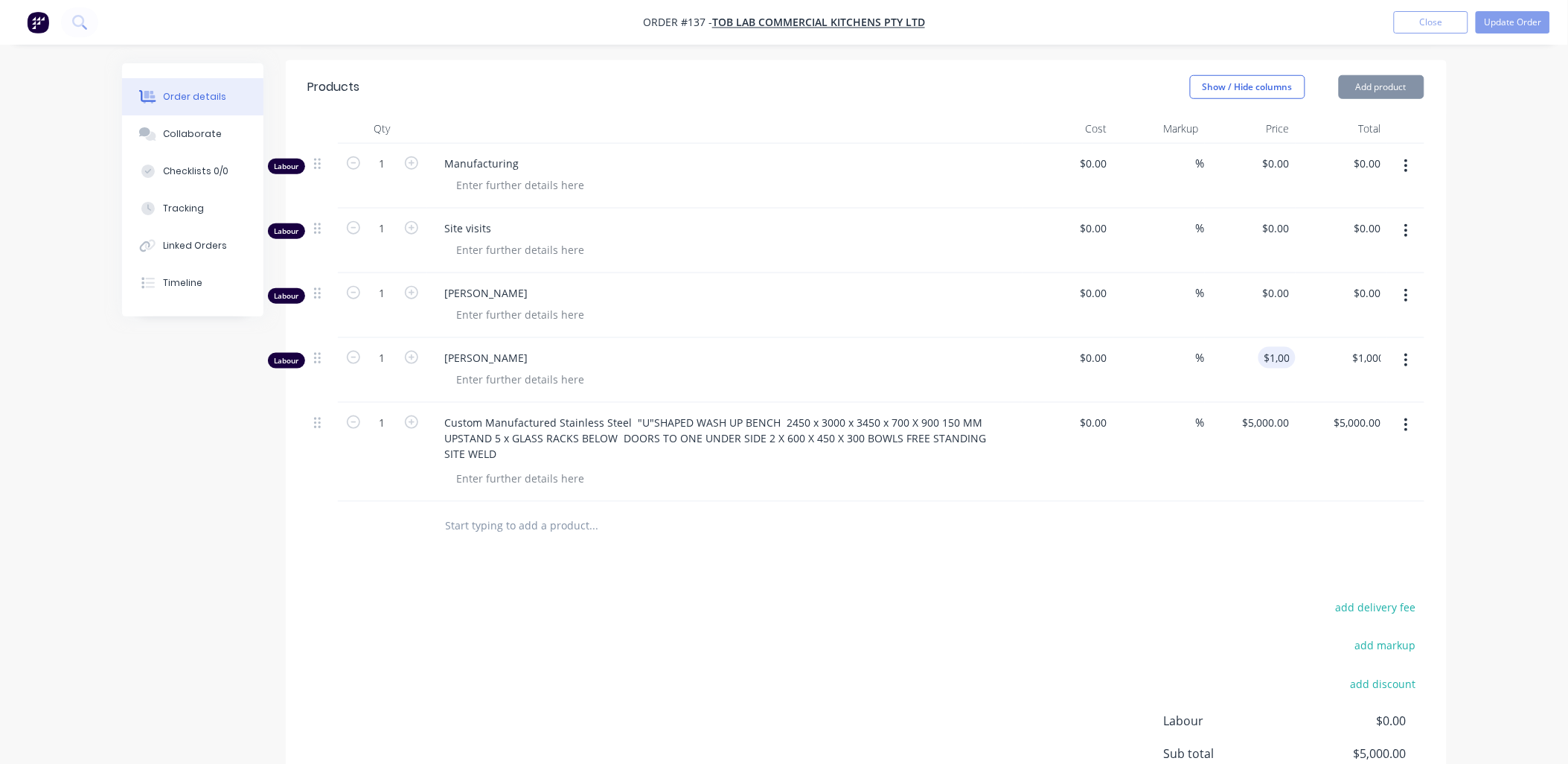
click at [562, 238] on div at bounding box center [695, 526] width 536 height 48
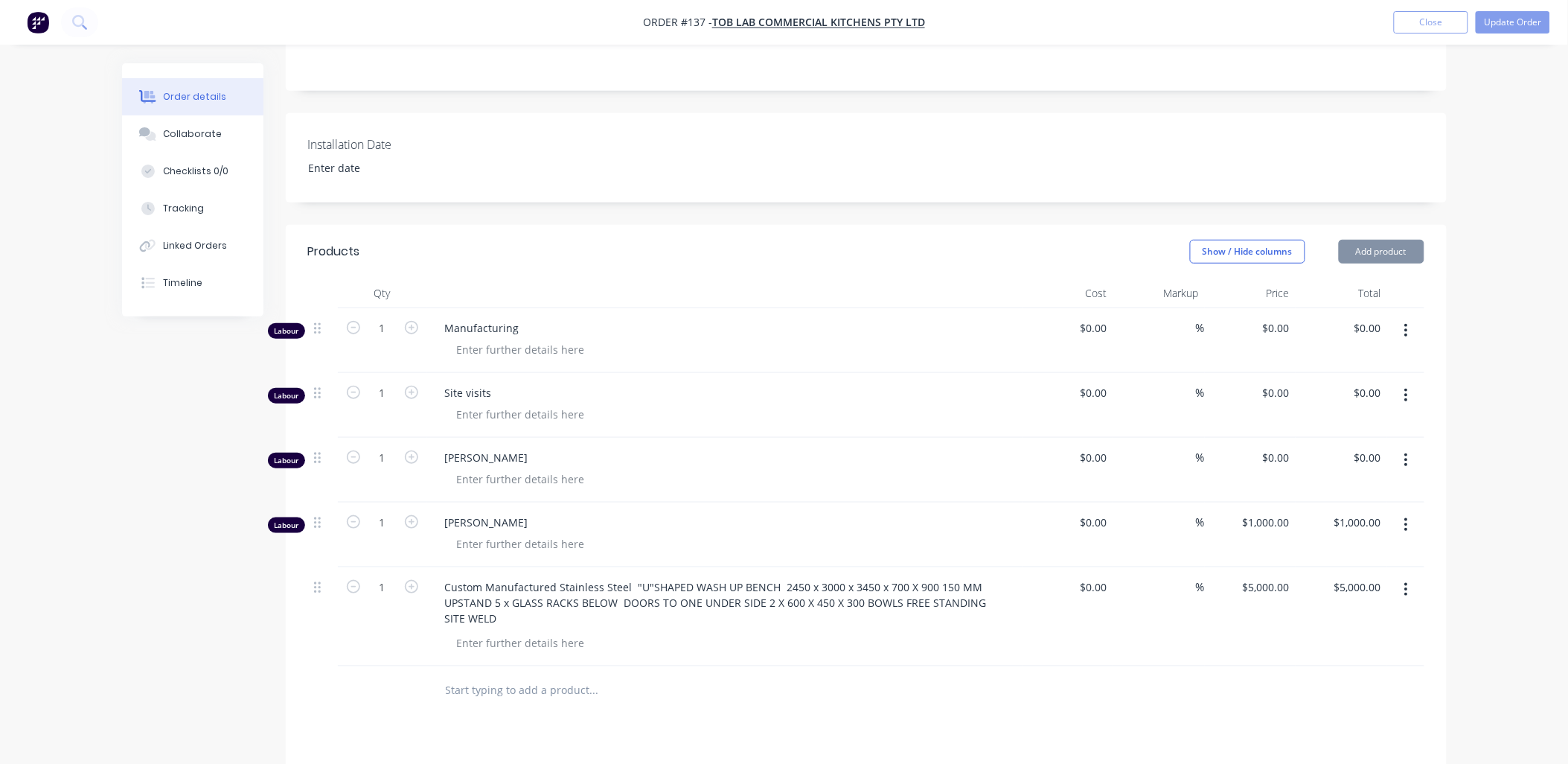
scroll to position [261, 0]
click at [562, 237] on div "Order details Collaborate Checklists 0/0 Tracking Linked Orders Timeline Order …" at bounding box center [784, 417] width 1568 height 1356
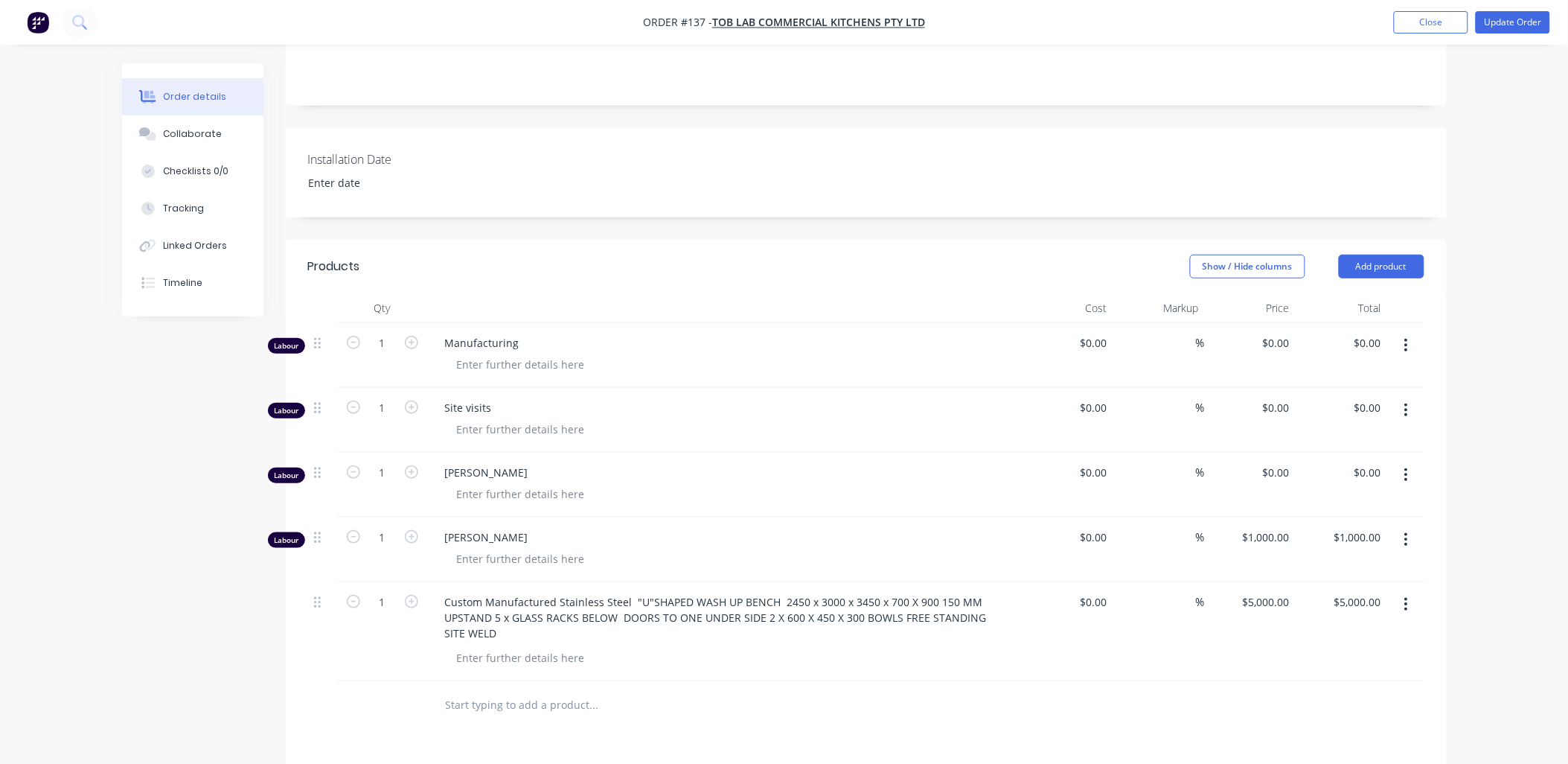
scroll to position [178, 0]
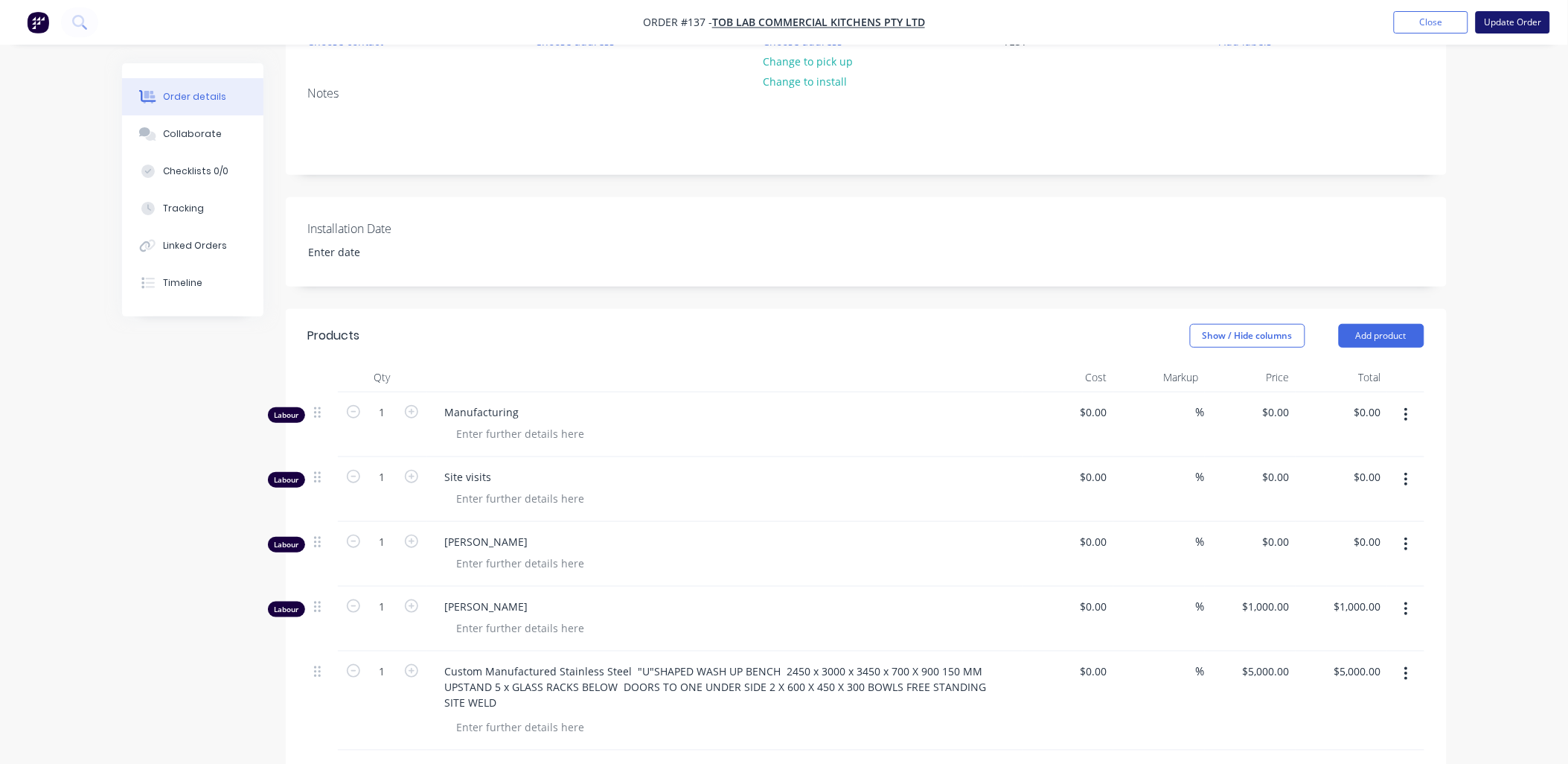
click at [562, 28] on button "Update Order" at bounding box center [1513, 22] width 75 height 22
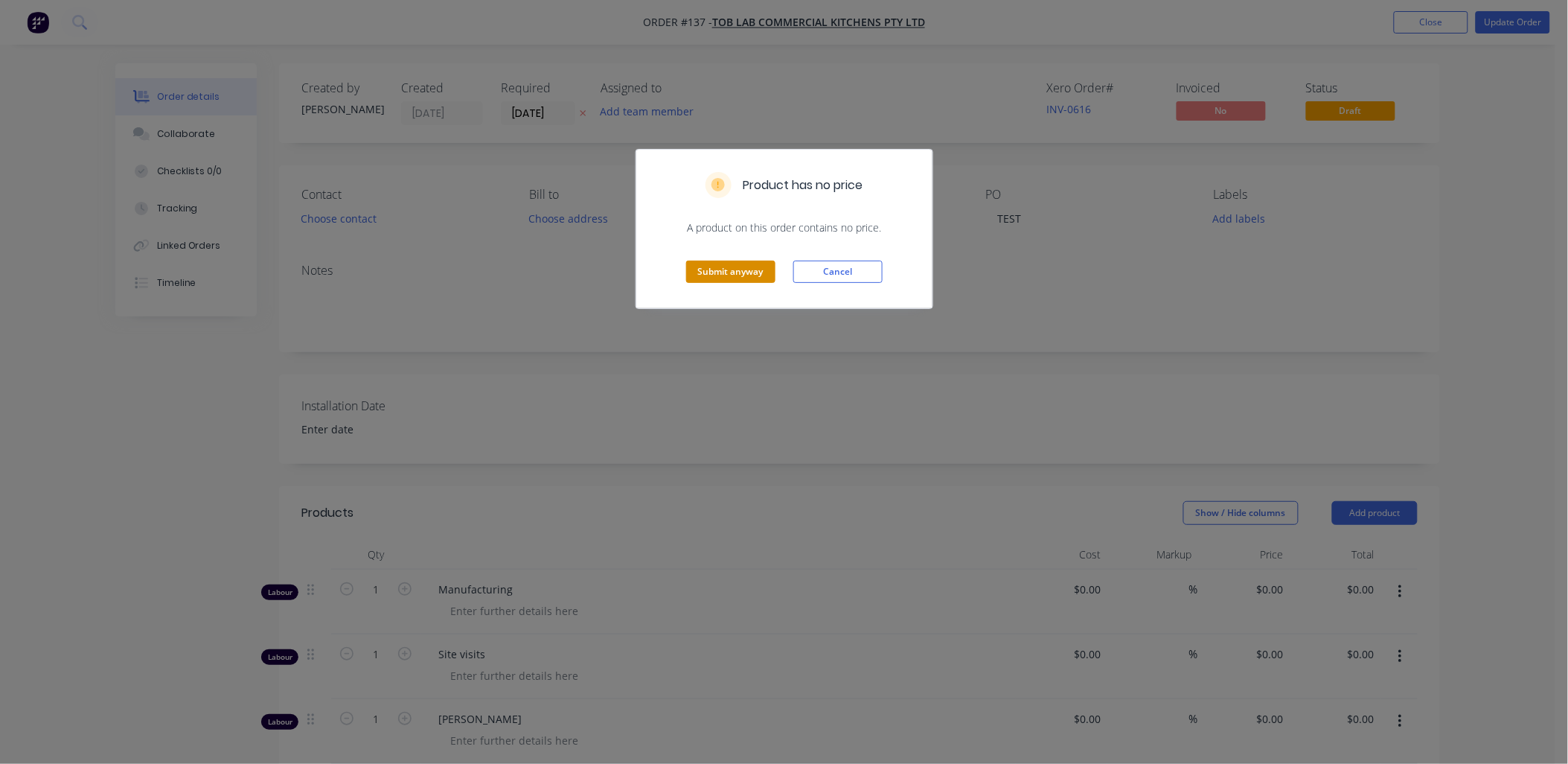
click at [562, 238] on button "Submit anyway" at bounding box center [731, 271] width 89 height 22
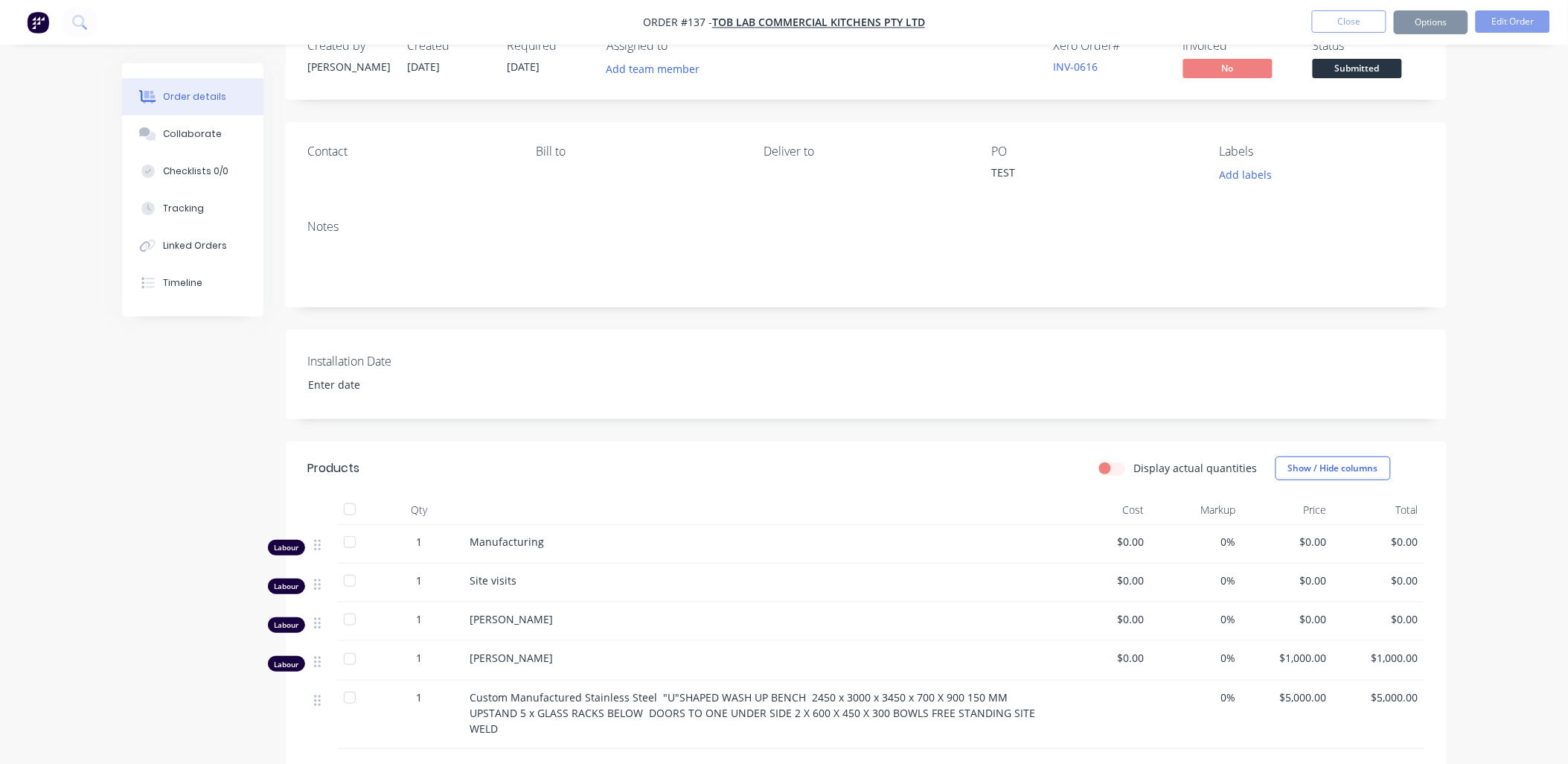
scroll to position [34, 0]
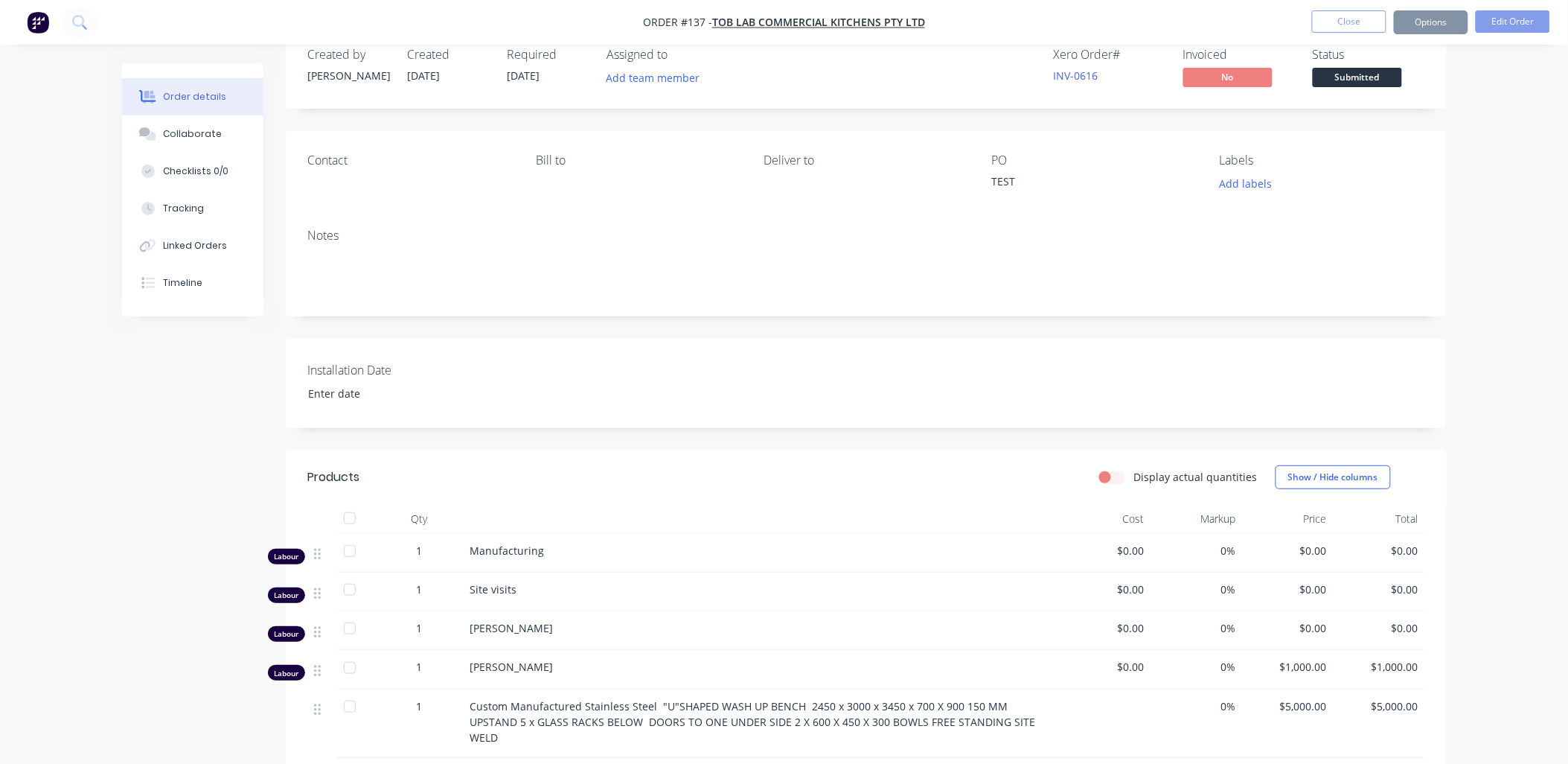
click at [562, 151] on div "Order details Collaborate Checklists 0/0 Tracking Linked Orders Timeline Order …" at bounding box center [784, 494] width 1568 height 1057
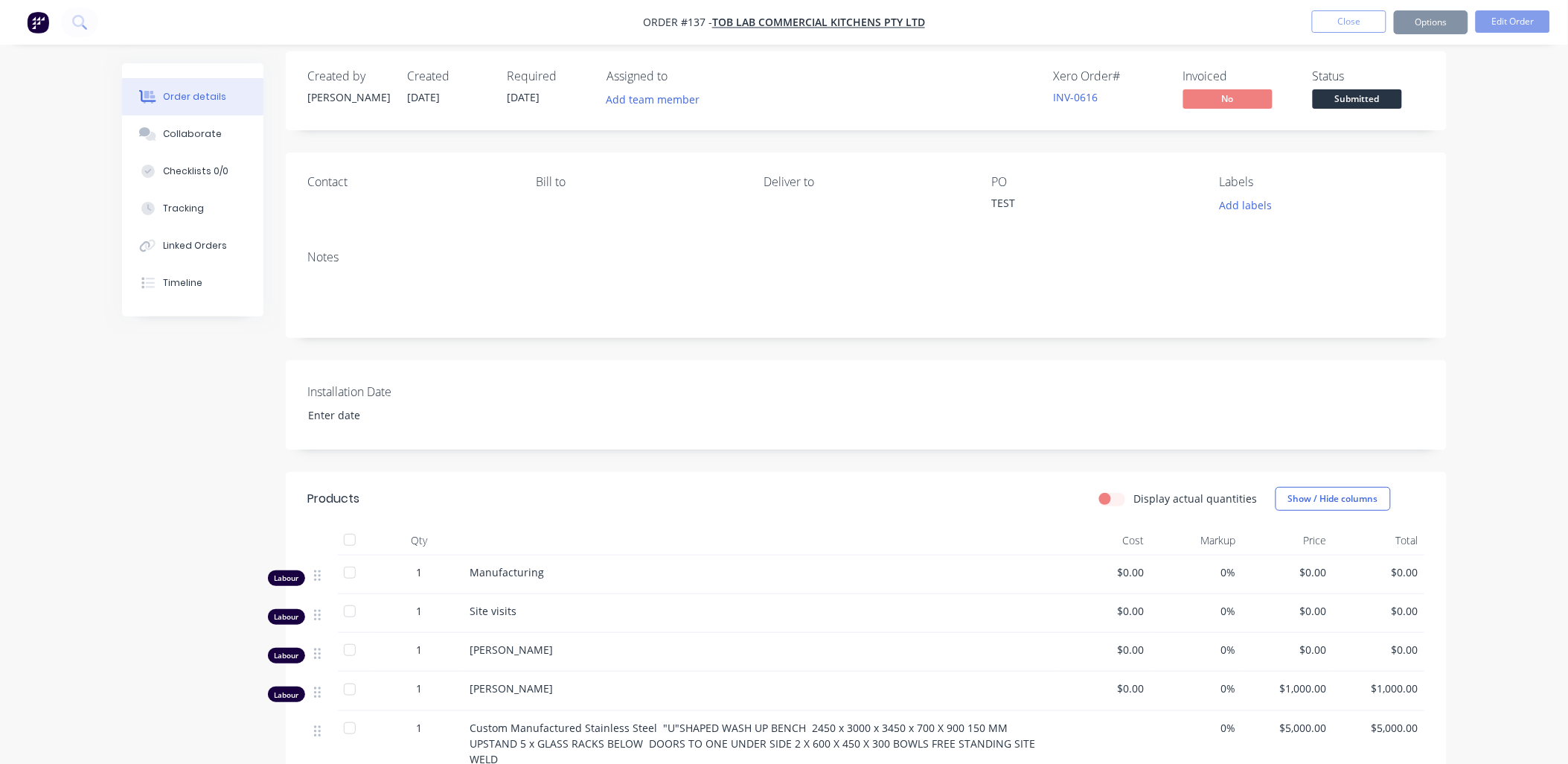
scroll to position [0, 0]
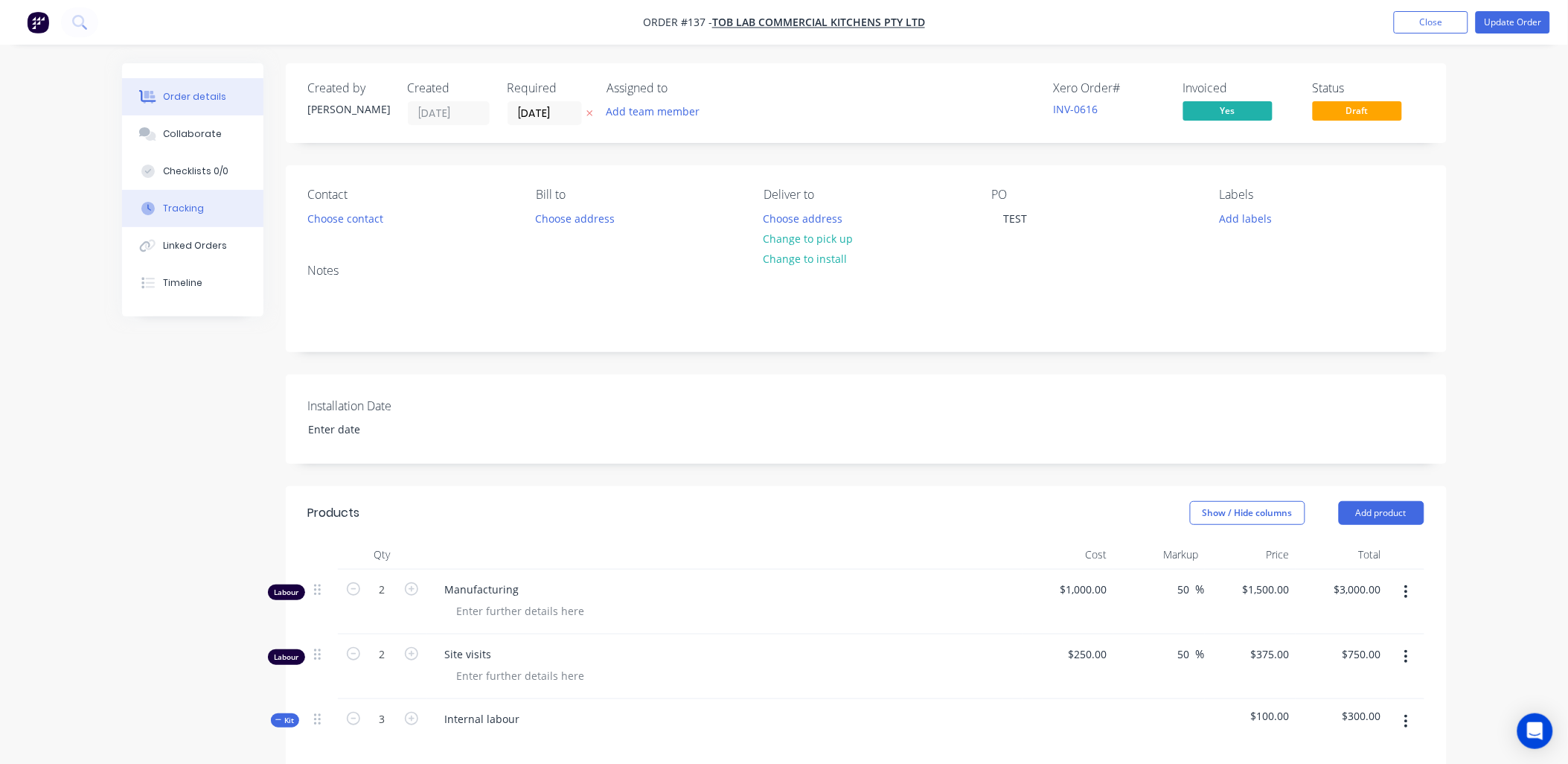
click at [194, 217] on button "Tracking" at bounding box center [193, 208] width 141 height 37
click at [1413, 12] on button "Close" at bounding box center [1431, 22] width 75 height 22
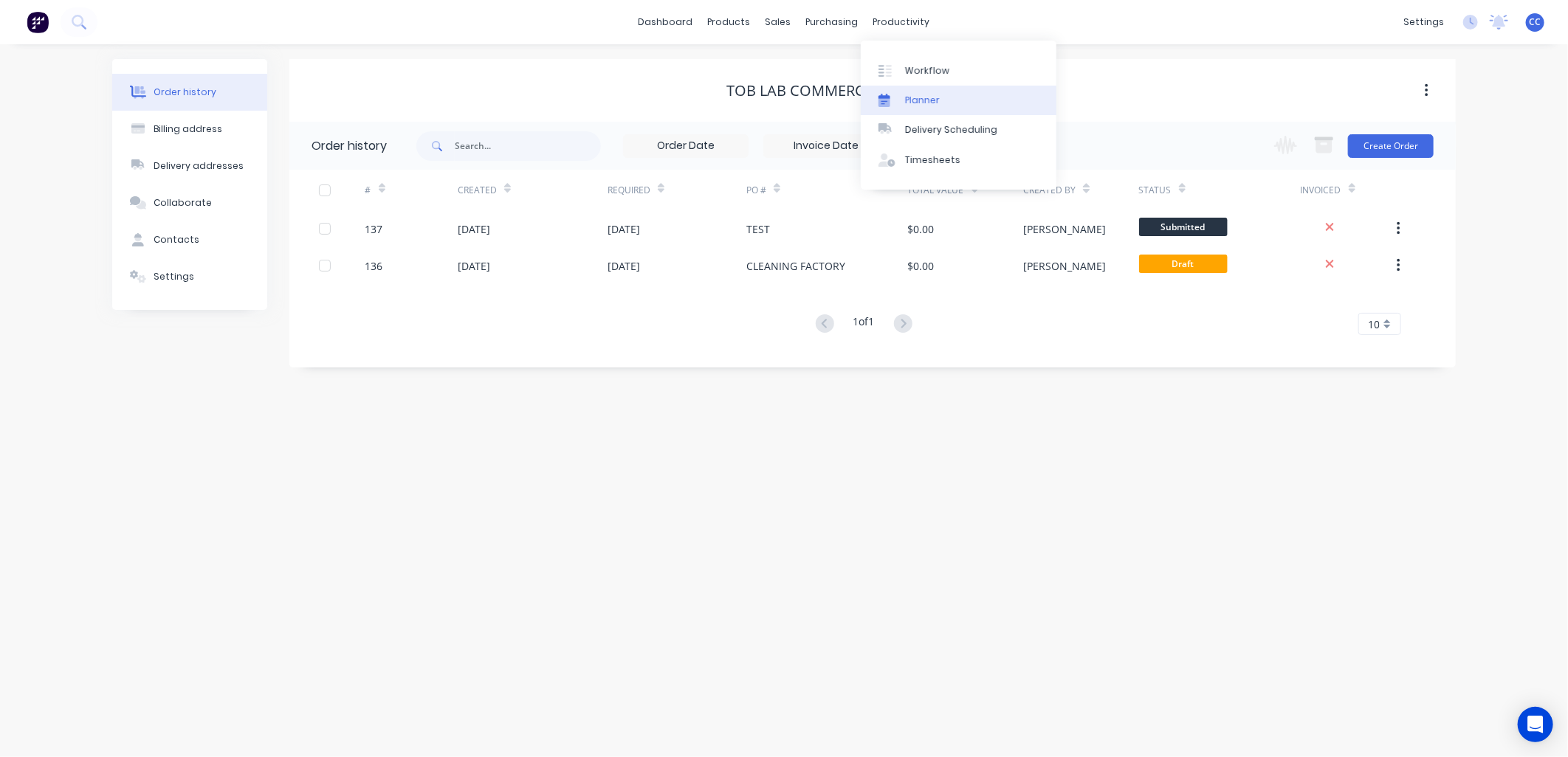
click at [955, 106] on link "Planner" at bounding box center [958, 100] width 196 height 30
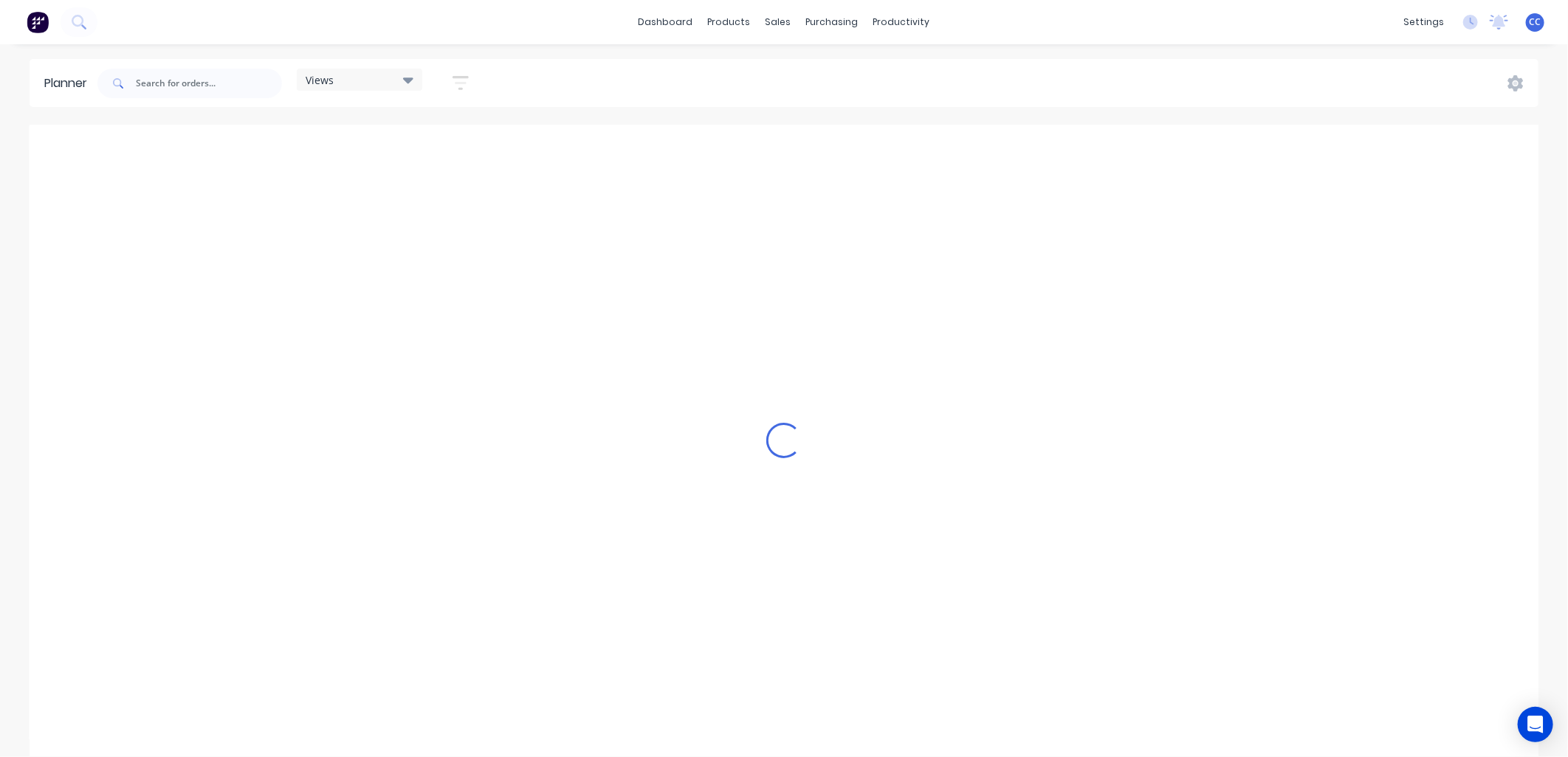
scroll to position [0, 2599]
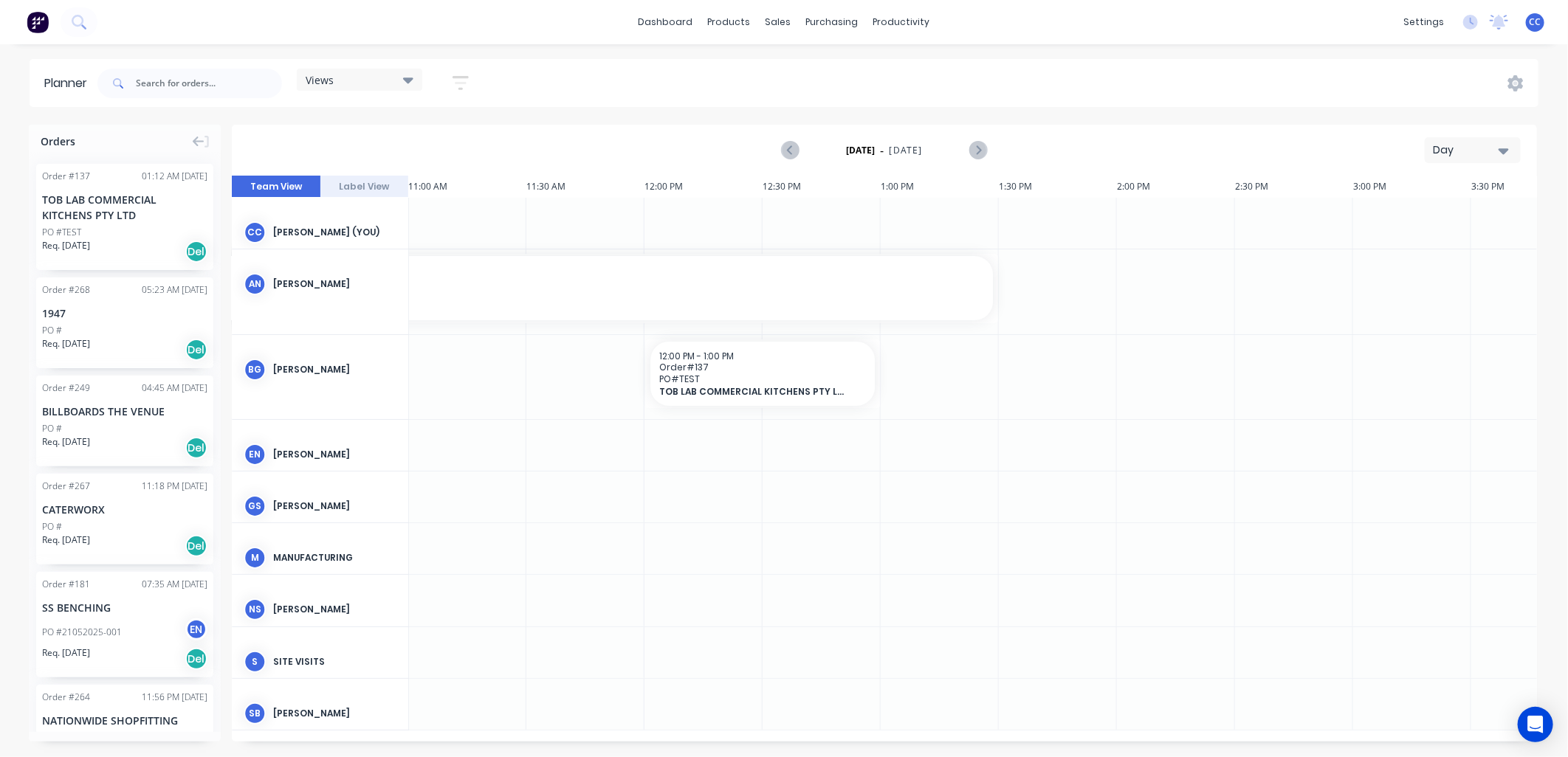
click at [1454, 148] on div "Day" at bounding box center [1467, 150] width 68 height 15
click at [1434, 247] on div "Month" at bounding box center [1446, 248] width 146 height 30
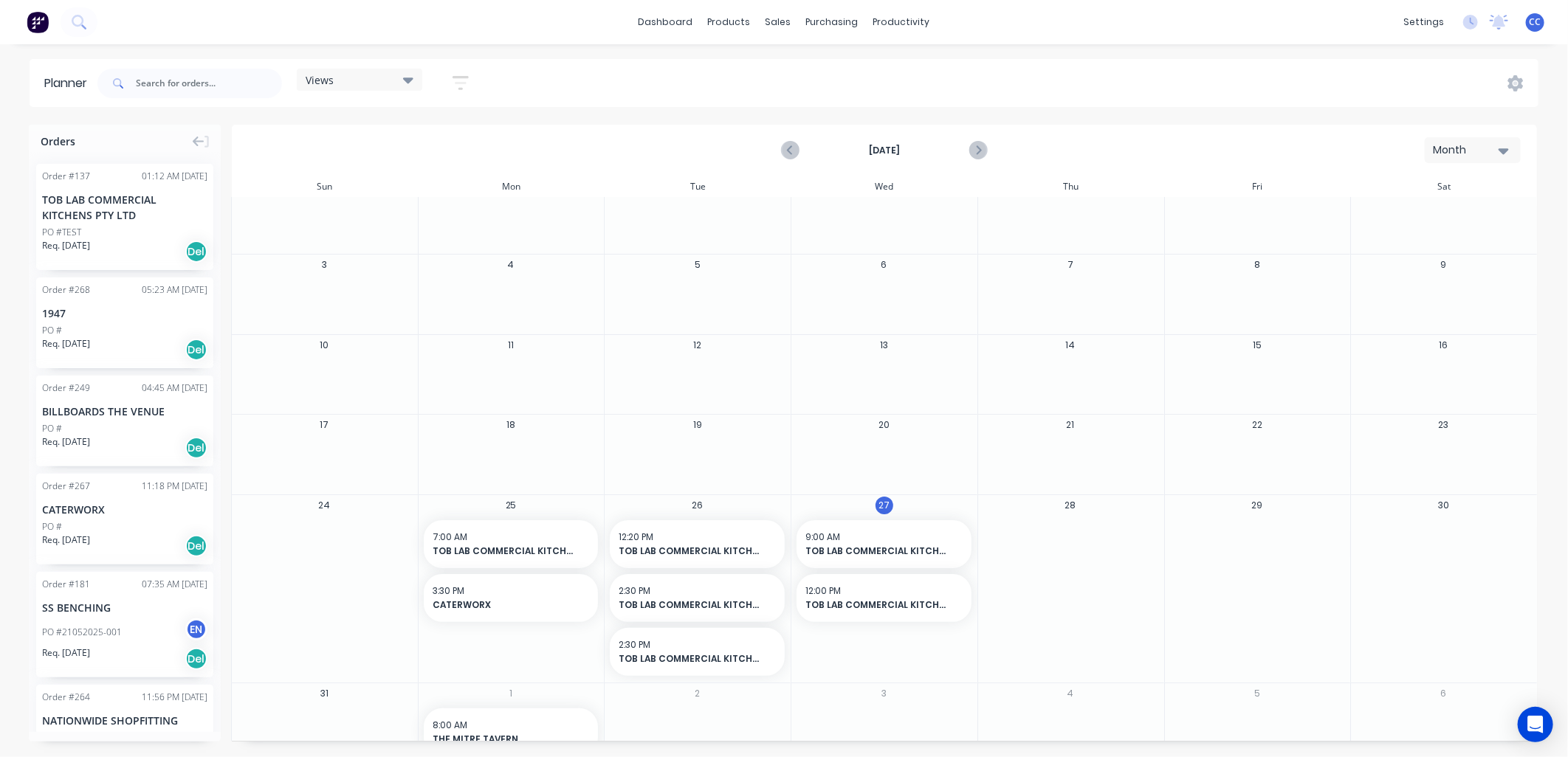
scroll to position [47, 0]
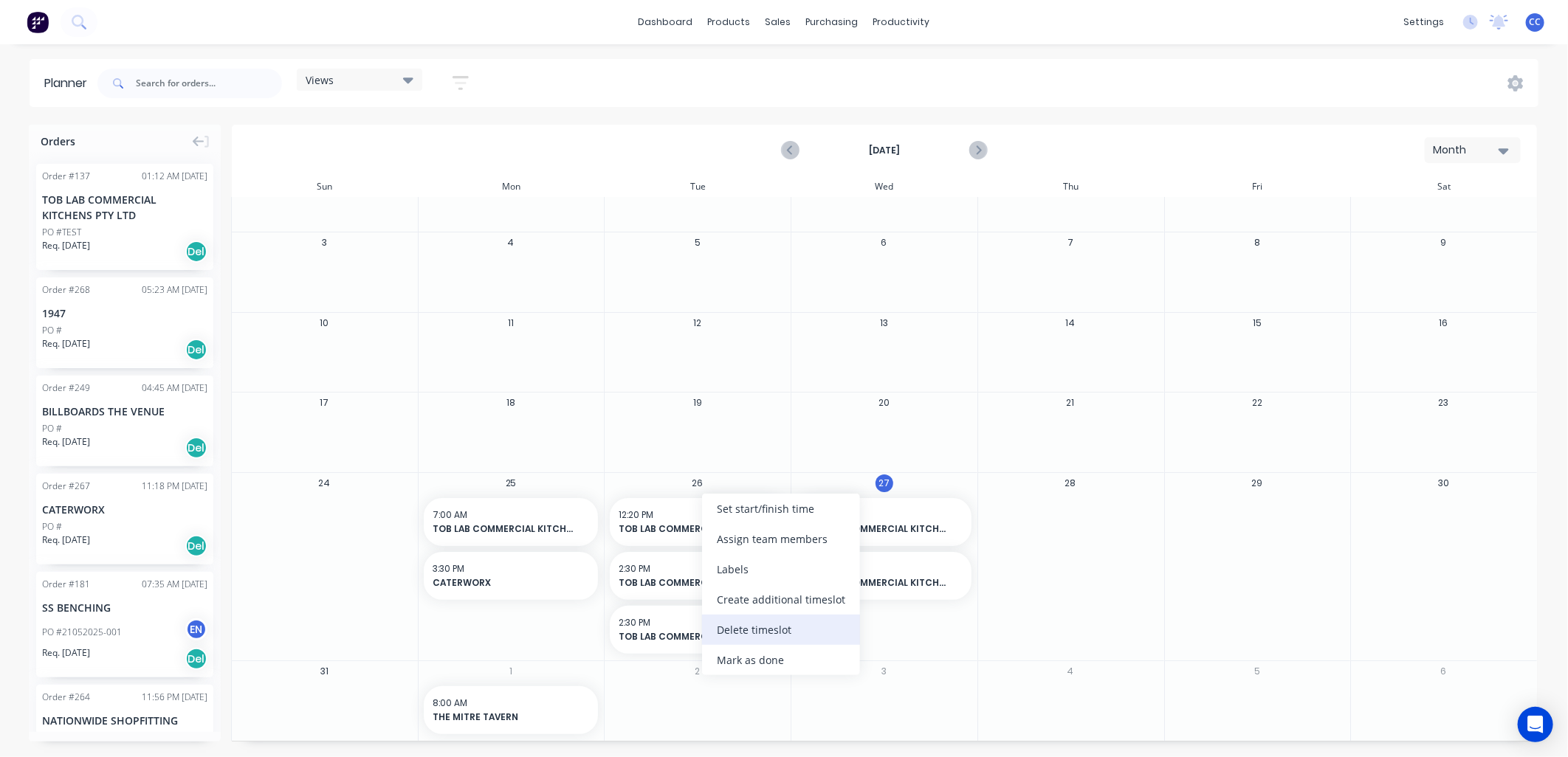
click at [760, 632] on div "Delete timeslot" at bounding box center [780, 630] width 158 height 30
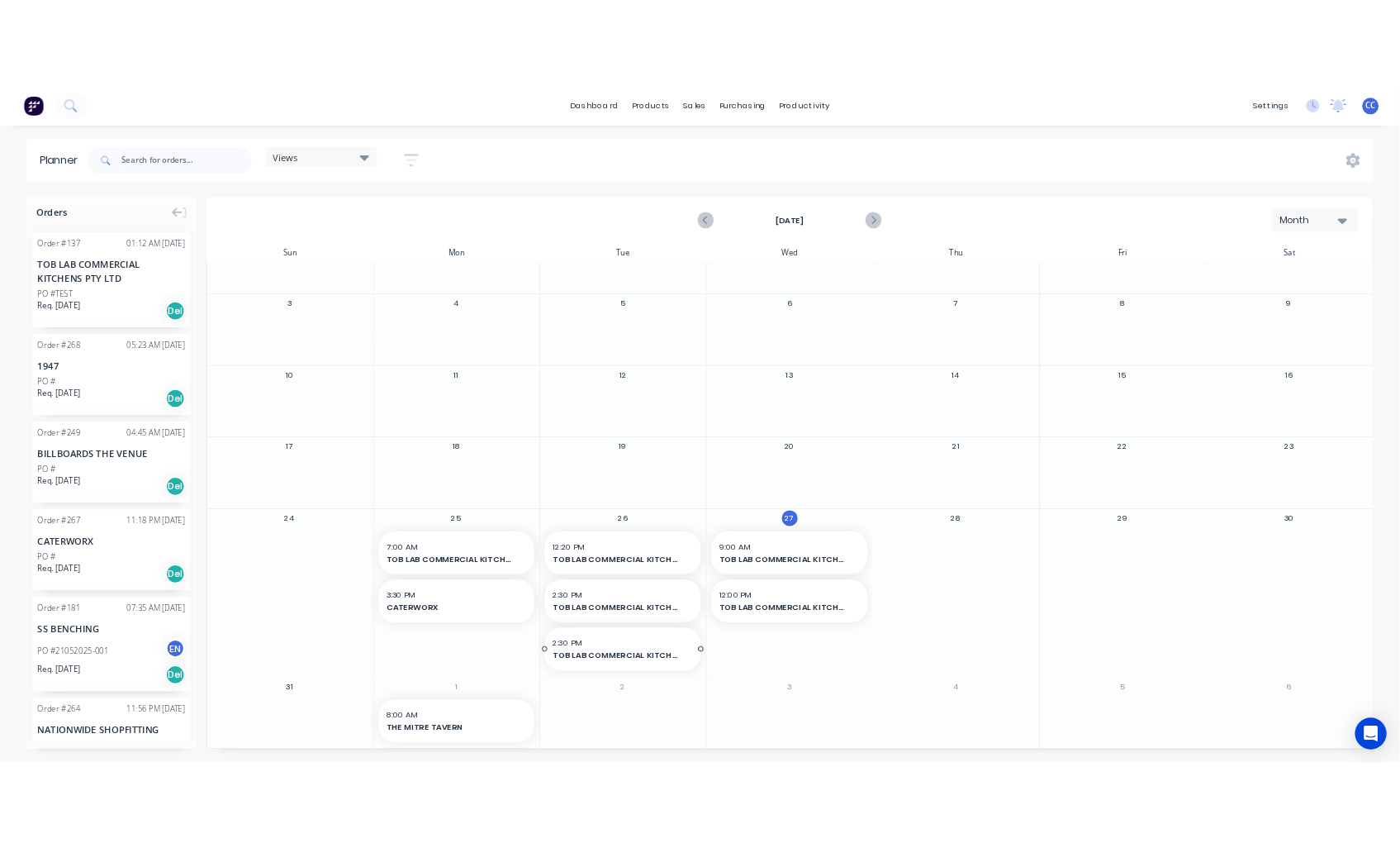
scroll to position [0, 0]
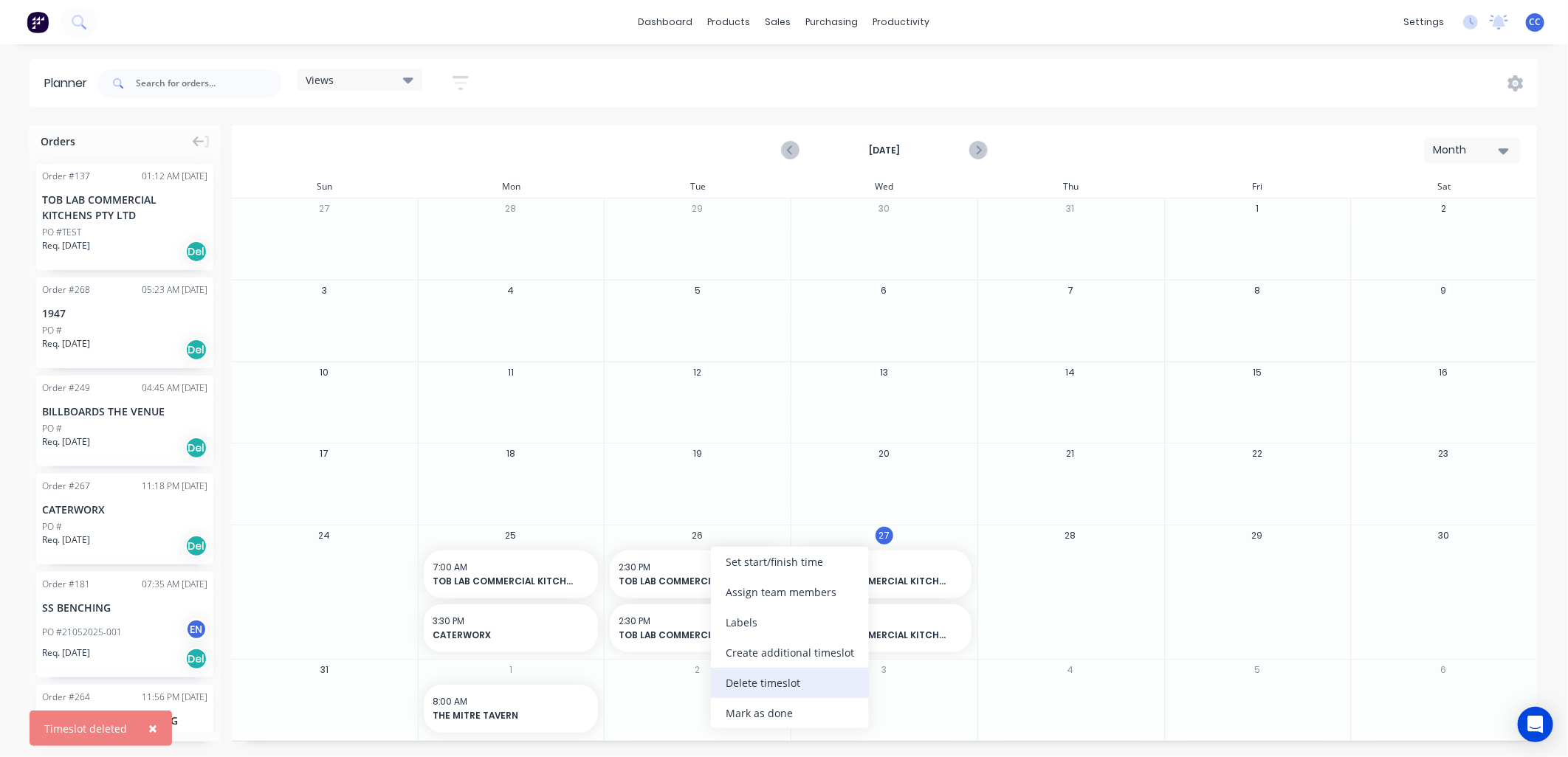
click at [771, 680] on div "Delete timeslot" at bounding box center [789, 683] width 158 height 30
click at [768, 684] on div "Delete timeslot" at bounding box center [755, 683] width 158 height 30
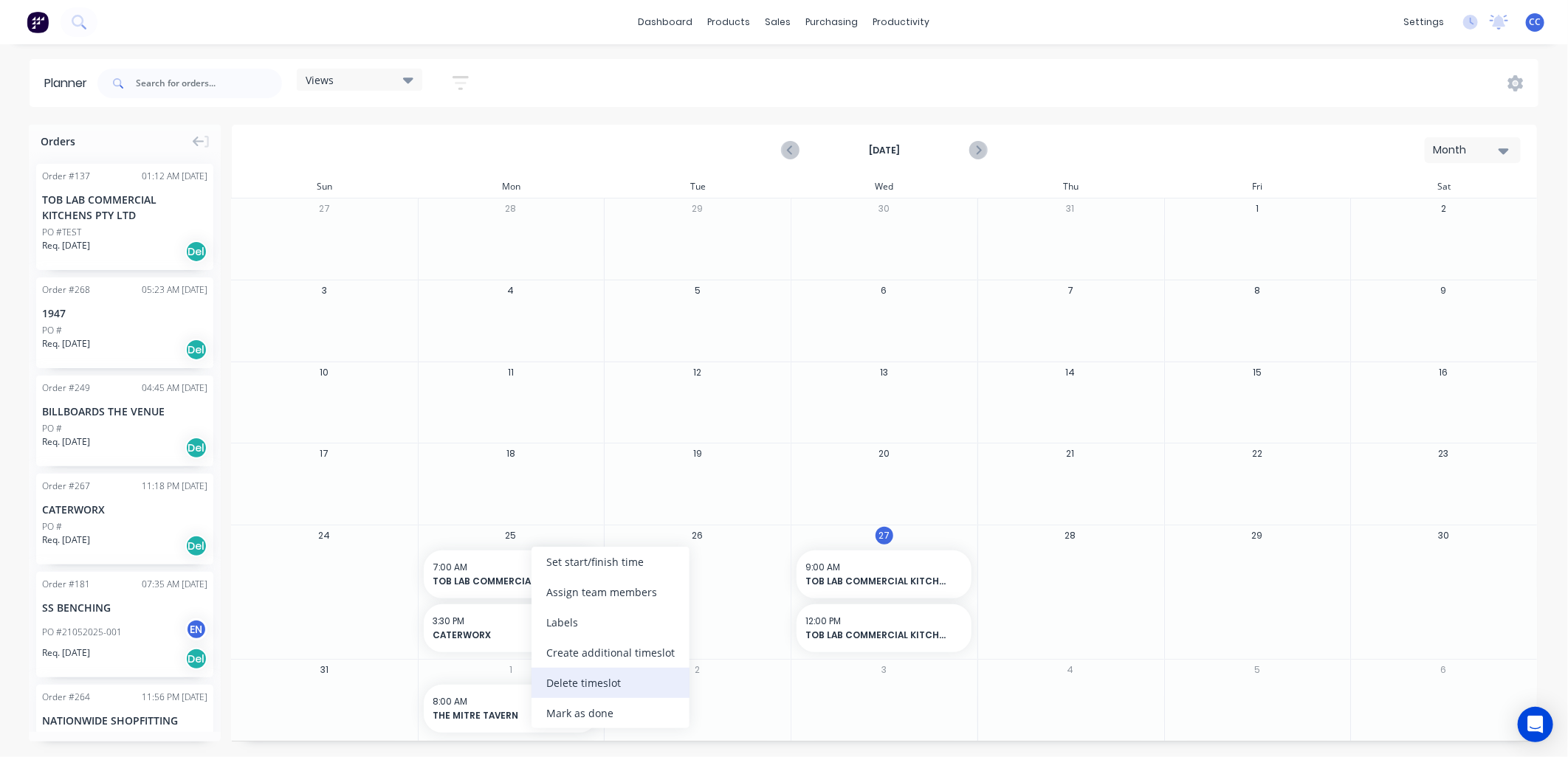
click at [620, 677] on div "Delete timeslot" at bounding box center [610, 683] width 158 height 30
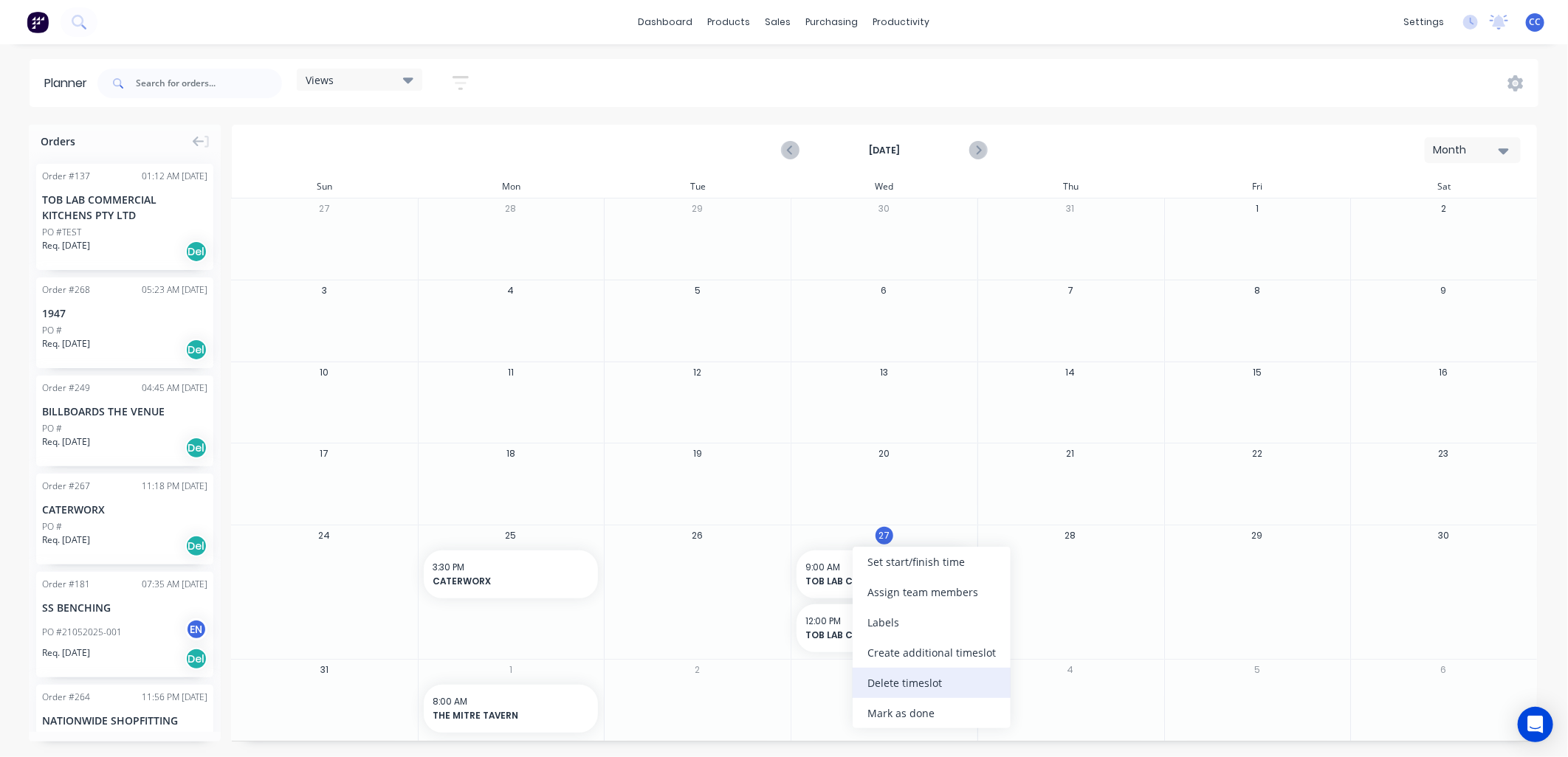
click at [894, 679] on div "Delete timeslot" at bounding box center [931, 683] width 158 height 30
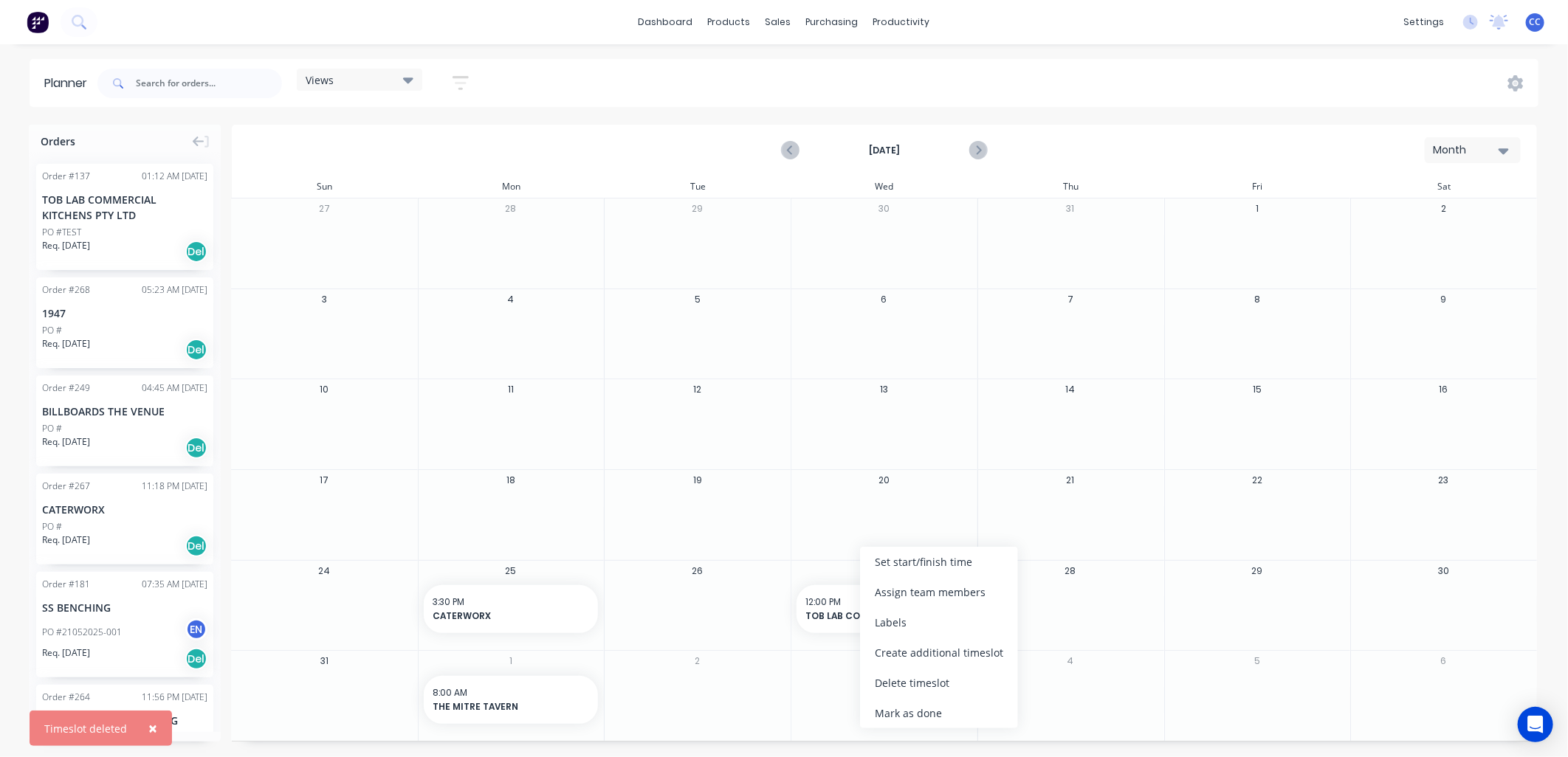
click at [891, 684] on div "Delete timeslot" at bounding box center [939, 683] width 158 height 30
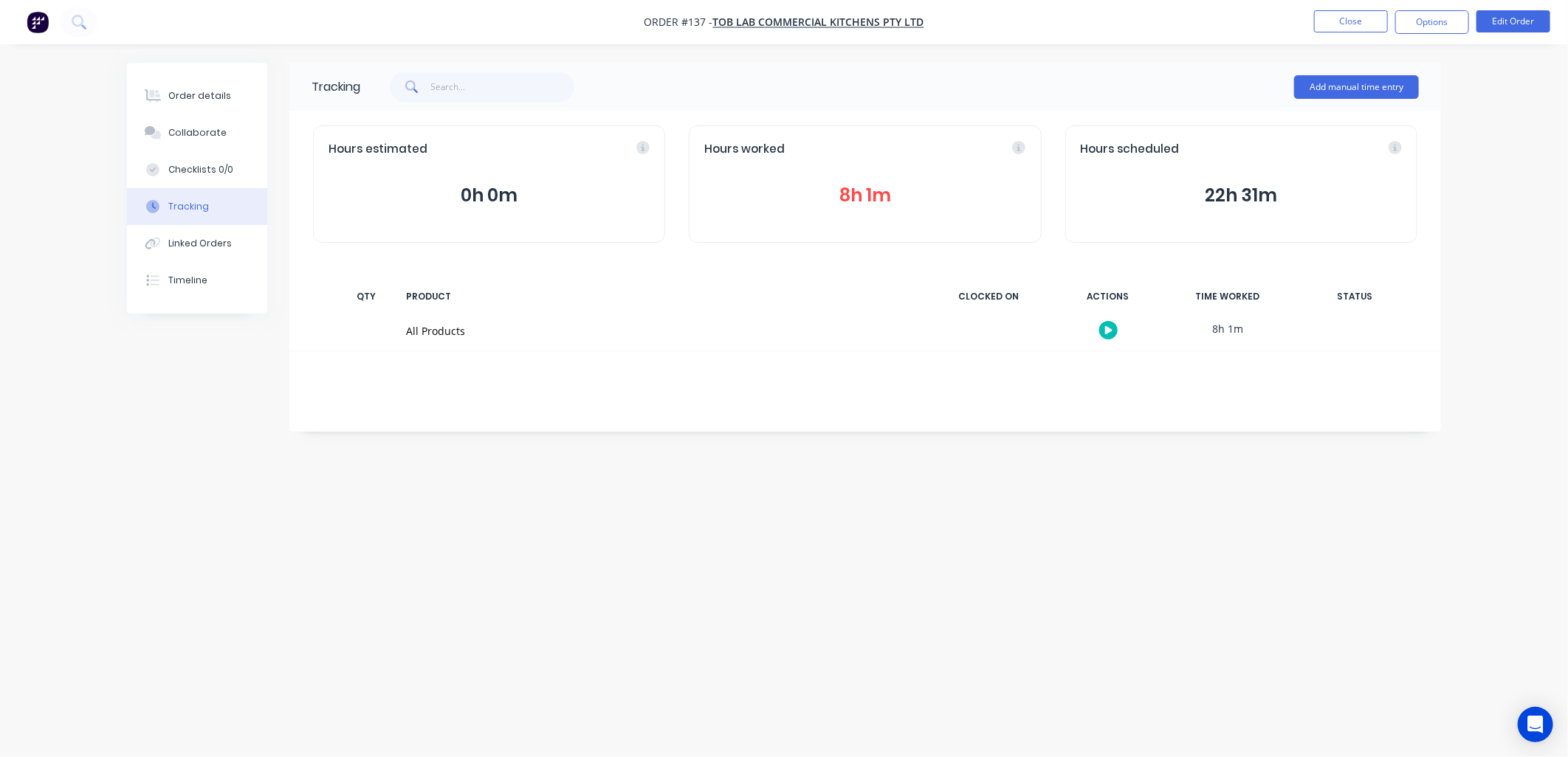
click at [869, 190] on button "8h 1m" at bounding box center [864, 195] width 321 height 28
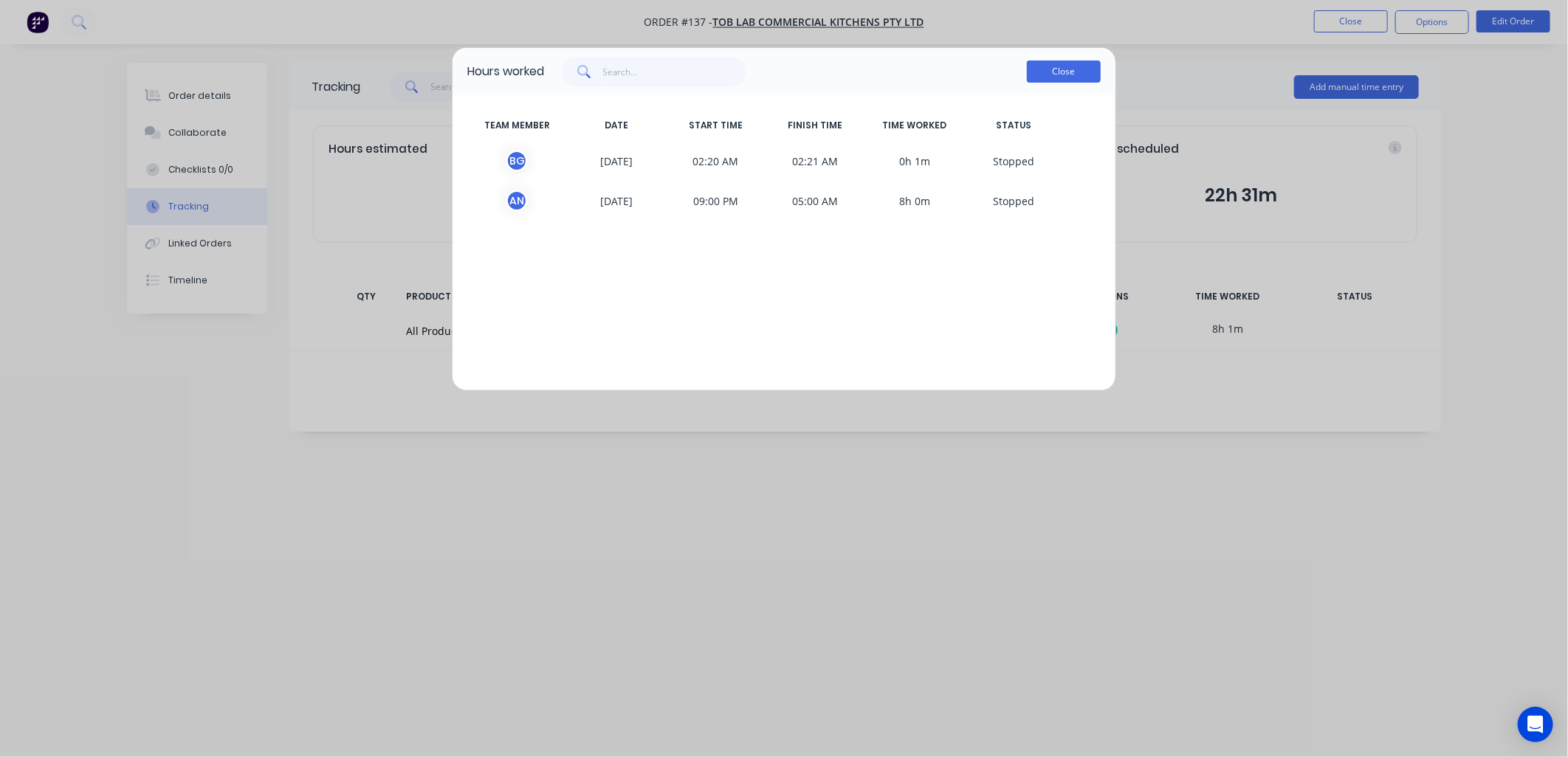
click at [1049, 70] on button "Close" at bounding box center [1064, 71] width 74 height 22
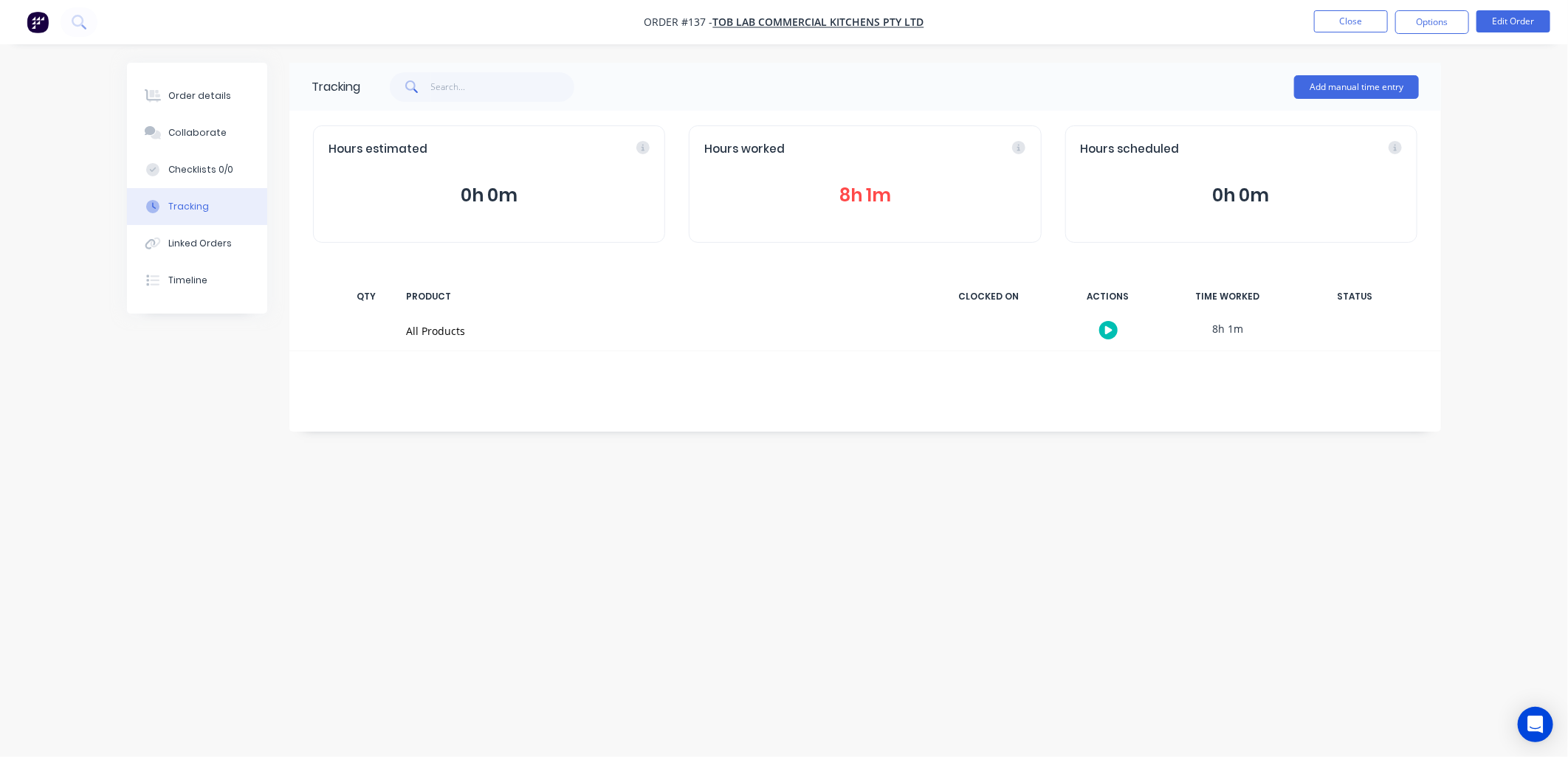
click at [850, 192] on button "8h 1m" at bounding box center [864, 195] width 321 height 28
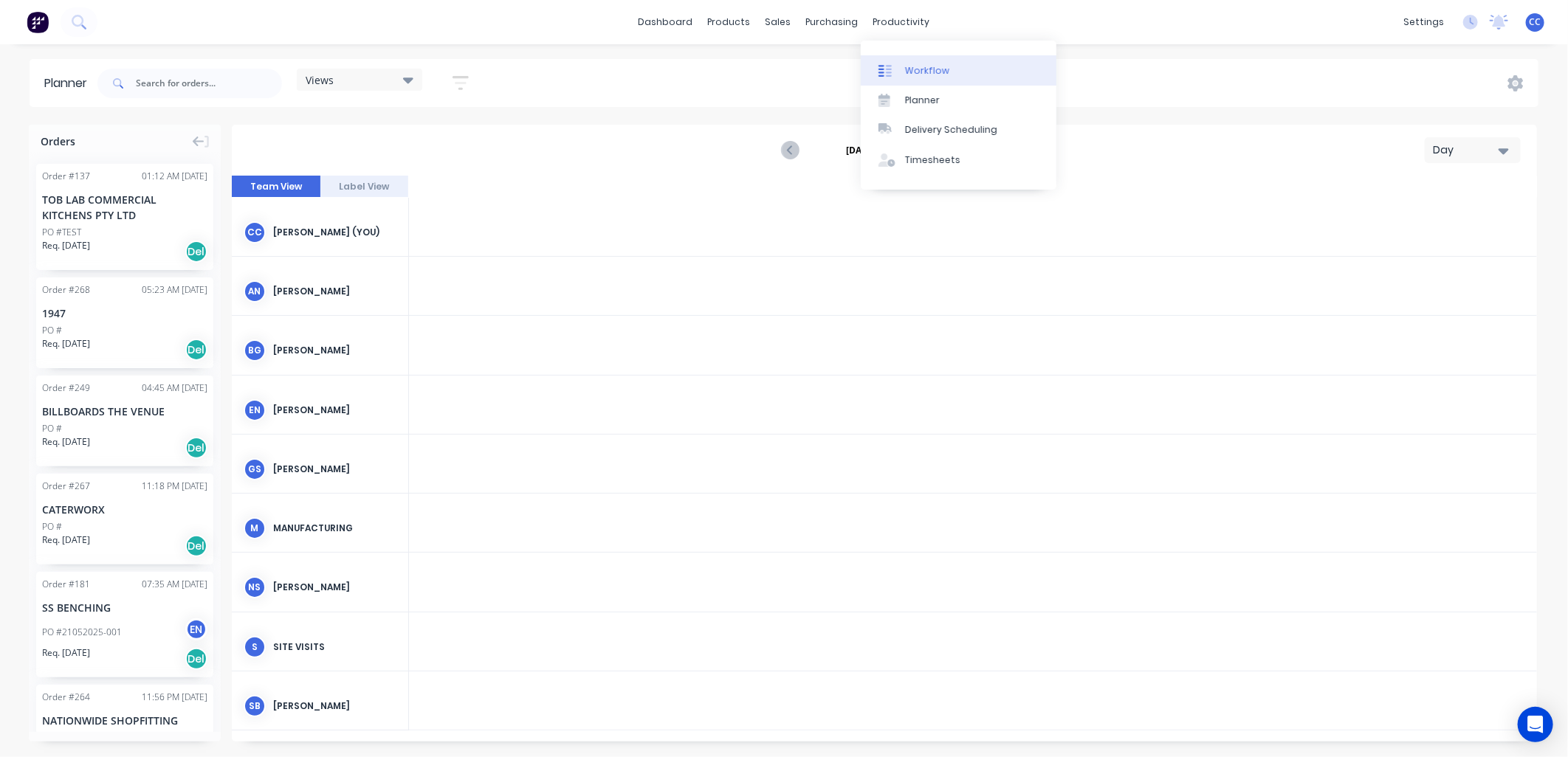
scroll to position [0, 2599]
click at [953, 157] on div "Timesheets" at bounding box center [933, 160] width 56 height 13
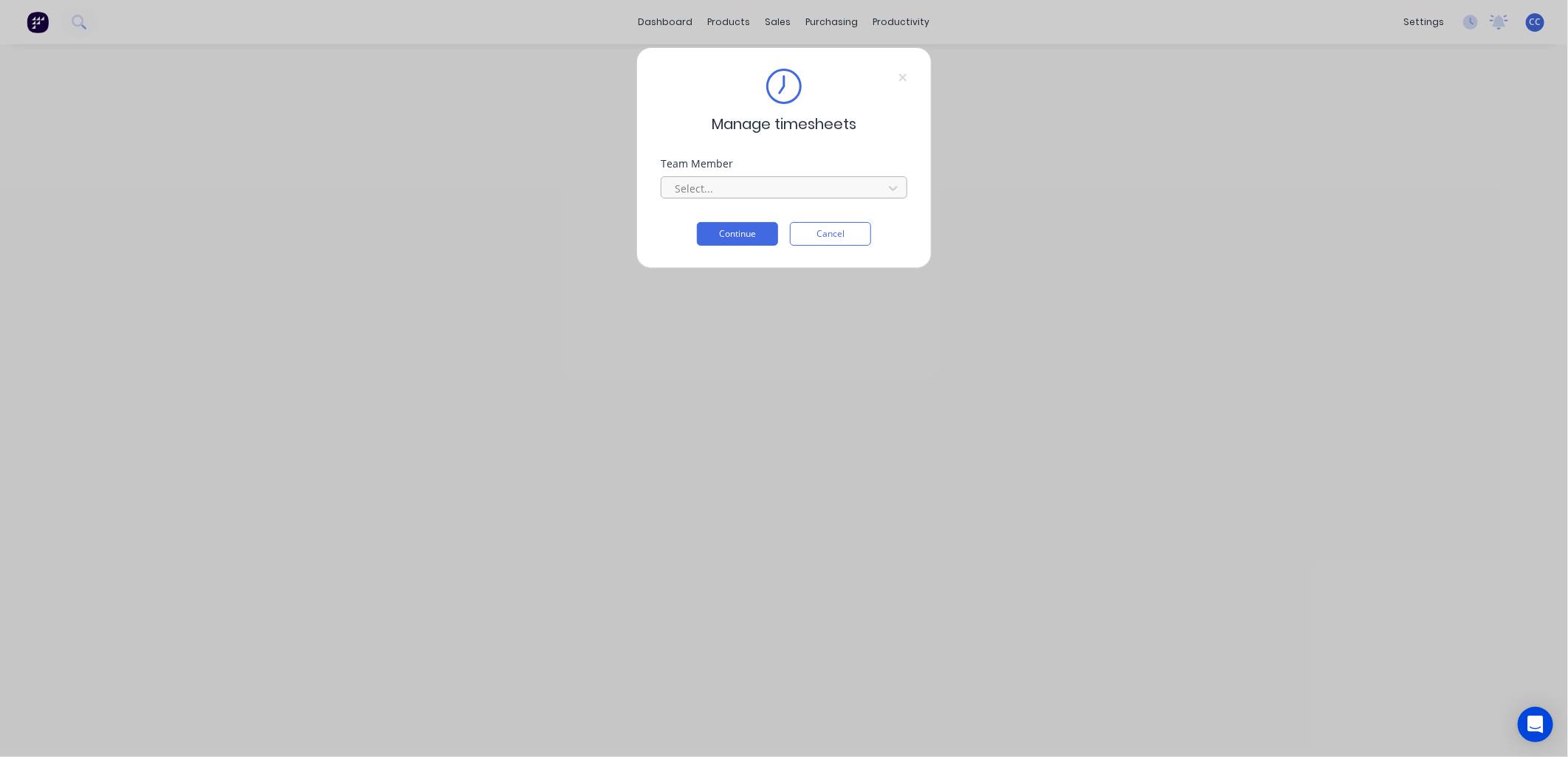
click at [793, 179] on div at bounding box center [774, 188] width 202 height 18
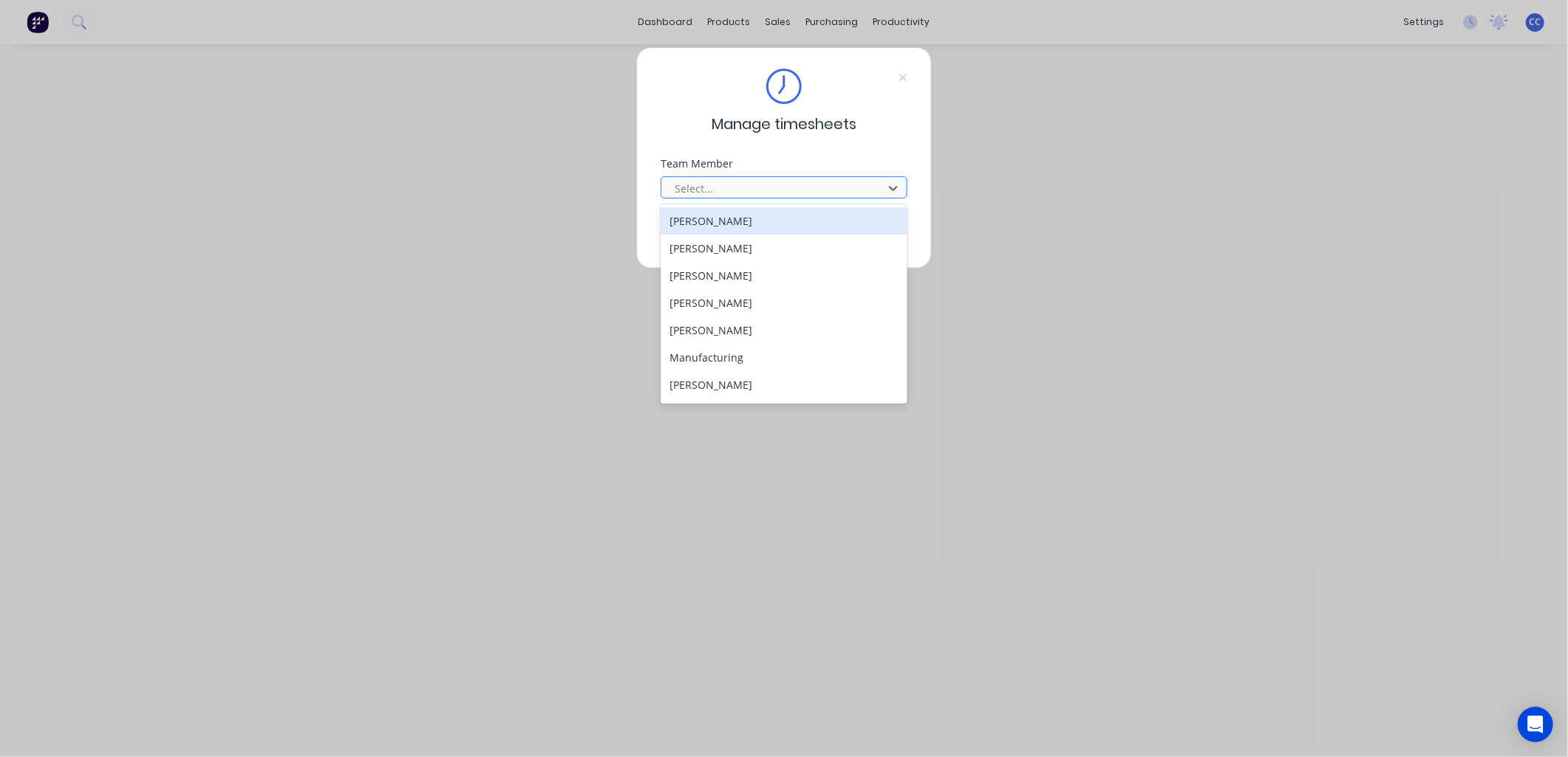
click at [827, 187] on div at bounding box center [774, 188] width 202 height 18
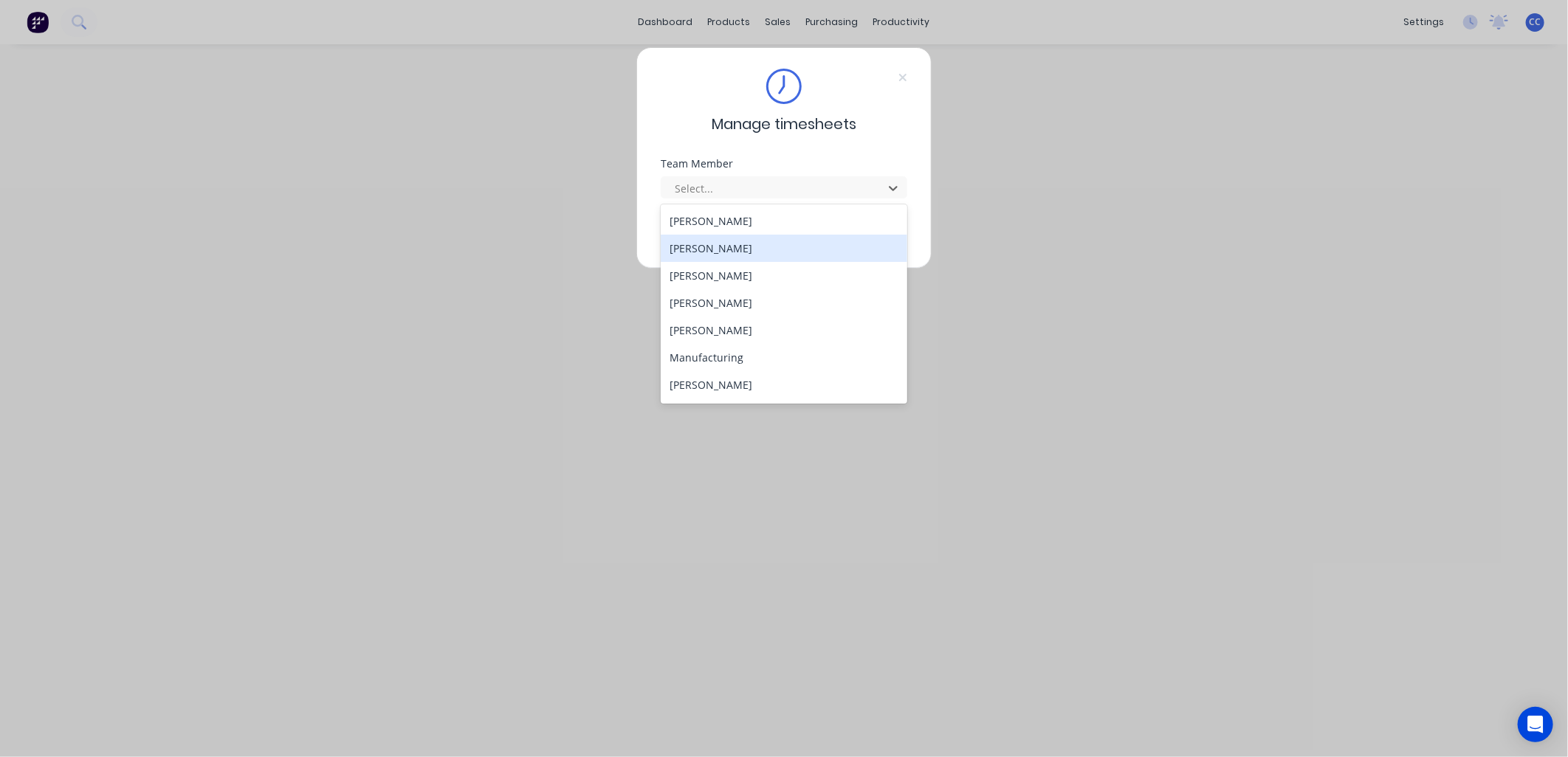
click at [772, 254] on div "[PERSON_NAME]" at bounding box center [784, 248] width 247 height 27
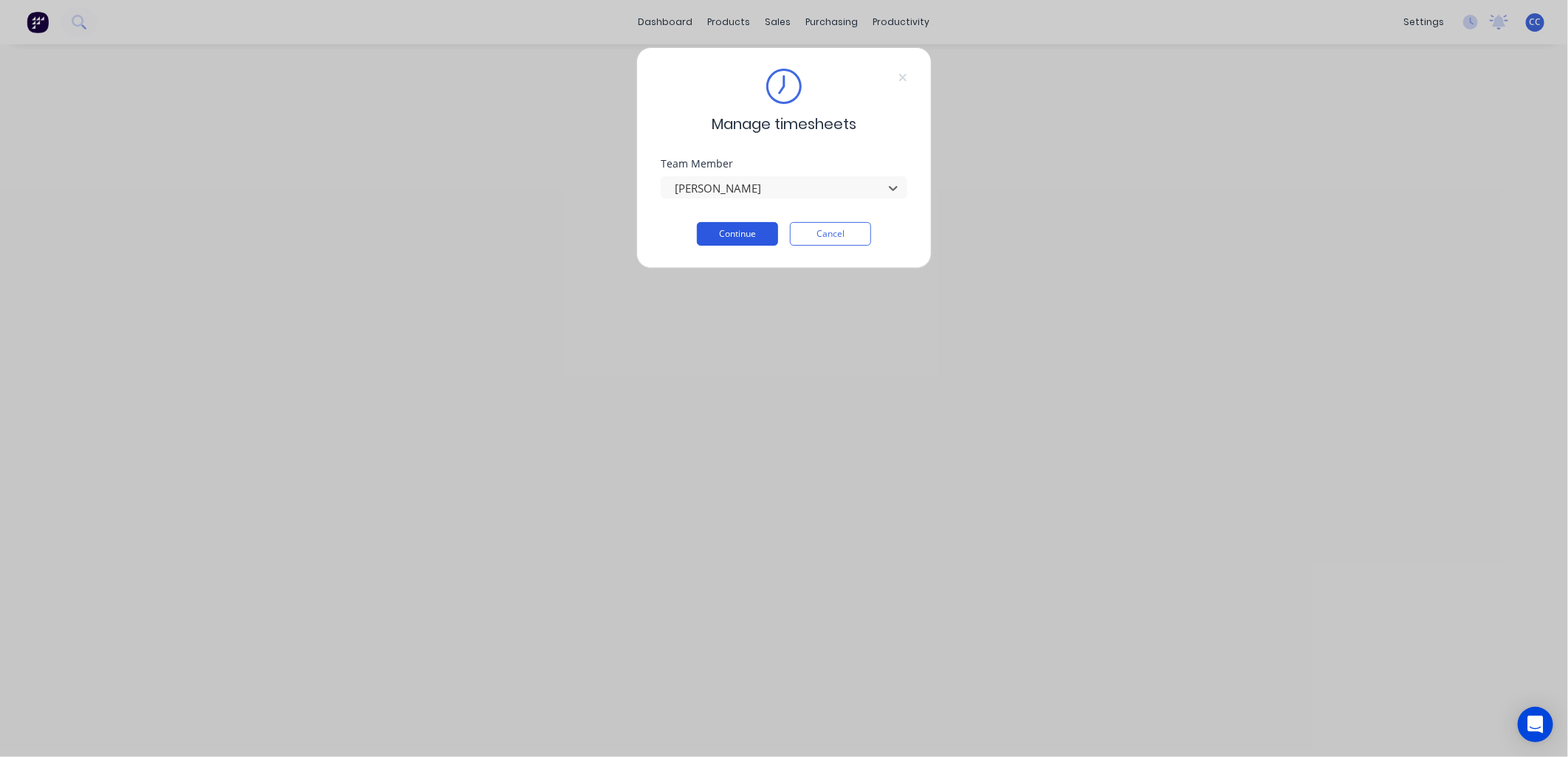
click at [739, 234] on button "Continue" at bounding box center [738, 234] width 82 height 24
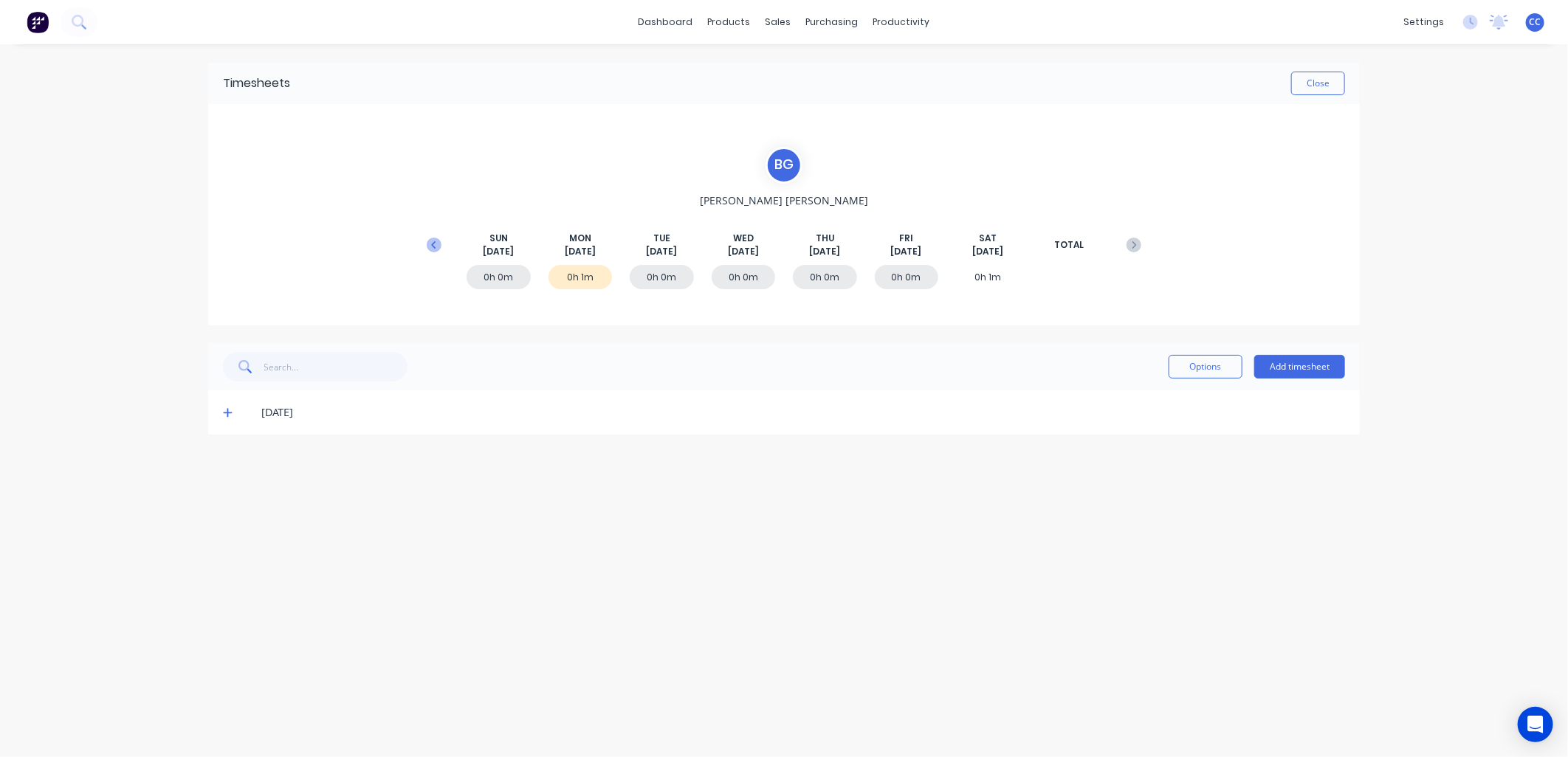
click at [432, 246] on icon at bounding box center [434, 244] width 14 height 14
click at [422, 239] on button at bounding box center [434, 244] width 30 height 27
click at [1135, 247] on icon at bounding box center [1133, 244] width 14 height 14
click at [229, 410] on icon at bounding box center [228, 413] width 10 height 11
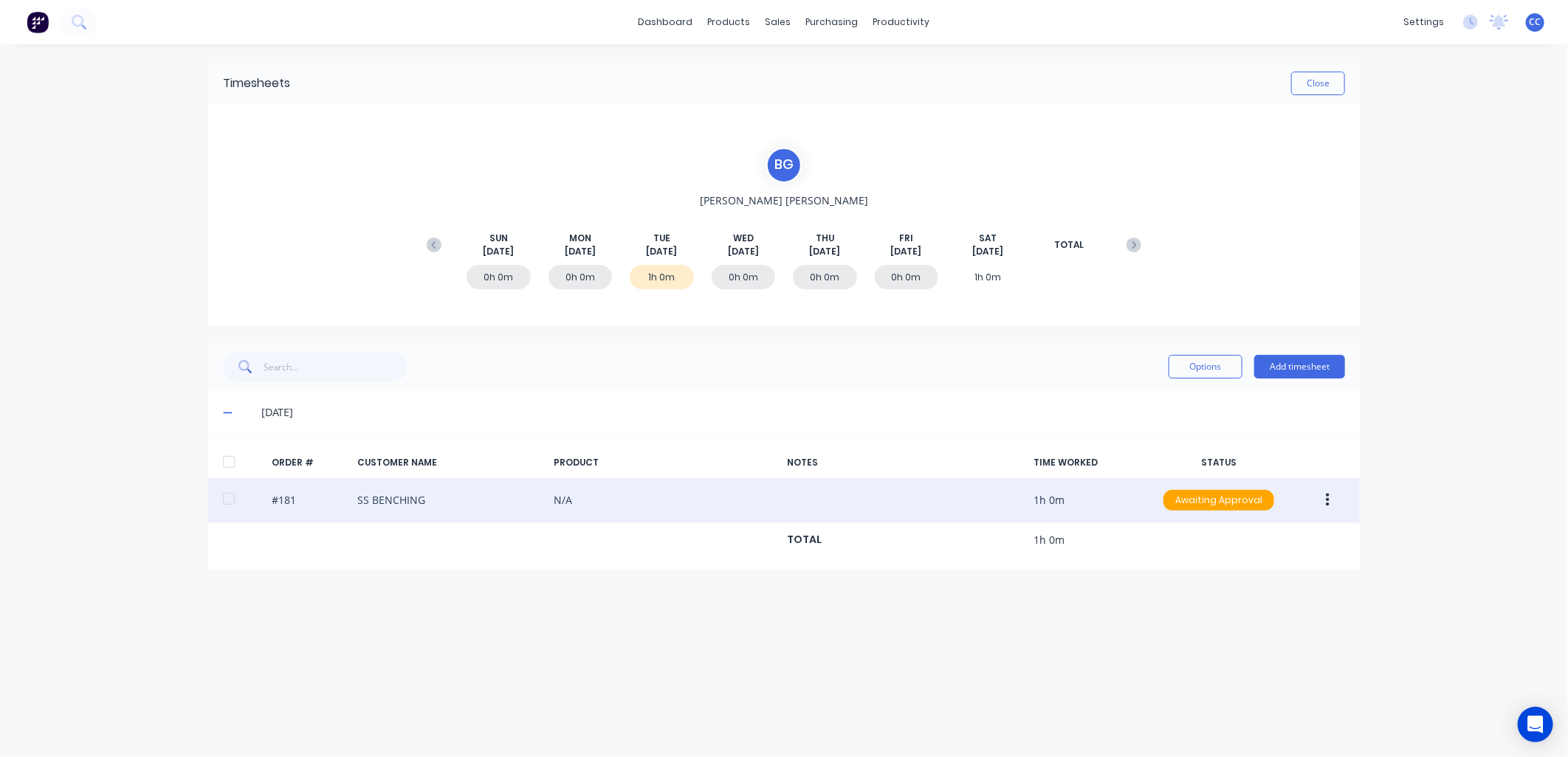
click at [229, 497] on div at bounding box center [229, 499] width 30 height 30
click at [1324, 494] on button "button" at bounding box center [1328, 500] width 35 height 27
click at [1278, 541] on div "Delete" at bounding box center [1275, 539] width 114 height 21
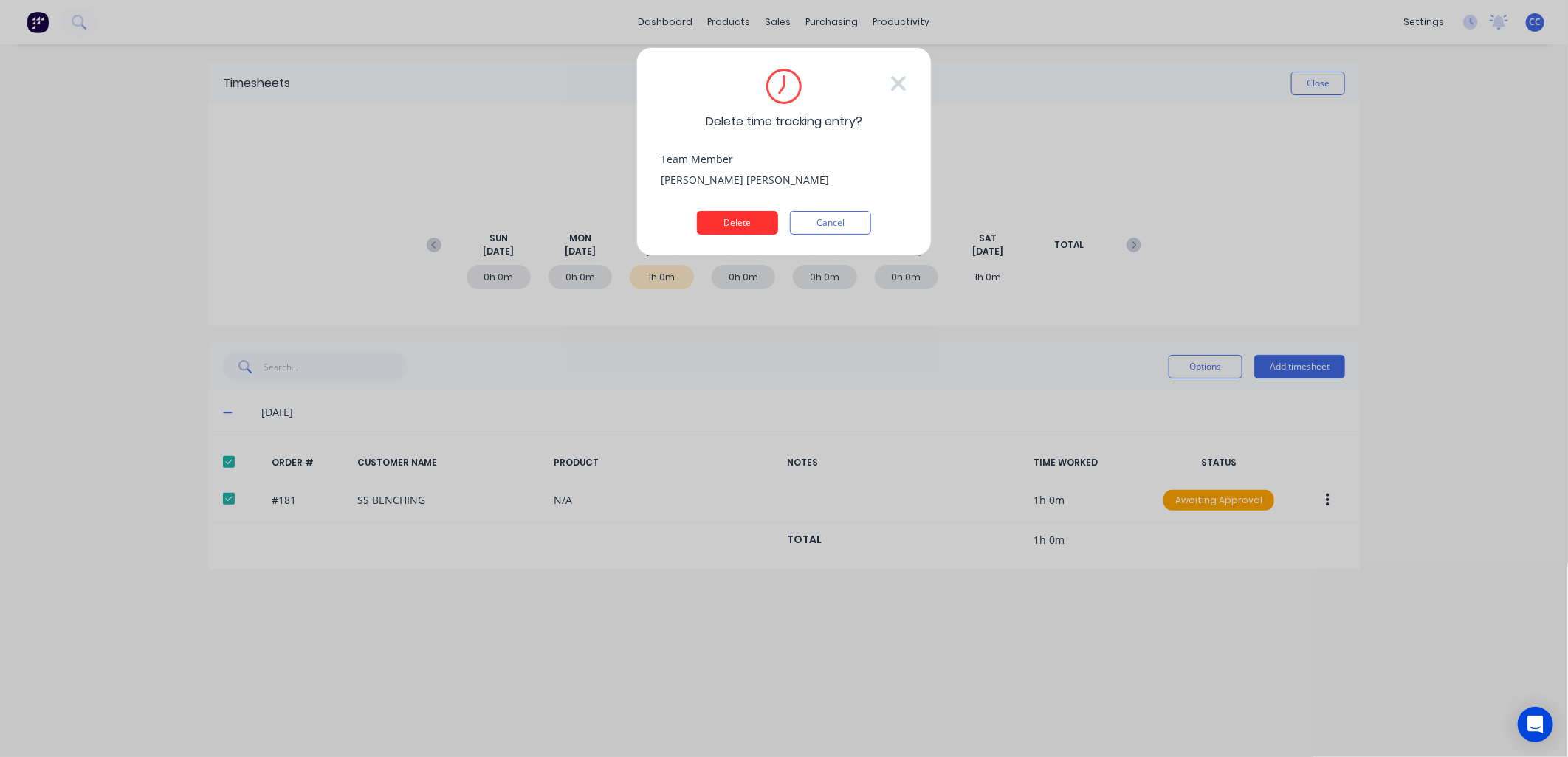
click at [736, 223] on button "Delete" at bounding box center [738, 222] width 82 height 24
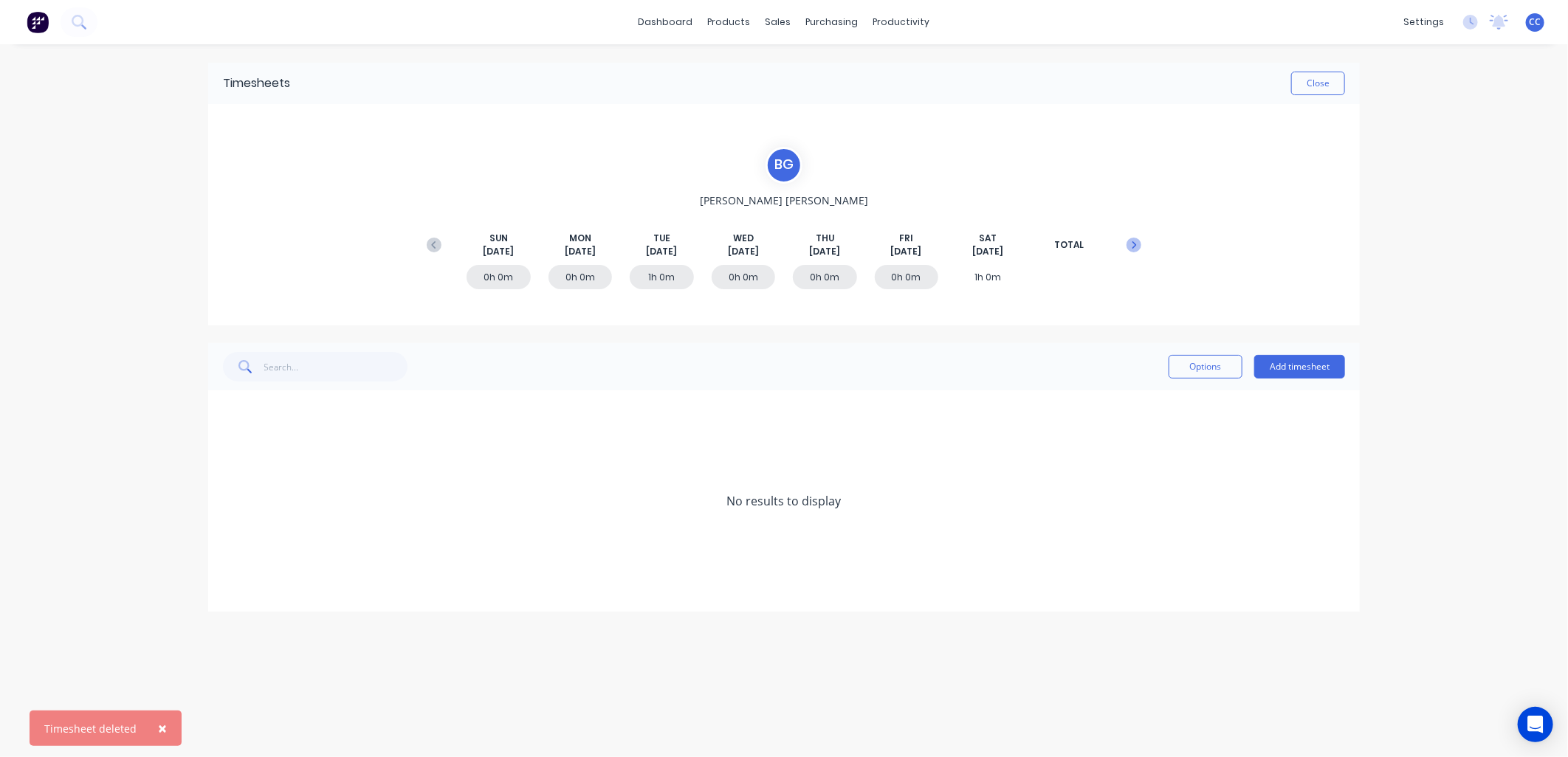
click at [1131, 244] on icon at bounding box center [1133, 244] width 14 height 14
click at [574, 283] on div "0h 1m" at bounding box center [581, 277] width 64 height 24
click at [229, 407] on icon at bounding box center [228, 413] width 10 height 11
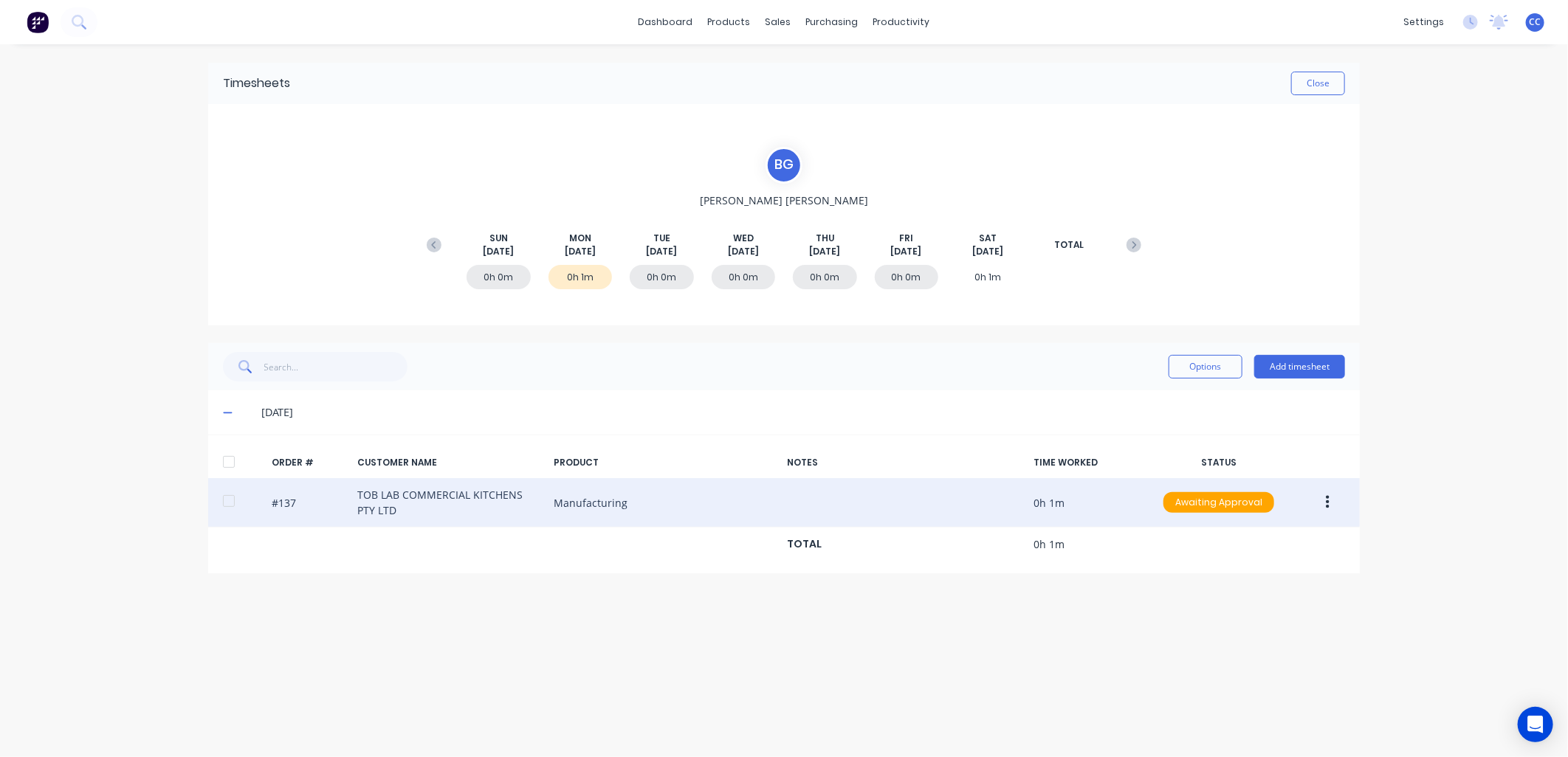
click at [1329, 503] on icon "button" at bounding box center [1327, 502] width 4 height 13
click at [1279, 548] on div "Delete" at bounding box center [1275, 541] width 114 height 21
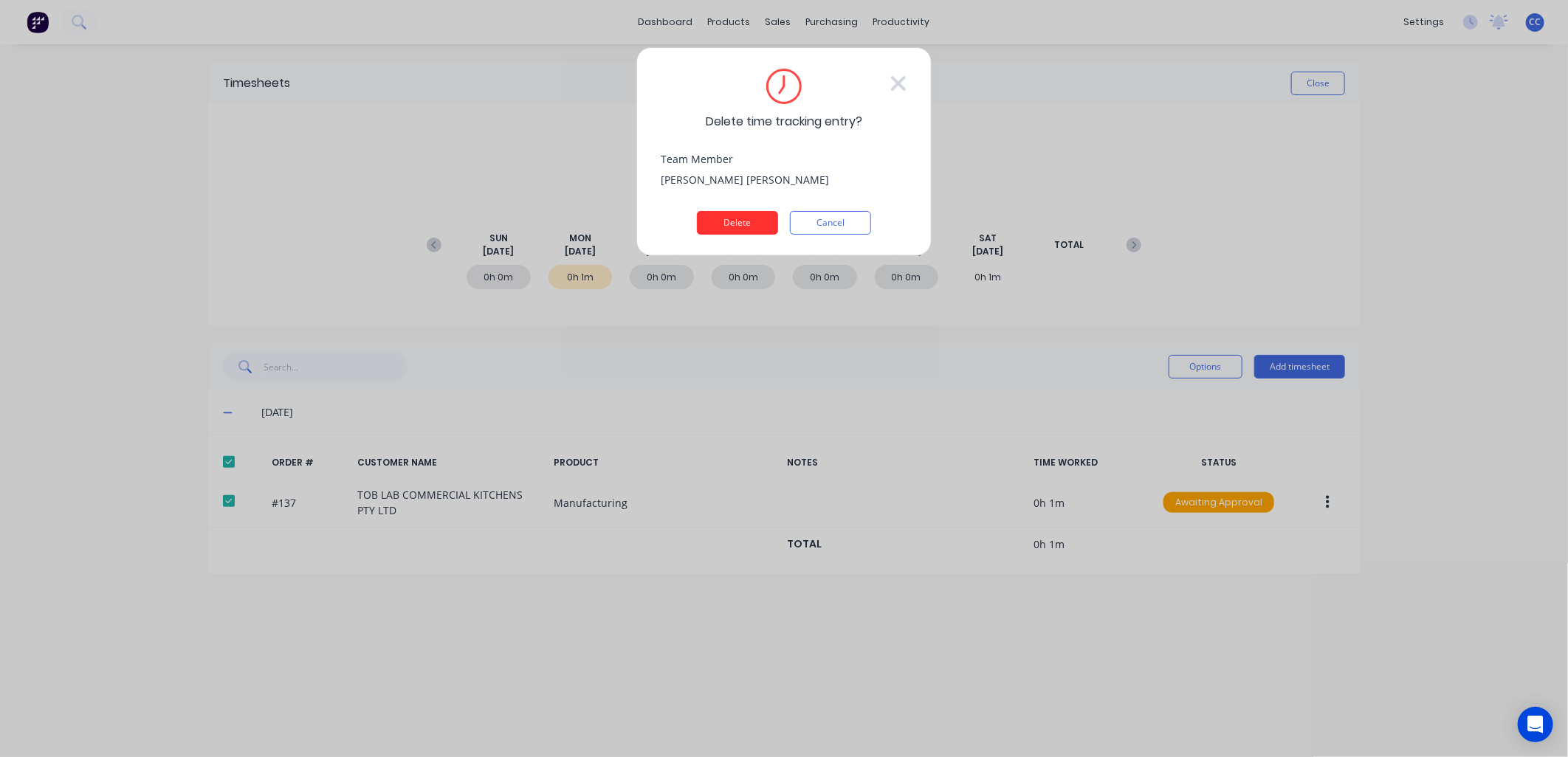
click at [726, 224] on button "Delete" at bounding box center [738, 222] width 82 height 24
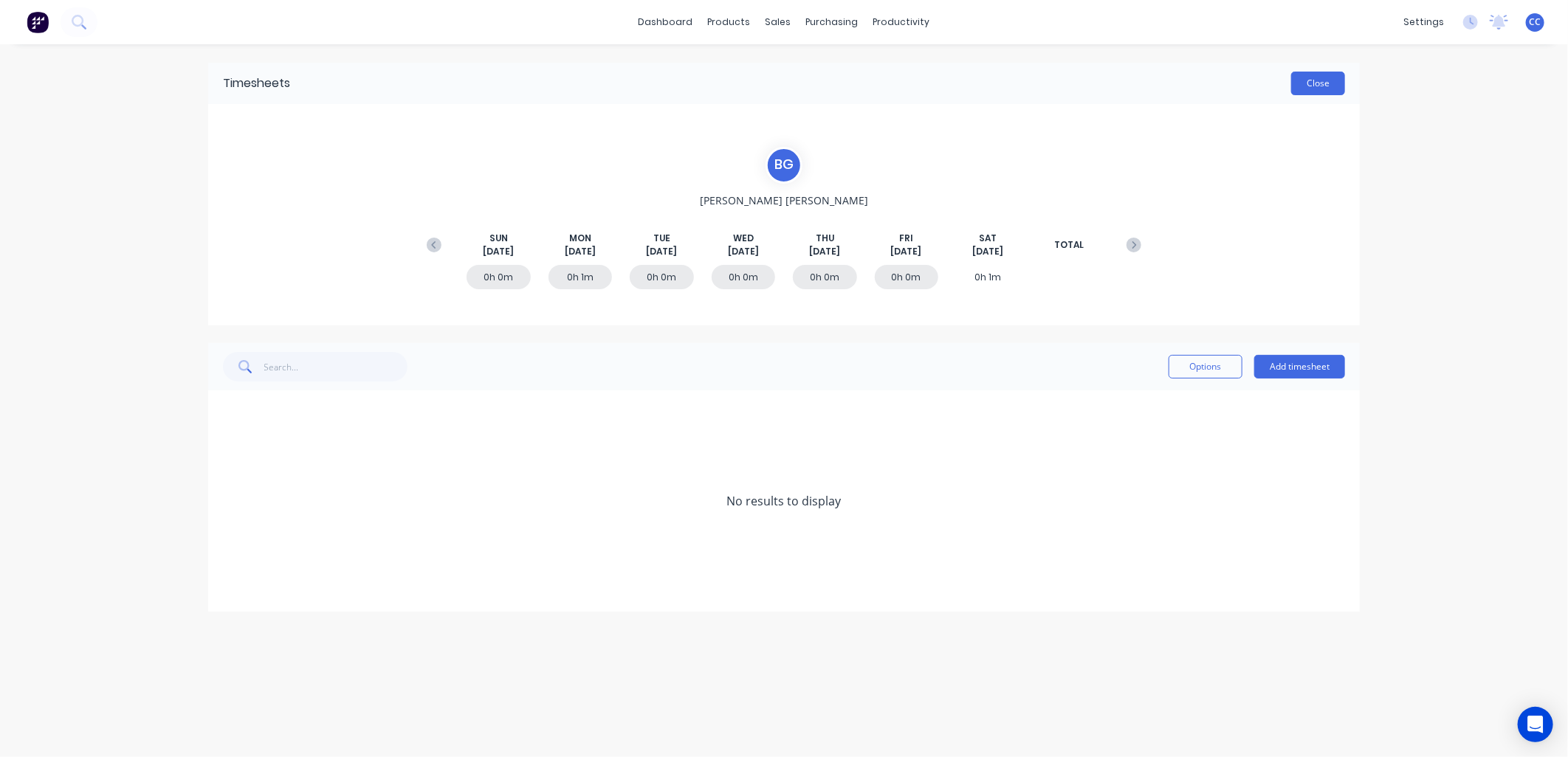
click at [1308, 79] on button "Close" at bounding box center [1318, 83] width 54 height 24
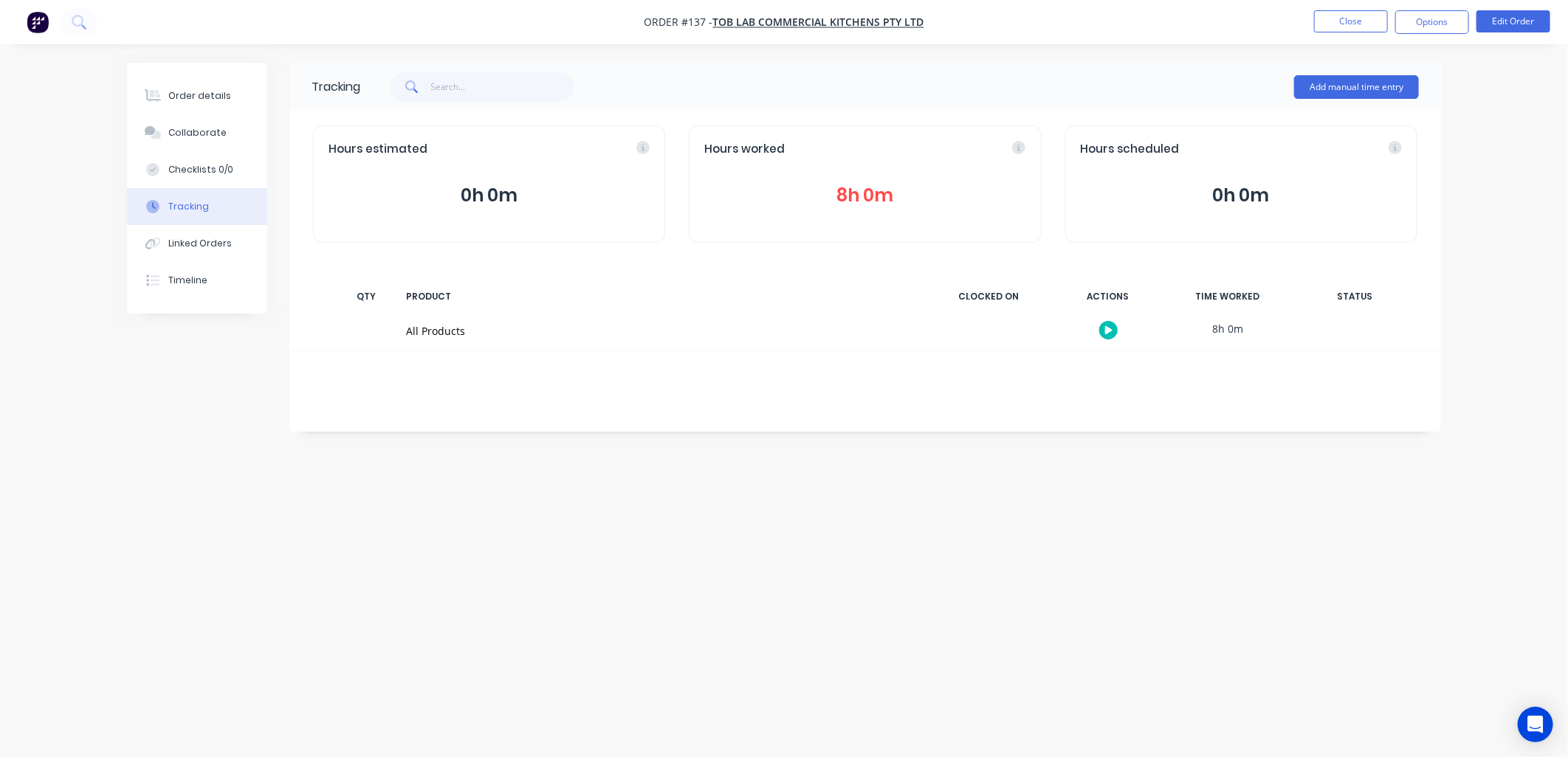
click at [838, 177] on div "Hours worked 8h 0m" at bounding box center [865, 184] width 352 height 117
click at [873, 194] on button "8h 0m" at bounding box center [864, 195] width 321 height 28
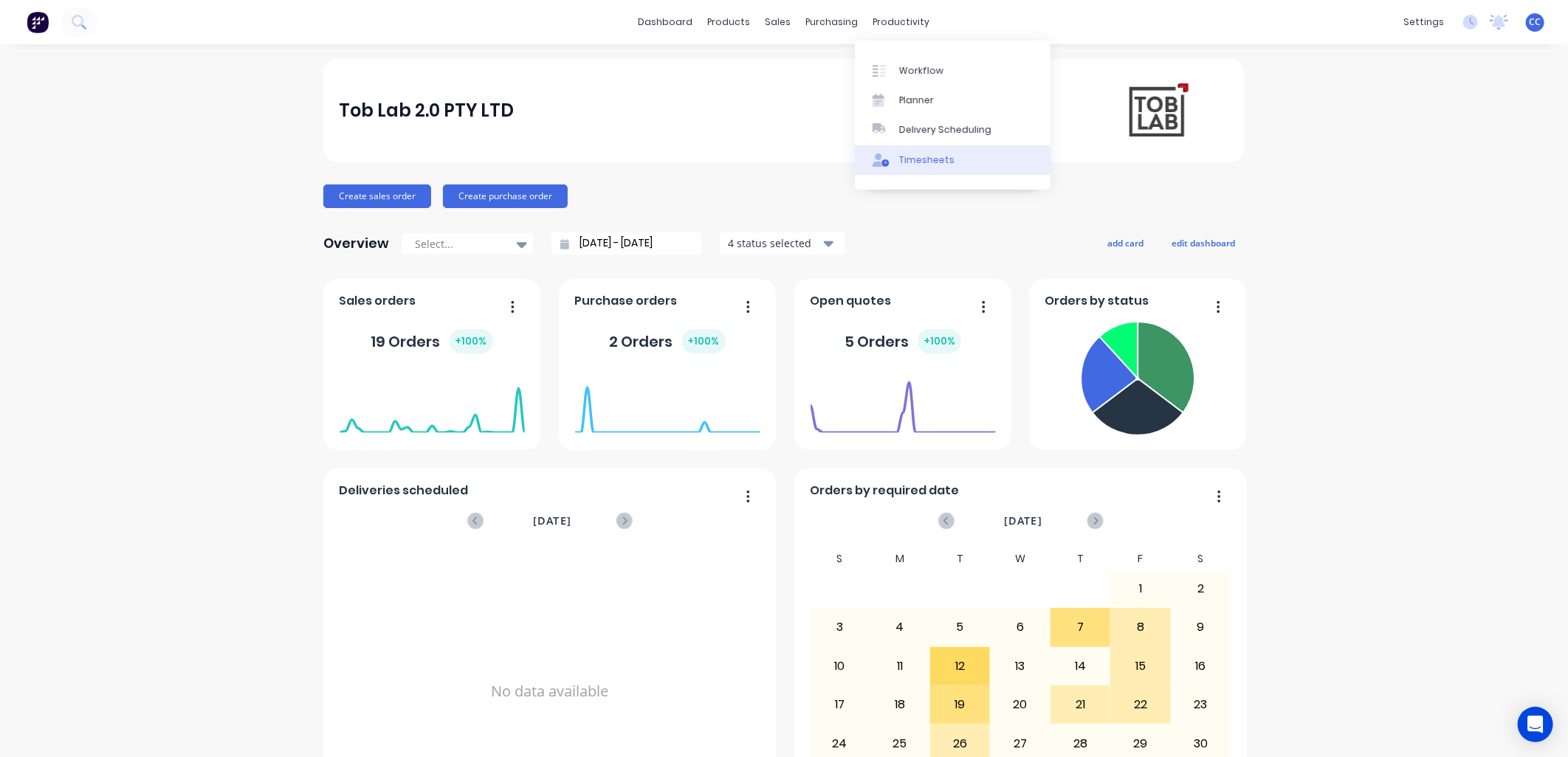
click at [929, 155] on div "Timesheets" at bounding box center [926, 160] width 56 height 13
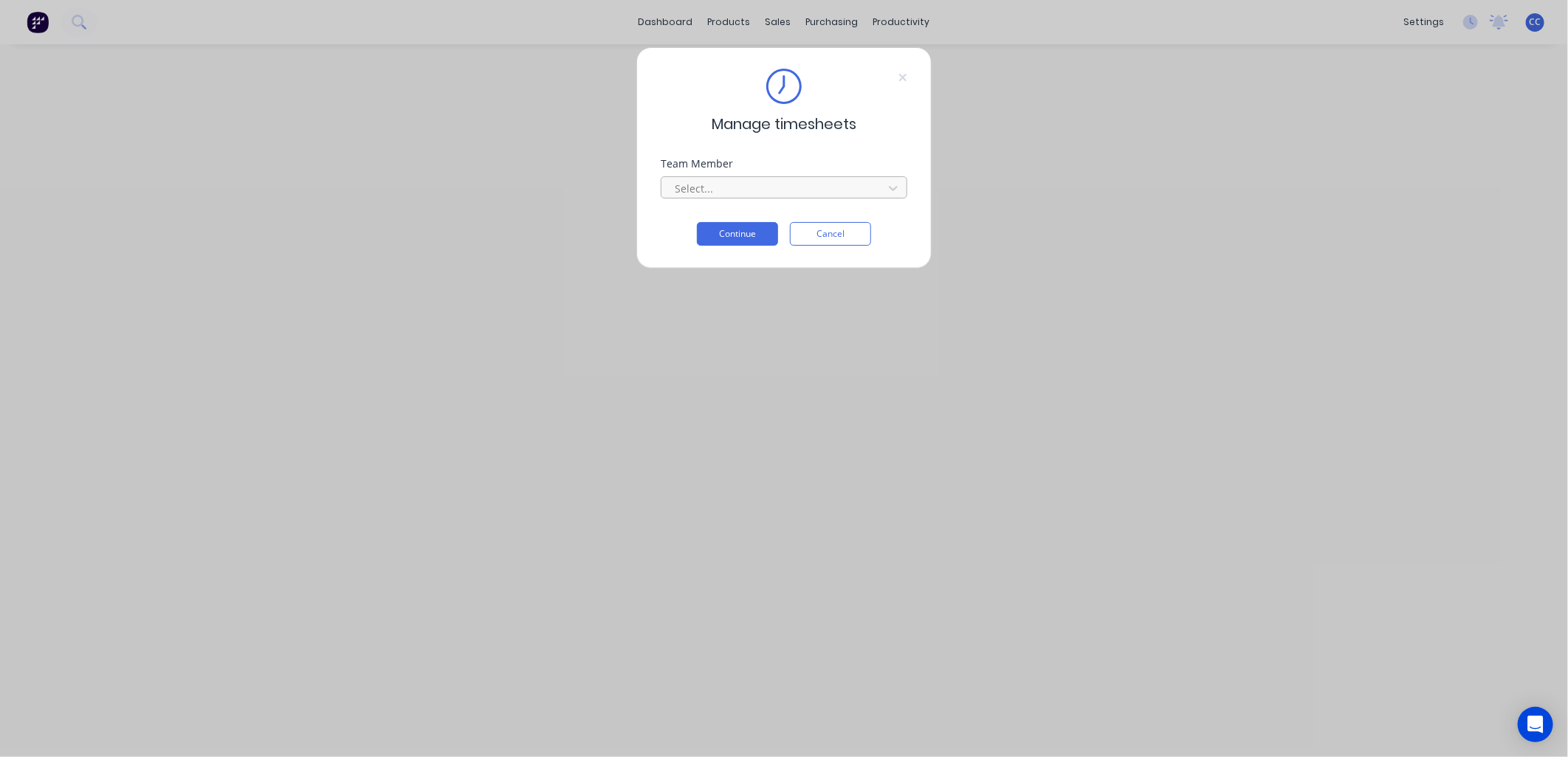
click at [816, 189] on div at bounding box center [774, 188] width 202 height 18
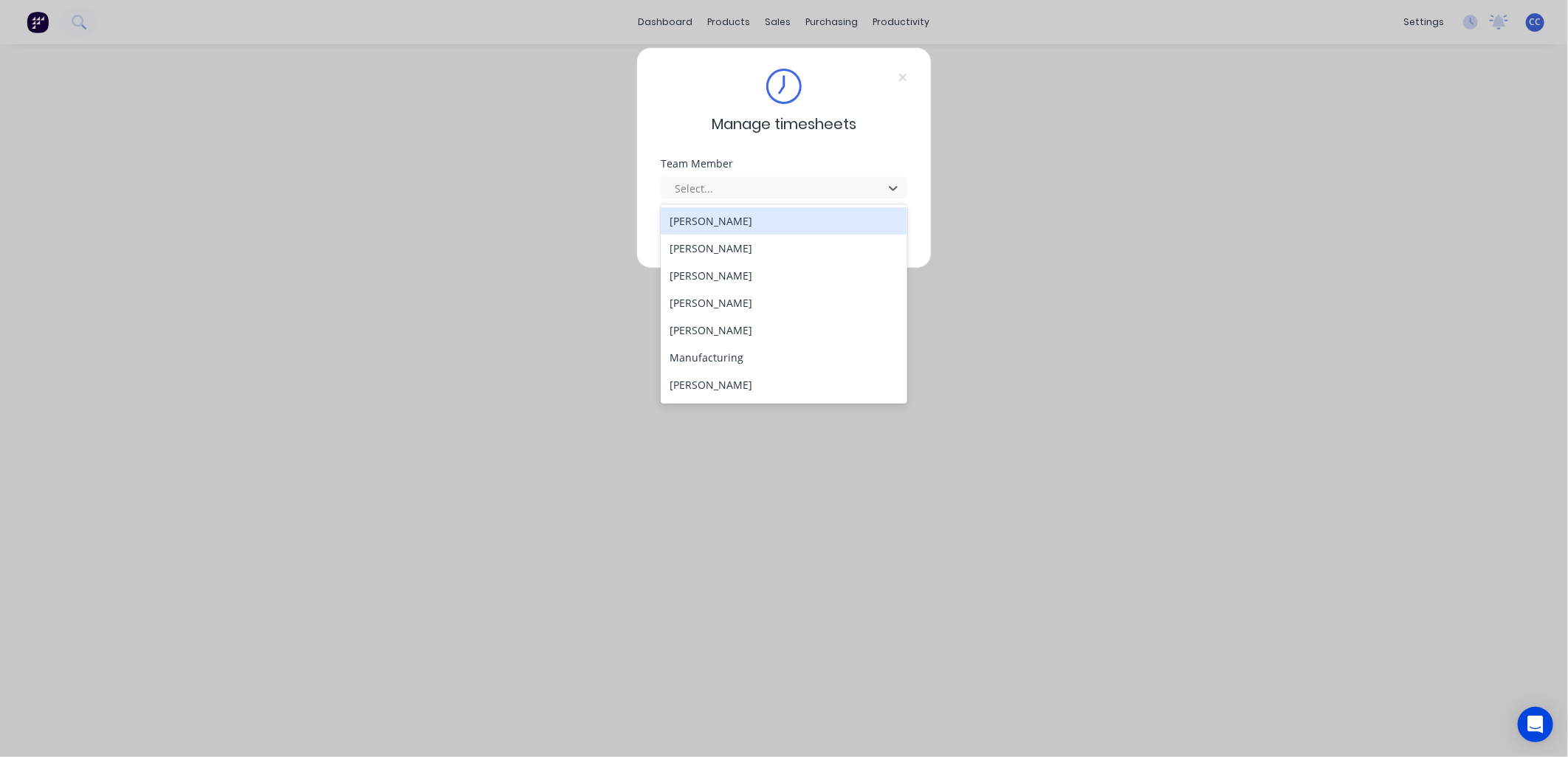
click at [790, 222] on div "[PERSON_NAME]" at bounding box center [784, 221] width 247 height 27
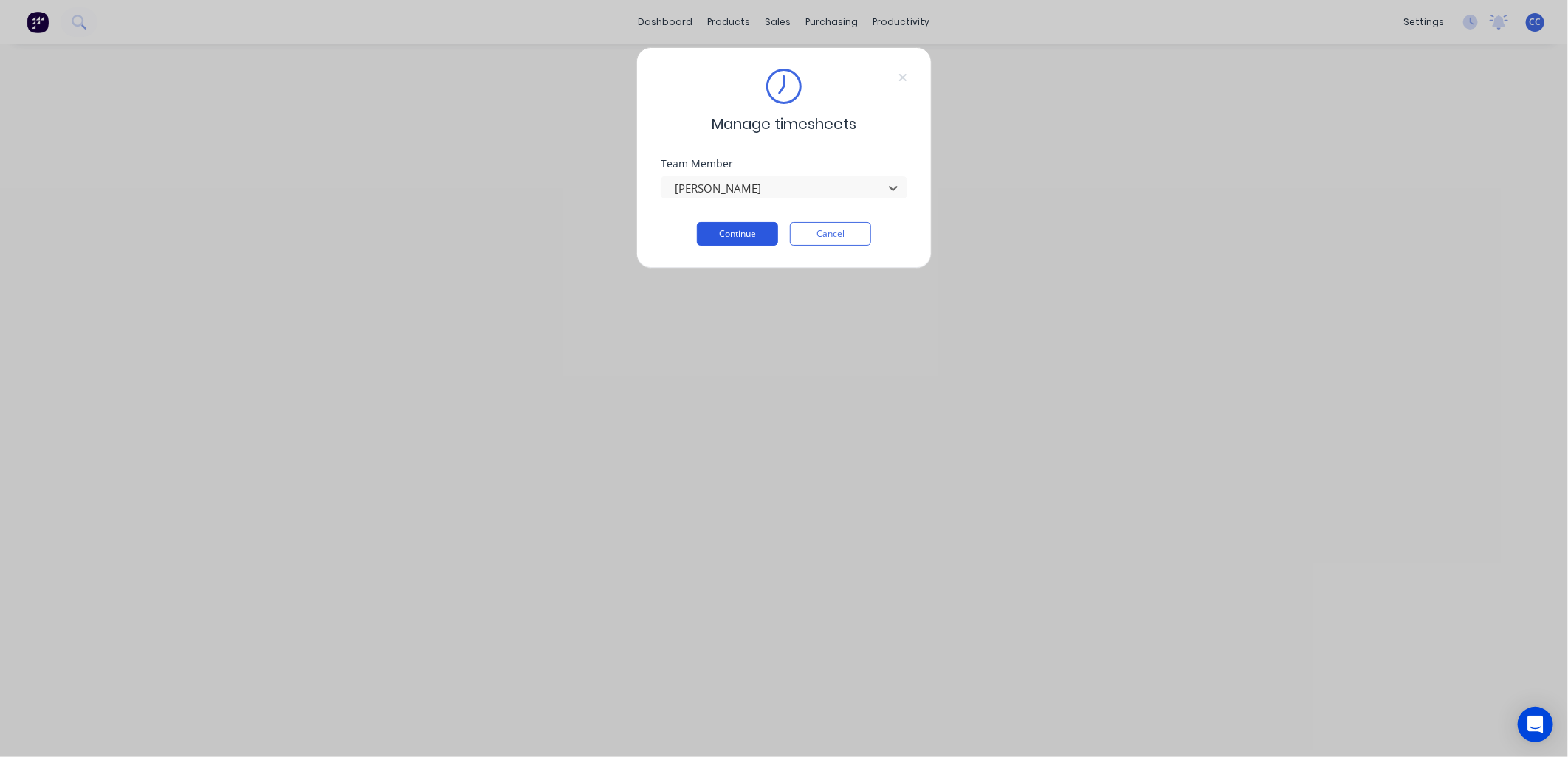
click at [747, 236] on button "Continue" at bounding box center [738, 234] width 82 height 24
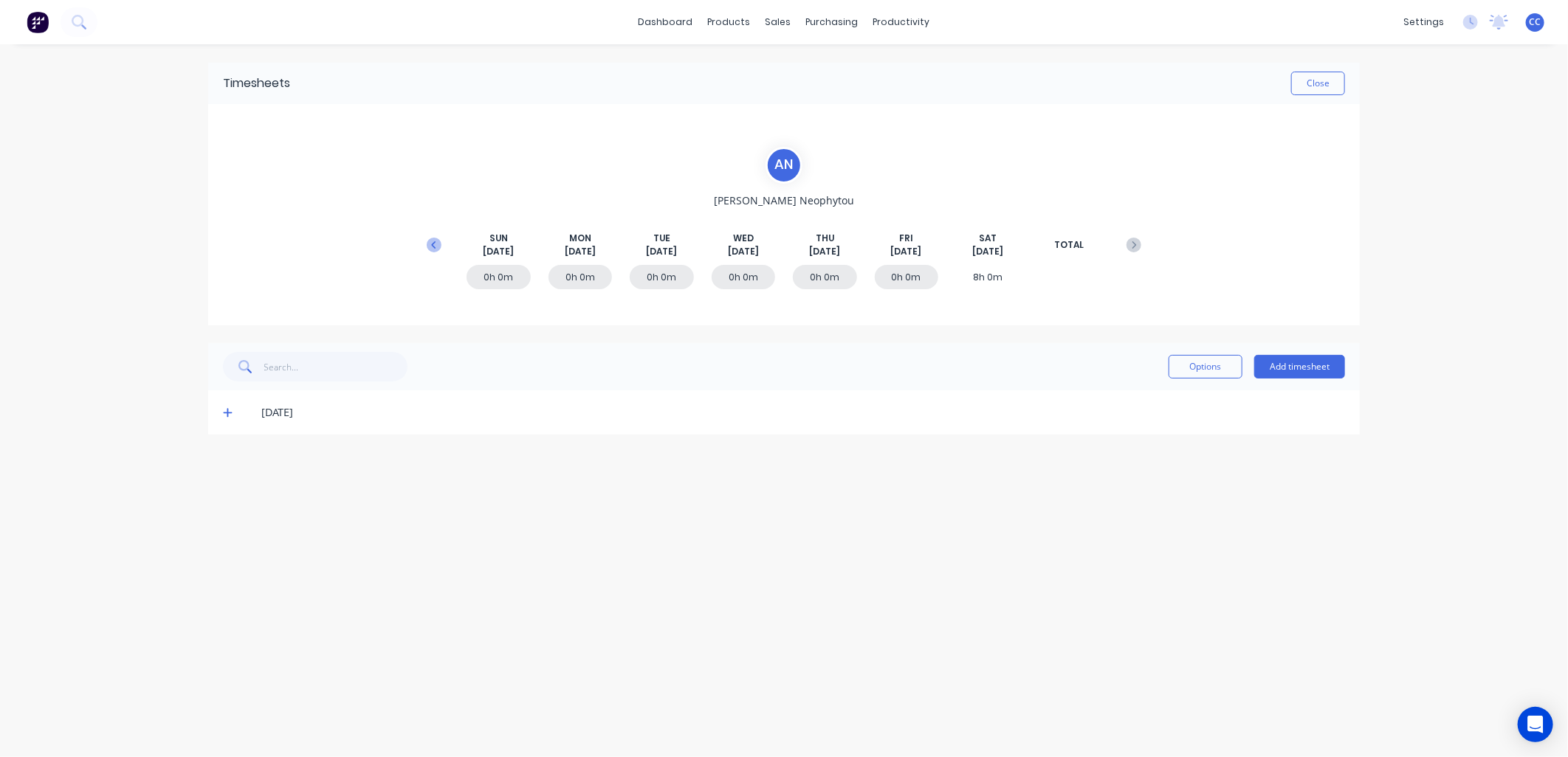
click at [432, 244] on icon at bounding box center [434, 244] width 5 height 8
click at [1138, 245] on icon at bounding box center [1133, 244] width 14 height 14
click at [226, 410] on icon at bounding box center [228, 413] width 10 height 11
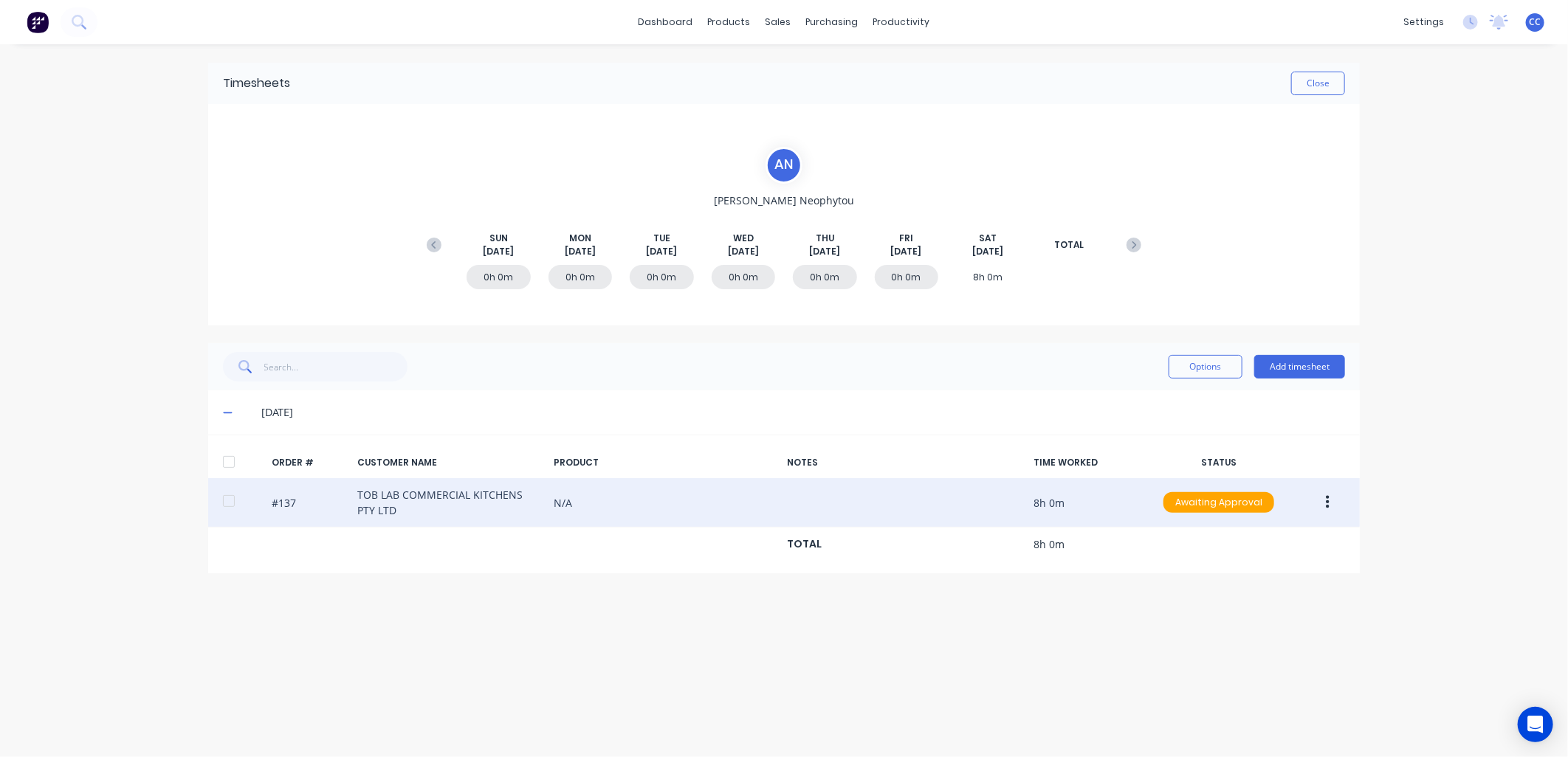
click at [1326, 500] on icon "button" at bounding box center [1327, 502] width 4 height 16
click at [1248, 533] on div "Delete" at bounding box center [1275, 541] width 114 height 21
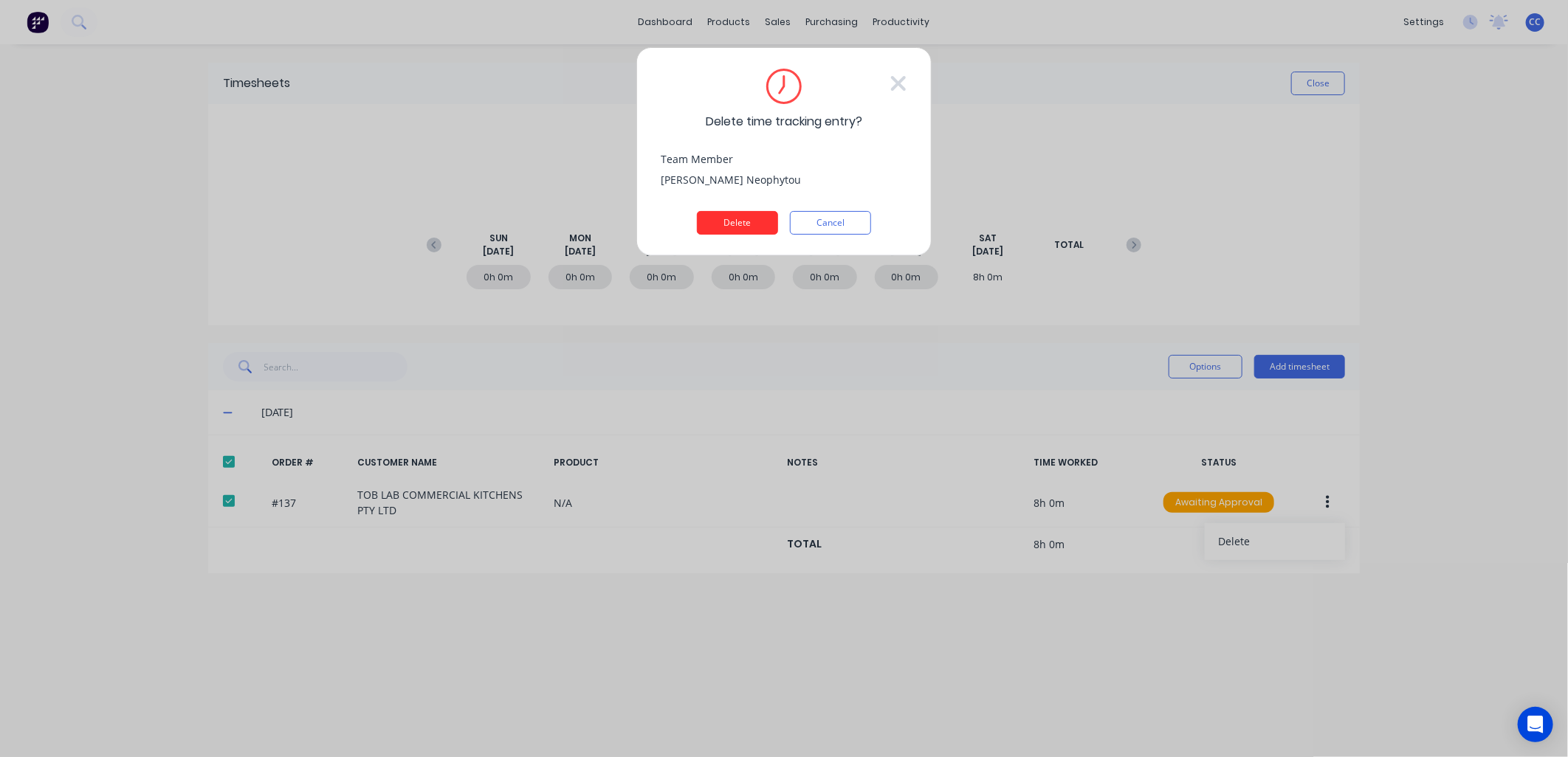
click at [731, 225] on button "Delete" at bounding box center [738, 222] width 82 height 24
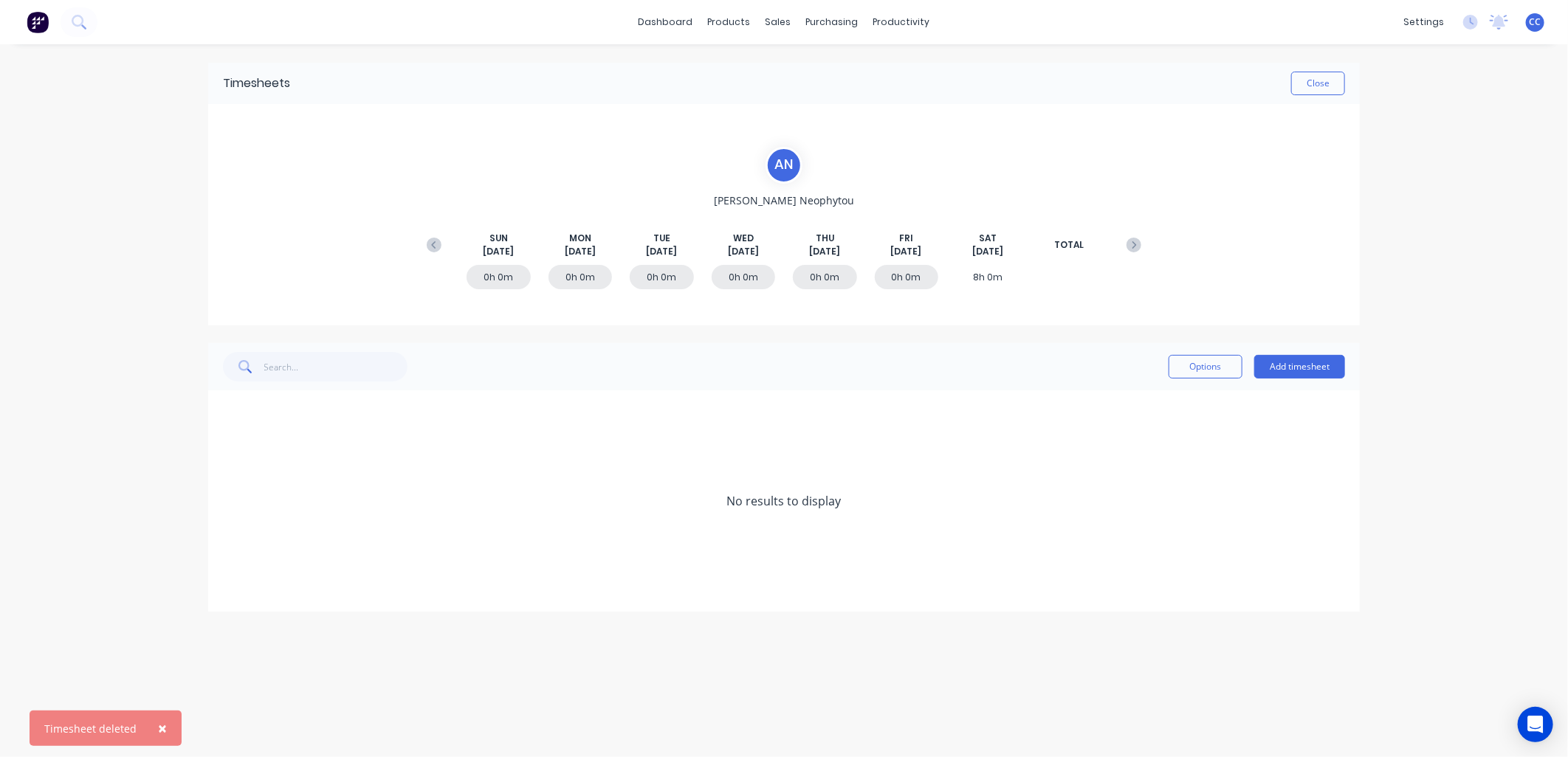
click at [920, 180] on div "A N [PERSON_NAME] [DATE] [DATE] [DATE] [DATE] [DATE] [DATE] [DATE] TOTAL 0h 0m …" at bounding box center [783, 215] width 729 height 136
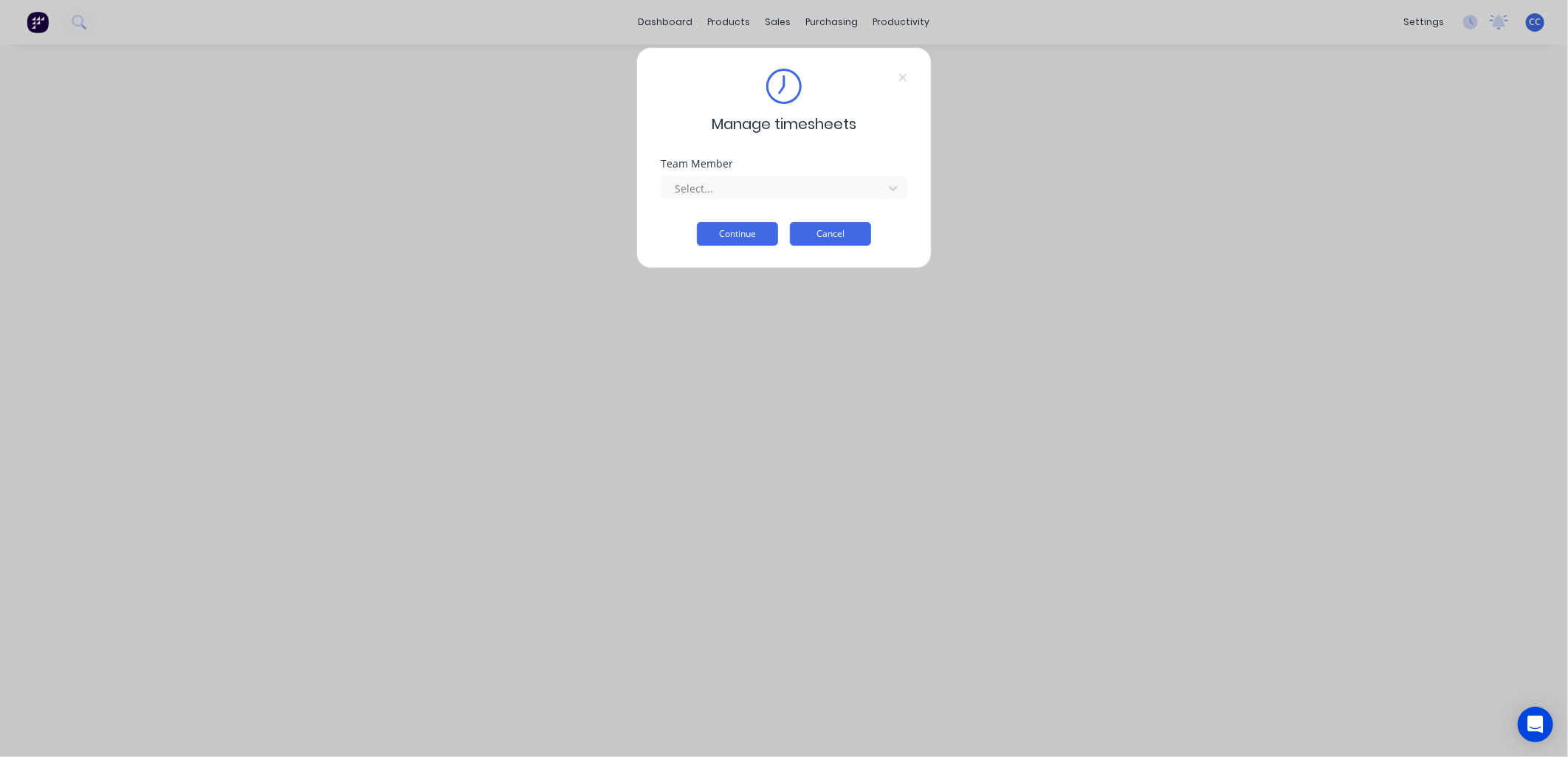
click at [837, 237] on button "Cancel" at bounding box center [830, 234] width 82 height 24
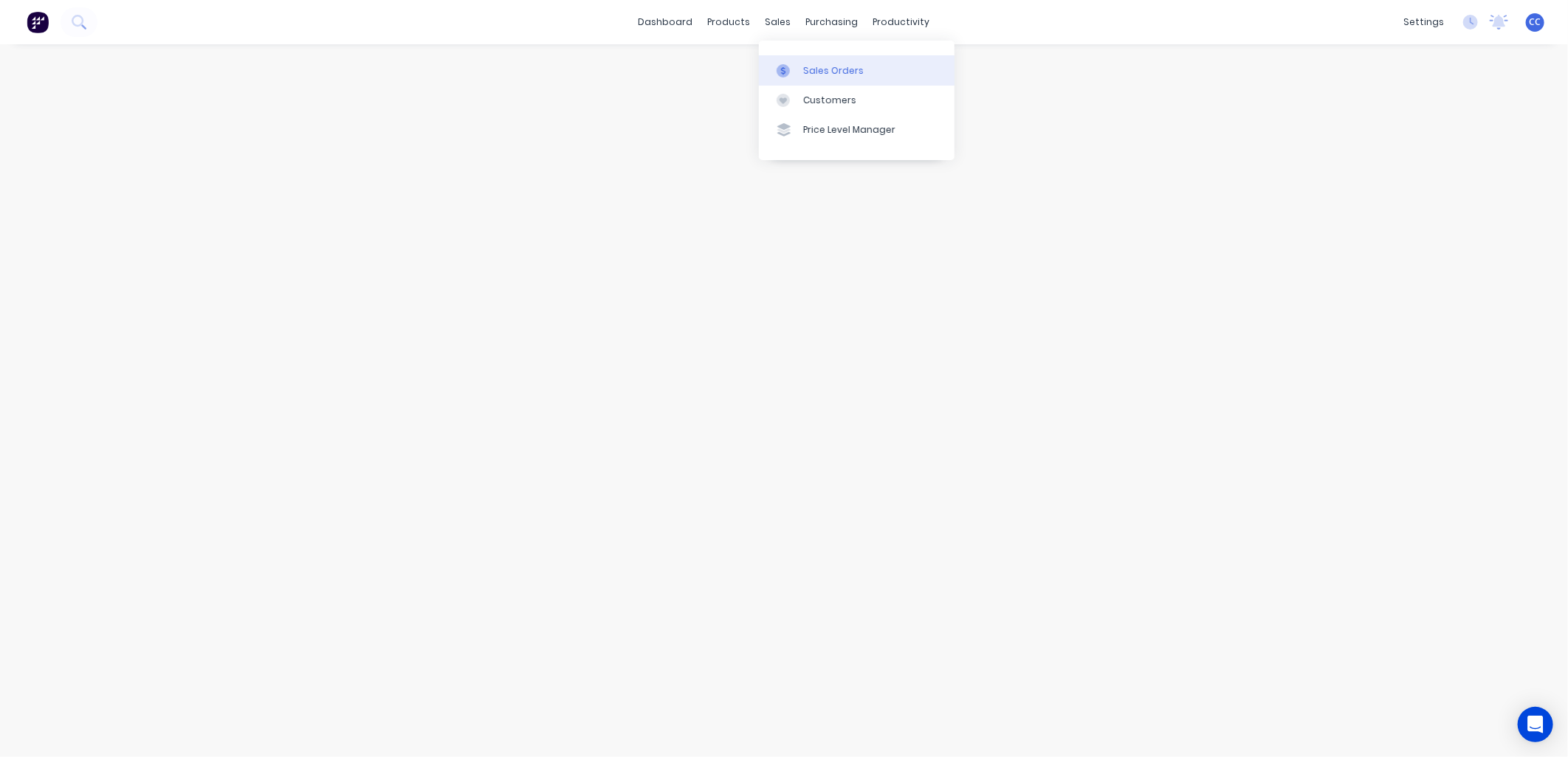
click at [840, 76] on div "Sales Orders" at bounding box center [833, 70] width 60 height 13
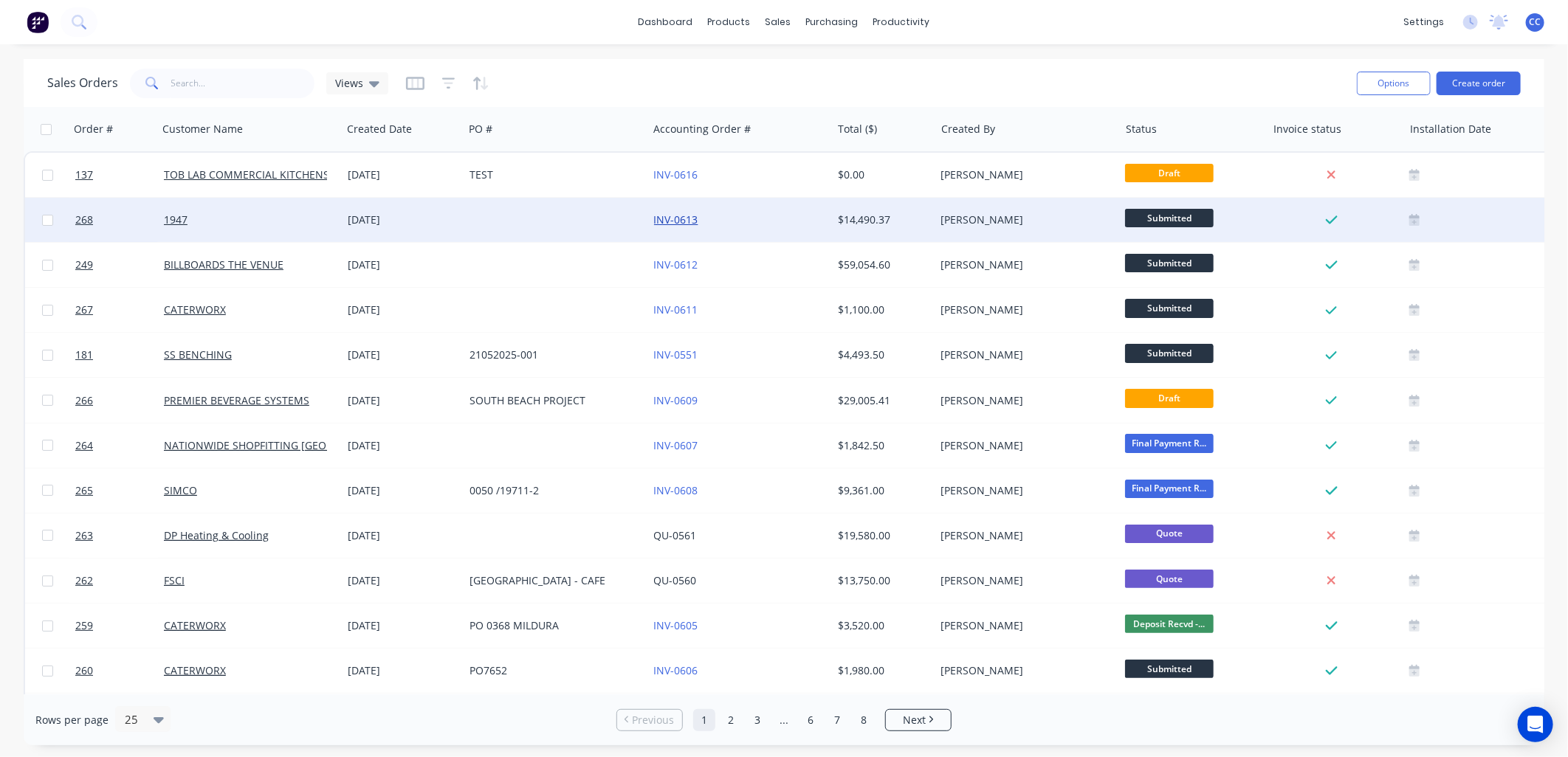
click at [682, 214] on link "INV-0613" at bounding box center [676, 219] width 44 height 14
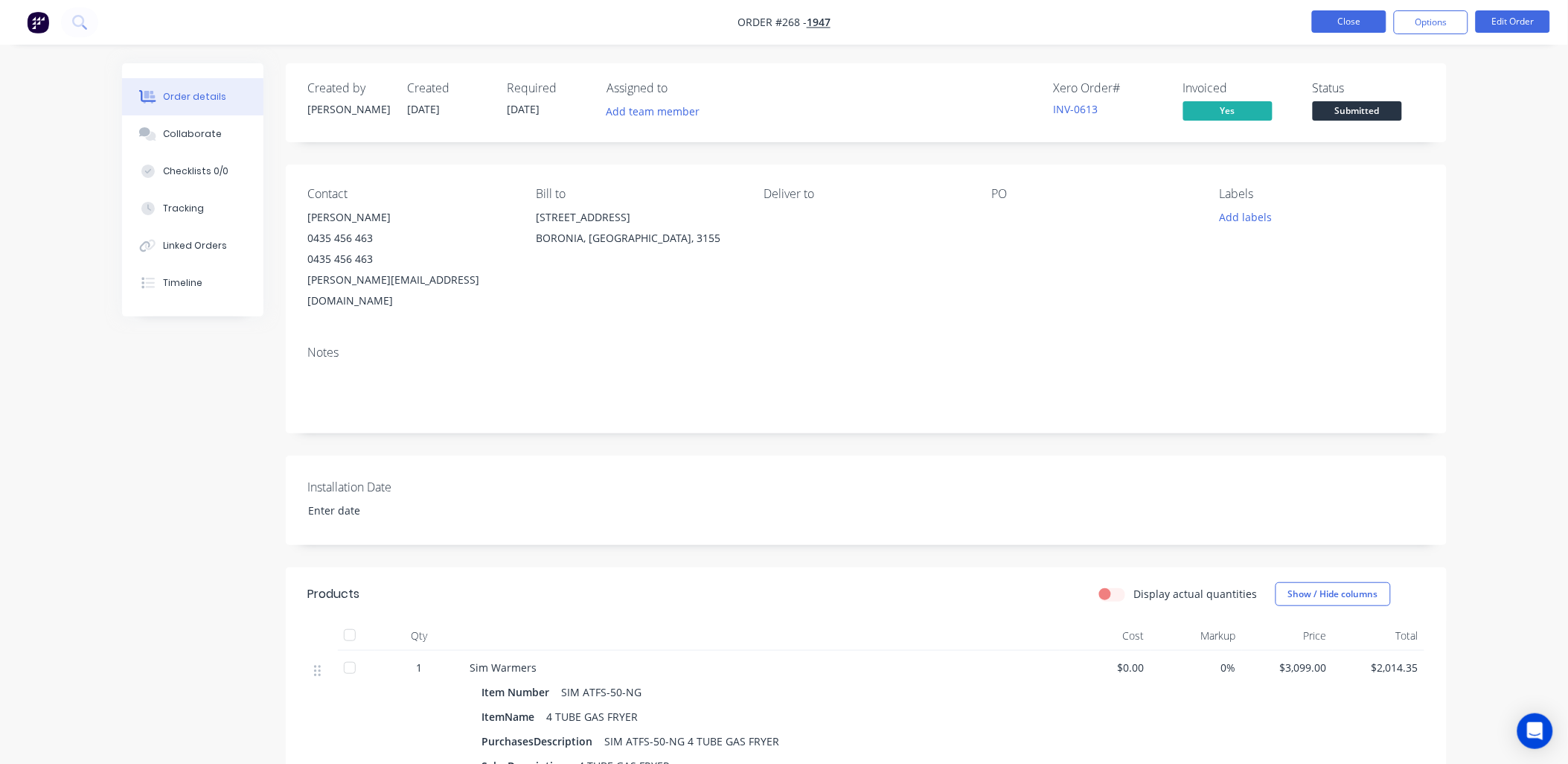
click at [1336, 18] on button "Close" at bounding box center [1349, 22] width 75 height 22
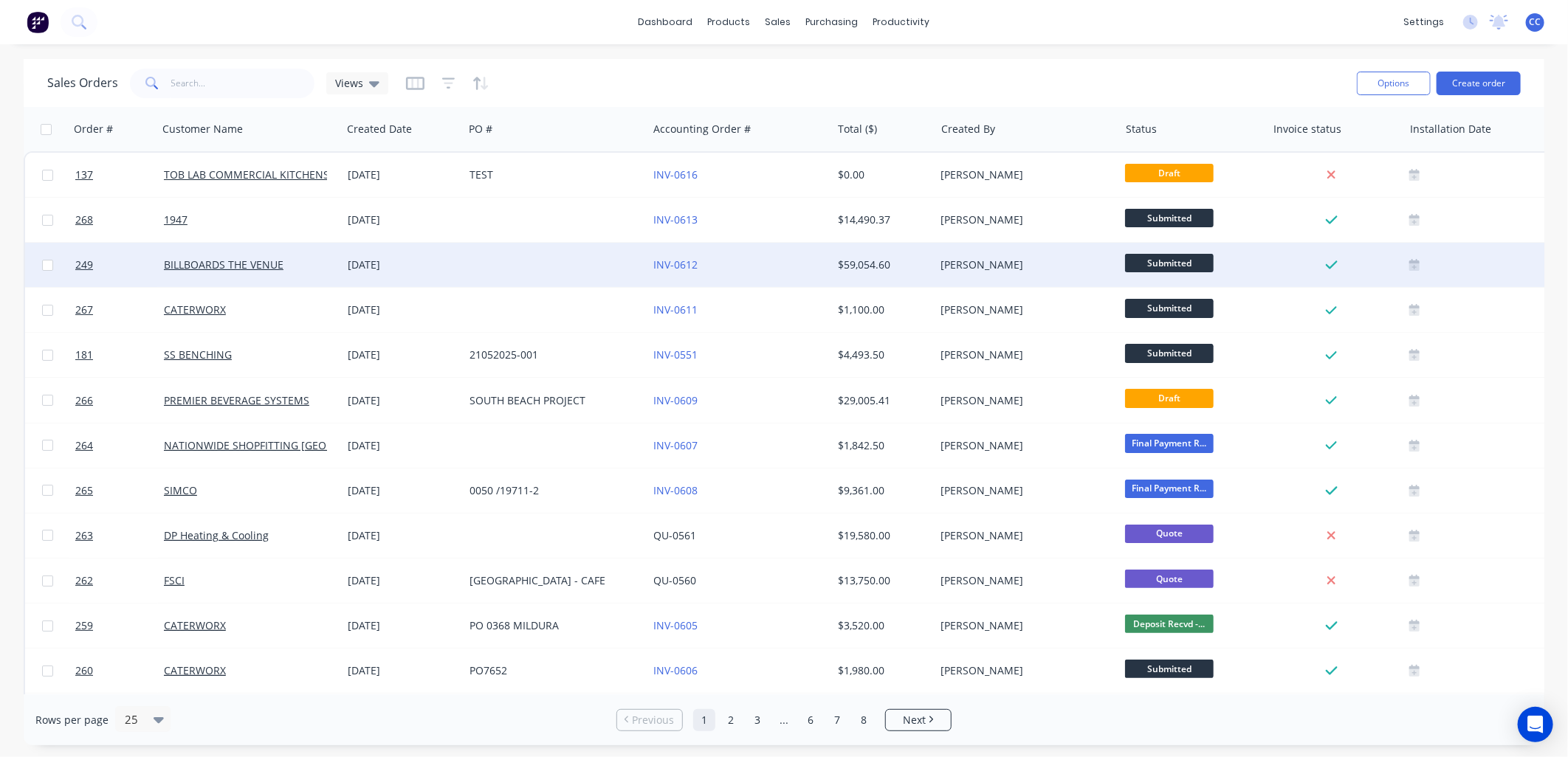
click at [523, 267] on div at bounding box center [555, 265] width 184 height 44
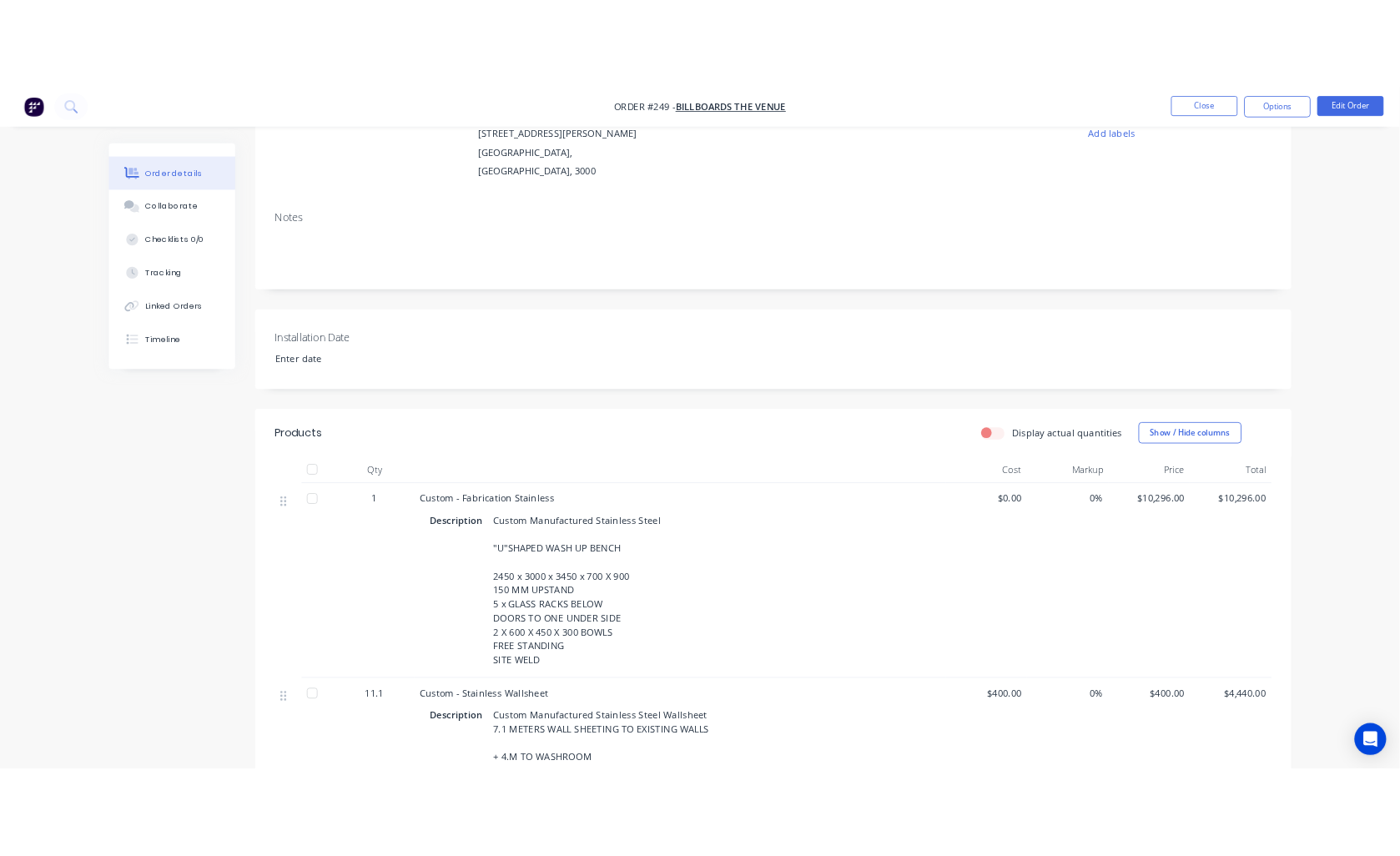
scroll to position [185, 0]
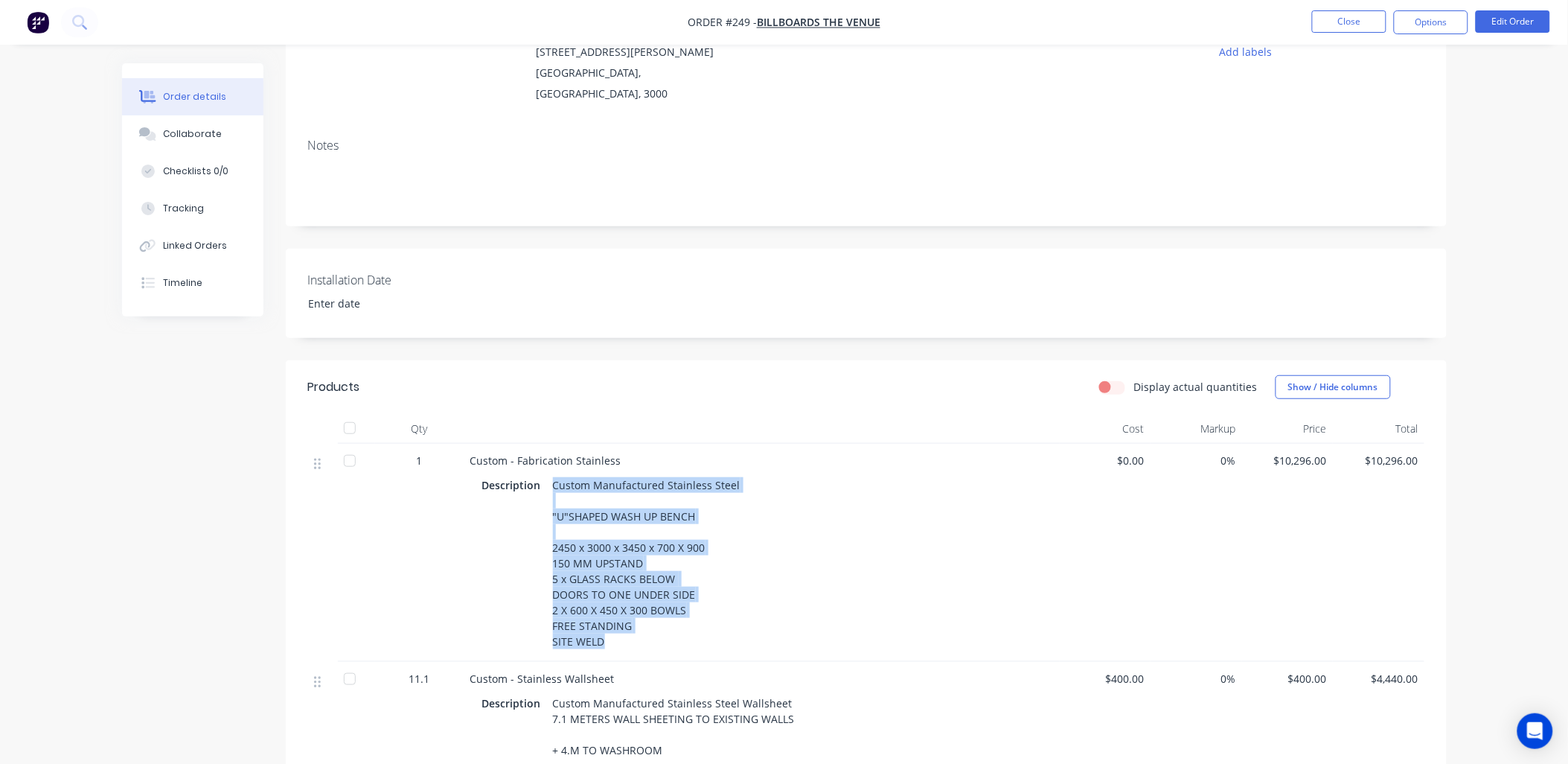
drag, startPoint x: 552, startPoint y: 470, endPoint x: 658, endPoint y: 629, distance: 191.1
click at [658, 629] on div "Custom Manufactured Stainless Steel "U"SHAPED WASH UP BENCH 2450 x 3000 x 3450 …" at bounding box center [647, 563] width 200 height 178
drag, startPoint x: 658, startPoint y: 629, endPoint x: 605, endPoint y: 566, distance: 82.3
copy div "Custom Manufactured Stainless Steel "U"SHAPED WASH UP BENCH 2450 x 3000 x 3450 …"
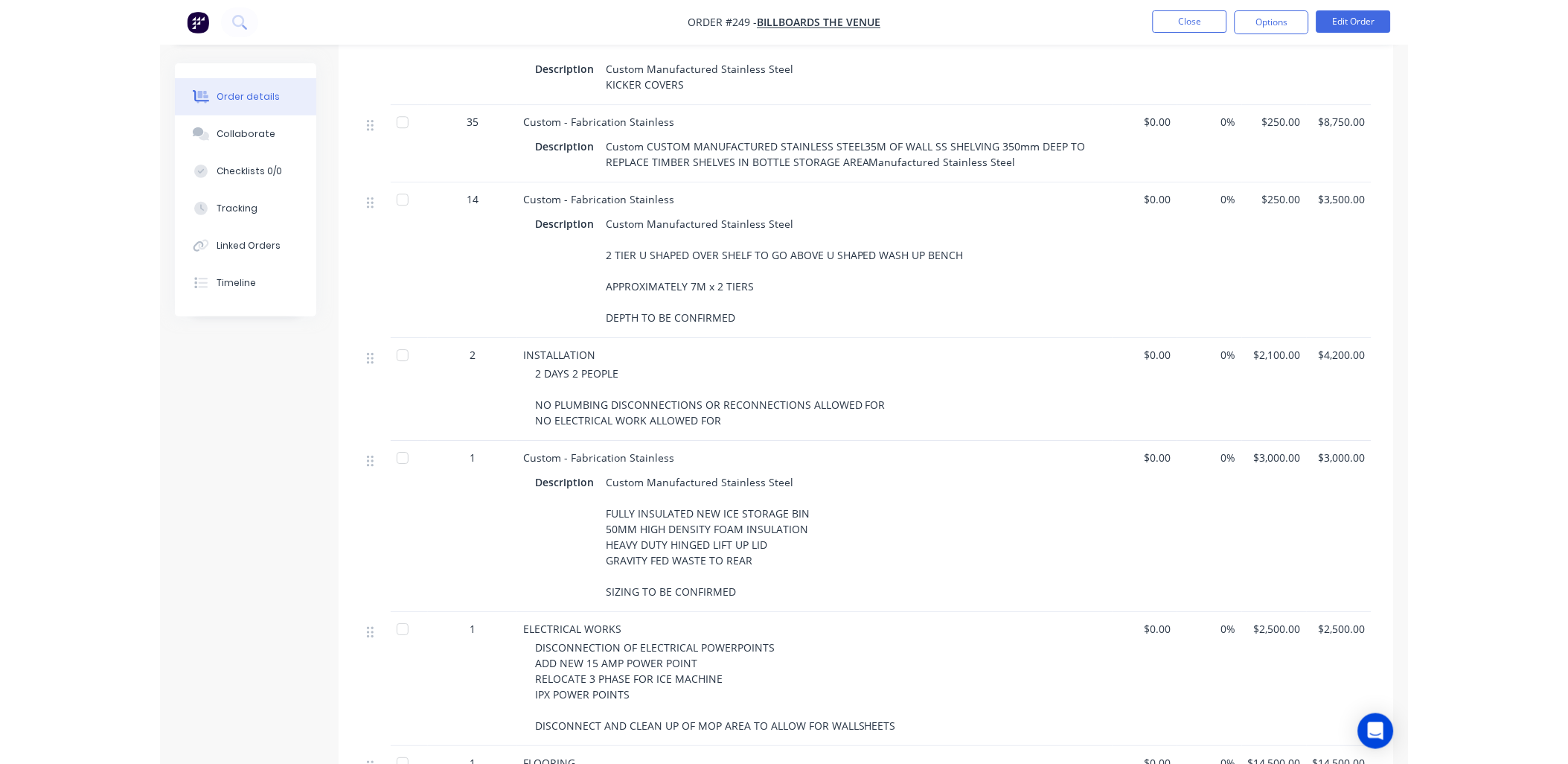
scroll to position [910, 0]
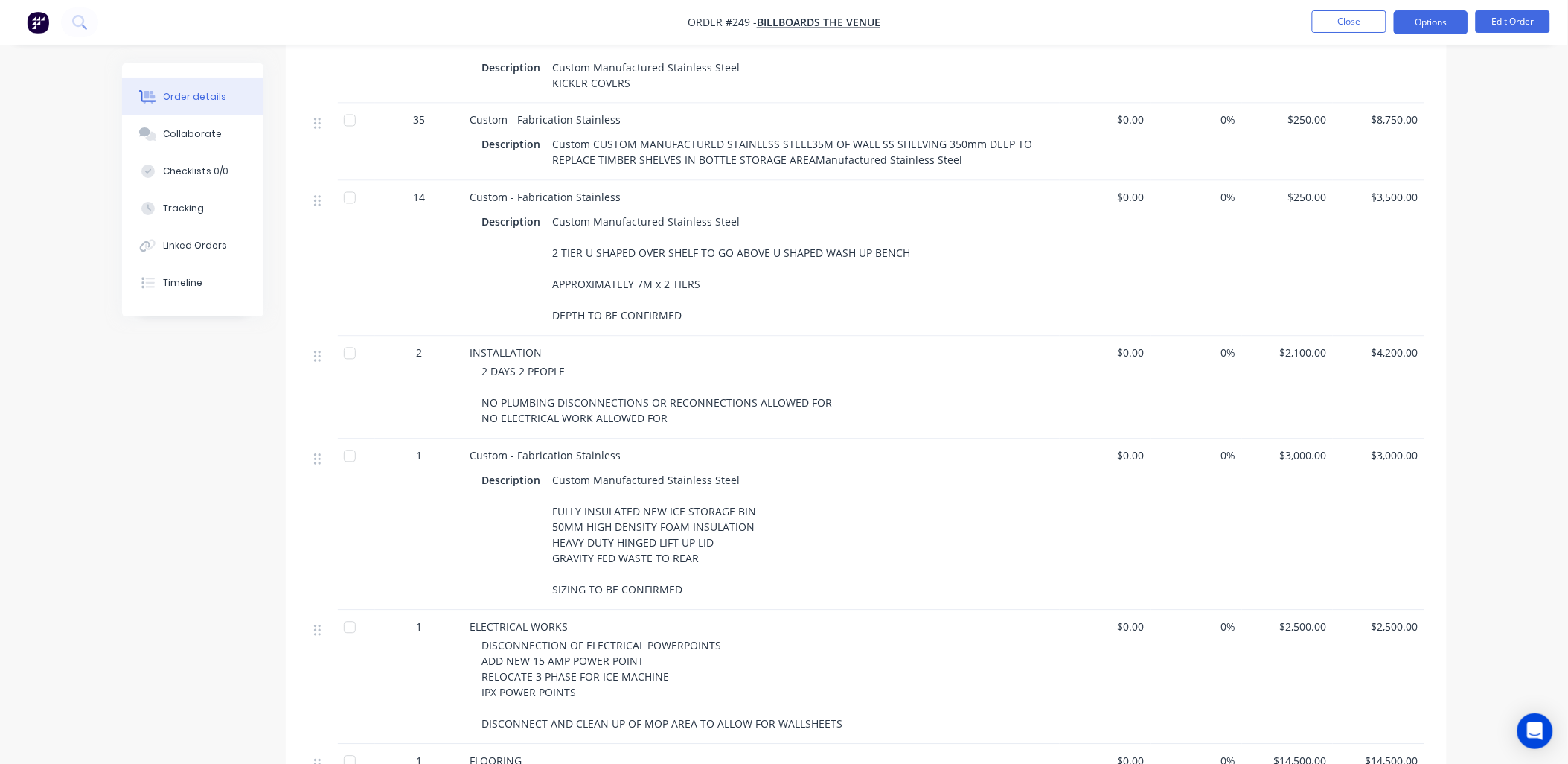
click at [1430, 18] on button "Options" at bounding box center [1431, 22] width 75 height 24
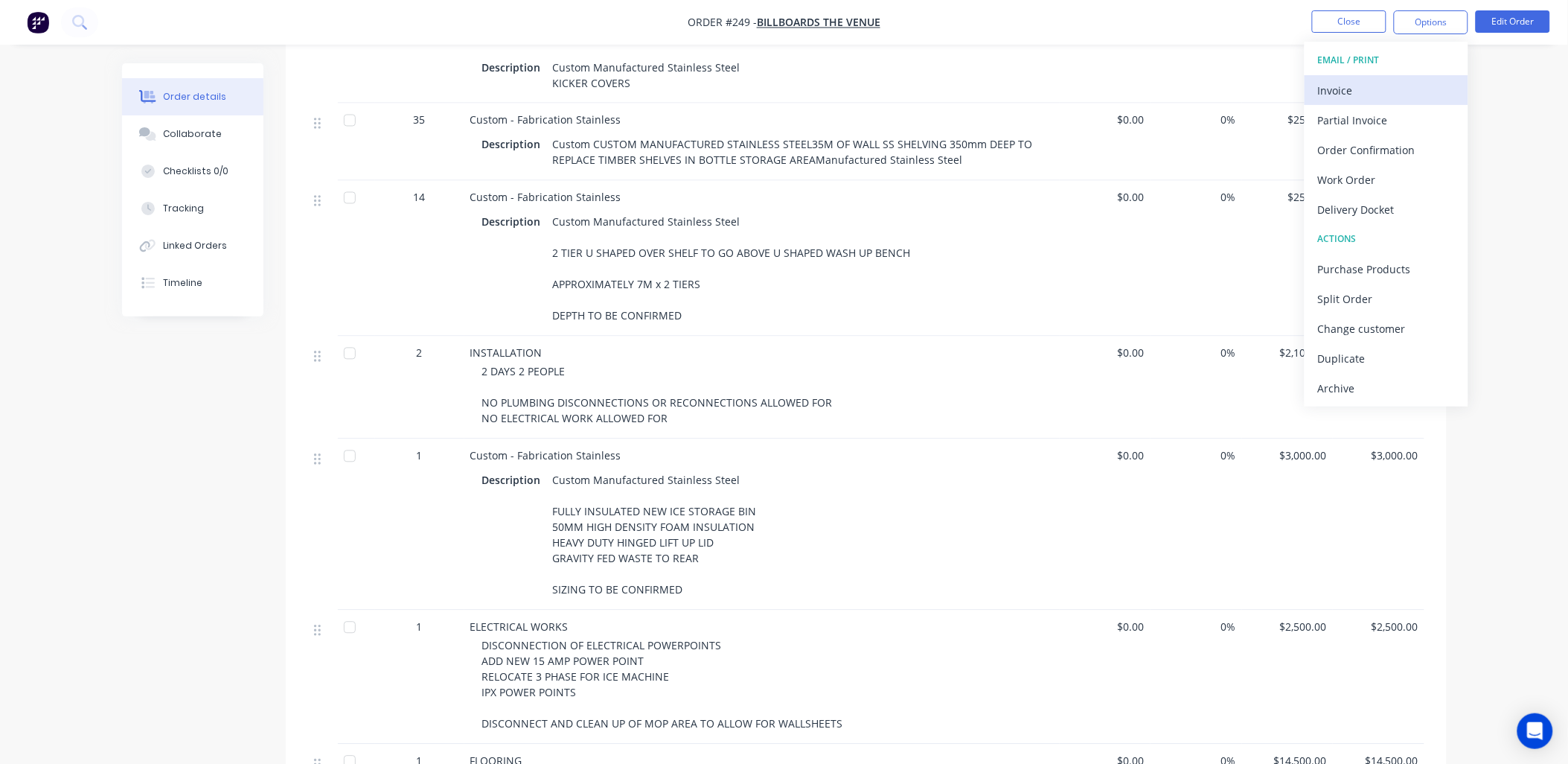
click at [1403, 92] on div "Invoice" at bounding box center [1387, 91] width 137 height 22
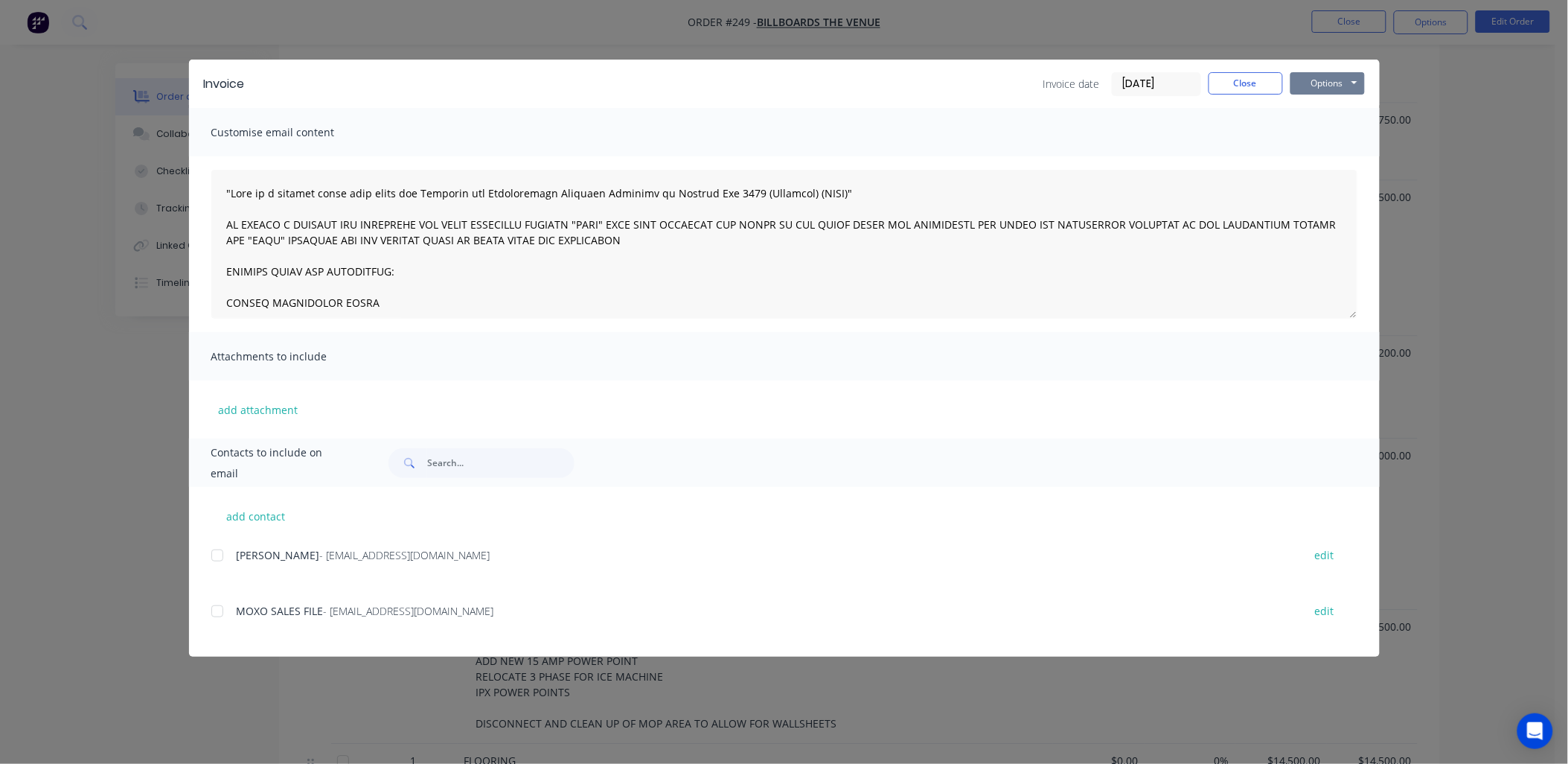
click at [1321, 79] on button "Options" at bounding box center [1328, 83] width 75 height 22
click at [1338, 109] on button "Preview" at bounding box center [1338, 110] width 95 height 25
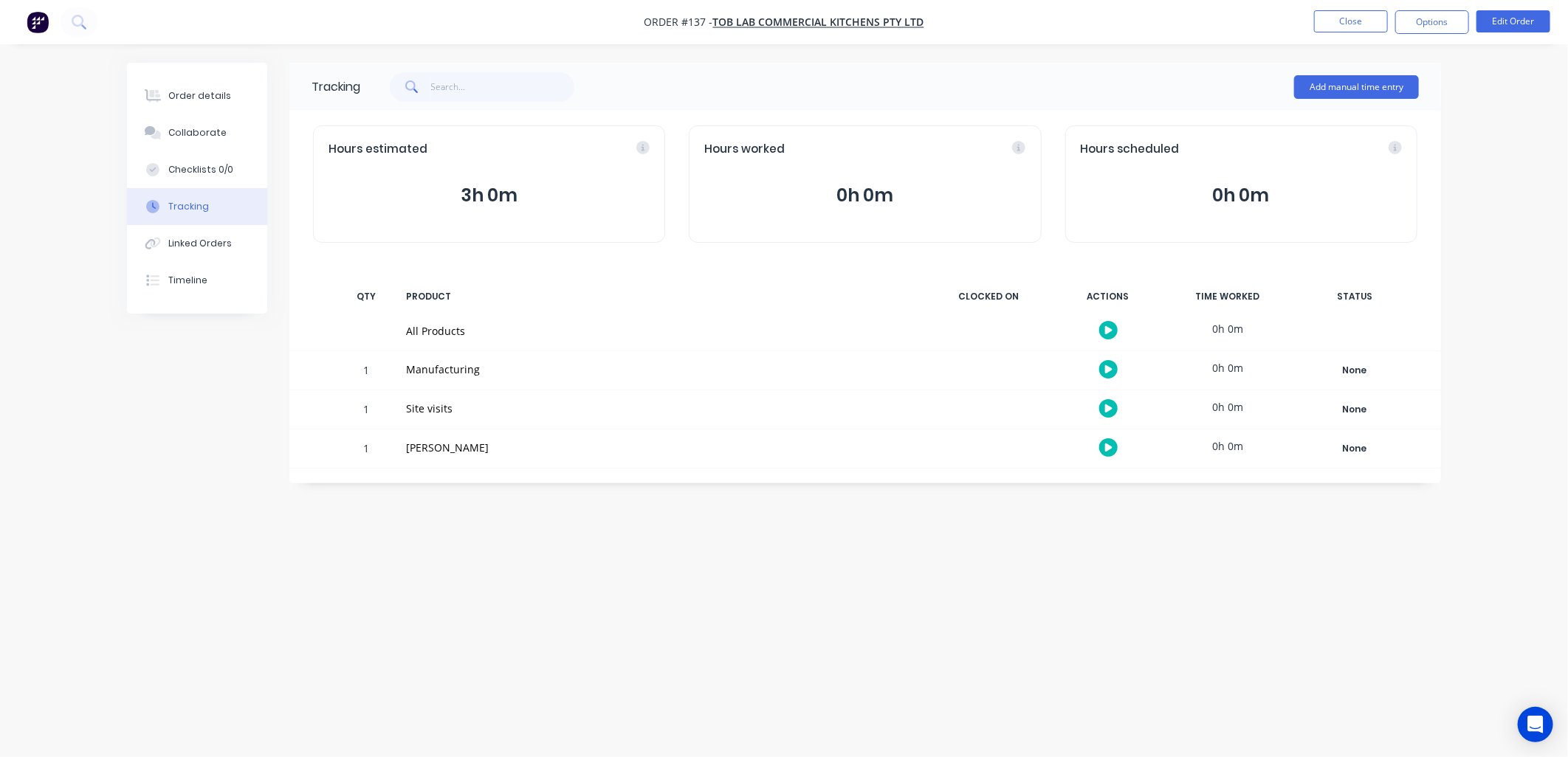
click at [491, 188] on button "3h 0m" at bounding box center [488, 195] width 321 height 28
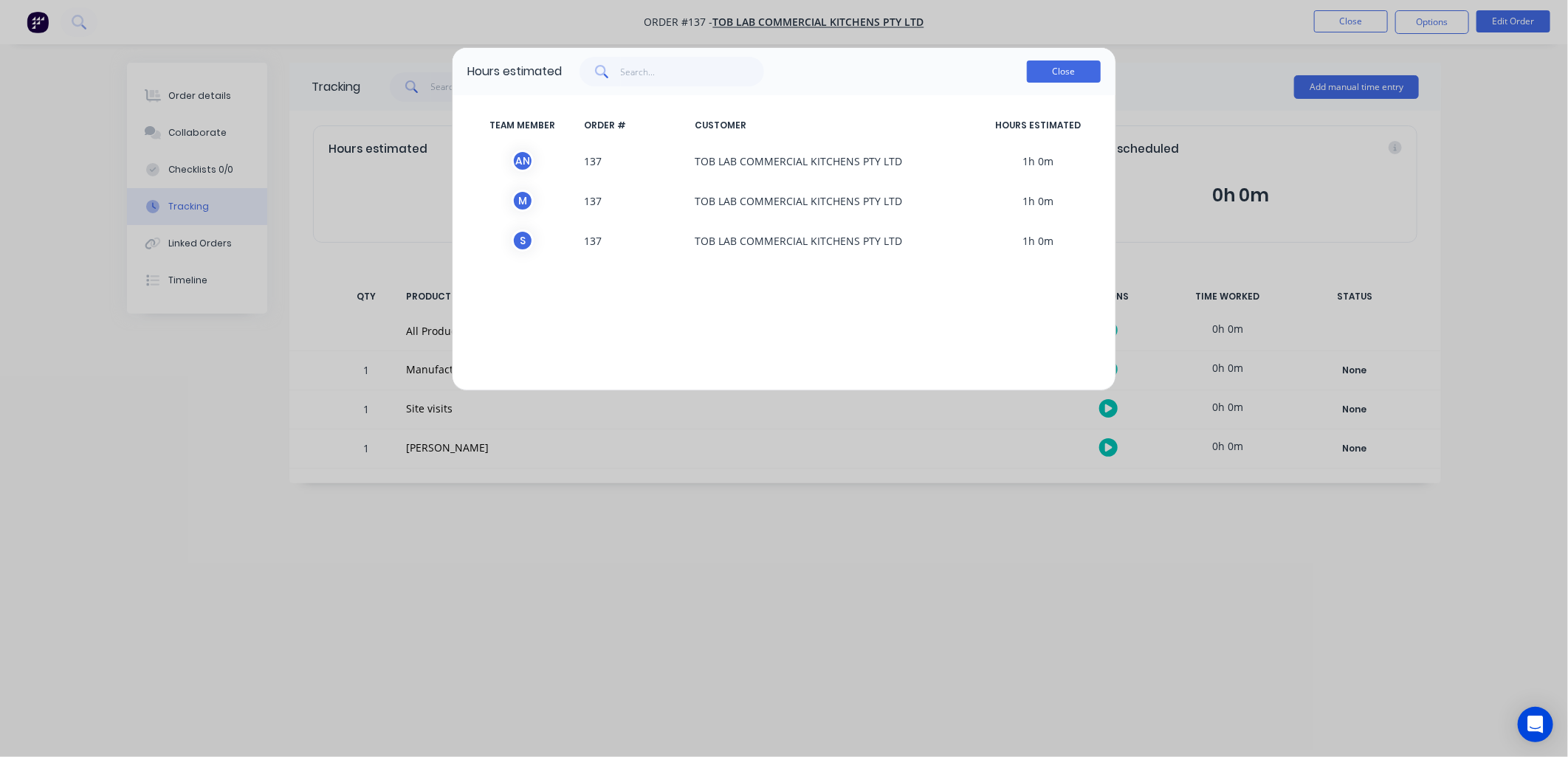
click at [1054, 72] on button "Close" at bounding box center [1064, 71] width 74 height 22
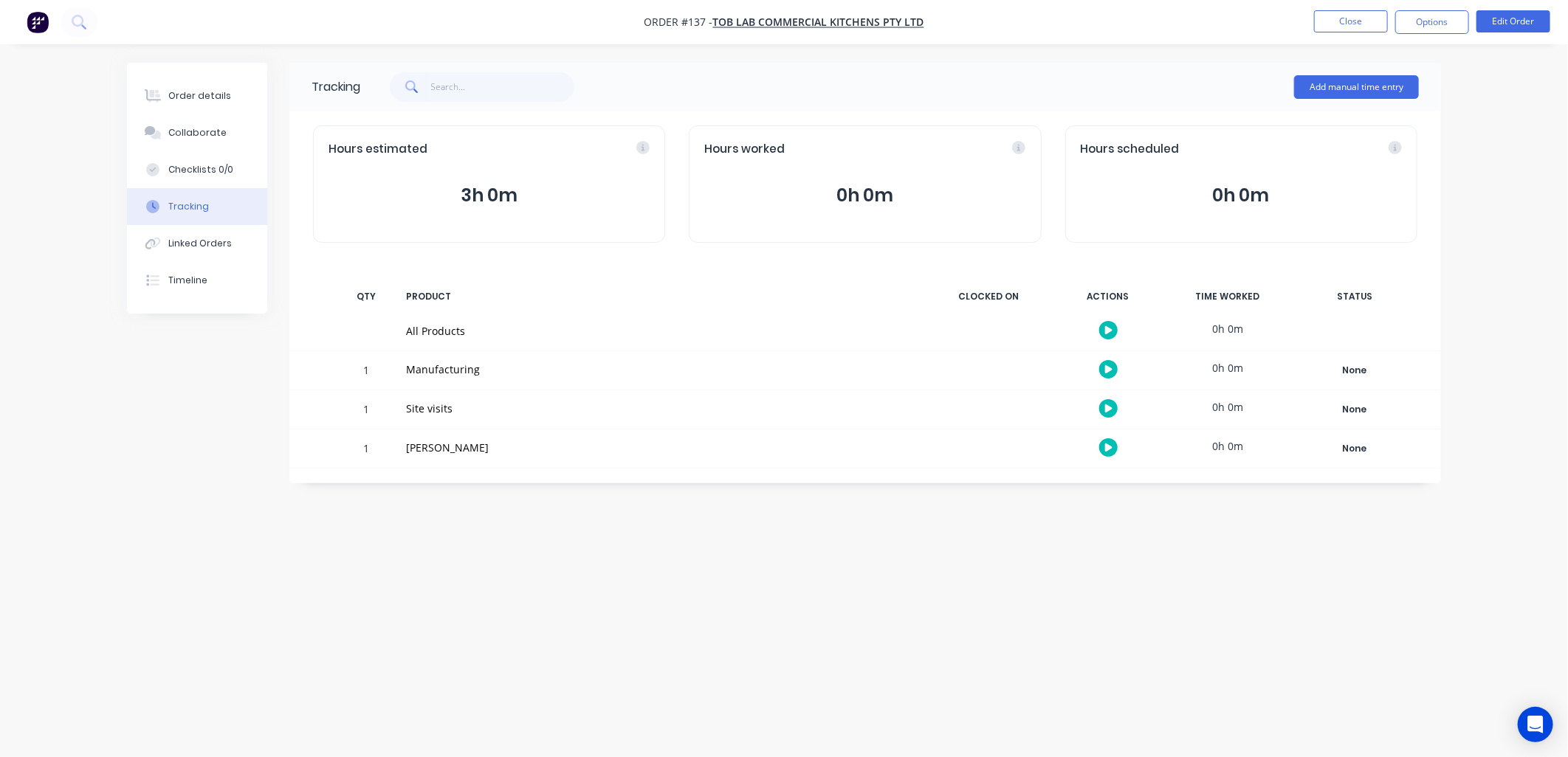
click at [1070, 62] on div "Tracking Add manual time entry" at bounding box center [865, 86] width 1151 height 48
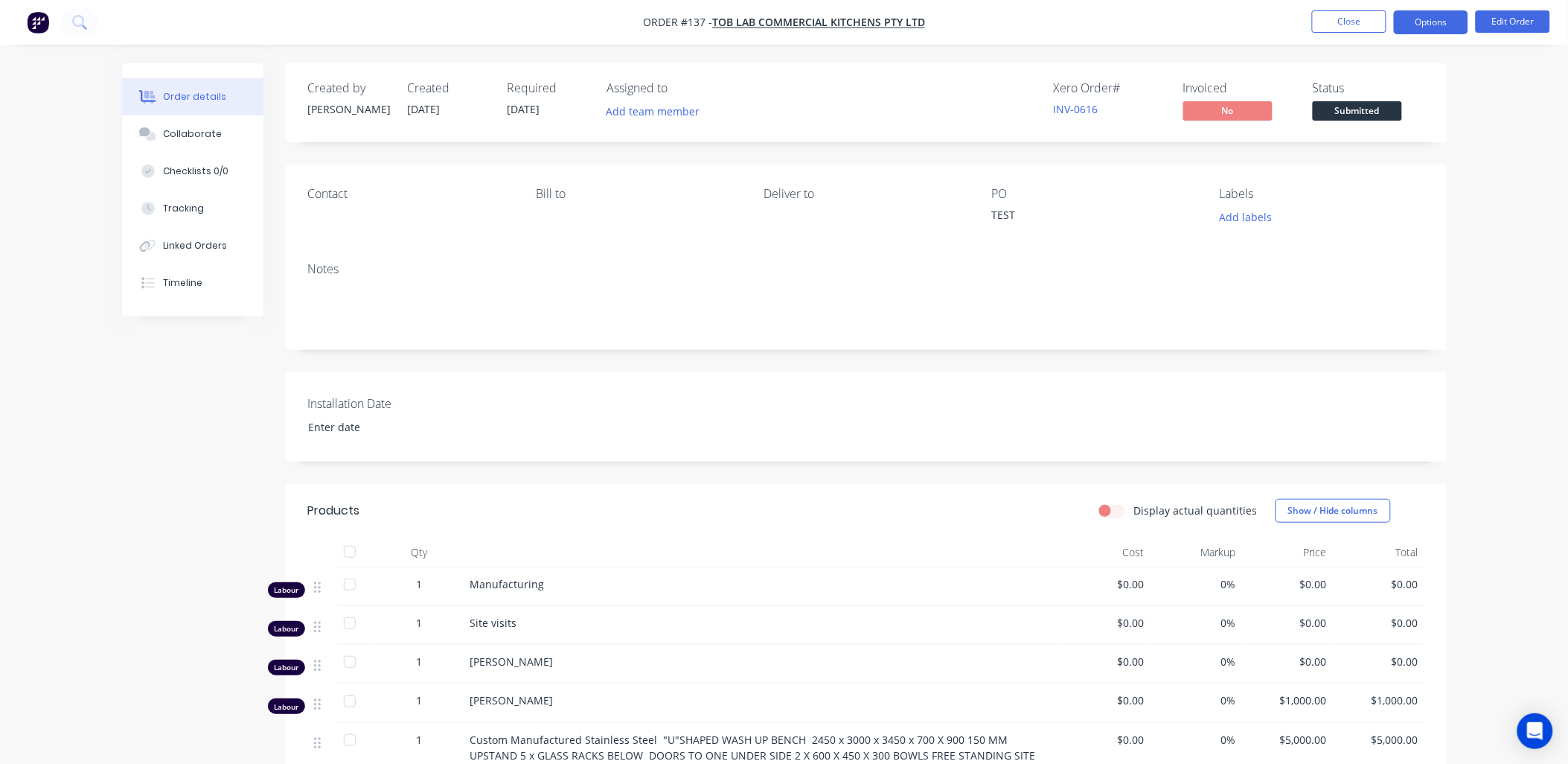
click at [1440, 19] on button "Options" at bounding box center [1431, 22] width 75 height 24
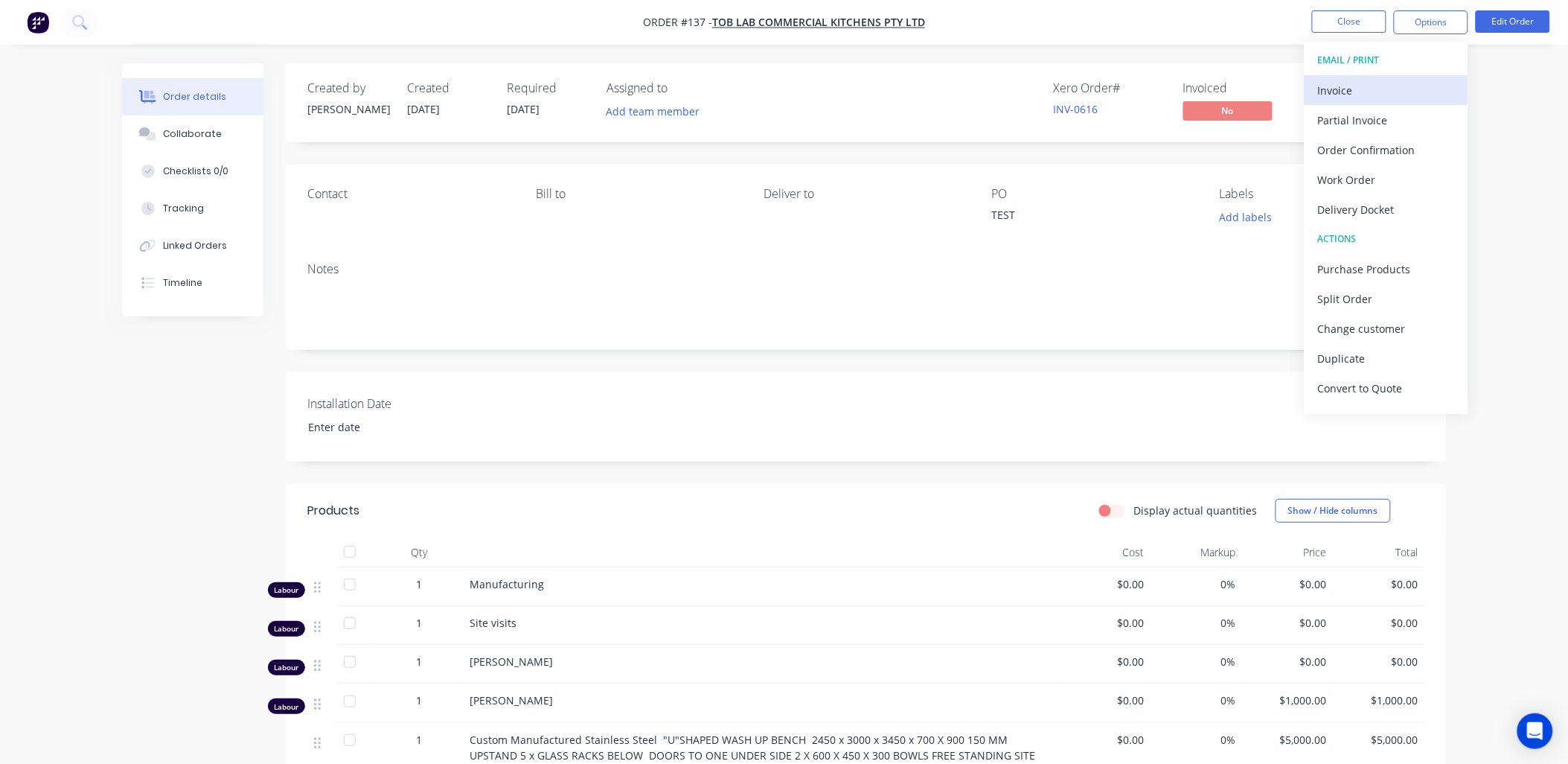
click at [1395, 95] on div "Invoice" at bounding box center [1387, 91] width 137 height 22
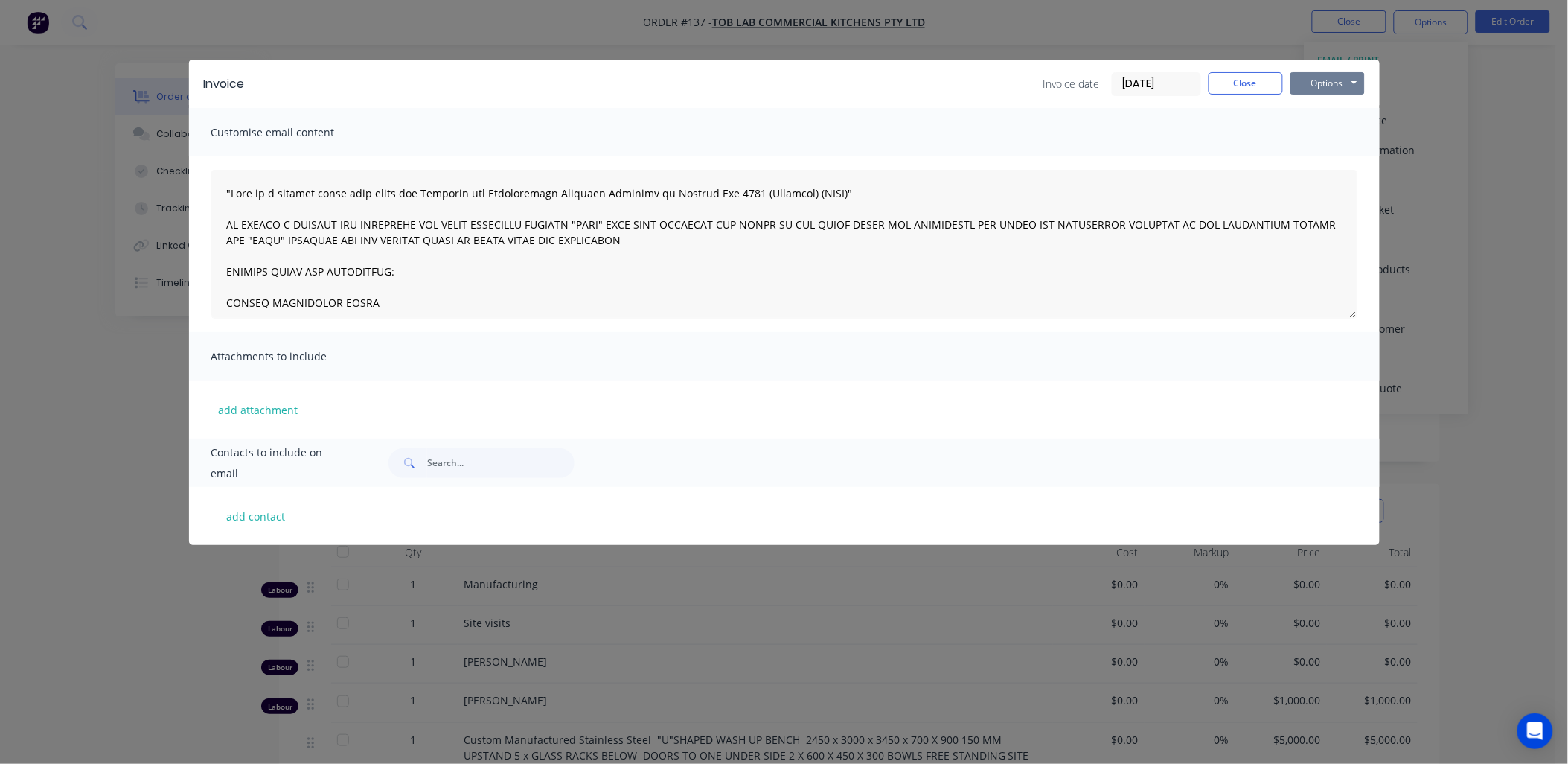
click at [1327, 77] on button "Options" at bounding box center [1328, 83] width 75 height 22
click at [1329, 103] on button "Preview" at bounding box center [1338, 110] width 95 height 25
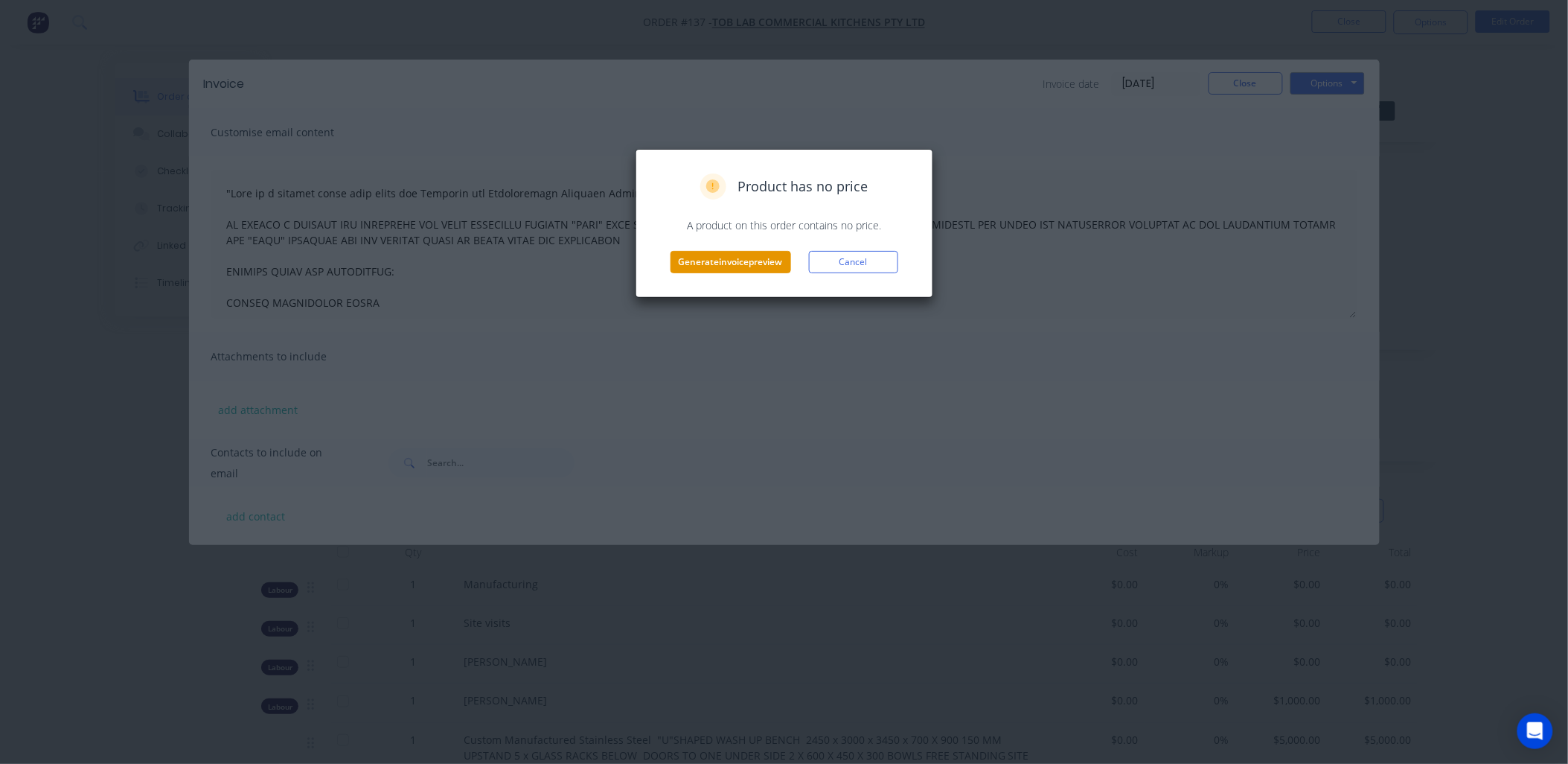
click at [755, 261] on button "Generate invoice preview" at bounding box center [731, 262] width 121 height 22
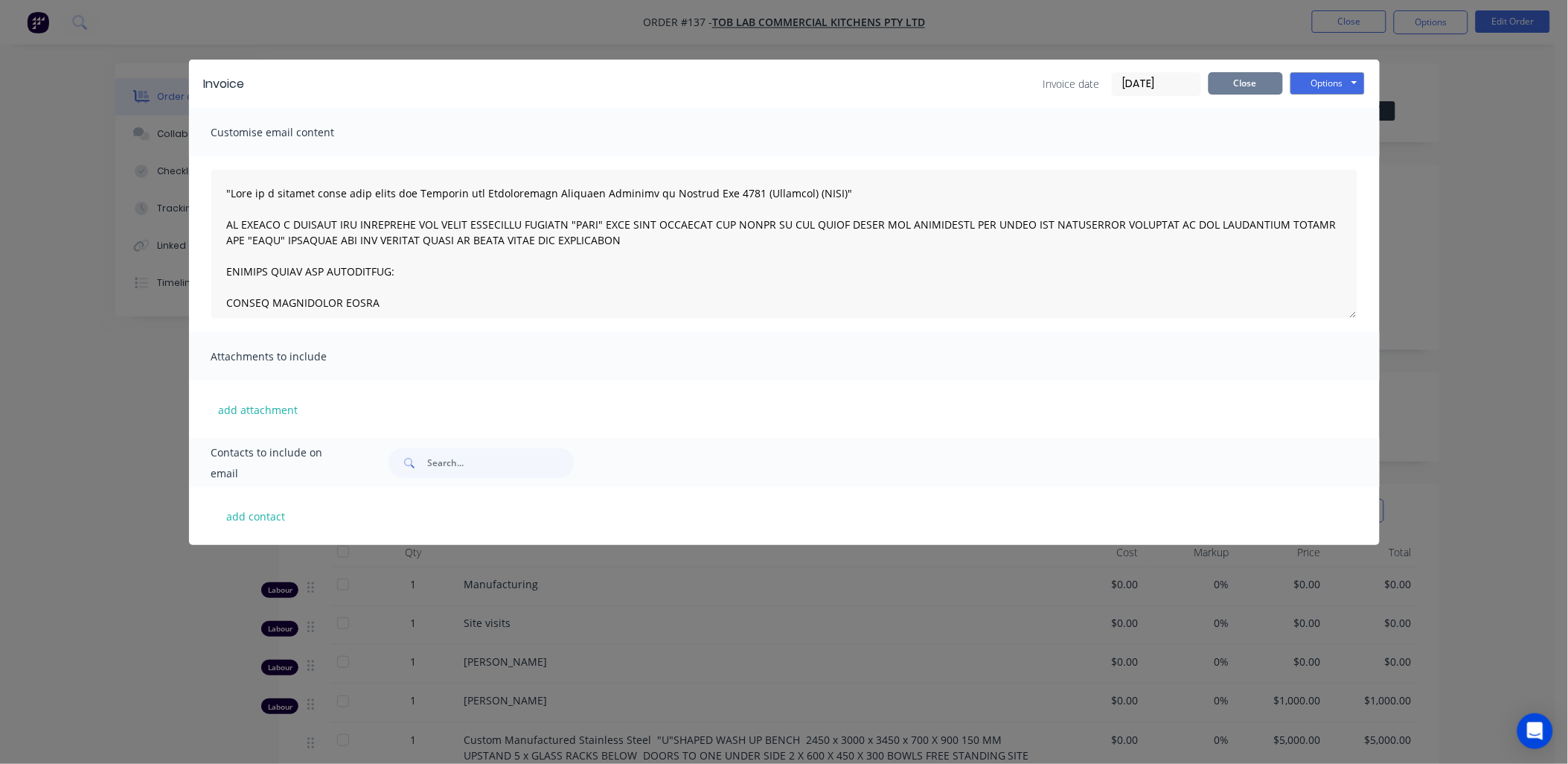
click at [1263, 76] on button "Close" at bounding box center [1245, 83] width 75 height 22
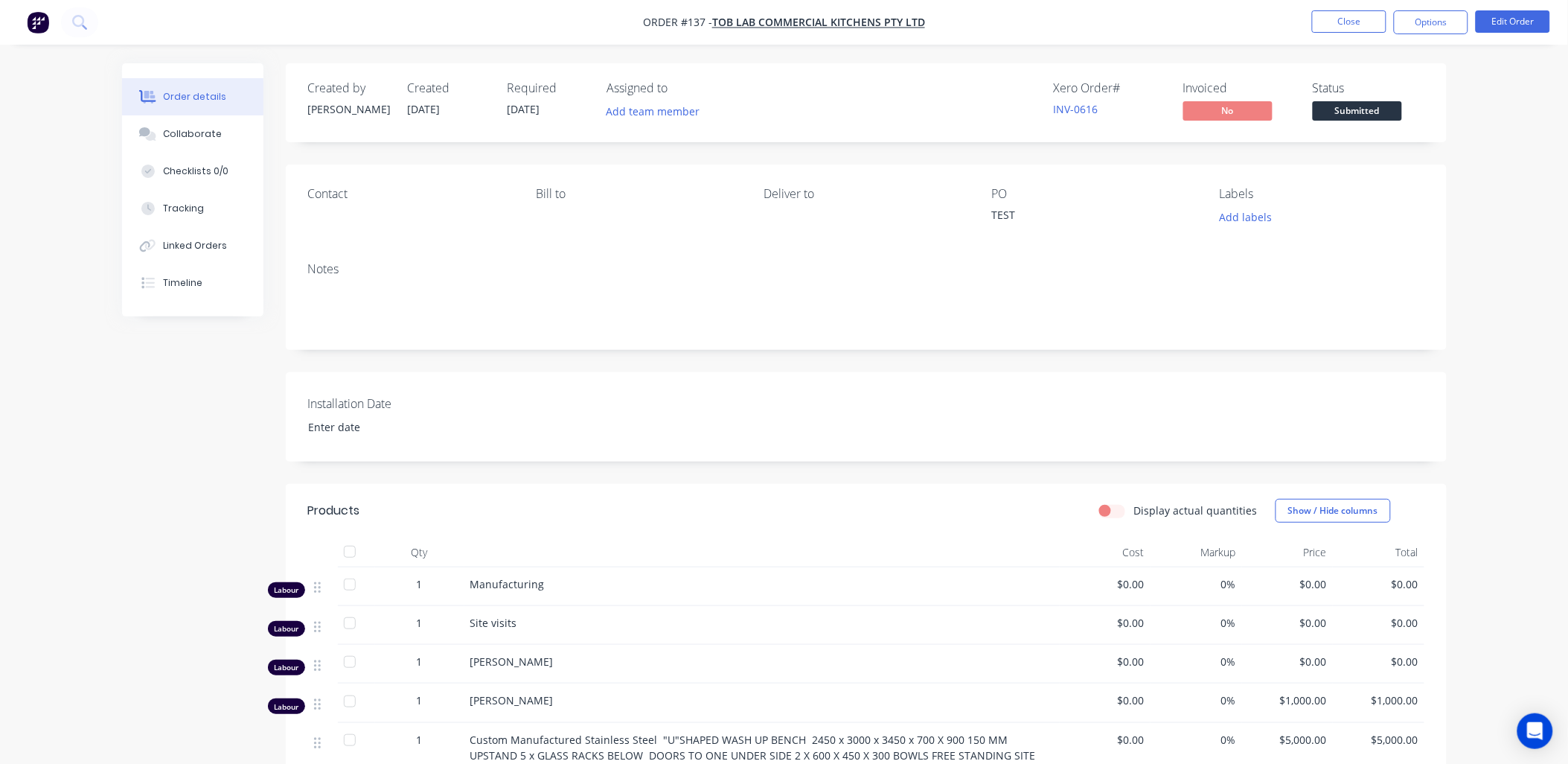
click at [1503, 153] on div "Order details Collaborate Checklists 0/0 Tracking Linked Orders Timeline Order …" at bounding box center [784, 528] width 1568 height 1057
